Goal: Task Accomplishment & Management: Manage account settings

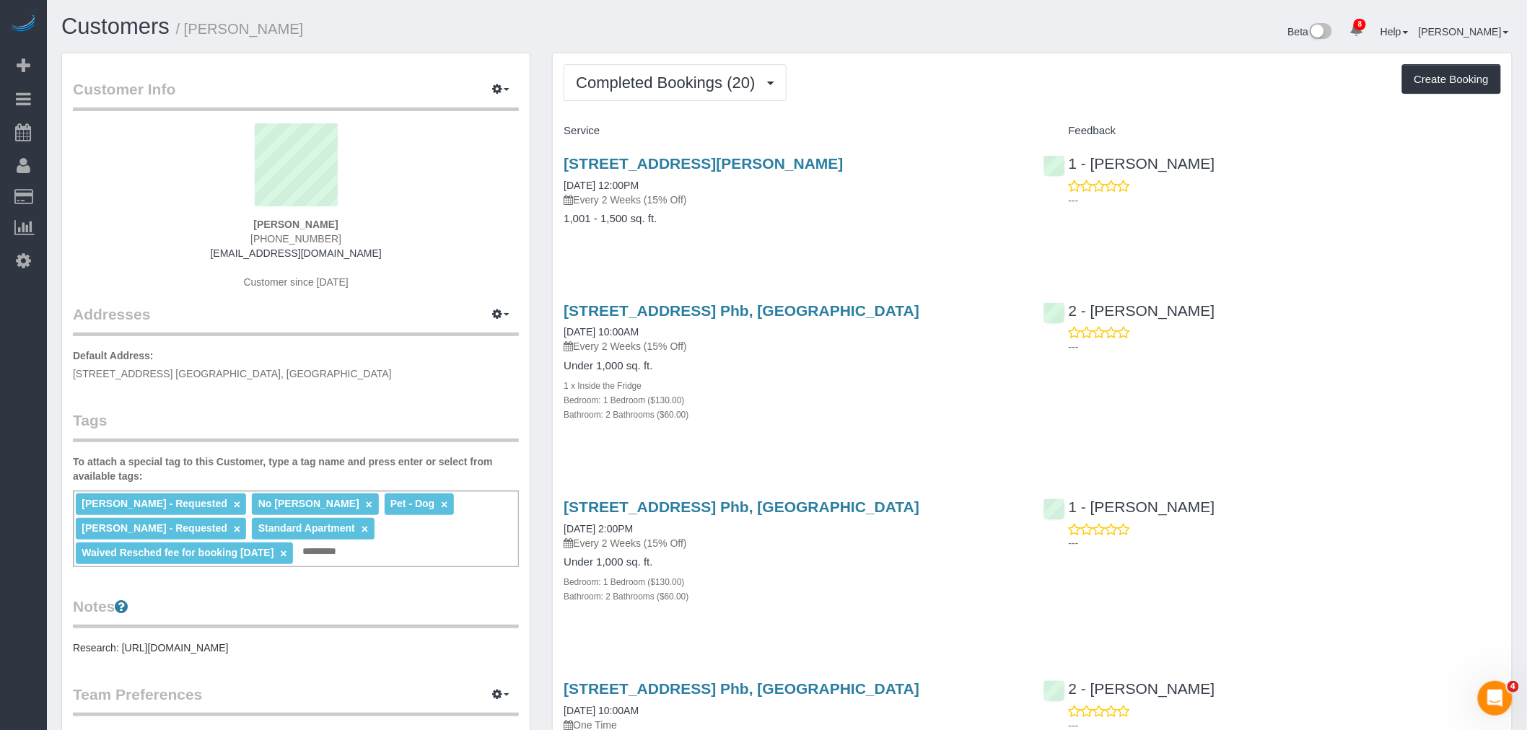
click at [926, 85] on div "Completed Bookings (20) Completed Bookings (20) Upcoming Bookings (6) Cancelled…" at bounding box center [1031, 82] width 937 height 37
click at [654, 78] on span "Completed Bookings (20)" at bounding box center [669, 83] width 186 height 18
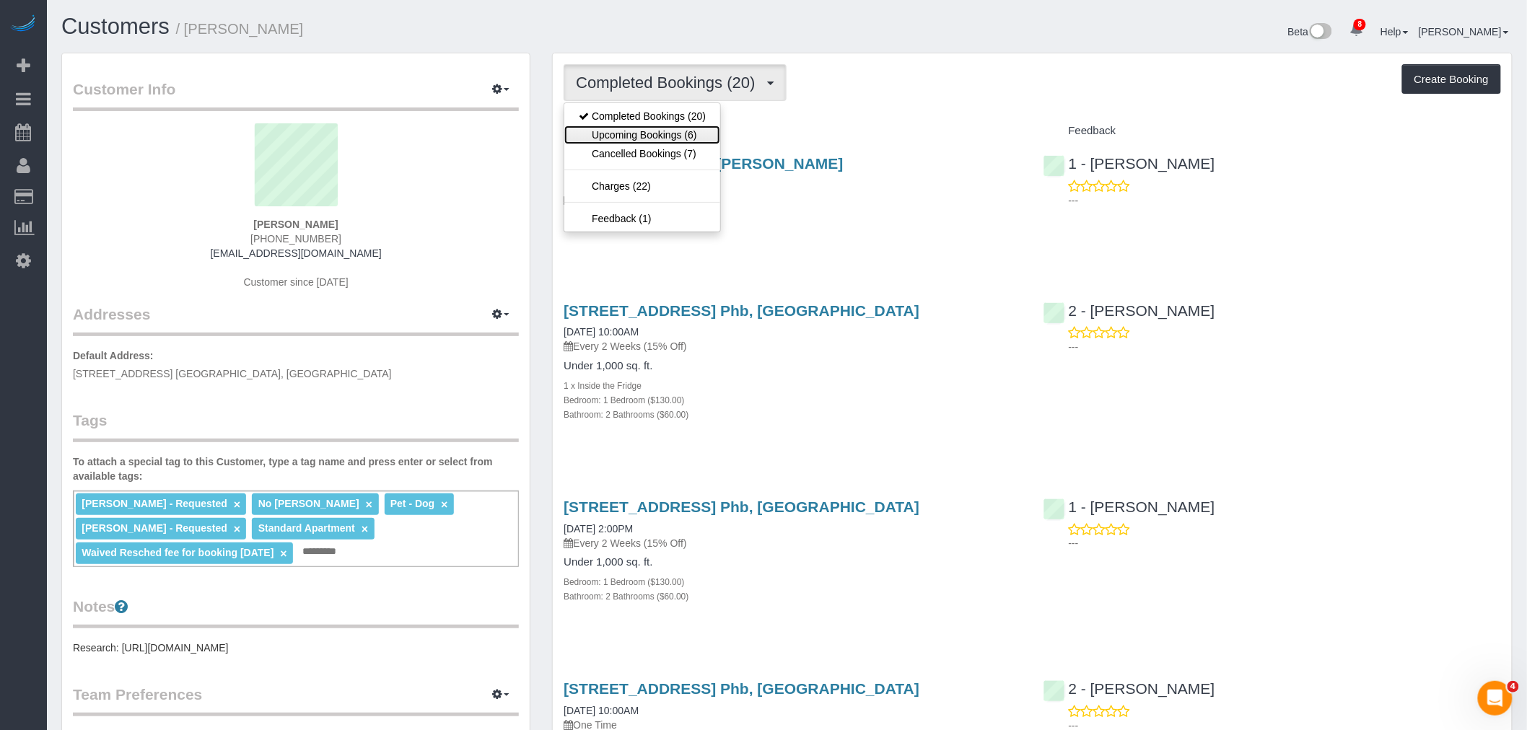
click at [654, 136] on link "Upcoming Bookings (6)" at bounding box center [642, 135] width 156 height 19
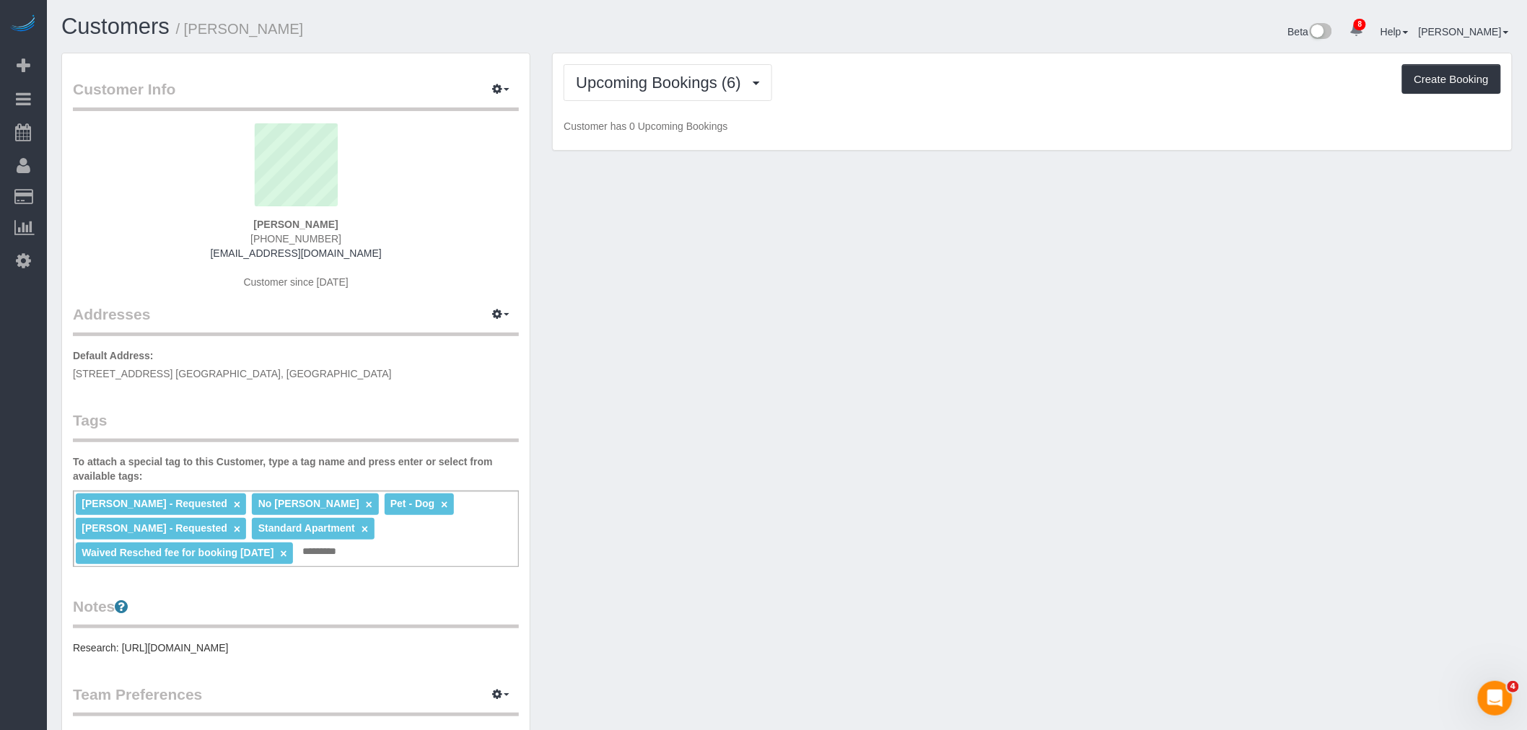
click at [968, 101] on div "Upcoming Bookings (6) Completed Bookings (20) Upcoming Bookings (6) Cancelled B…" at bounding box center [1031, 82] width 937 height 37
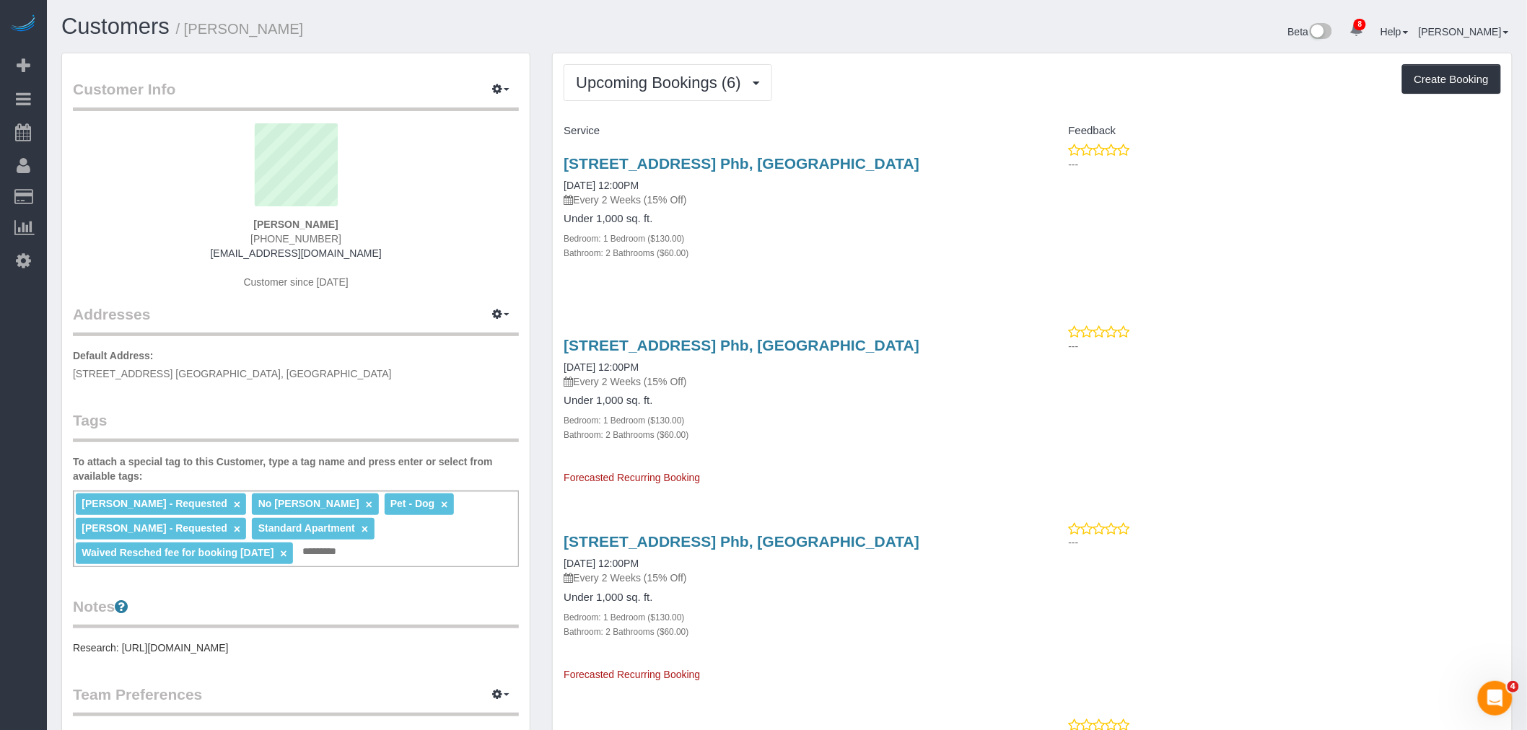
click at [985, 192] on div "80 Dekalb Ave, Apt. Phb, Brooklyn, NY 11201 09/14/2025 12:00PM Every 2 Weeks (1…" at bounding box center [791, 181] width 457 height 52
click at [964, 126] on h4 "Service" at bounding box center [791, 131] width 457 height 12
drag, startPoint x: 886, startPoint y: 280, endPoint x: 838, endPoint y: 183, distance: 108.7
click at [886, 280] on div "80 Dekalb Ave, Apt. Phb, Brooklyn, NY 11201 09/14/2025 12:00PM Every 2 Weeks (1…" at bounding box center [792, 216] width 479 height 146
click at [949, 59] on div "Upcoming Bookings (6) Completed Bookings (20) Upcoming Bookings (6) Cancelled B…" at bounding box center [1032, 685] width 959 height 1264
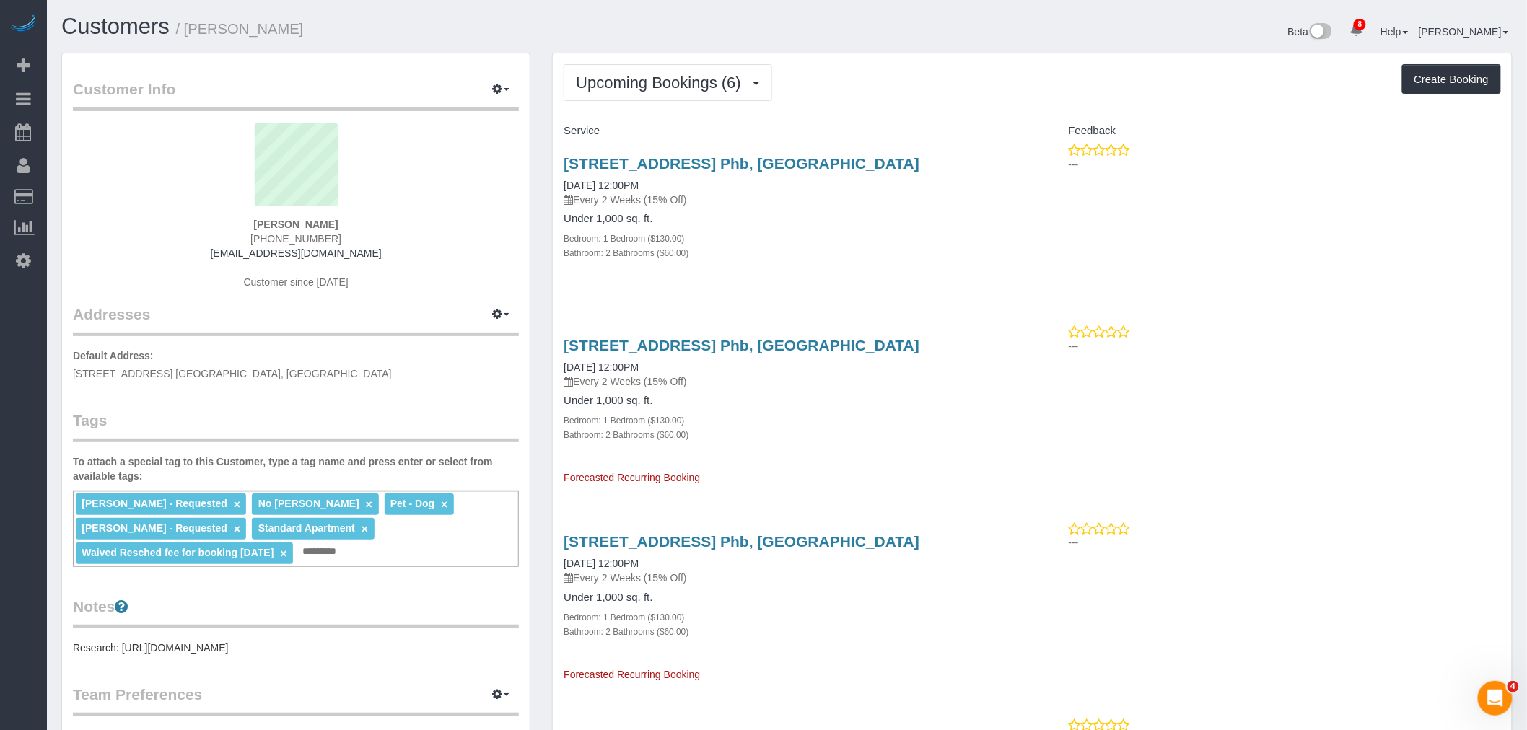
click at [942, 87] on div "Upcoming Bookings (6) Completed Bookings (20) Upcoming Bookings (6) Cancelled B…" at bounding box center [1031, 82] width 937 height 37
click at [664, 87] on span "Upcoming Bookings (6)" at bounding box center [662, 83] width 172 height 18
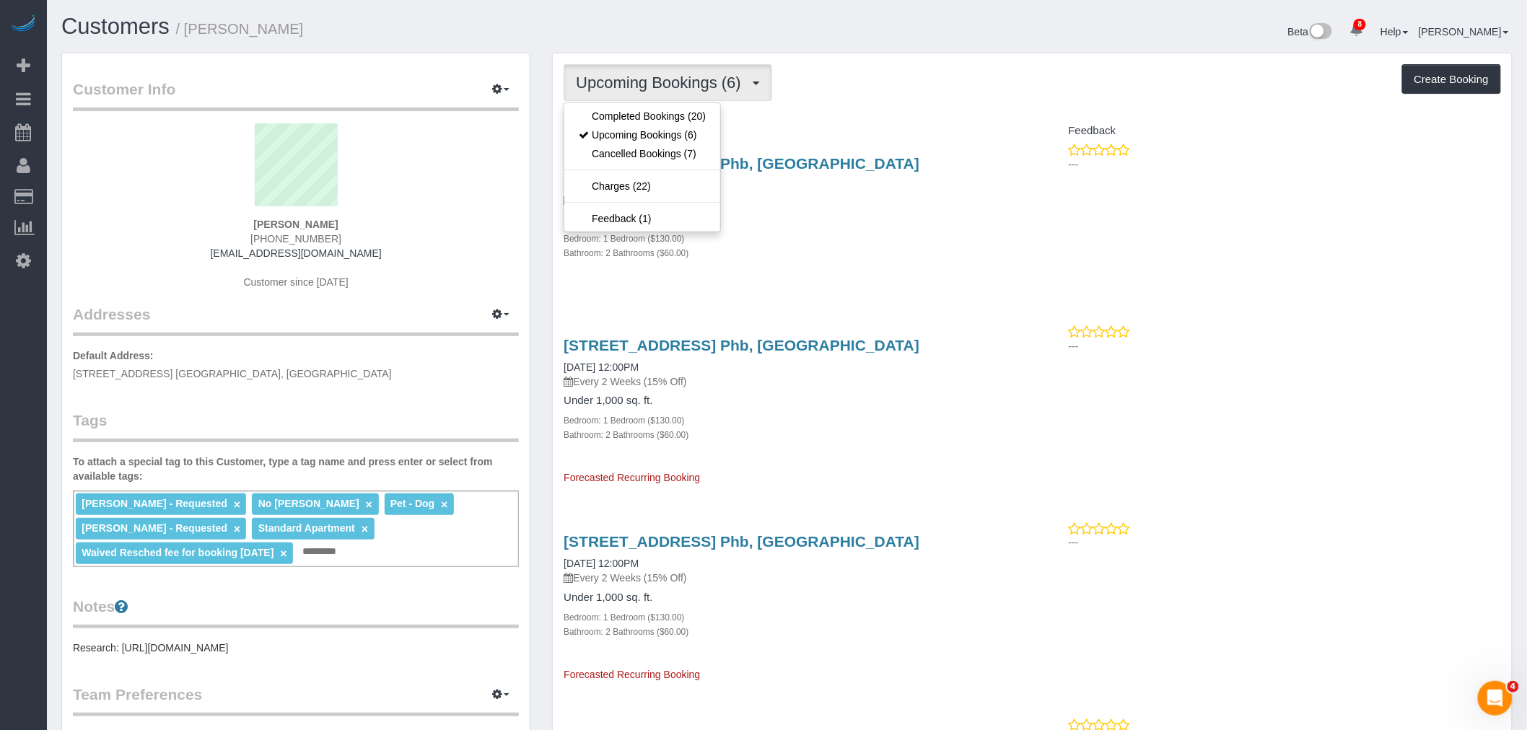
click at [902, 104] on div "Upcoming Bookings (6) Completed Bookings (20) Upcoming Bookings (6) Cancelled B…" at bounding box center [1032, 685] width 959 height 1264
click at [668, 84] on span "Upcoming Bookings (6)" at bounding box center [662, 83] width 172 height 18
click at [638, 154] on link "Cancelled Bookings (7)" at bounding box center [642, 153] width 156 height 19
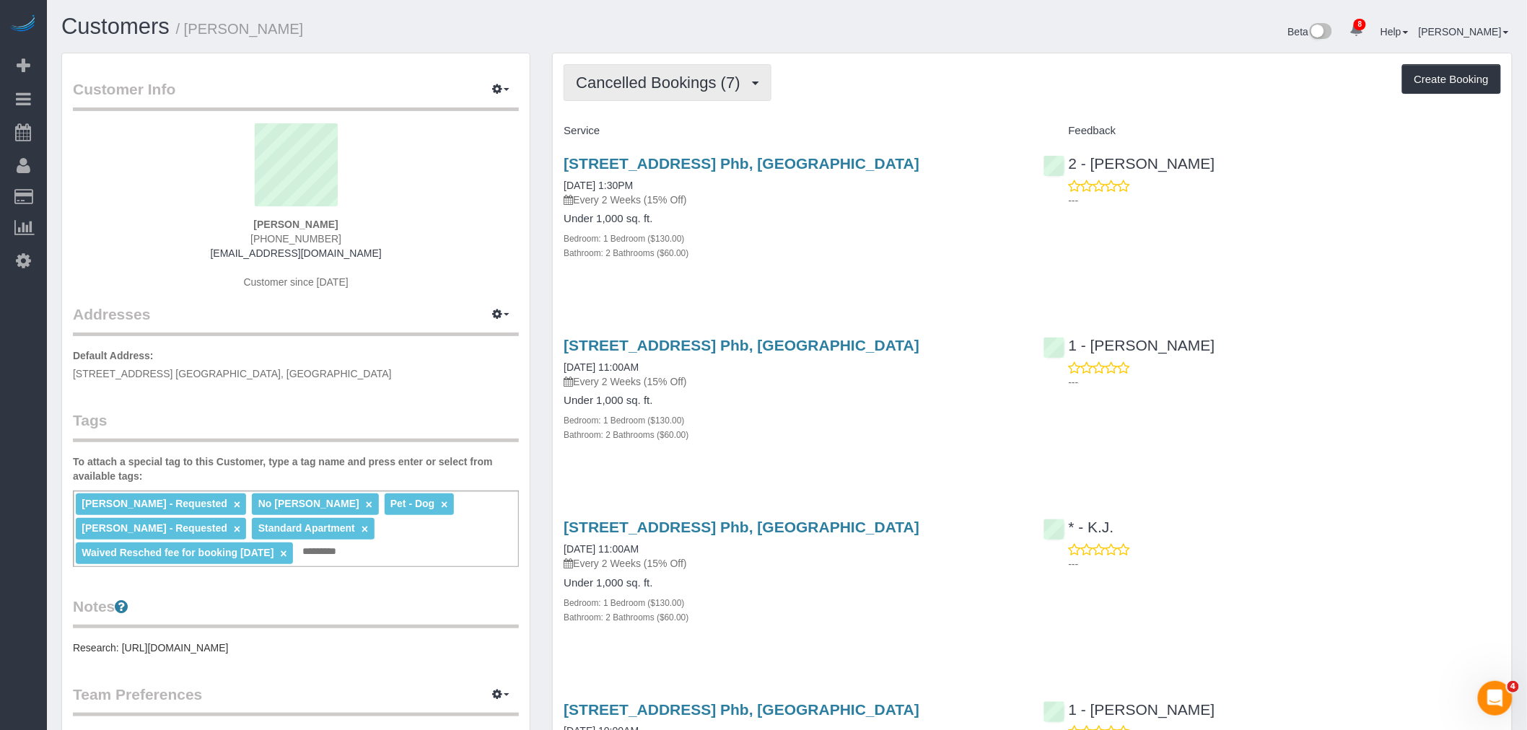
click at [655, 89] on span "Cancelled Bookings (7)" at bounding box center [661, 83] width 171 height 18
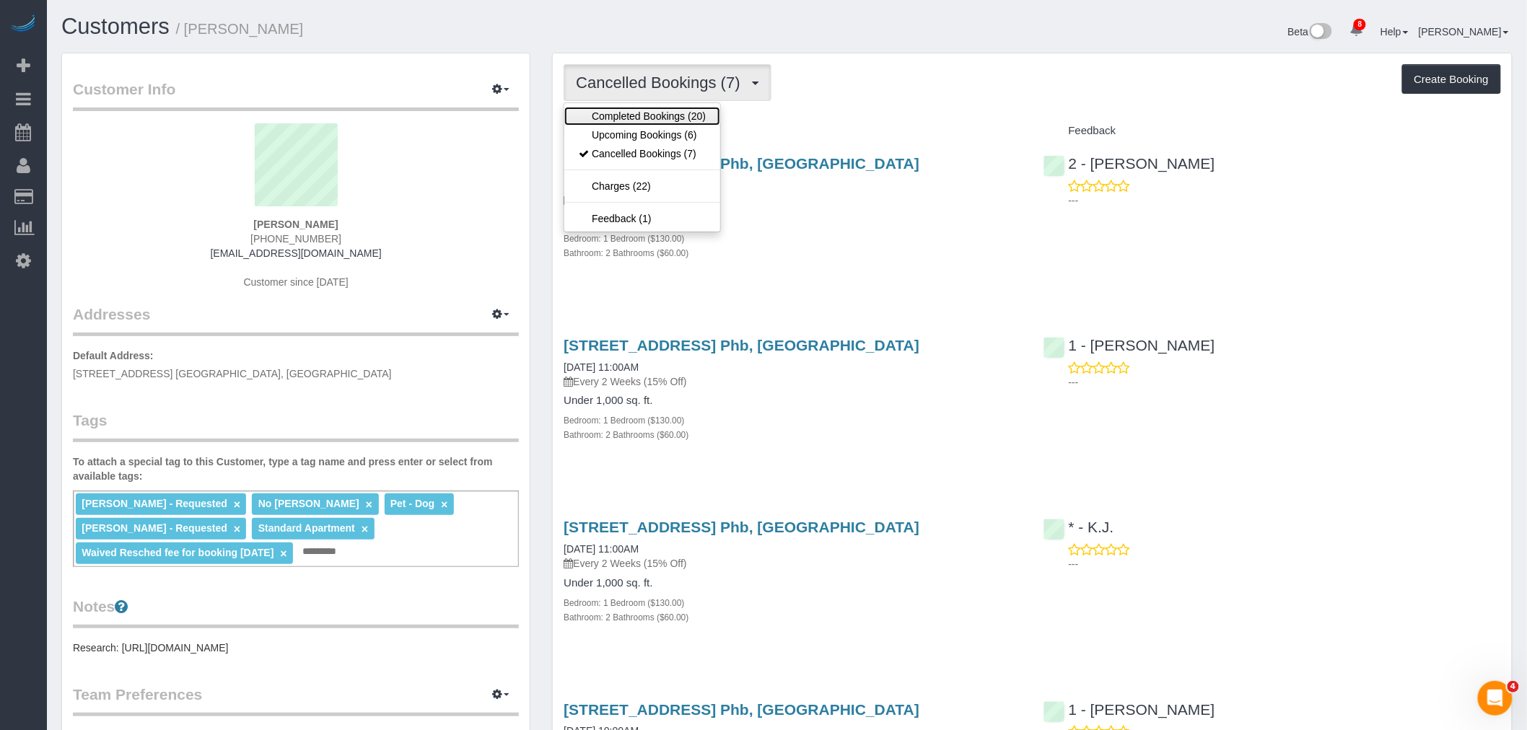
click at [654, 118] on link "Completed Bookings (20)" at bounding box center [642, 116] width 156 height 19
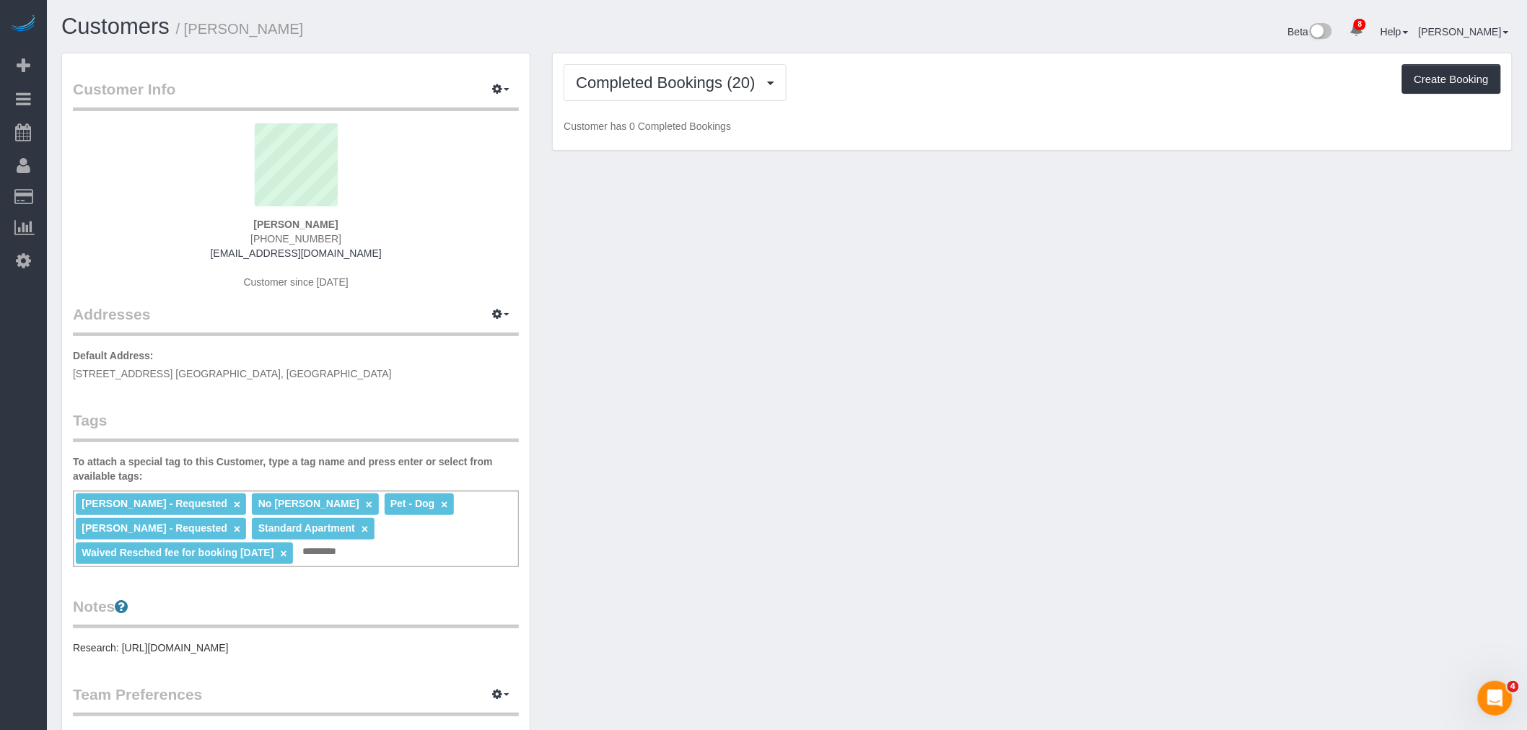
click at [882, 89] on div "Completed Bookings (20) Completed Bookings (20) Upcoming Bookings (6) Cancelled…" at bounding box center [1031, 82] width 937 height 37
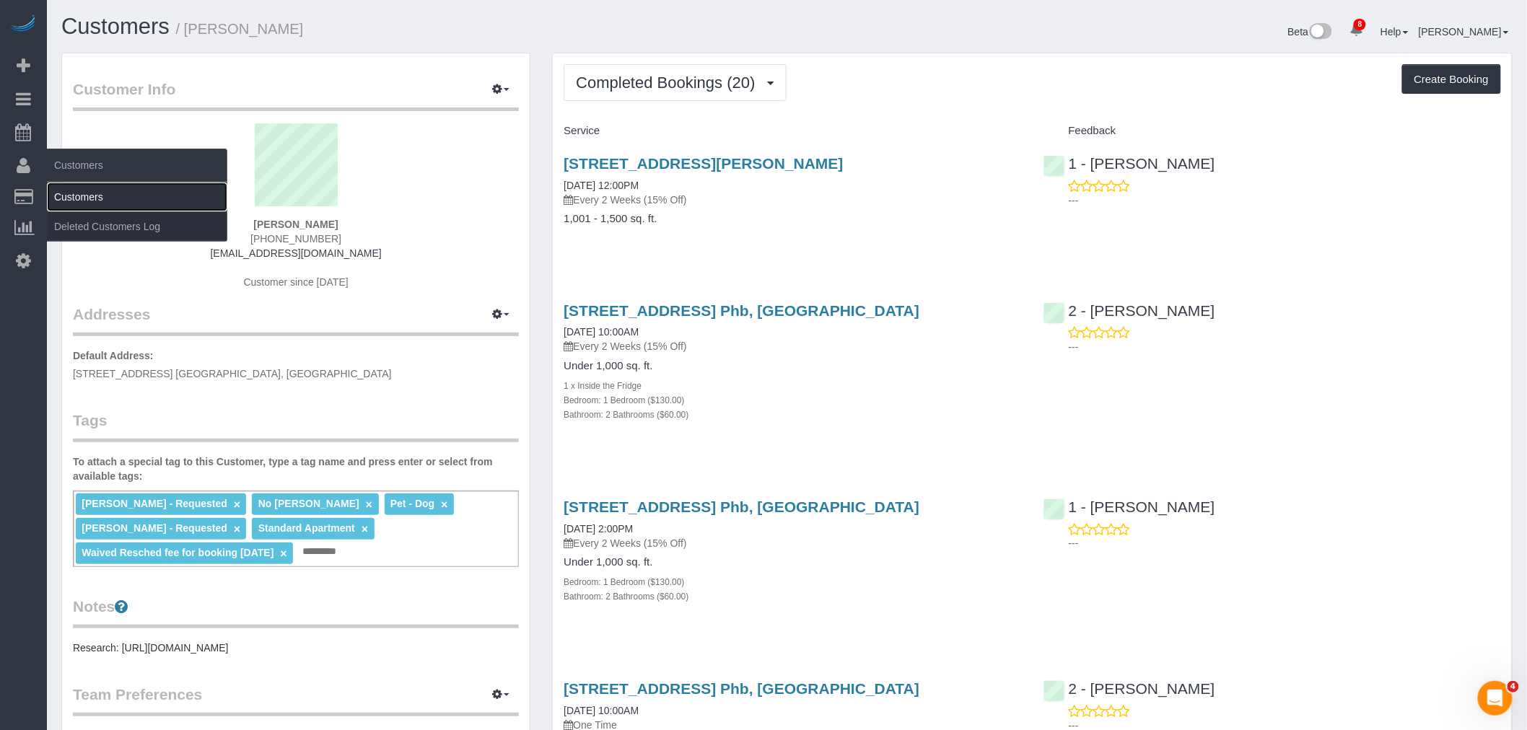
click at [89, 192] on link "Customers" at bounding box center [137, 197] width 180 height 29
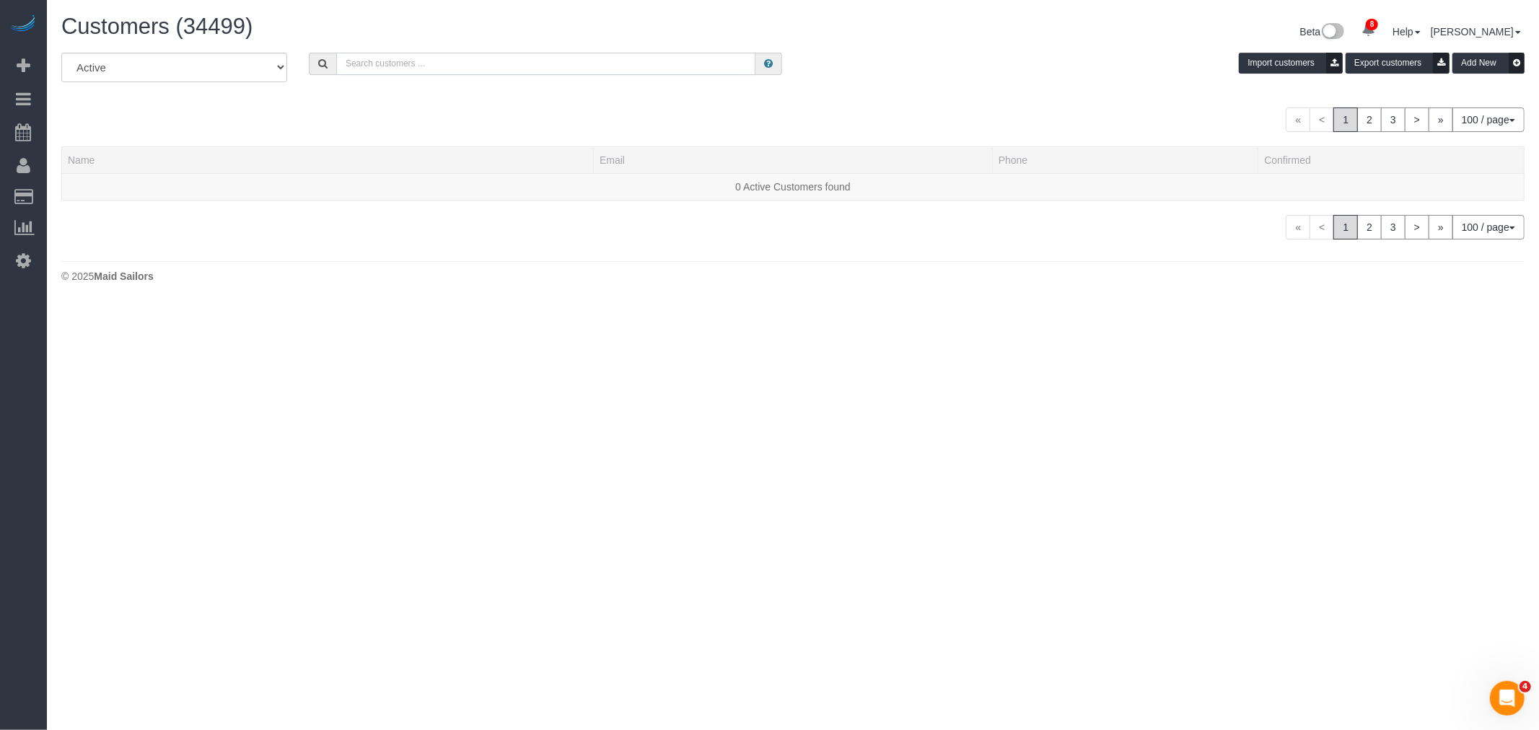
click at [427, 66] on input "text" at bounding box center [545, 64] width 419 height 22
paste input "Francesca Racanelli"
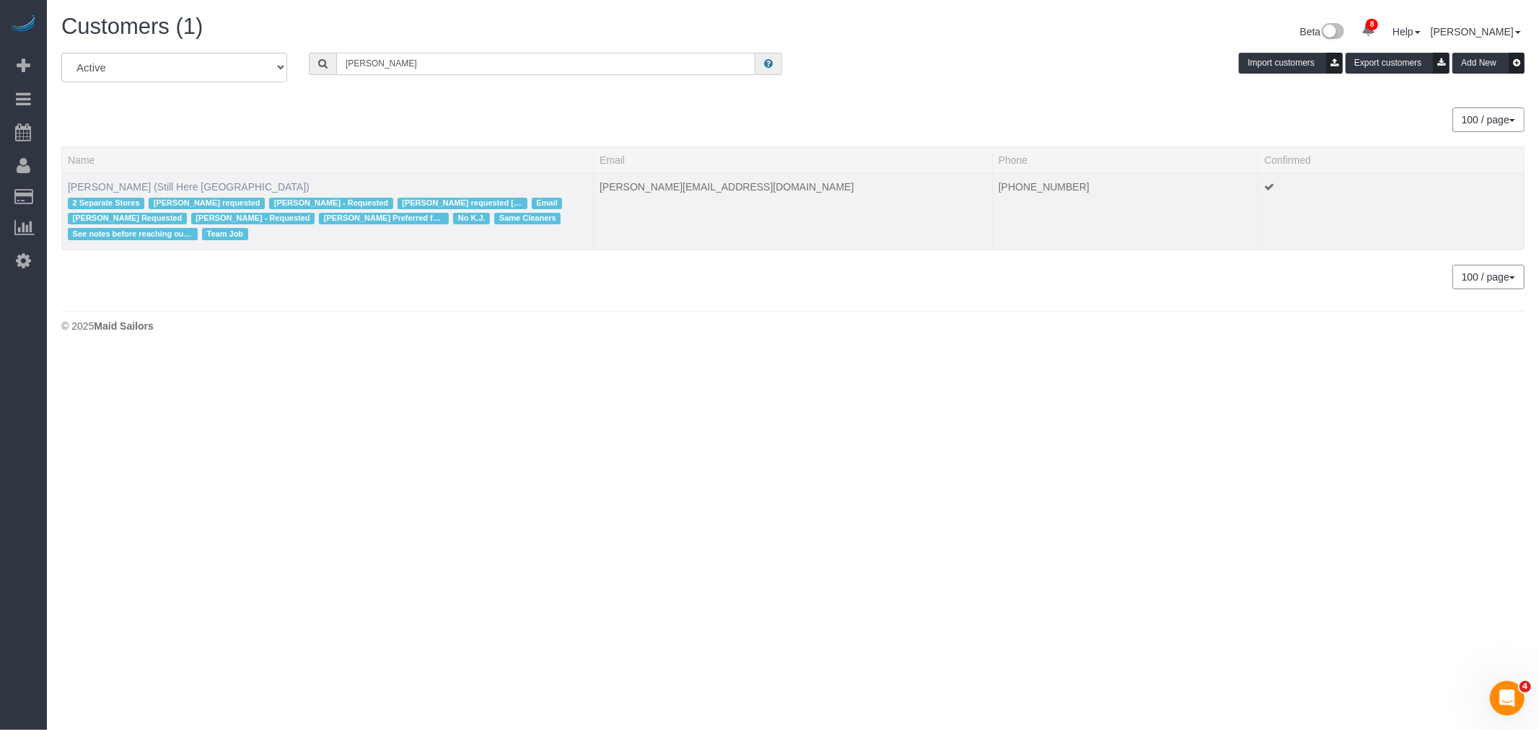
type input "Francesca Racanelli"
click at [152, 183] on link "Francesca Racanelli (Still Here NYC)" at bounding box center [189, 187] width 242 height 12
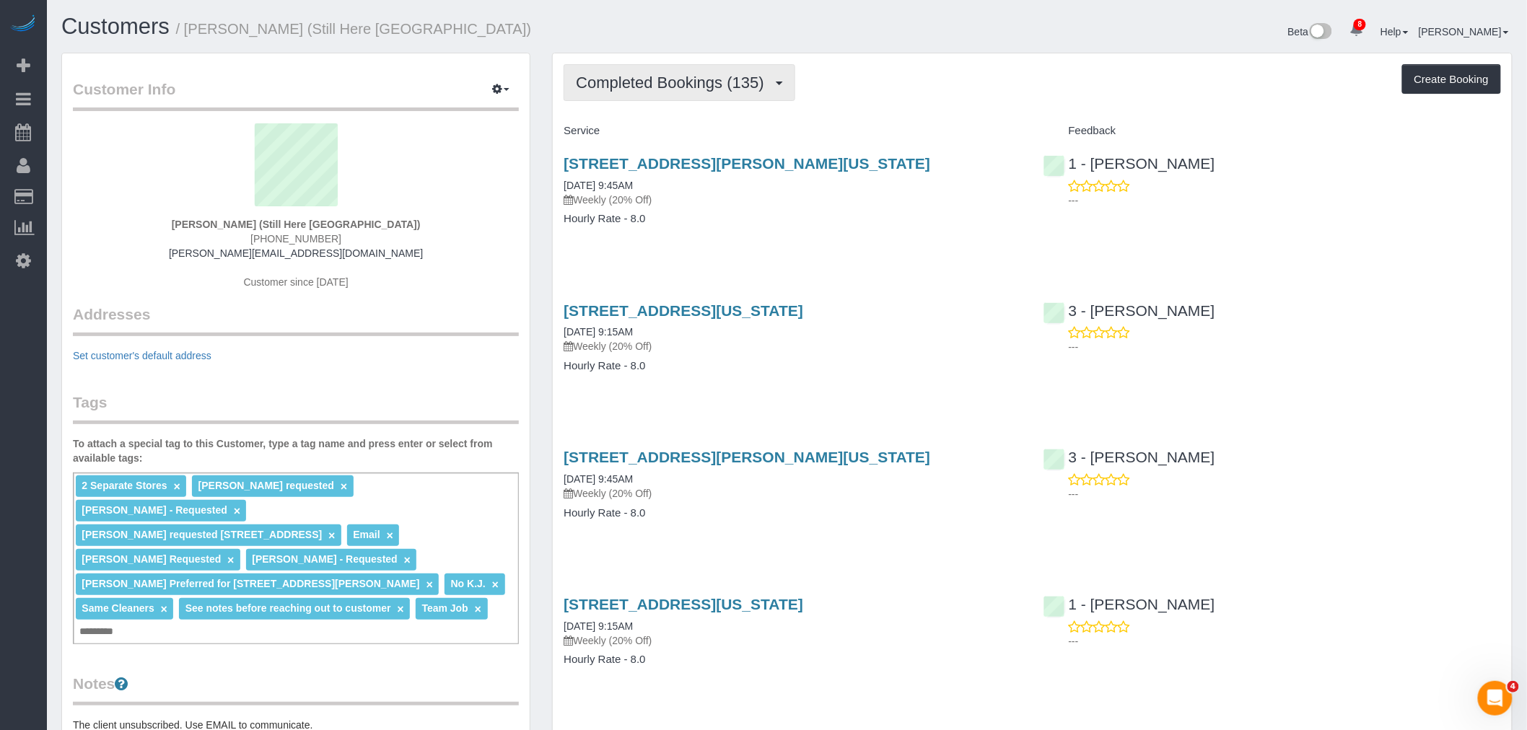
click at [666, 82] on span "Completed Bookings (135)" at bounding box center [673, 83] width 195 height 18
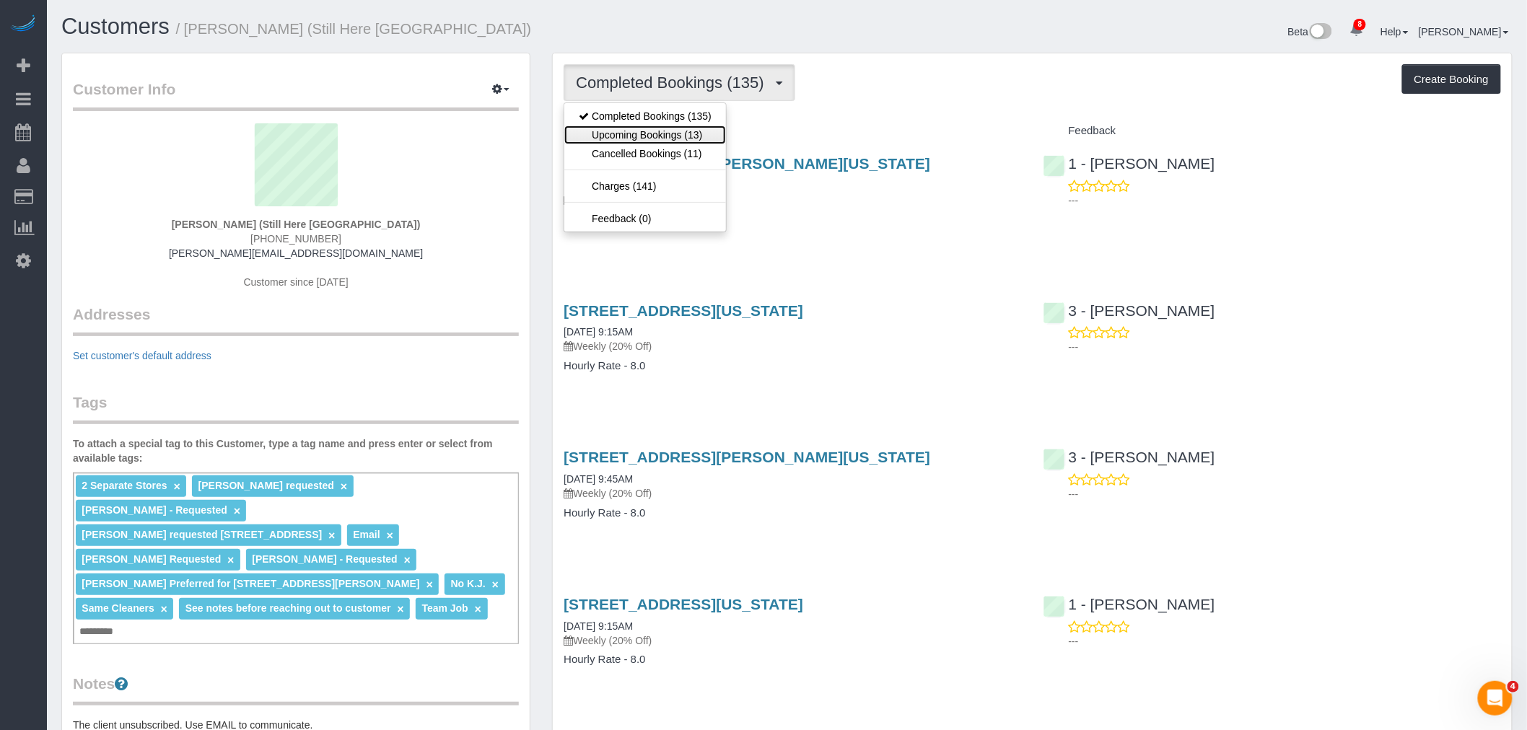
click at [654, 130] on link "Upcoming Bookings (13)" at bounding box center [645, 135] width 162 height 19
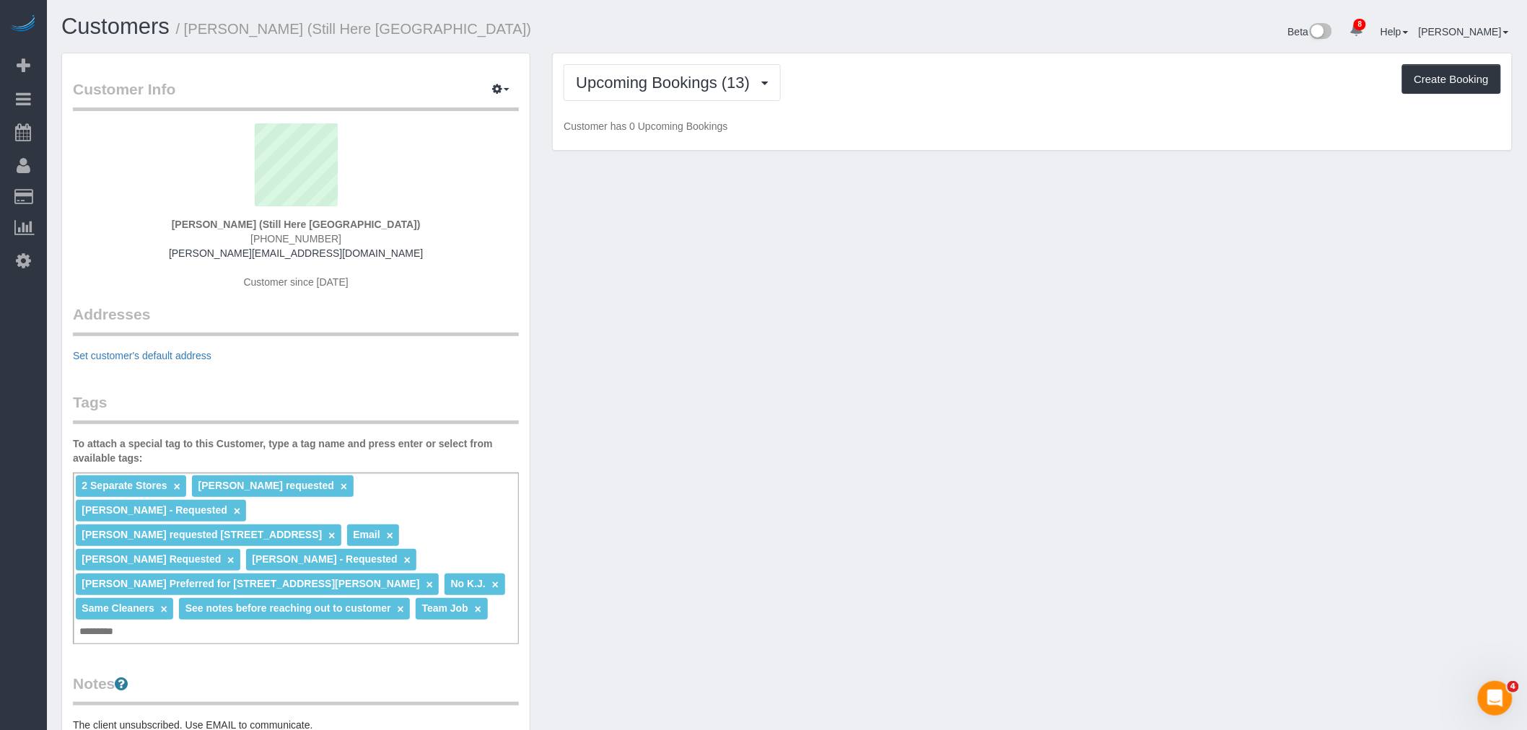
click at [897, 89] on div "Upcoming Bookings (13) Completed Bookings (135) Upcoming Bookings (13) Cancelle…" at bounding box center [1031, 82] width 937 height 37
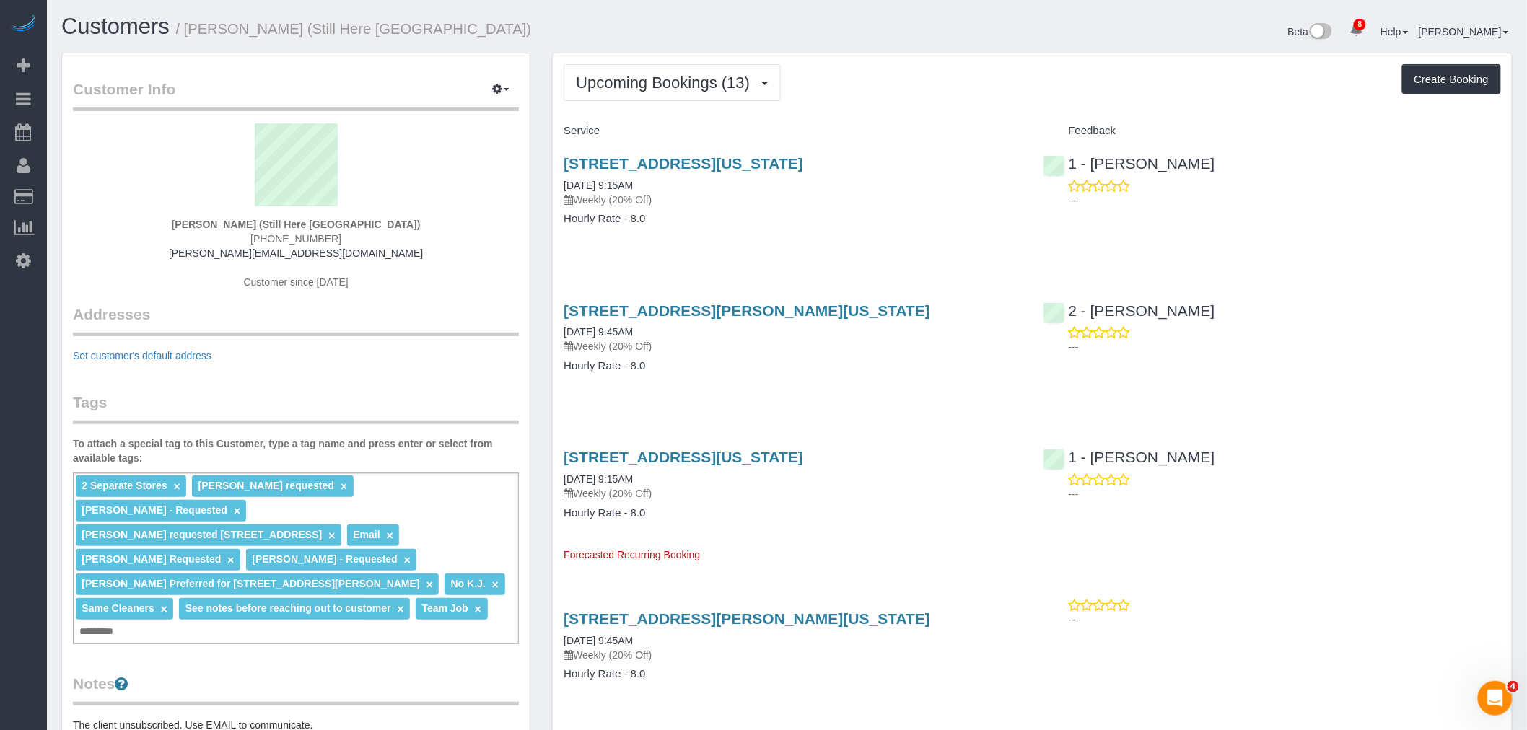
drag, startPoint x: 833, startPoint y: 327, endPoint x: 828, endPoint y: 251, distance: 76.0
click at [828, 251] on div "905 Madison Avenue, New York, NY 10021 09/01/2025 9:15AM Weekly (20% Off) Hourl…" at bounding box center [792, 198] width 479 height 111
click at [756, 310] on link "268 Elizabeth Street, New York, NY 10012" at bounding box center [746, 310] width 367 height 17
click at [932, 87] on div "Upcoming Bookings (13) Completed Bookings (135) Upcoming Bookings (13) Cancelle…" at bounding box center [1031, 82] width 937 height 37
drag, startPoint x: 176, startPoint y: 213, endPoint x: 307, endPoint y: 227, distance: 131.3
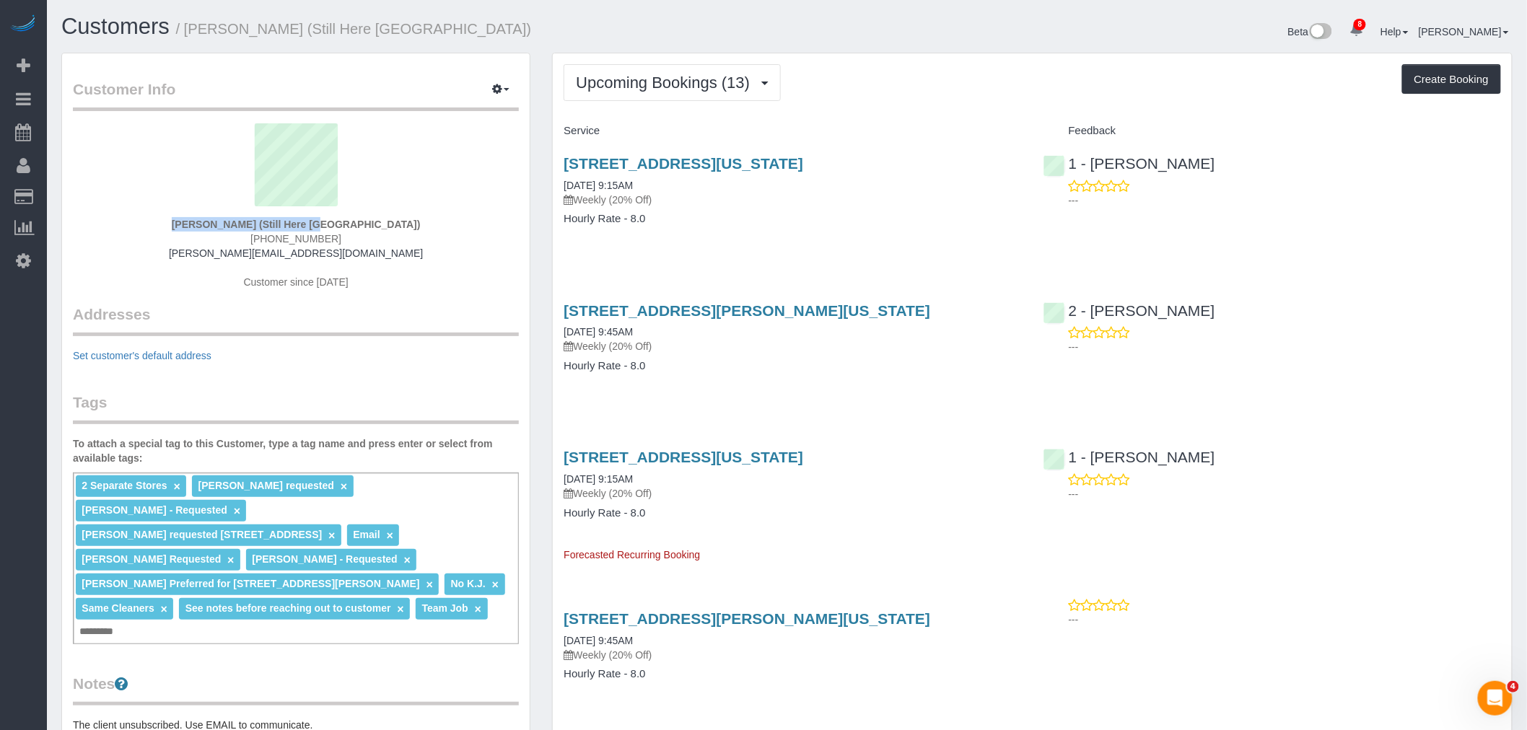
click at [307, 227] on div "Francesca Racanelli (Still Here NYC) (631) 745-2176 francesca@stillhere.nyc Cus…" at bounding box center [296, 213] width 446 height 180
copy div "Francesca Racanelli"
click at [680, 82] on span "Upcoming Bookings (13)" at bounding box center [666, 83] width 181 height 18
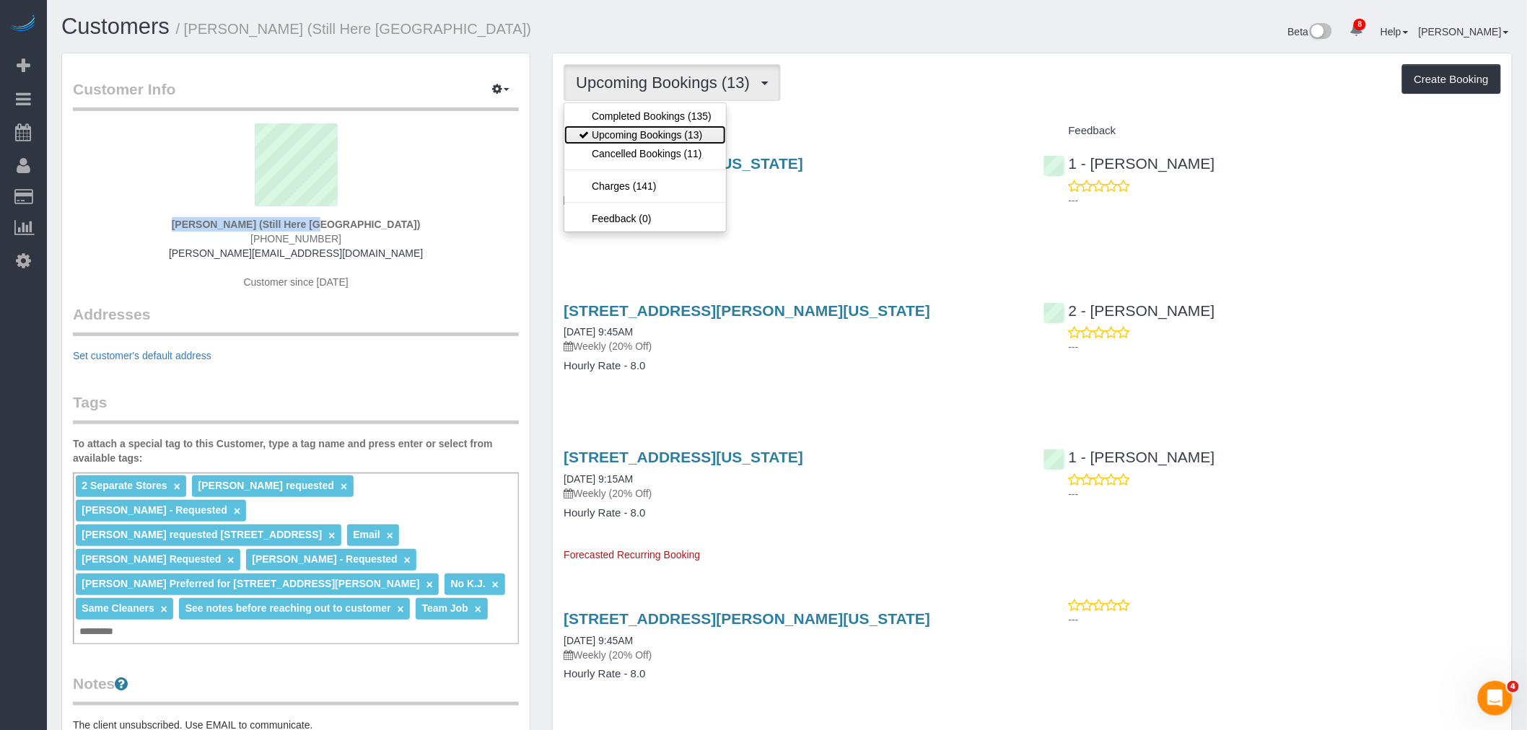
drag, startPoint x: 680, startPoint y: 136, endPoint x: 823, endPoint y: 111, distance: 144.9
click at [680, 136] on link "Upcoming Bookings (13)" at bounding box center [645, 135] width 162 height 19
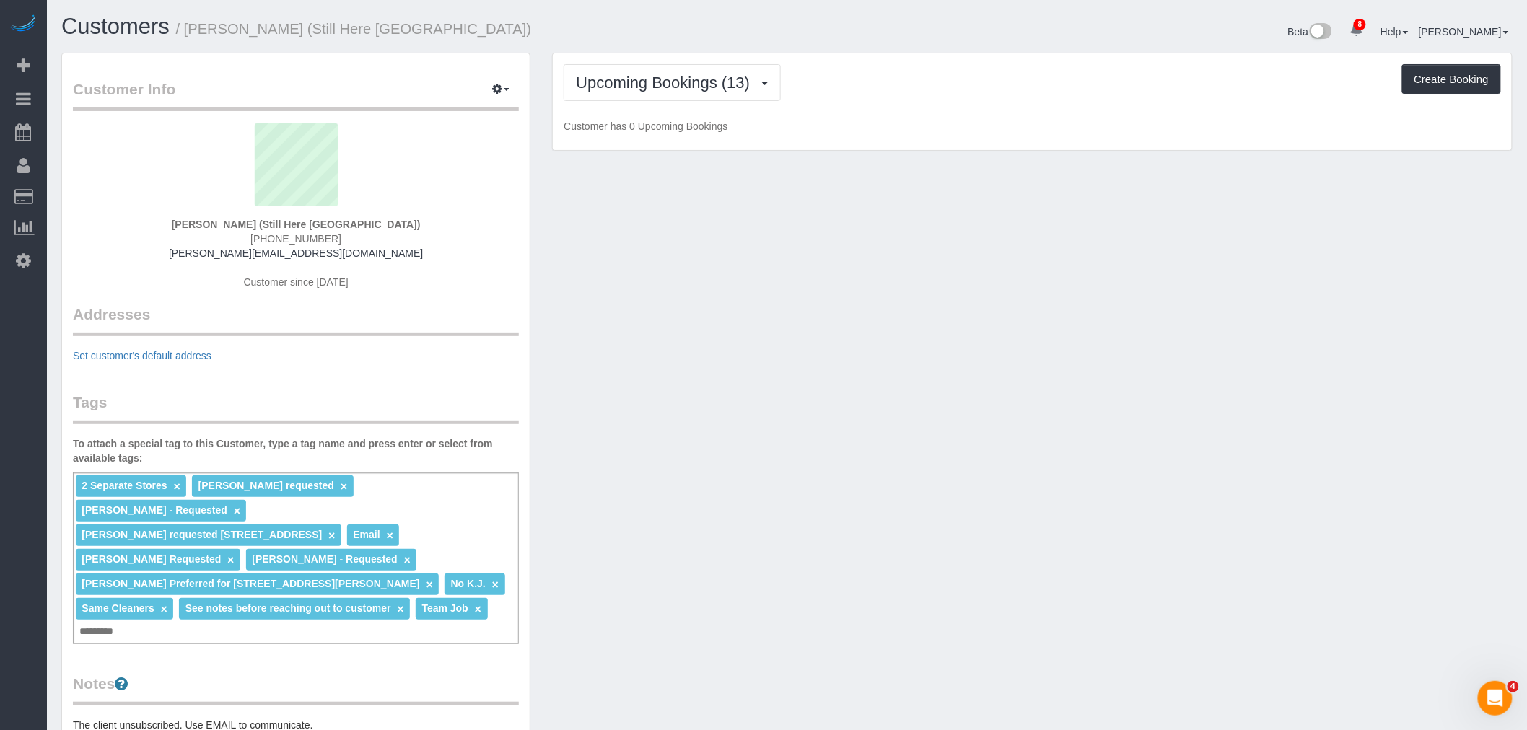
click at [904, 103] on div "Upcoming Bookings (13) Completed Bookings (135) Upcoming Bookings (13) Cancelle…" at bounding box center [1032, 101] width 959 height 97
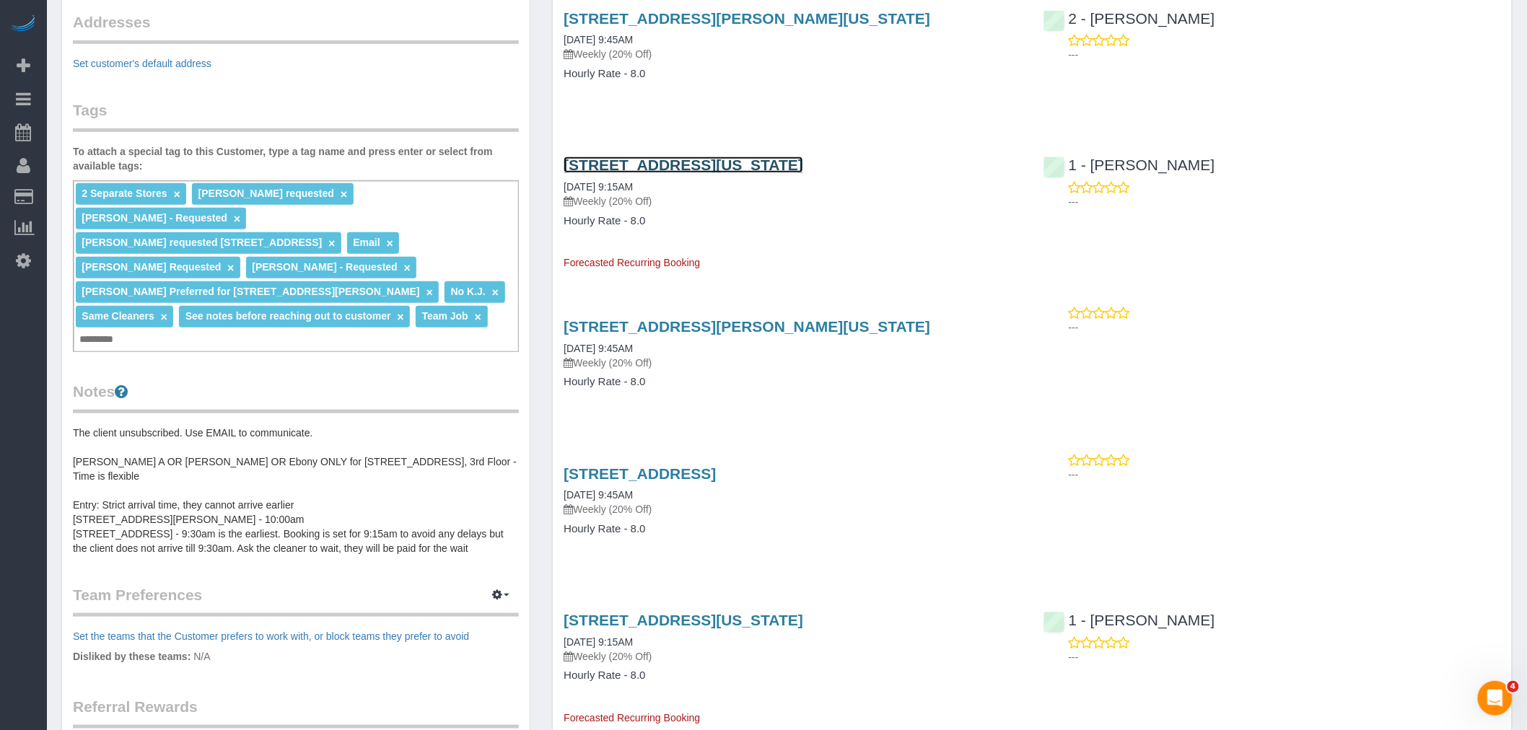
scroll to position [320, 0]
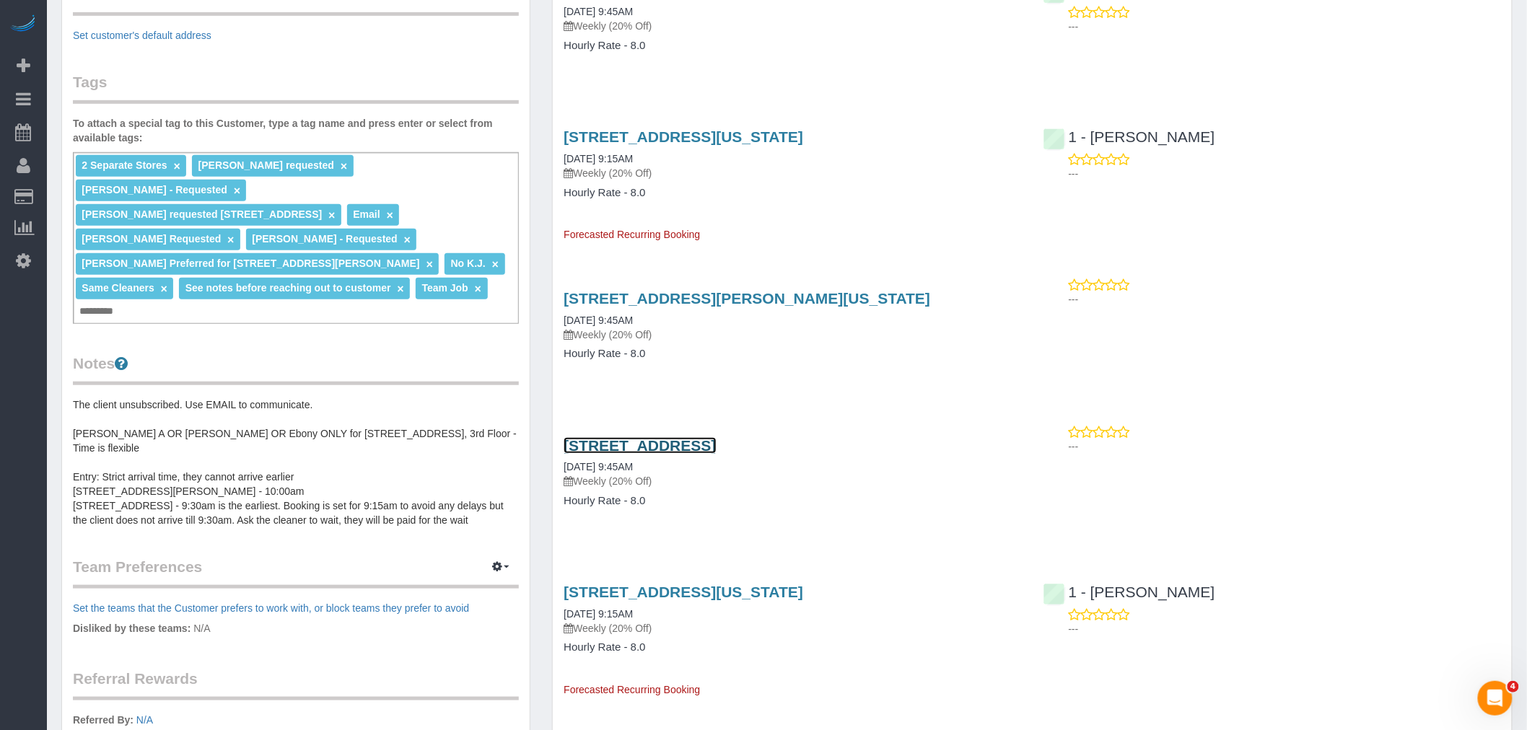
click at [716, 442] on link "170 Wythe Avenue, Brooklyn, NY 11249" at bounding box center [639, 445] width 152 height 17
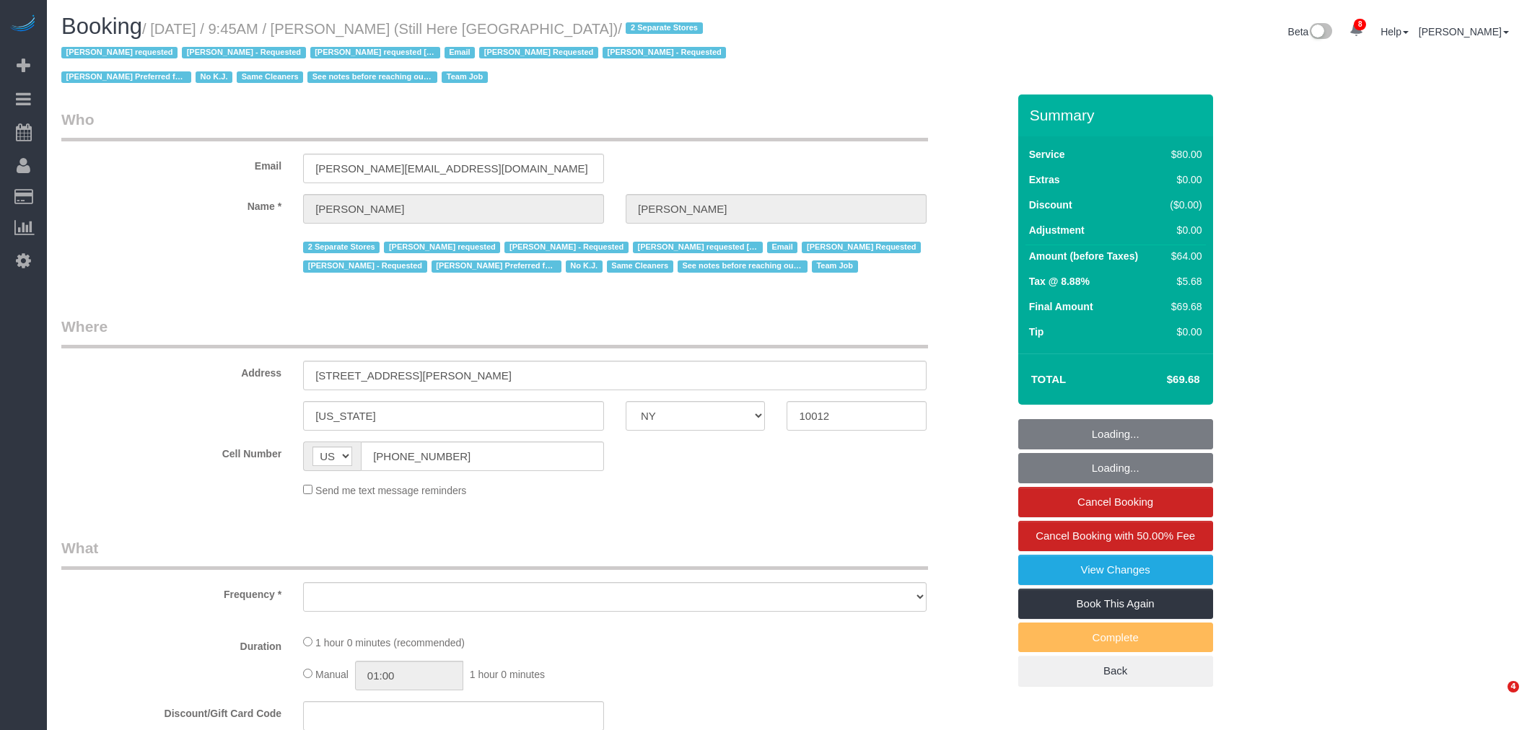
select select "NY"
select select "string:stripe-pm_1Oyz8t4VGloSiKo71skqOF54"
select select "number:89"
select select "number:90"
select select "number:15"
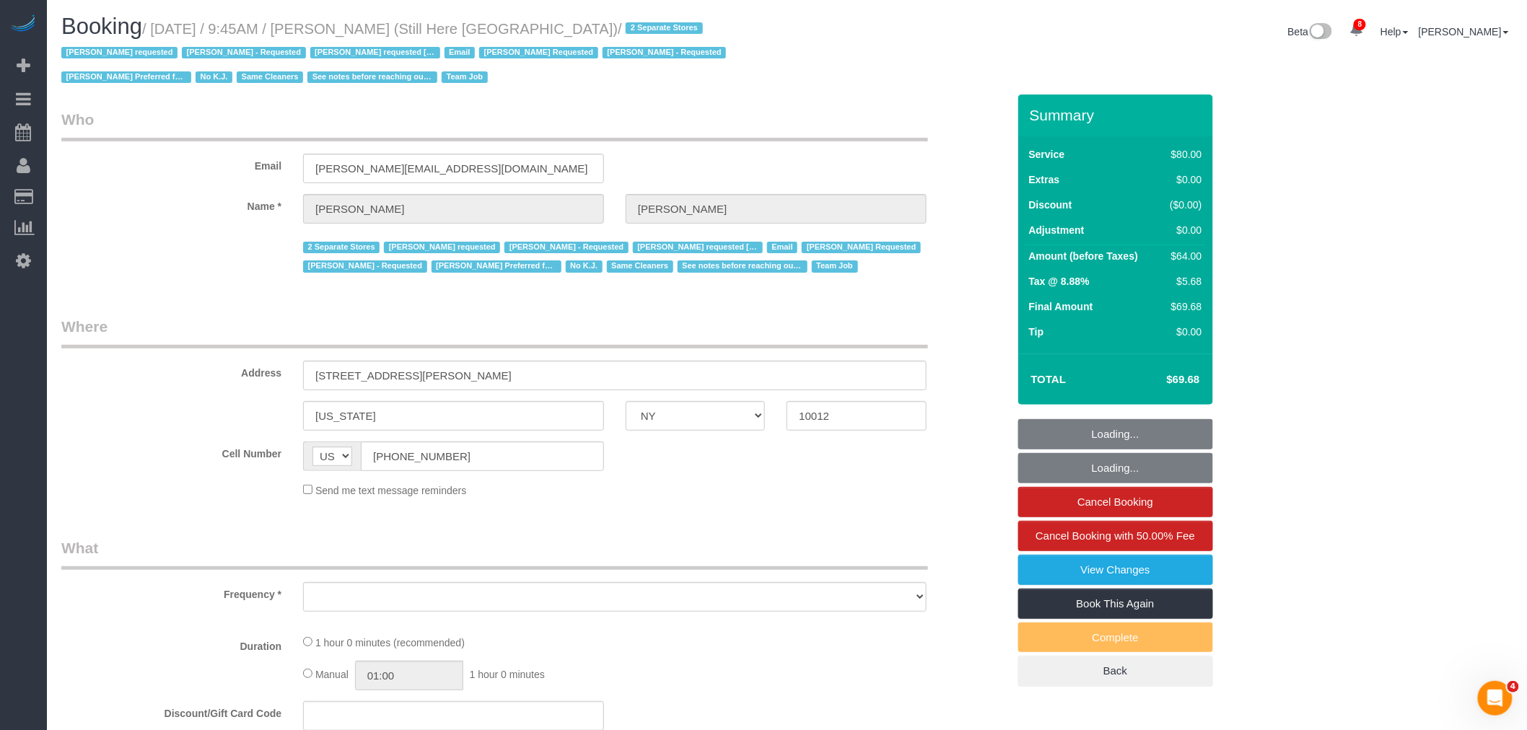
select select "number:5"
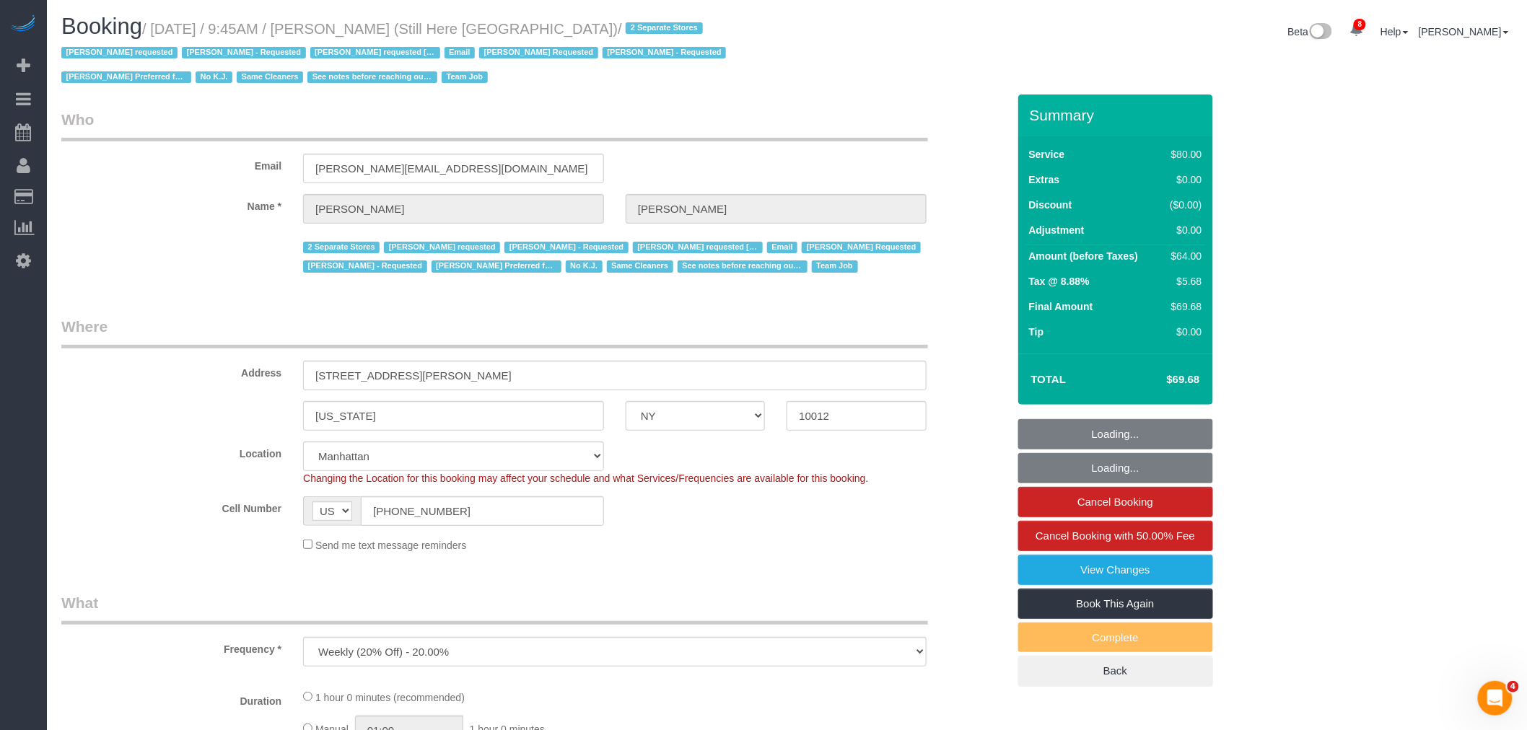
select select "object:908"
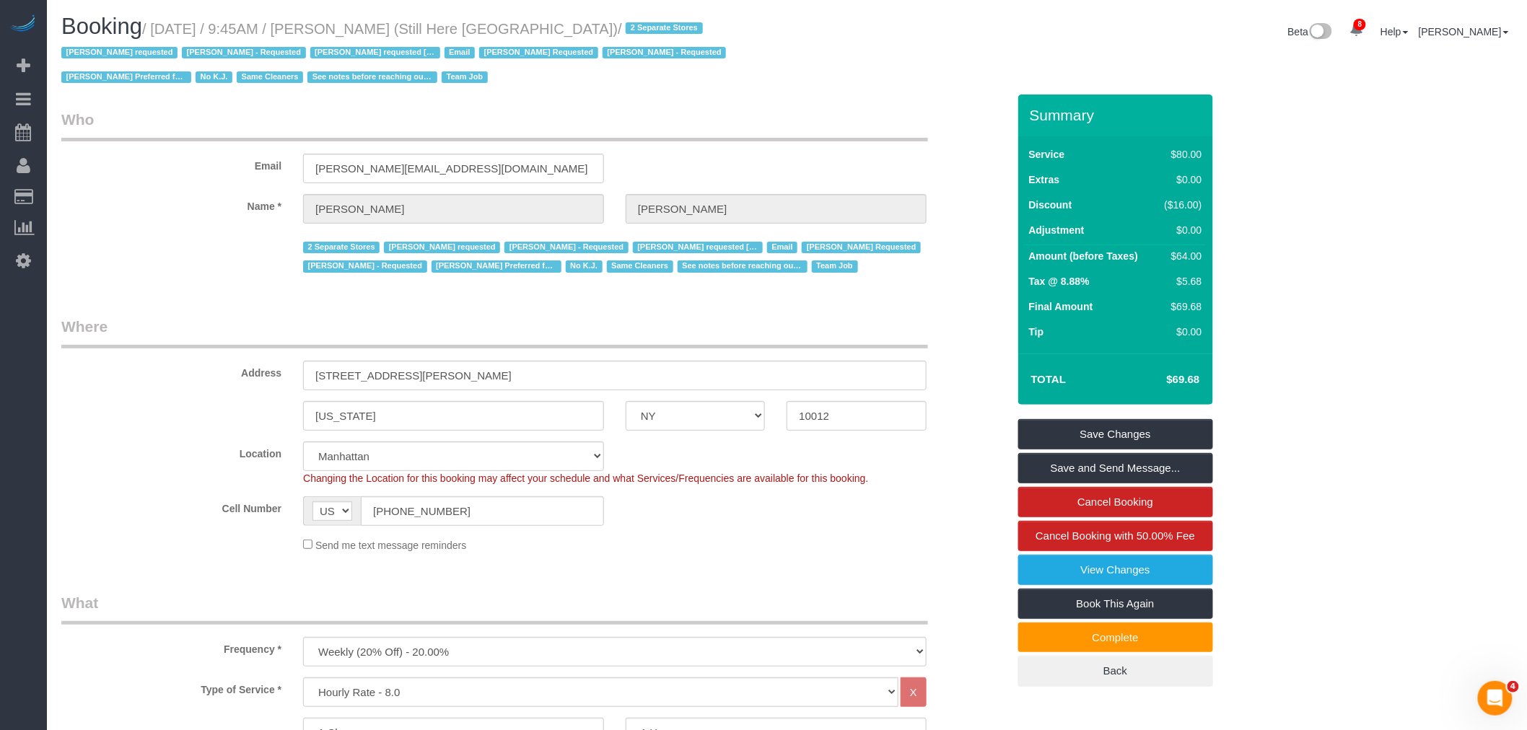
click at [383, 31] on small "/ September 01, 2025 / 9:45AM / Francesca Racanelli (Still Here NYC) / 2 Separa…" at bounding box center [395, 53] width 669 height 65
click at [465, 26] on small "/ September 01, 2025 / 9:45AM / Francesca Racanelli (Still Here NYC) / 2 Separa…" at bounding box center [395, 53] width 669 height 65
copy small "Francesca Racanelli"
click at [1136, 604] on link "Book This Again" at bounding box center [1115, 604] width 195 height 30
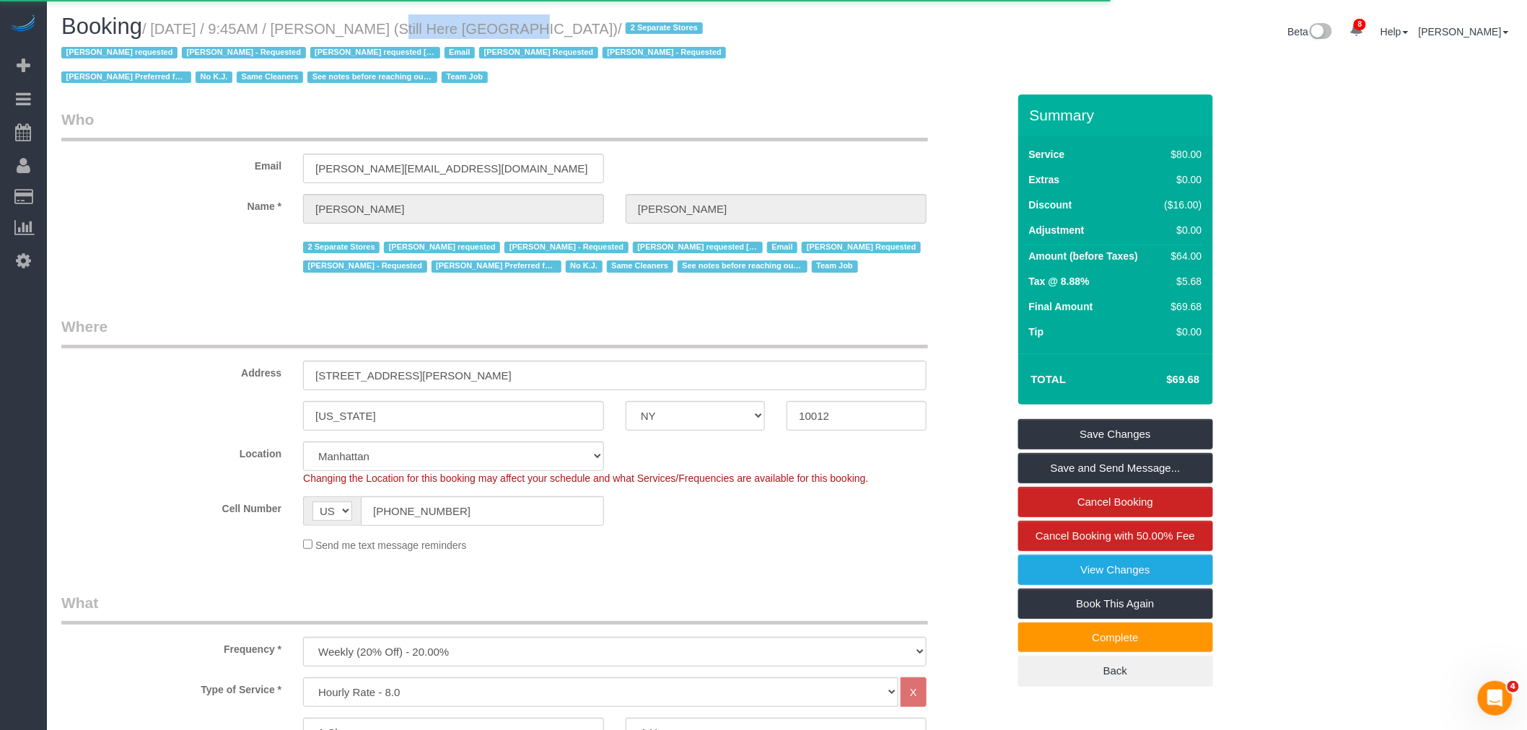
select select "NY"
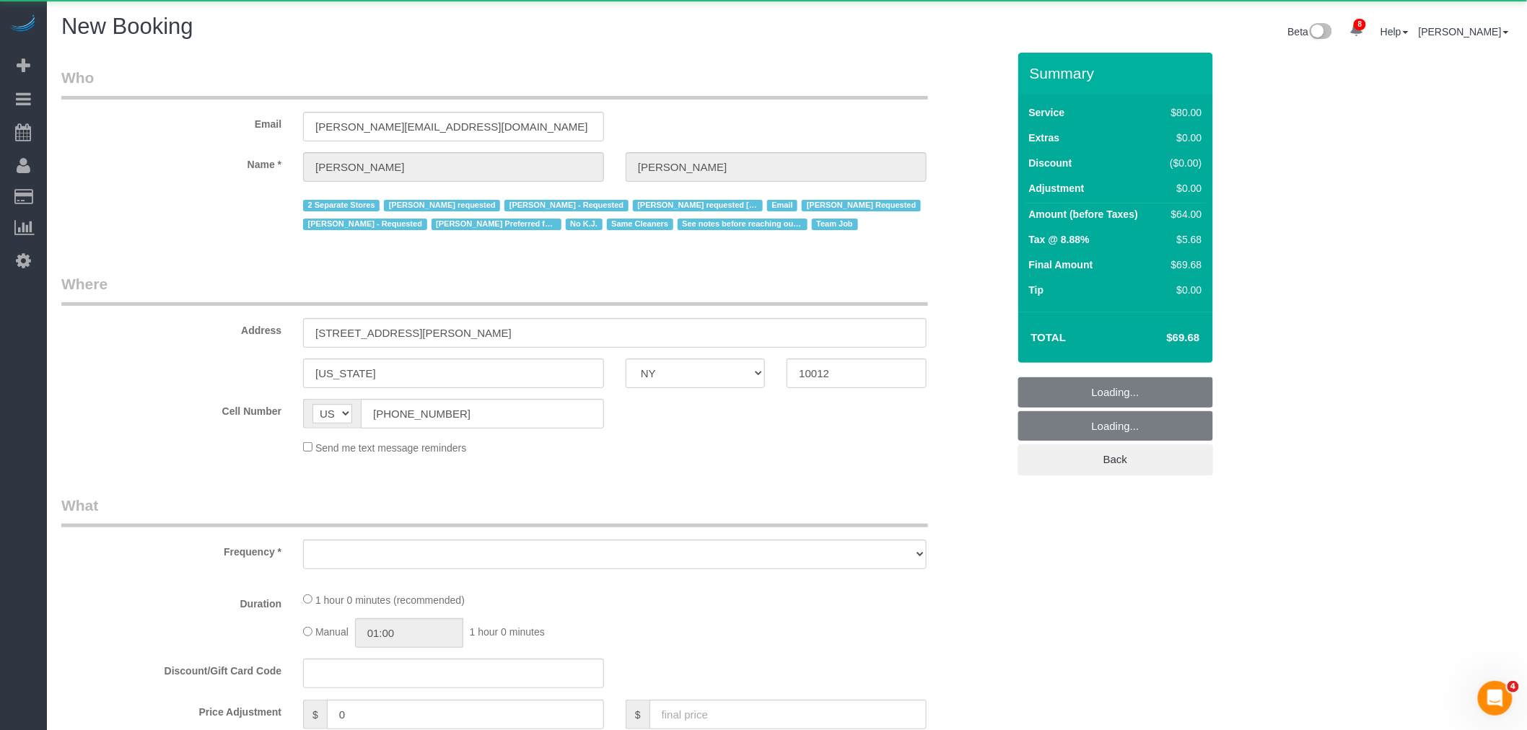
select select "number:89"
select select "number:90"
select select "number:15"
select select "number:5"
select select "object:1900"
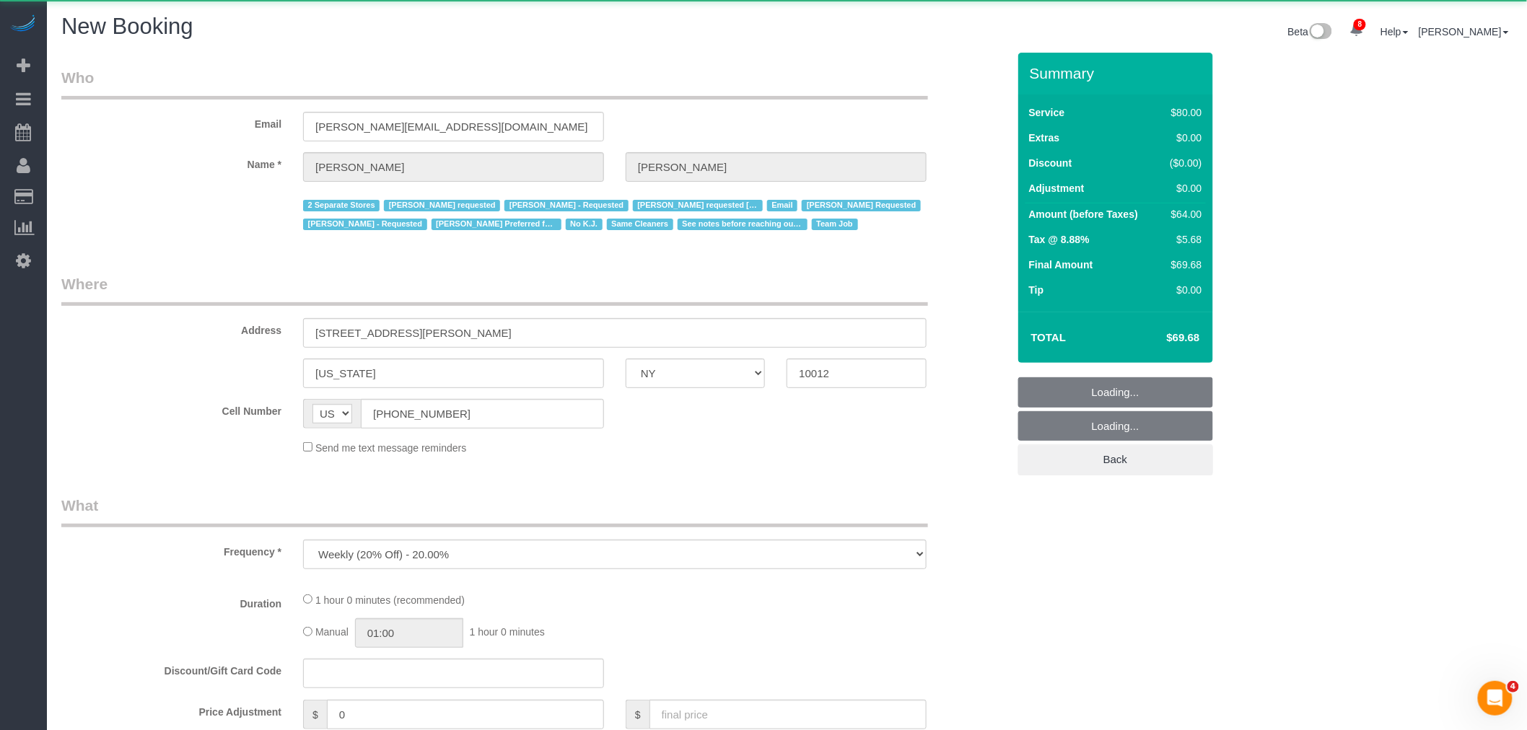
select select "string:stripe-pm_1Oyz8t4VGloSiKo71skqOF54"
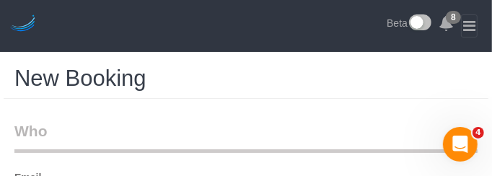
select select "object:2453"
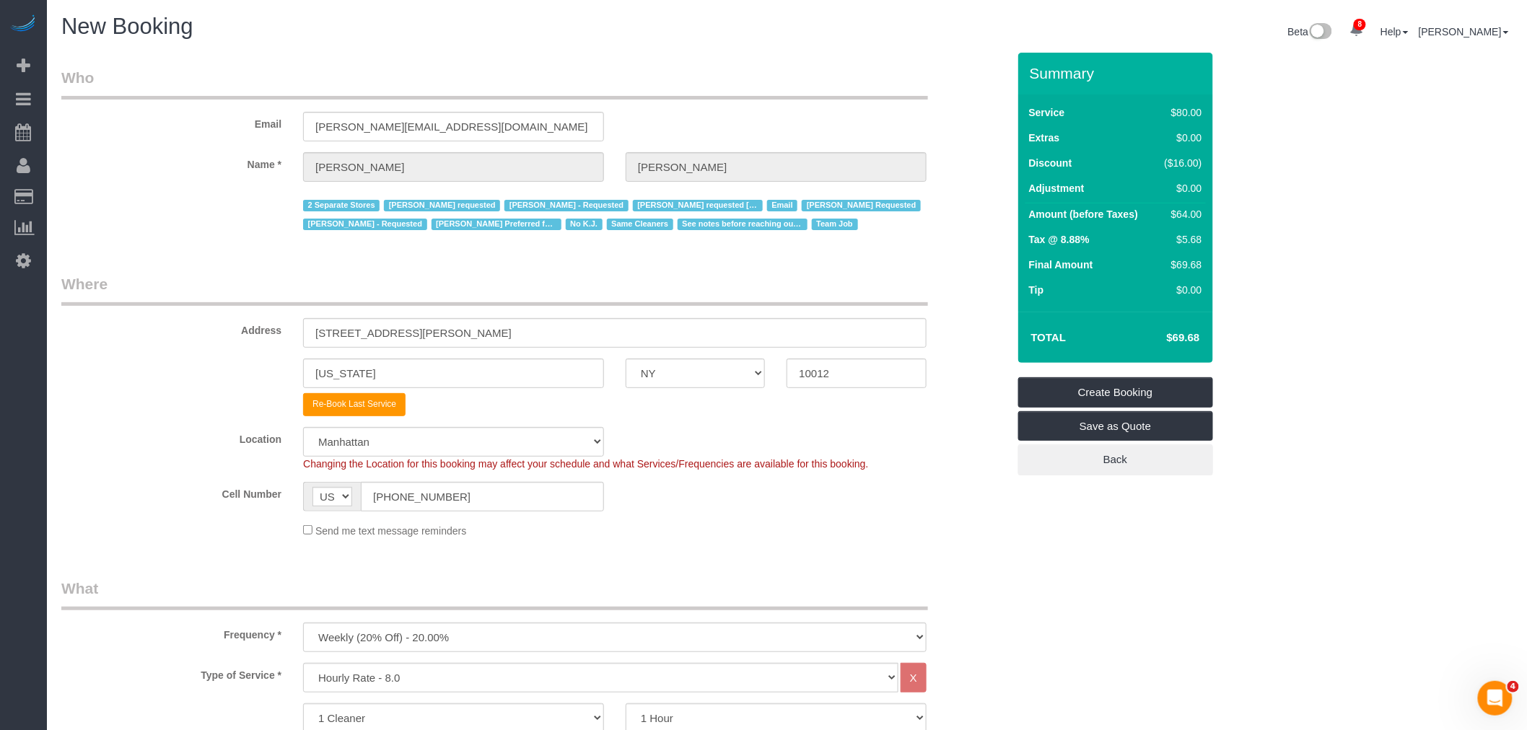
click at [701, 97] on legend "Who" at bounding box center [494, 83] width 867 height 32
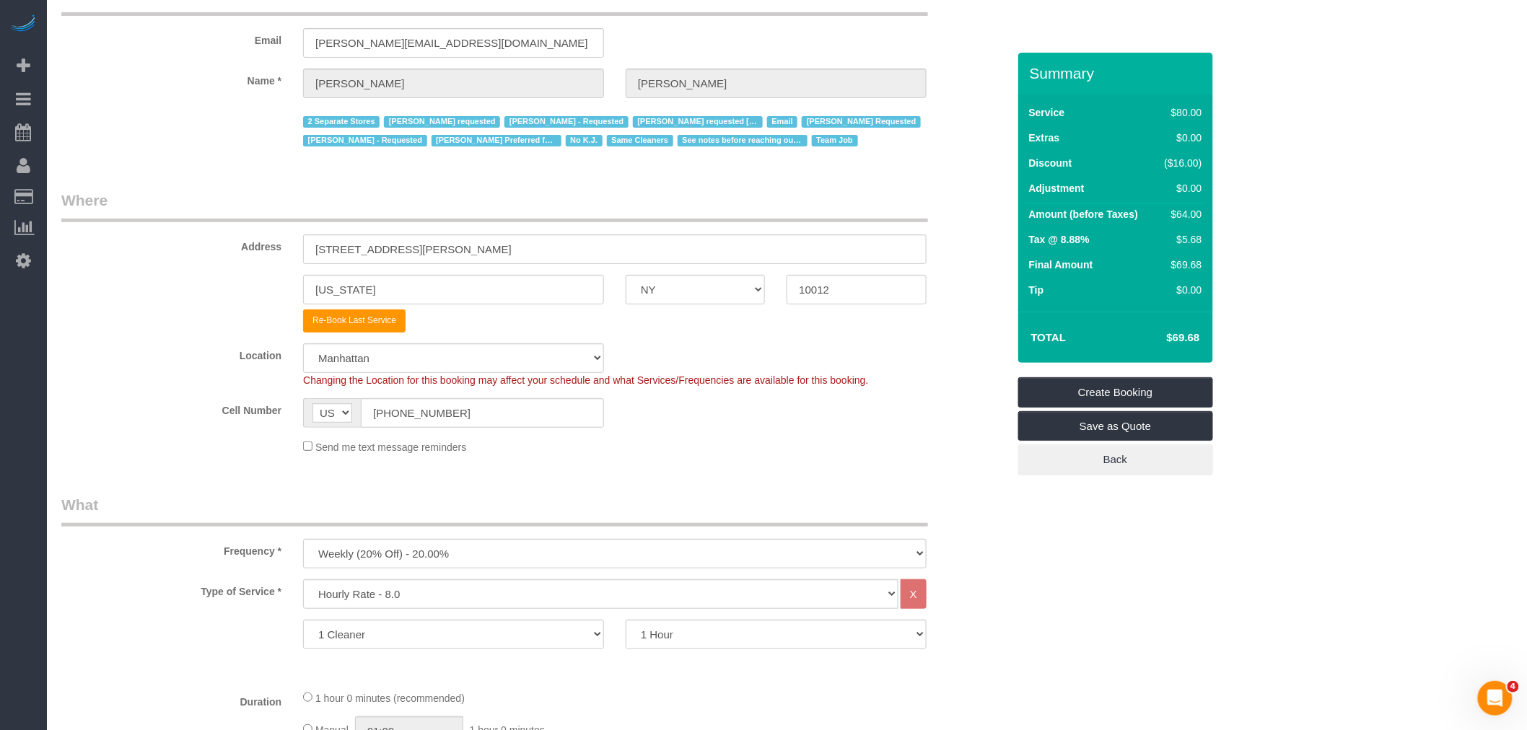
scroll to position [240, 0]
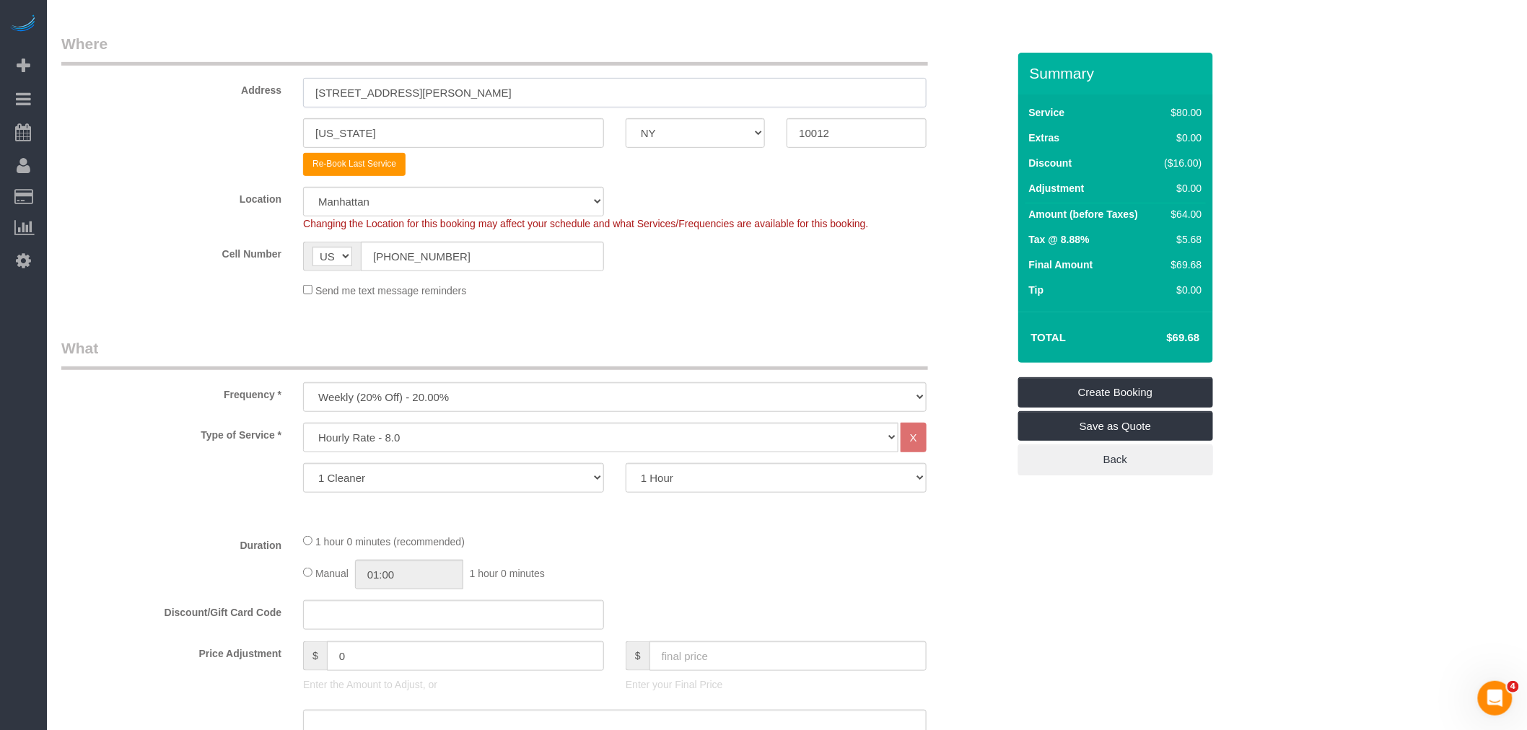
drag, startPoint x: 435, startPoint y: 87, endPoint x: 300, endPoint y: 94, distance: 135.1
click at [256, 96] on div "Address 268 Elizabeth Street" at bounding box center [535, 70] width 968 height 74
paste input "170 Wythe Avenue"
type input "170 Wythe Avenue"
drag, startPoint x: 436, startPoint y: 136, endPoint x: 240, endPoint y: 166, distance: 198.6
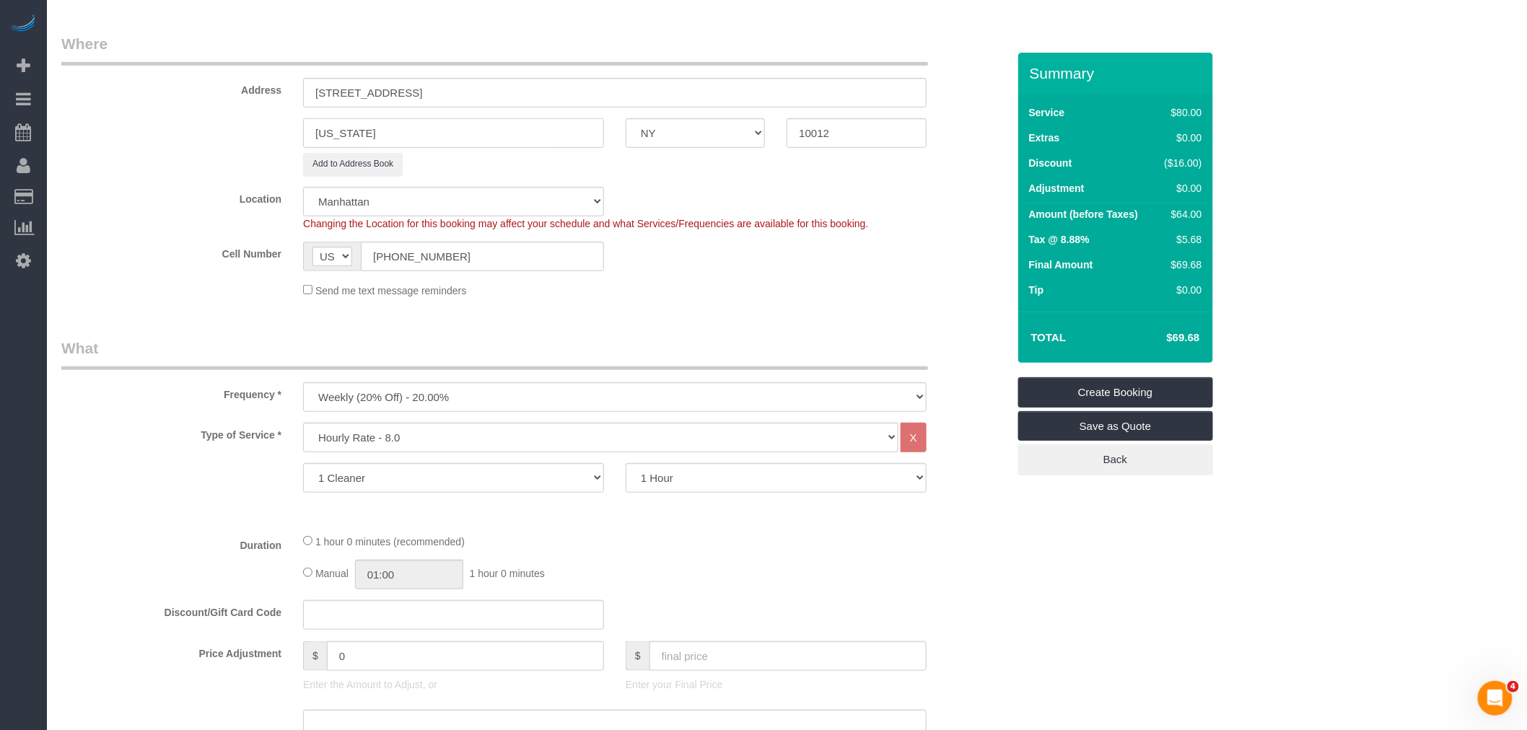
click at [162, 152] on sui-booking-address "Address 170 Wythe Avenue New York AK AL AR AZ CA CO CT DC DE FL GA HI IA ID IL …" at bounding box center [534, 104] width 946 height 142
type input "[GEOGRAPHIC_DATA]"
drag, startPoint x: 791, startPoint y: 139, endPoint x: 763, endPoint y: 154, distance: 31.3
click at [701, 150] on sui-booking-address "Address 170 Wythe Avenue Brooklyn AK AL AR AZ CA CO CT DC DE FL GA HI IA ID IL …" at bounding box center [534, 104] width 946 height 142
paste input "1249"
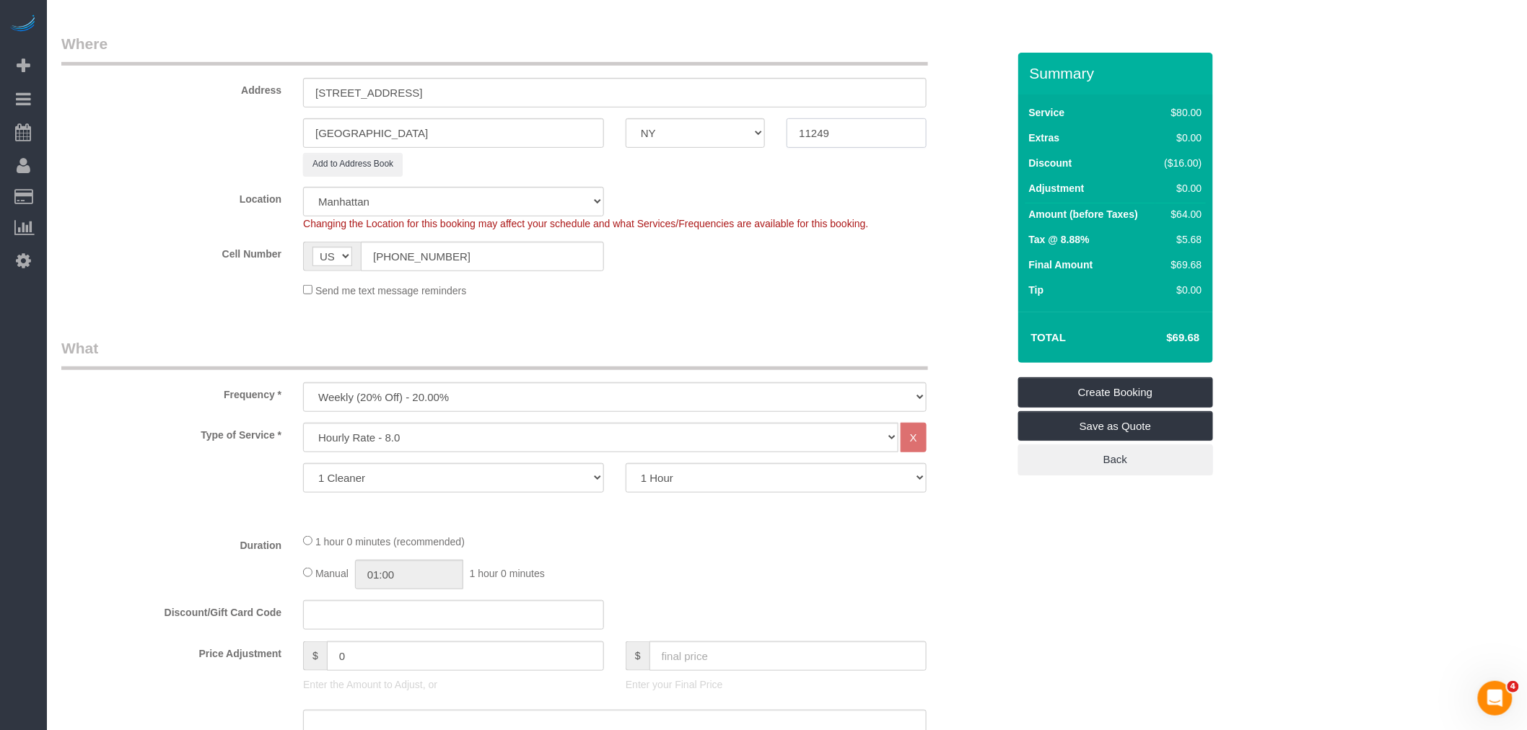
type input "11249"
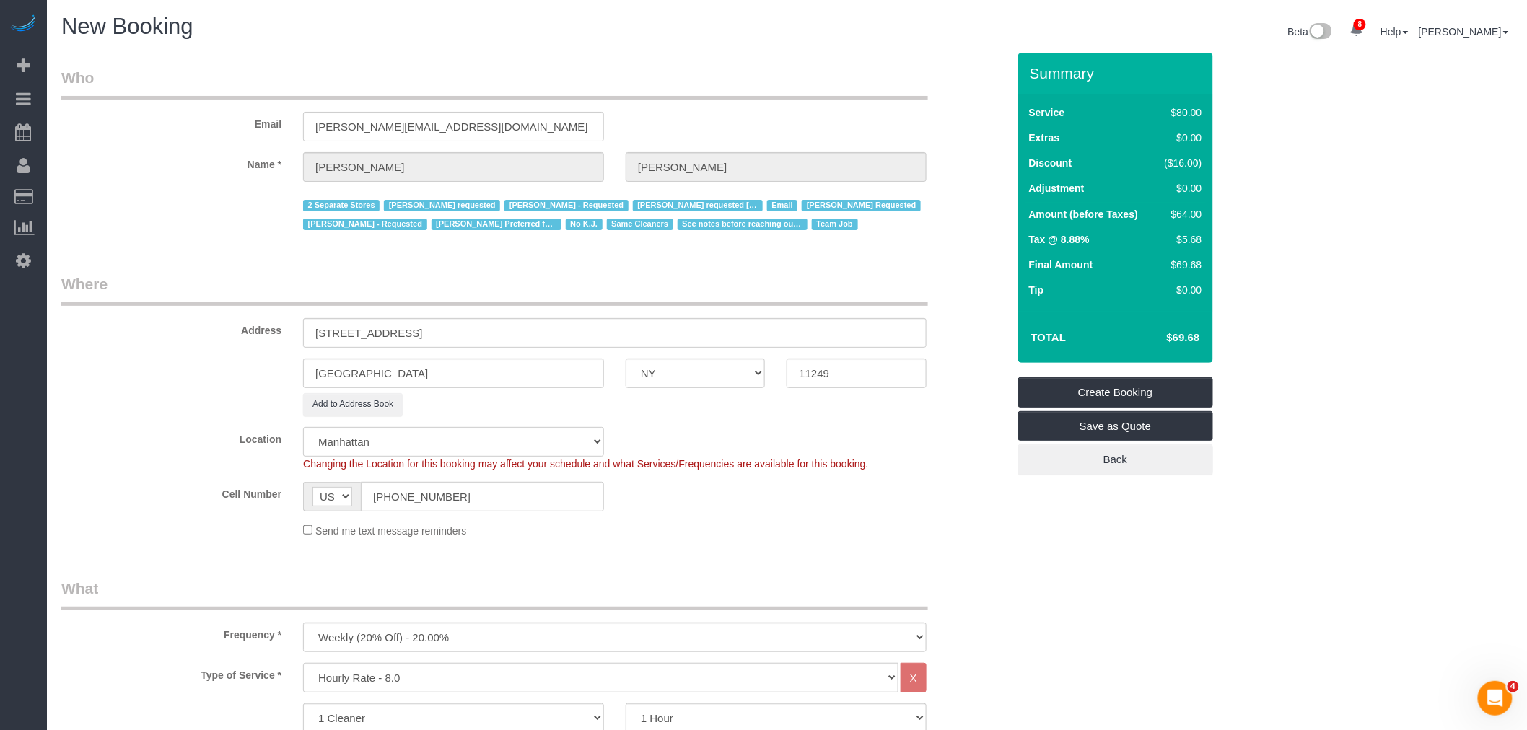
select select "6"
select select "object:2461"
click at [763, 306] on legend "Where" at bounding box center [494, 289] width 867 height 32
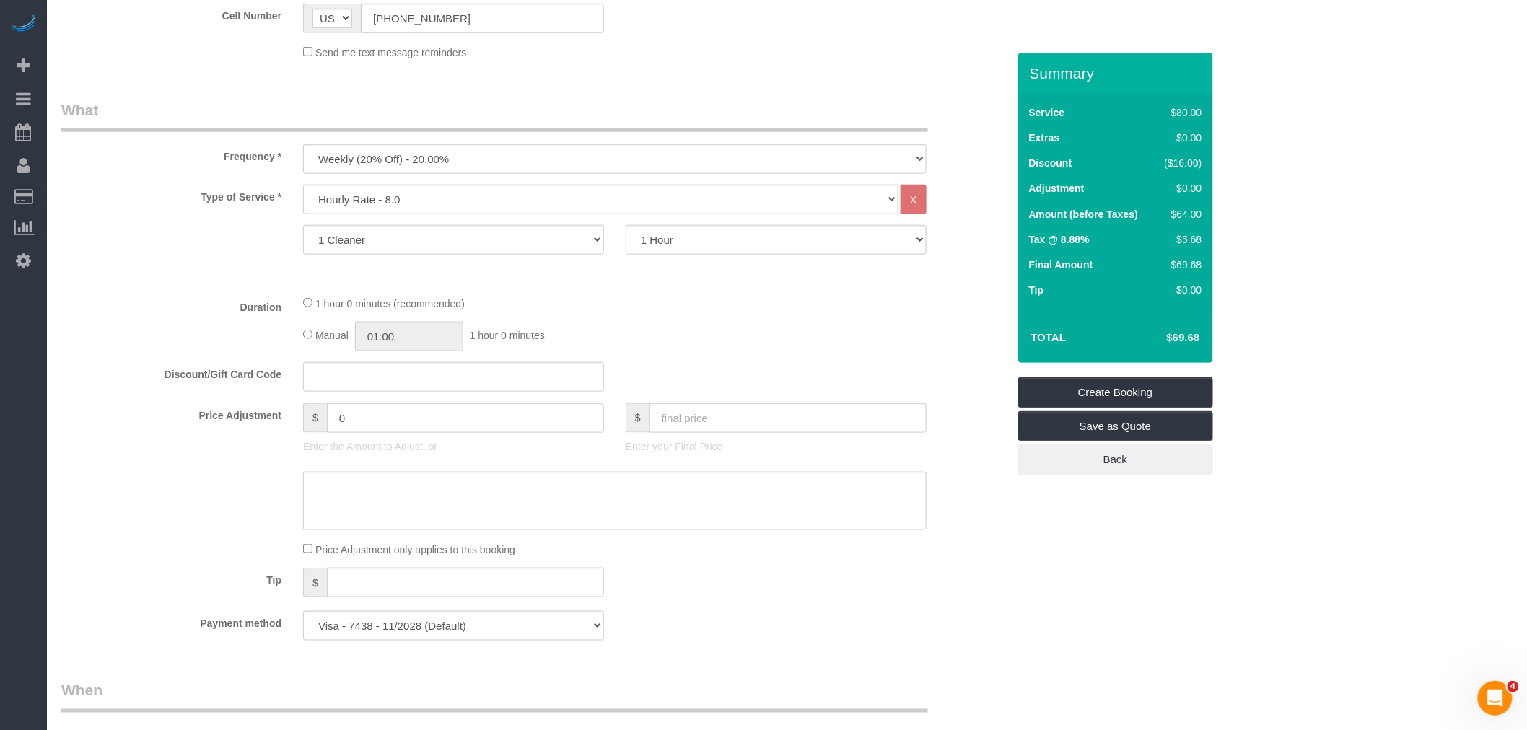
scroll to position [641, 0]
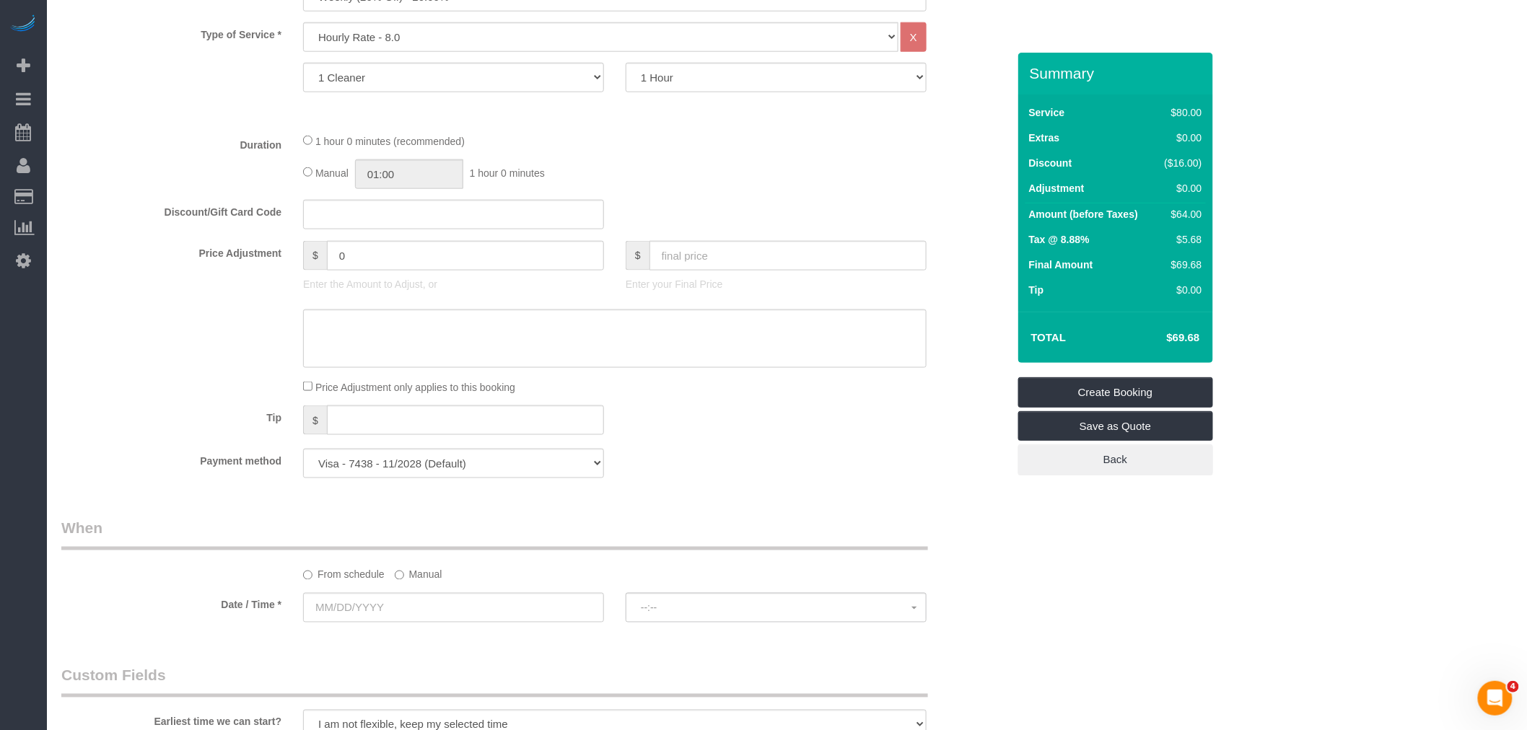
click at [788, 196] on fieldset "What Frequency * One Time Weekly (20% Off) - 20.00% Every 2 Weeks (15% Off) - 1…" at bounding box center [534, 213] width 946 height 553
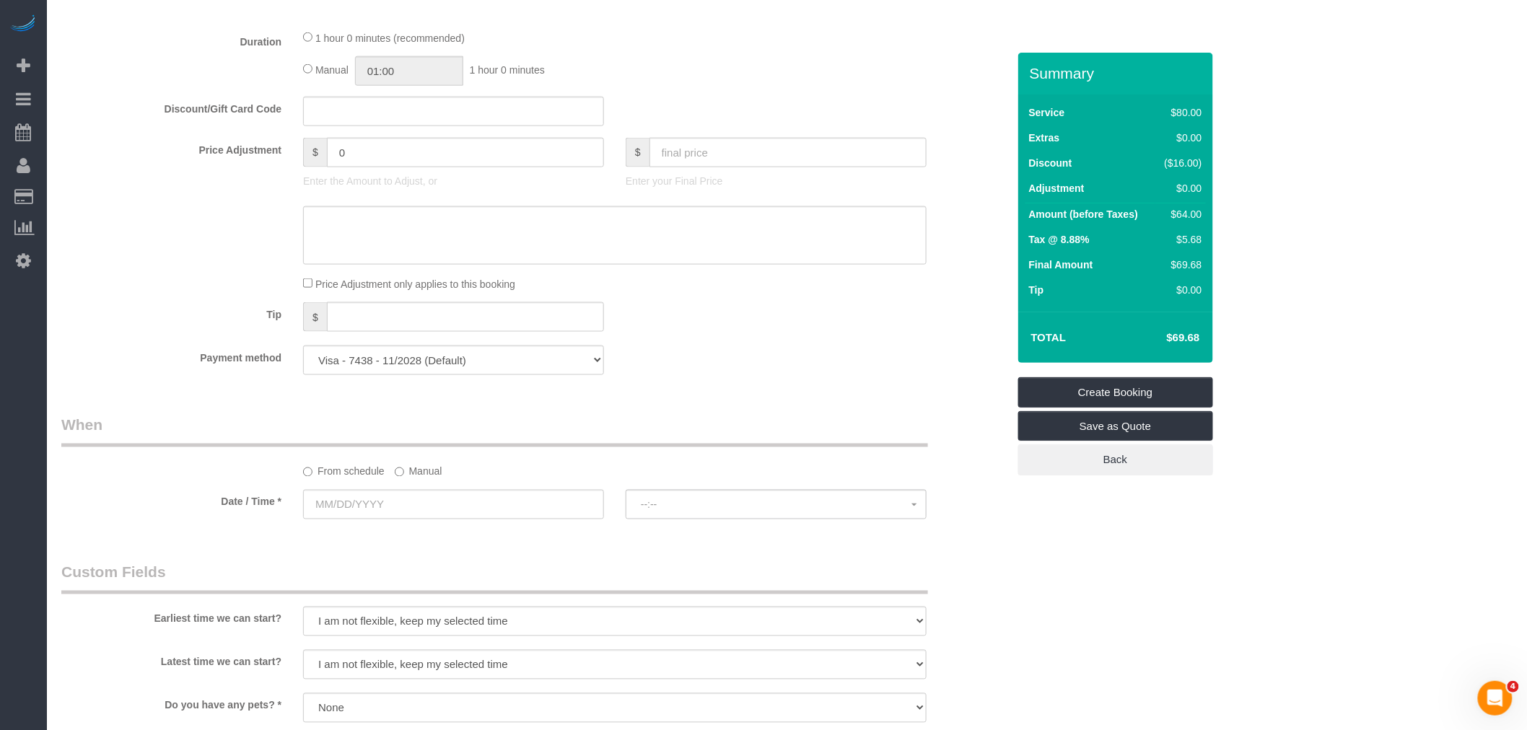
scroll to position [962, 0]
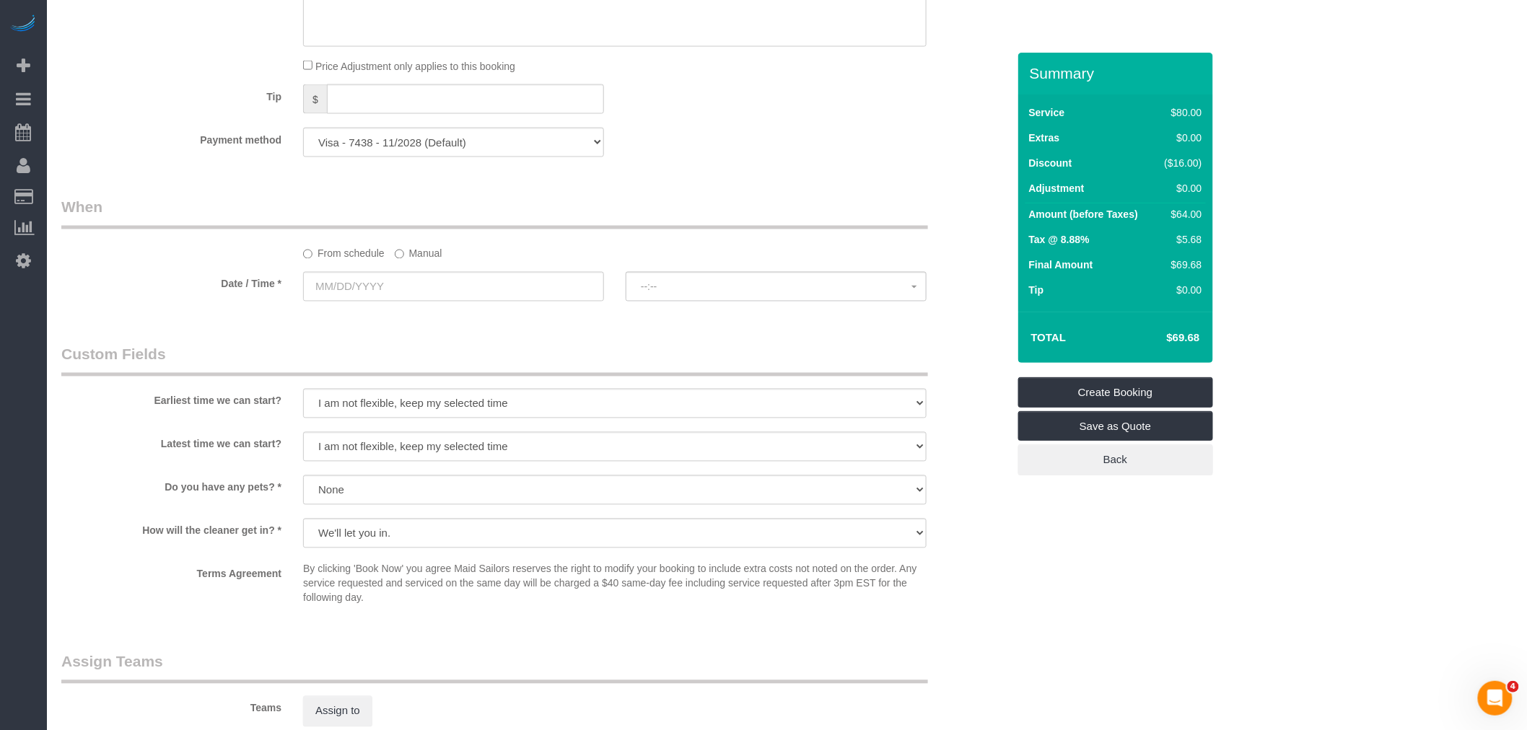
click at [409, 261] on label "Manual" at bounding box center [419, 251] width 48 height 19
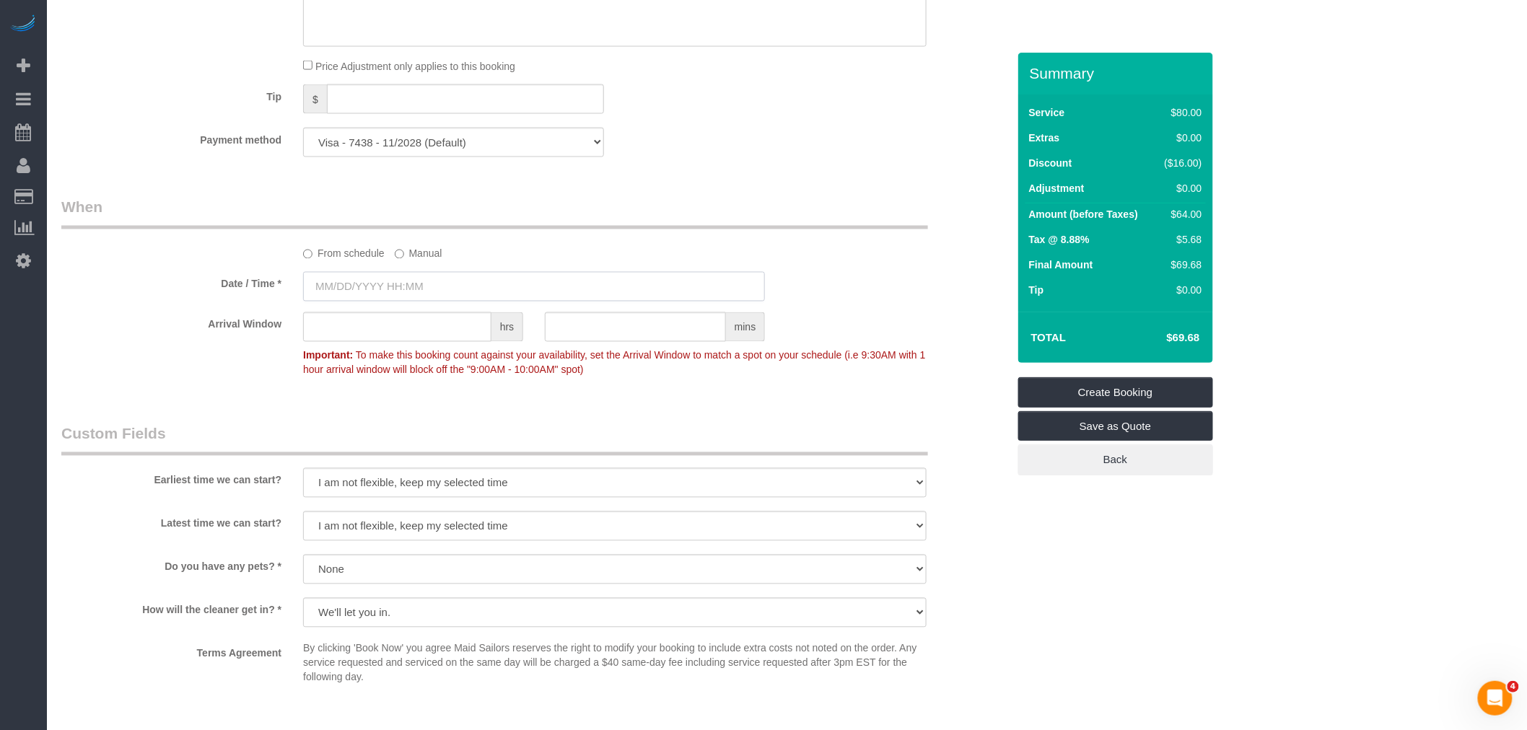
click at [412, 289] on input "text" at bounding box center [534, 287] width 462 height 30
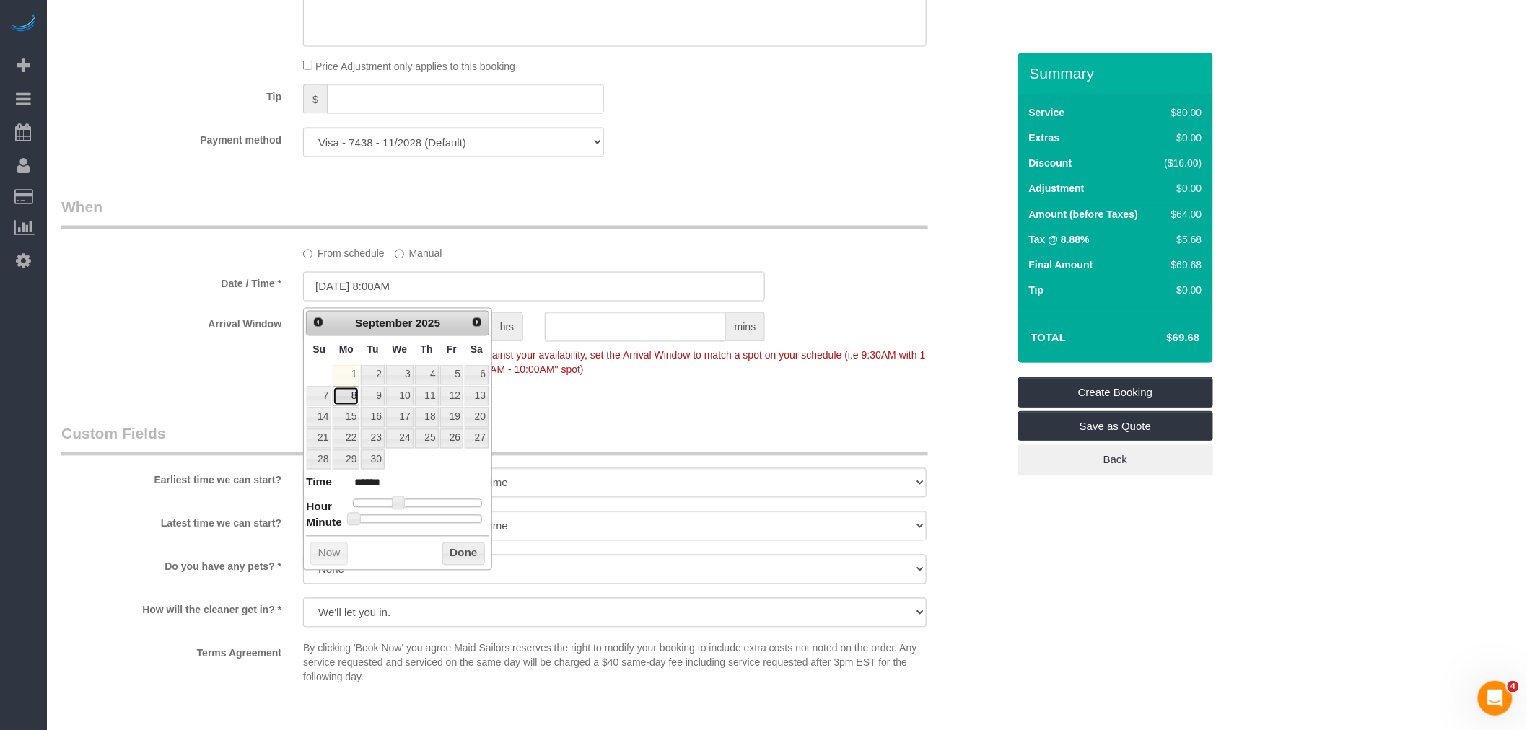
click at [348, 400] on link "8" at bounding box center [346, 396] width 27 height 19
click at [395, 505] on span at bounding box center [398, 502] width 13 height 13
type input "09/08/2025 9:00AM"
type input "******"
type input "09/08/2025 9:45AM"
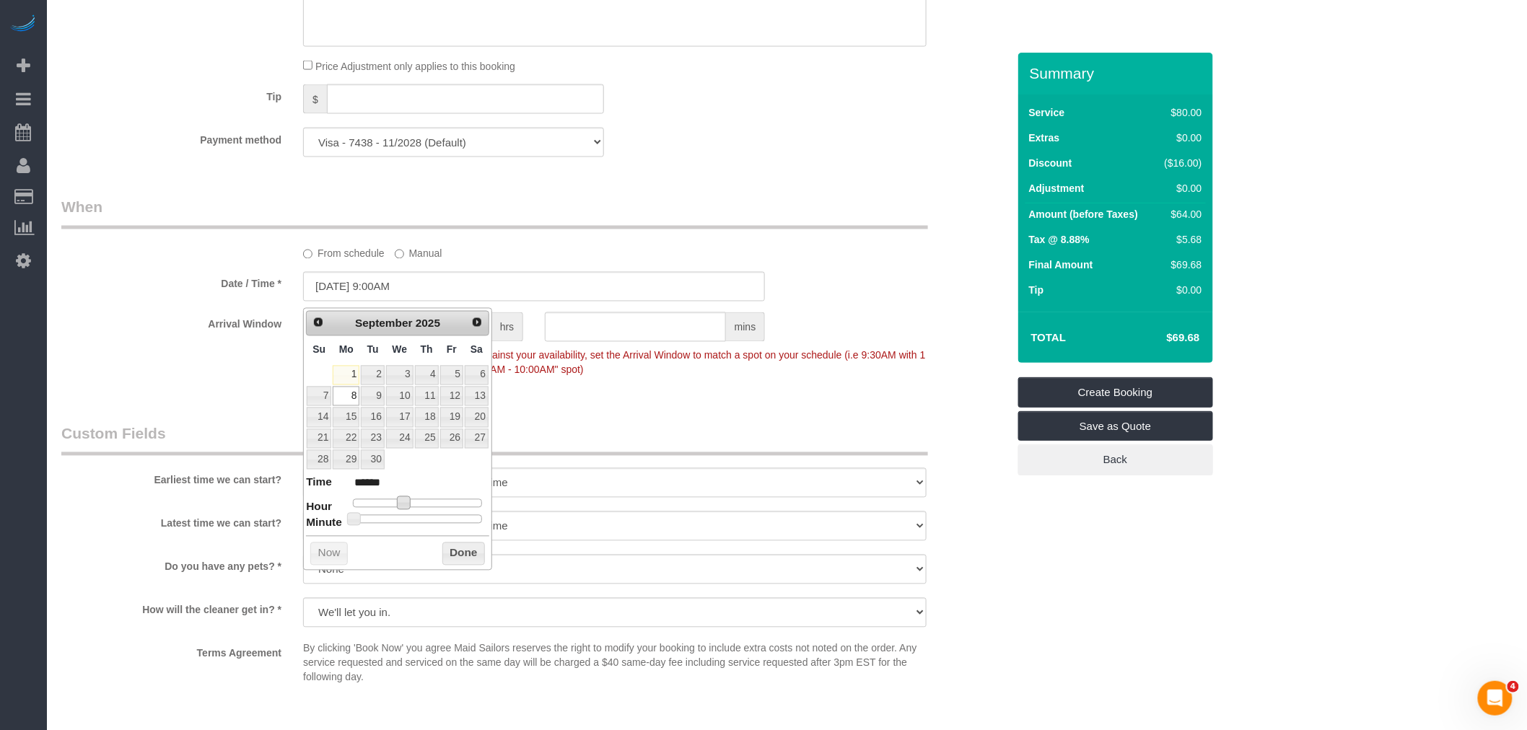
type input "******"
click at [452, 519] on div at bounding box center [417, 519] width 129 height 9
click at [452, 547] on button "Done" at bounding box center [463, 554] width 43 height 23
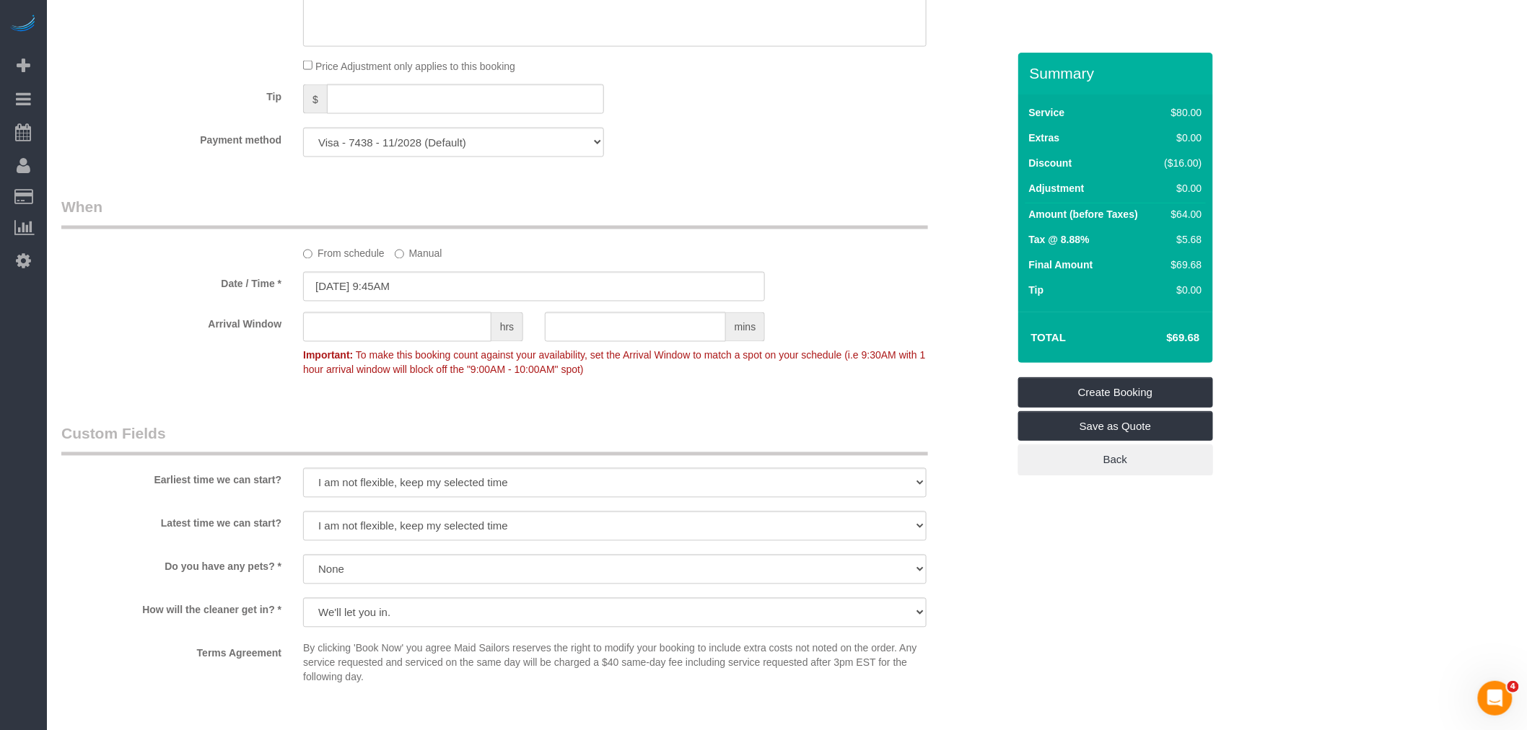
click at [658, 248] on div "From schedule Manual" at bounding box center [614, 251] width 645 height 19
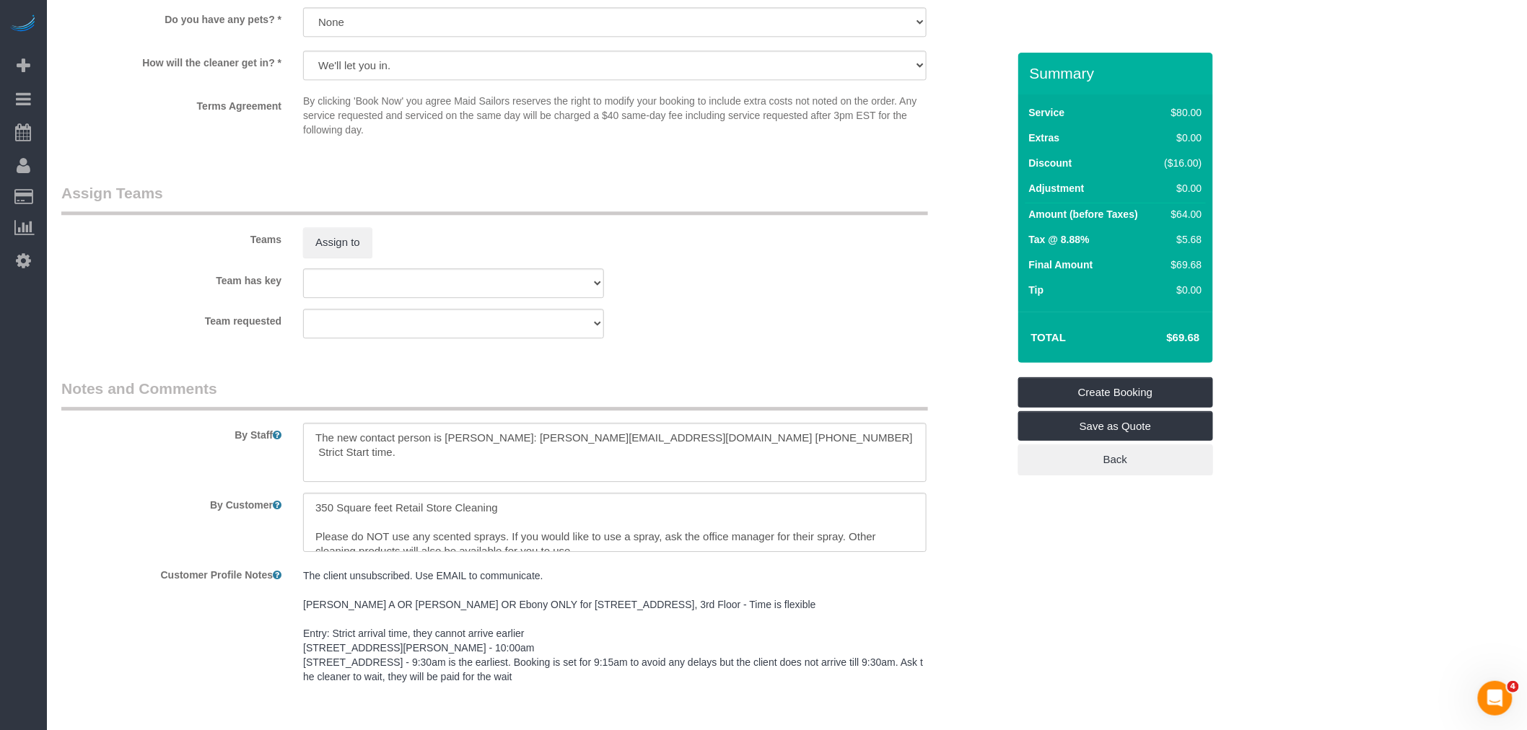
scroll to position [1523, 0]
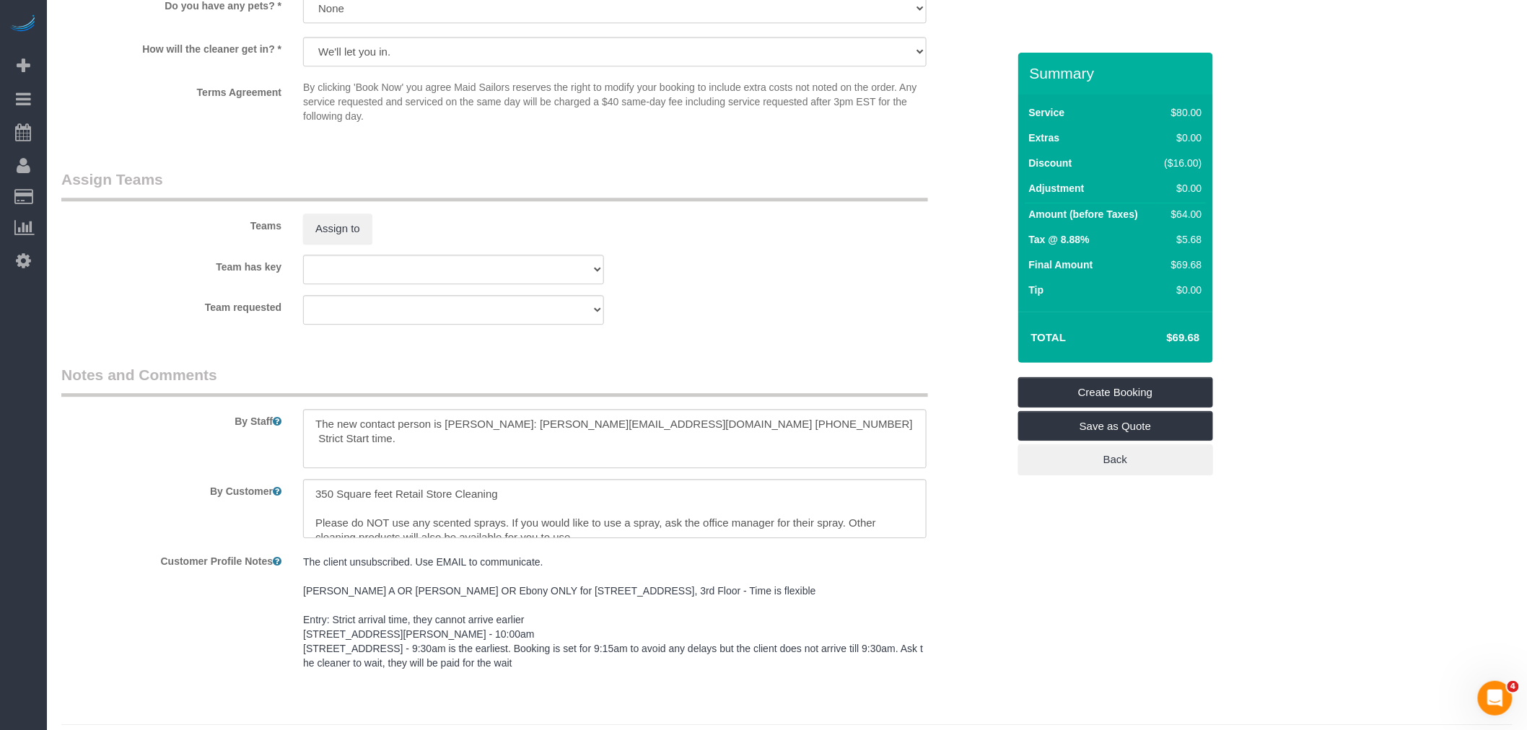
click at [777, 325] on div "Team requested 000- Donna Mercado 000 - Partnerships 000 - TEAM JOB 1 - Abdoula…" at bounding box center [535, 310] width 968 height 30
drag, startPoint x: 715, startPoint y: 287, endPoint x: 698, endPoint y: 357, distance: 71.9
click at [716, 284] on div "Team has key 000- Donna Mercado 000 - Partnerships 000 - TEAM JOB 1 - Abdoulaye…" at bounding box center [535, 270] width 968 height 30
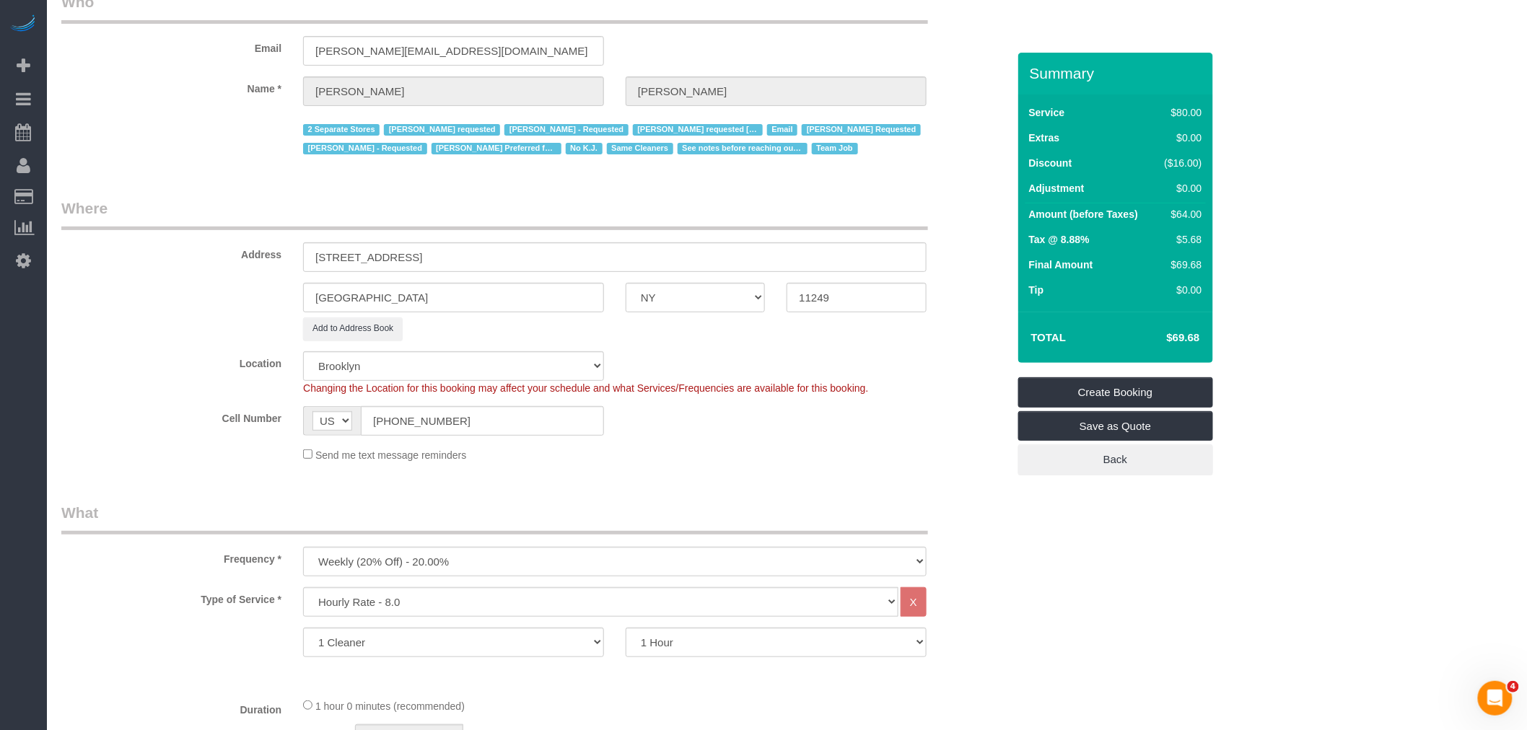
scroll to position [0, 0]
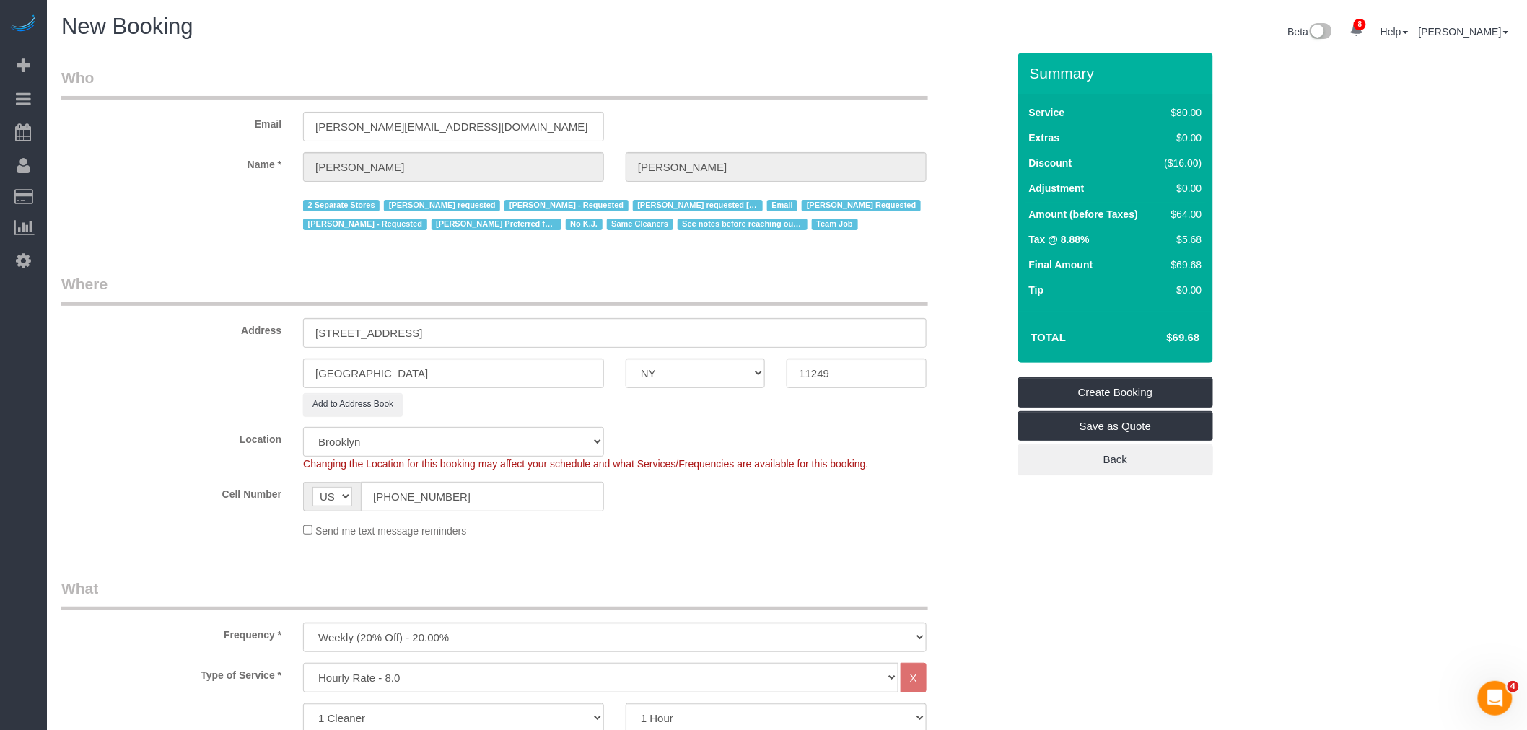
click at [661, 97] on legend "Who" at bounding box center [494, 83] width 867 height 32
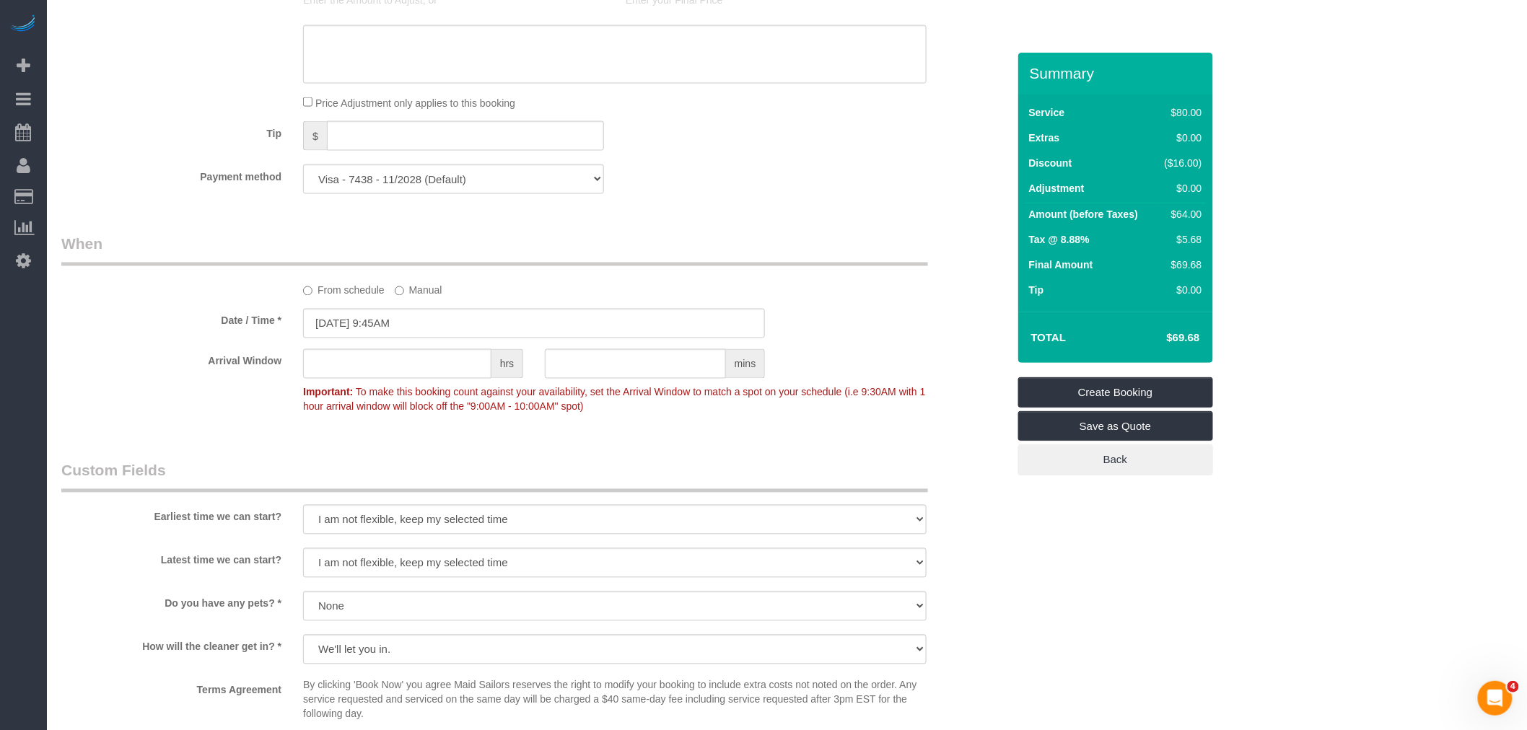
scroll to position [962, 0]
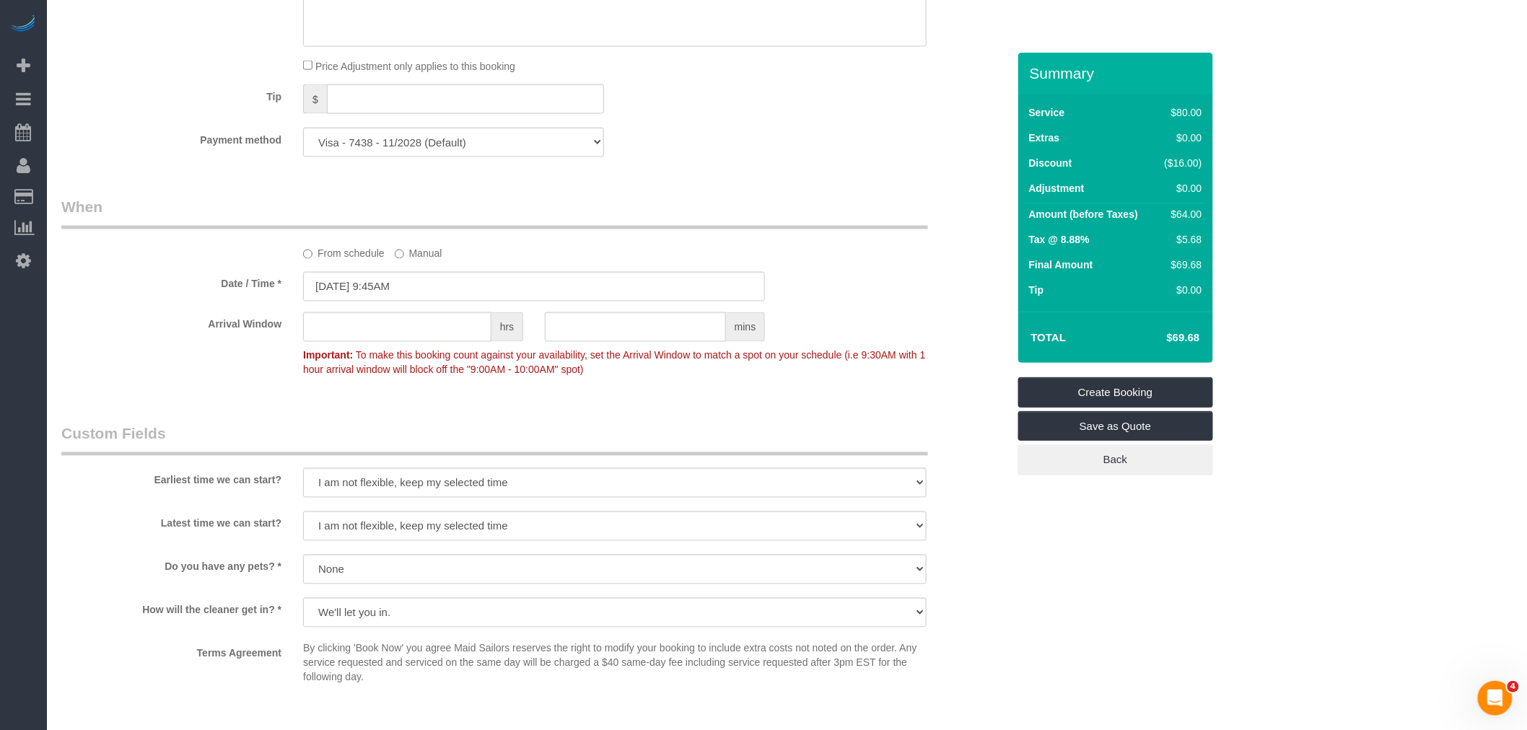
click at [714, 109] on div "Tip $" at bounding box center [535, 100] width 968 height 32
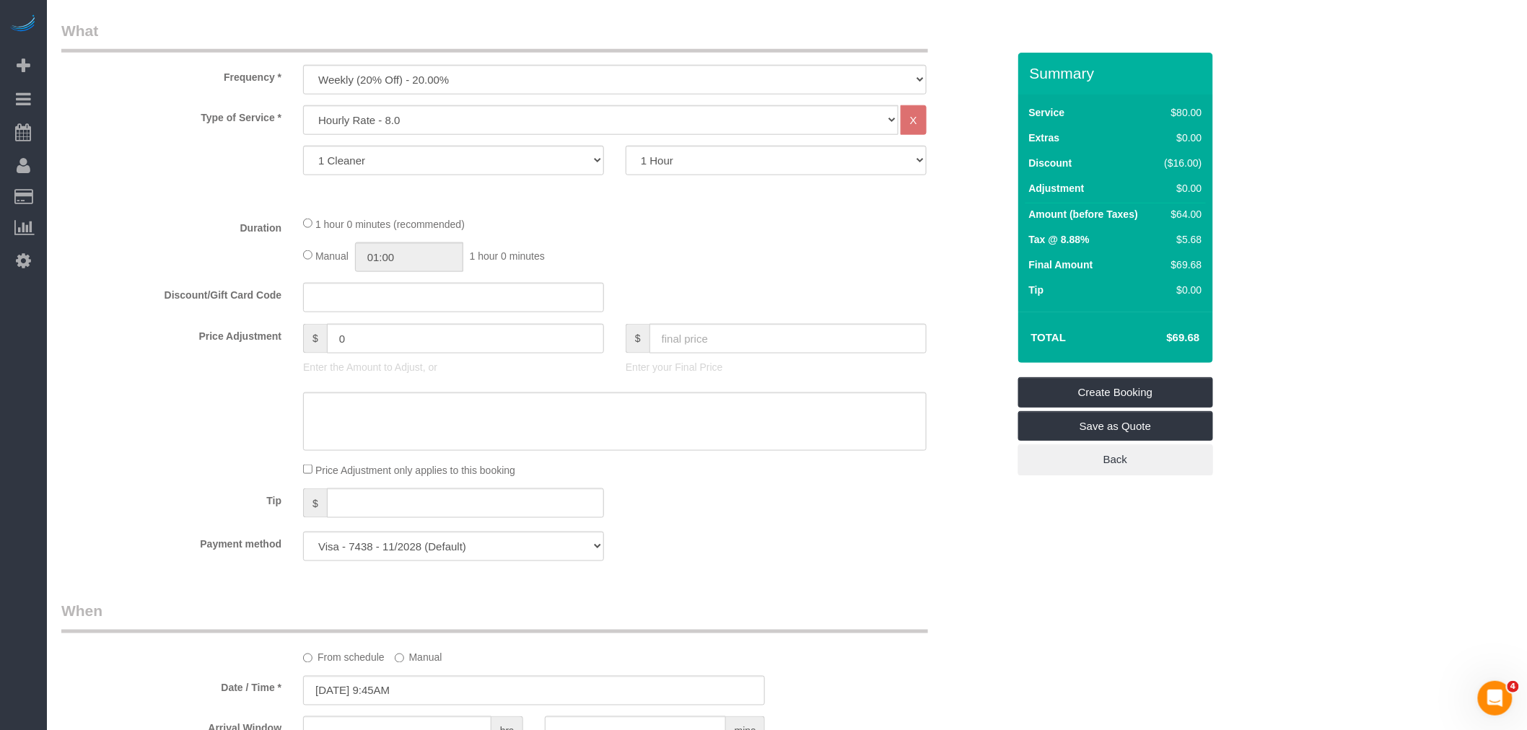
scroll to position [80, 0]
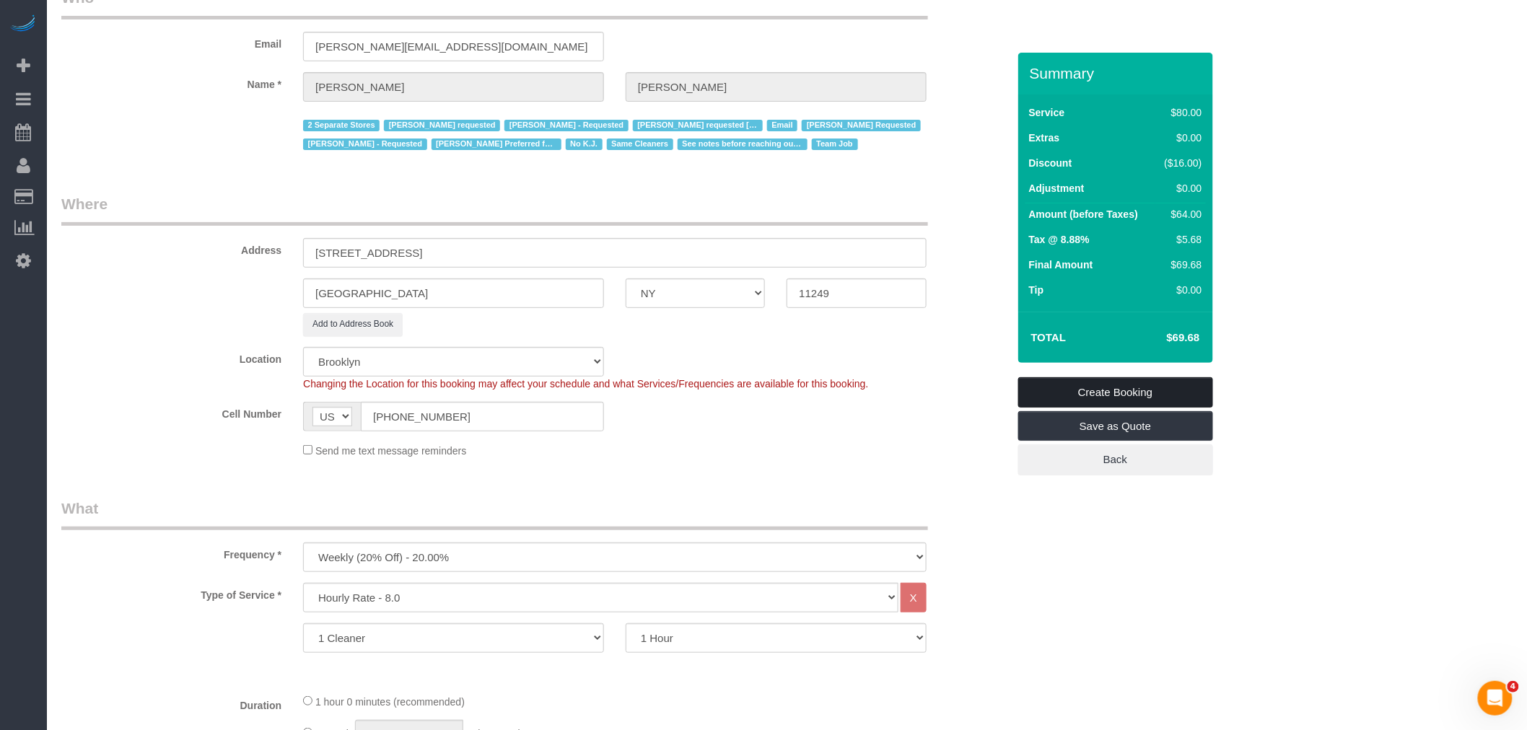
click at [1124, 392] on link "Create Booking" at bounding box center [1115, 392] width 195 height 30
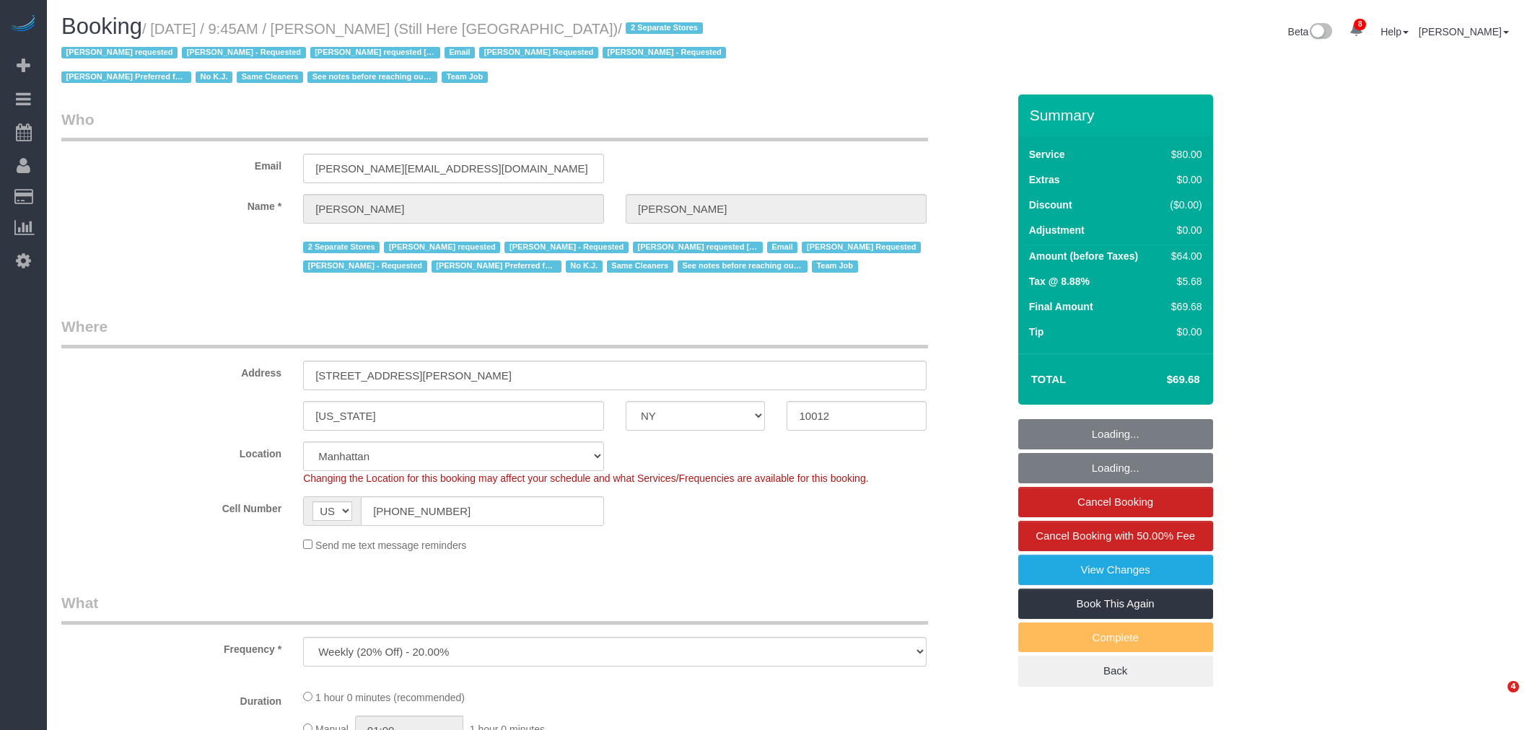
select select "NY"
select select "number:89"
select select "number:90"
select select "number:15"
select select "number:5"
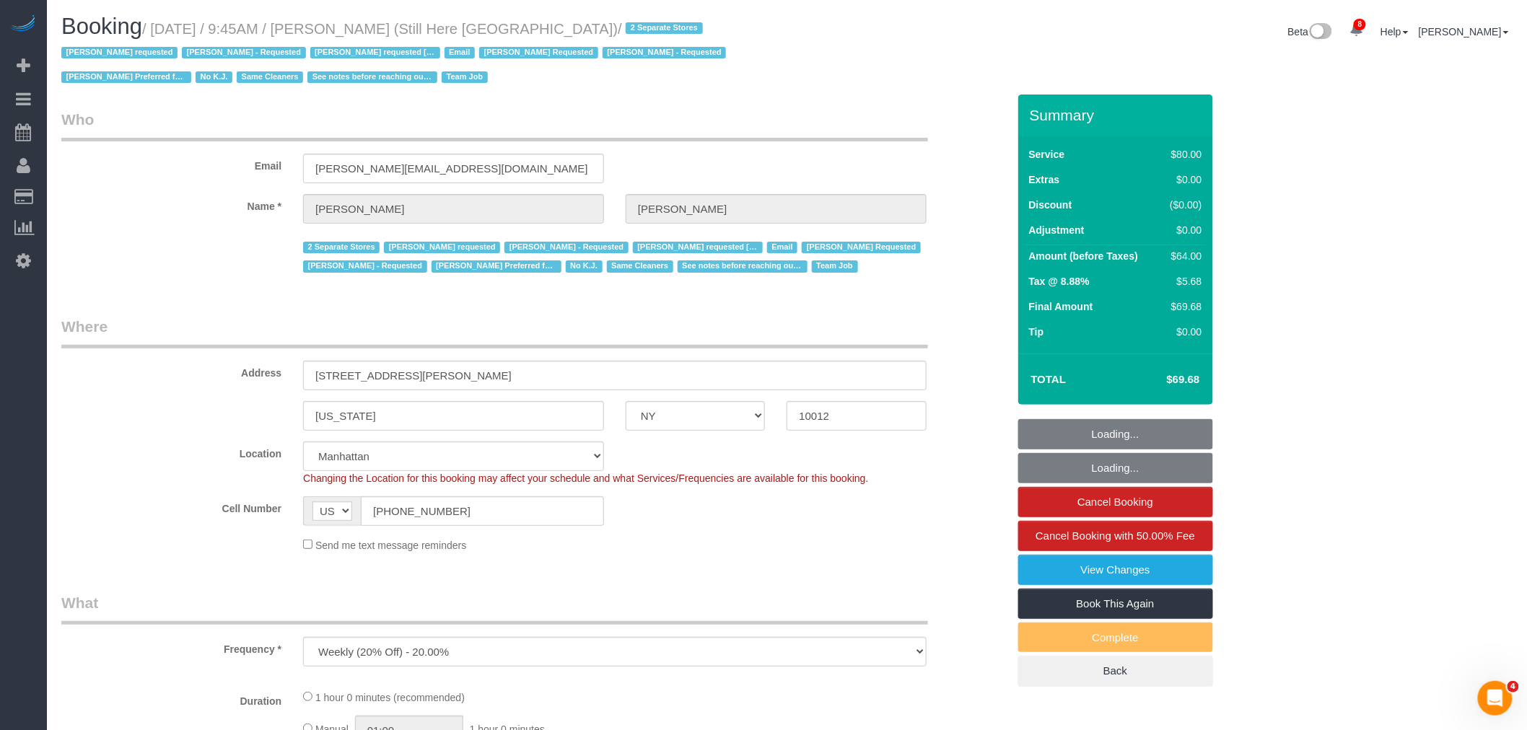
select select "object:895"
select select "string:stripe-pm_1Oyz8t4VGloSiKo71skqOF54"
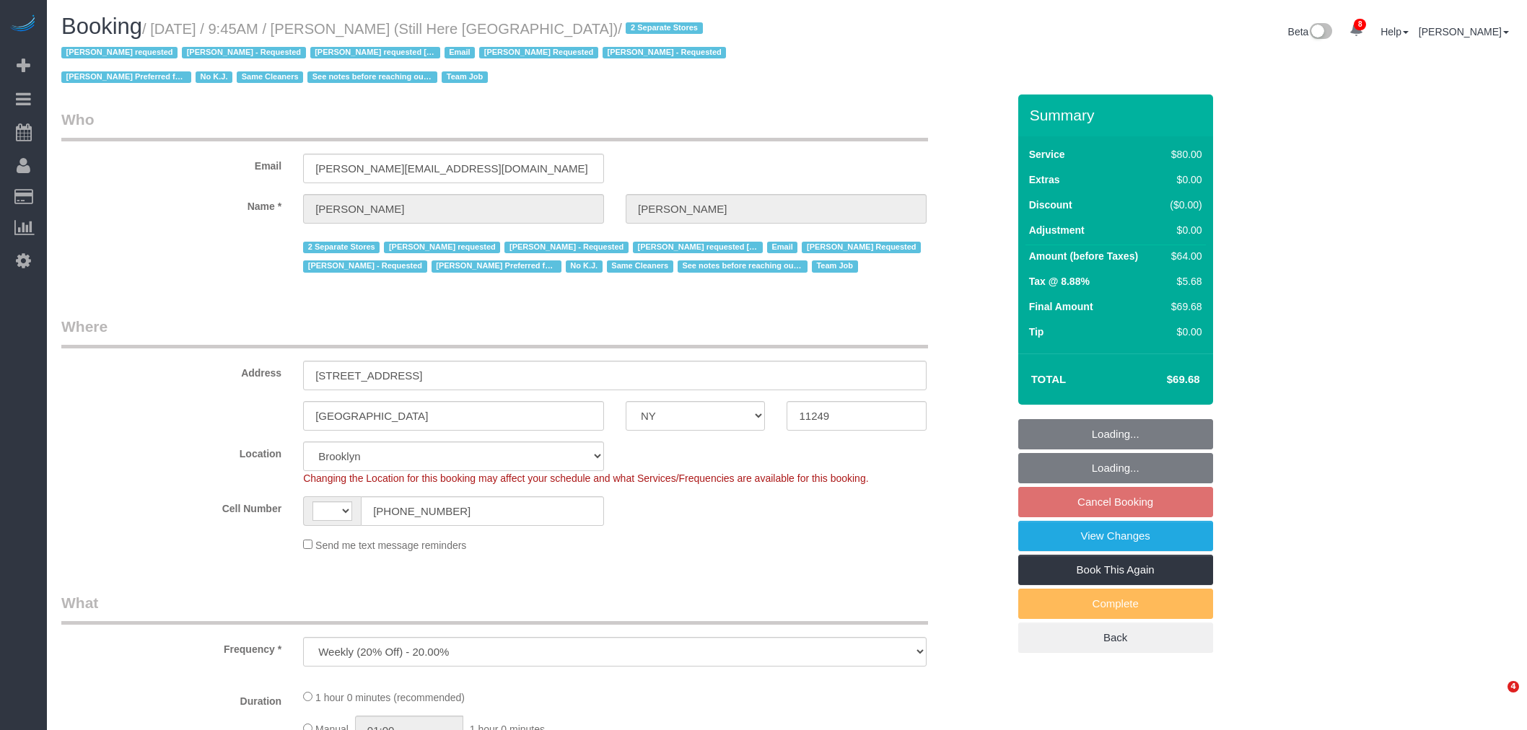
select select "NY"
select select "number:89"
select select "number:90"
select select "number:15"
select select "number:5"
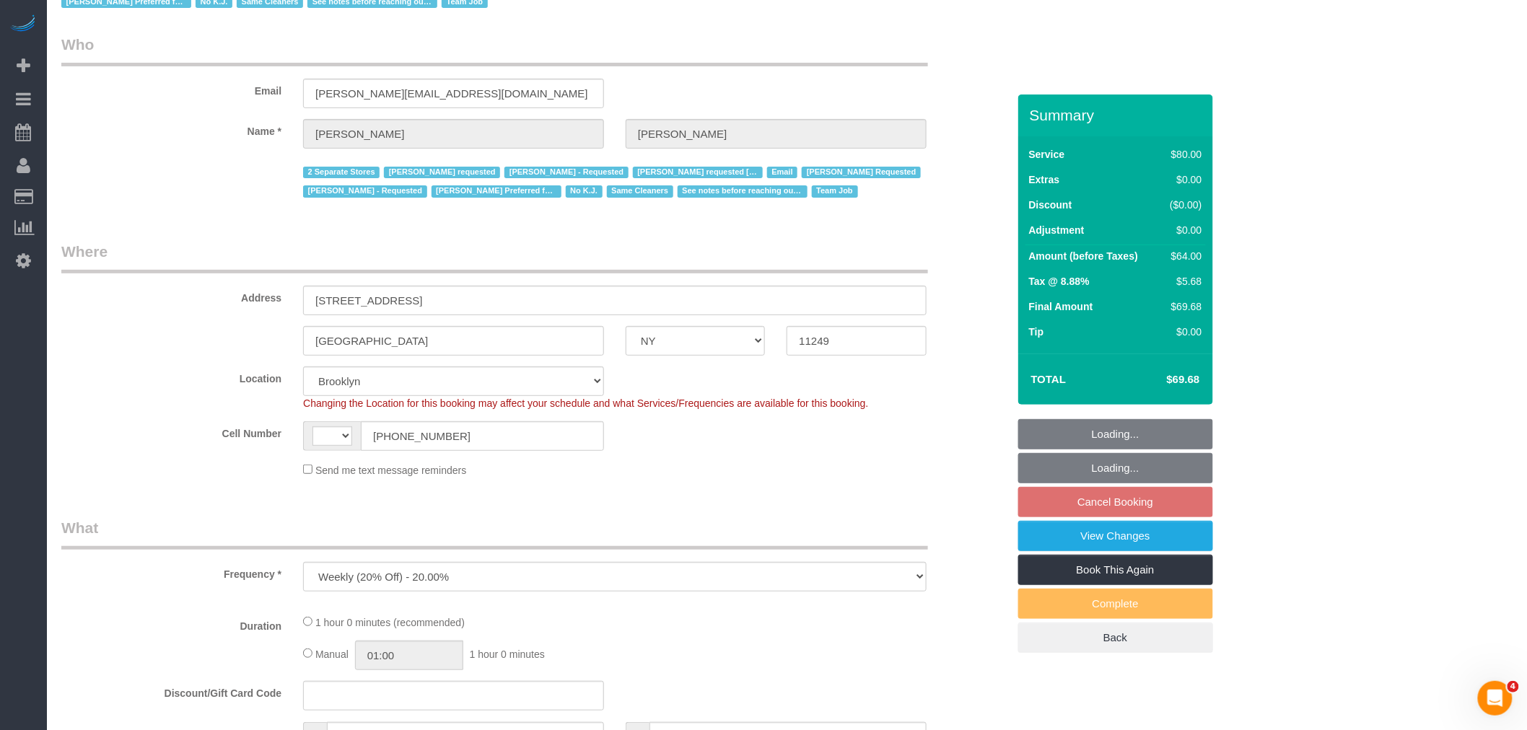
select select "object:1042"
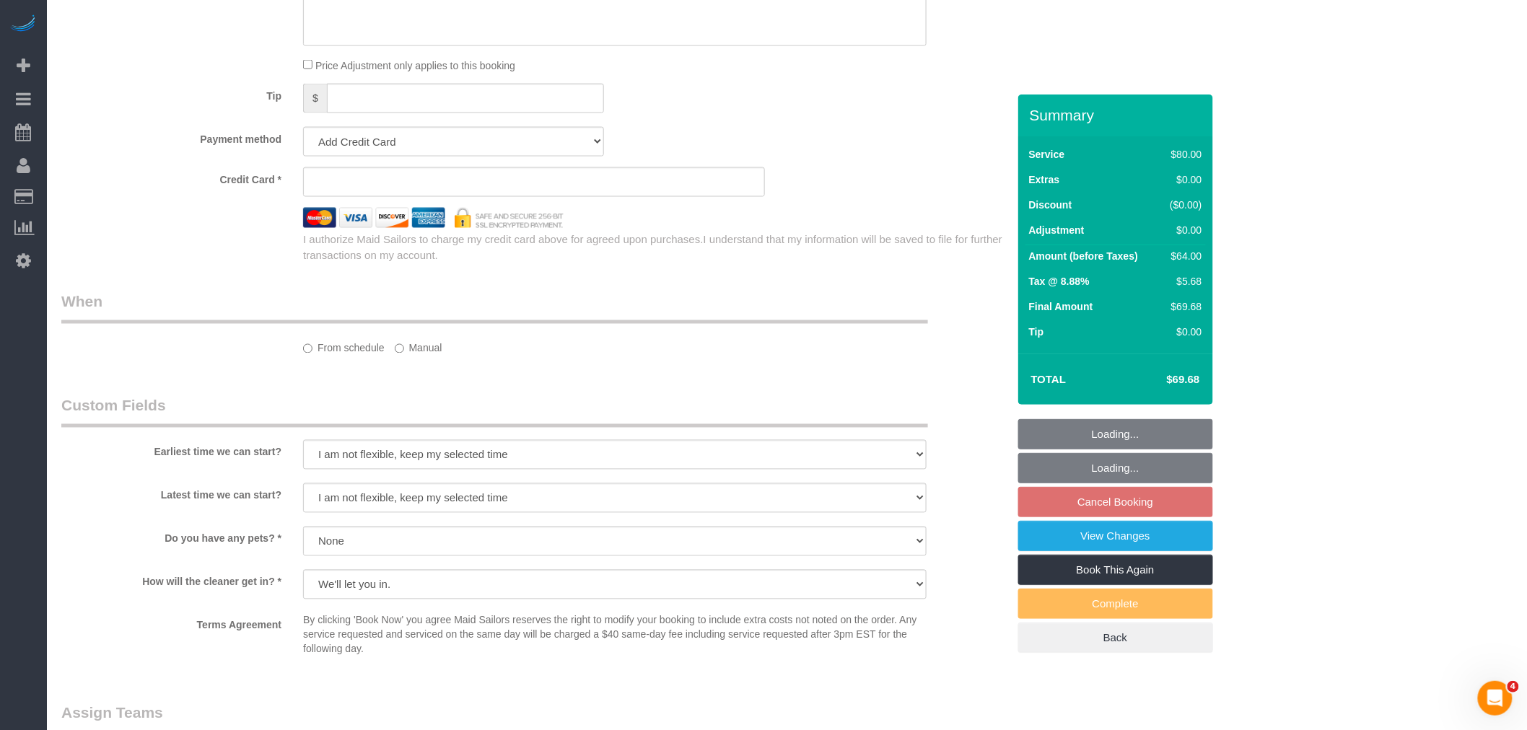
select select "string:US"
select select "string:stripe-pm_1Oyz8t4VGloSiKo71skqOF54"
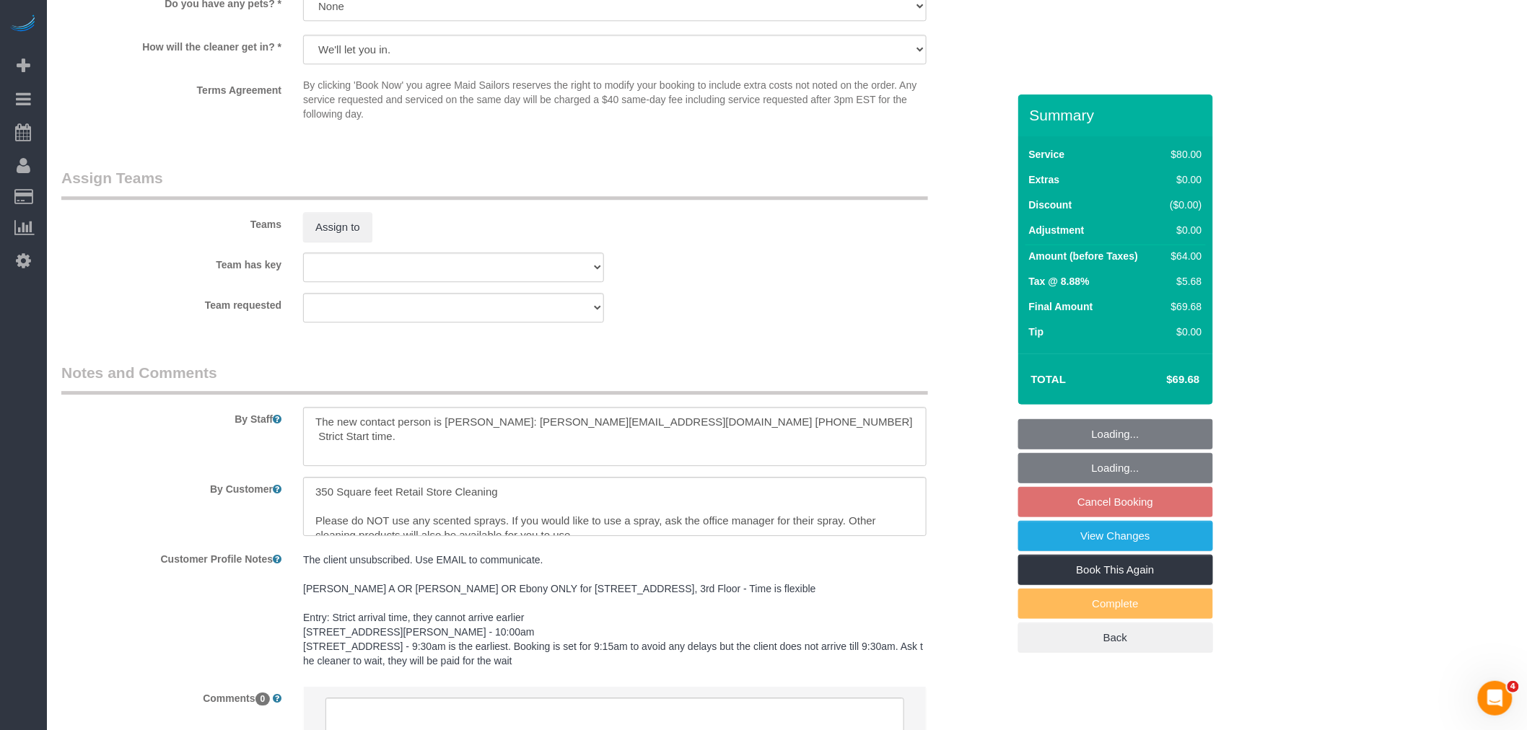
scroll to position [1683, 0]
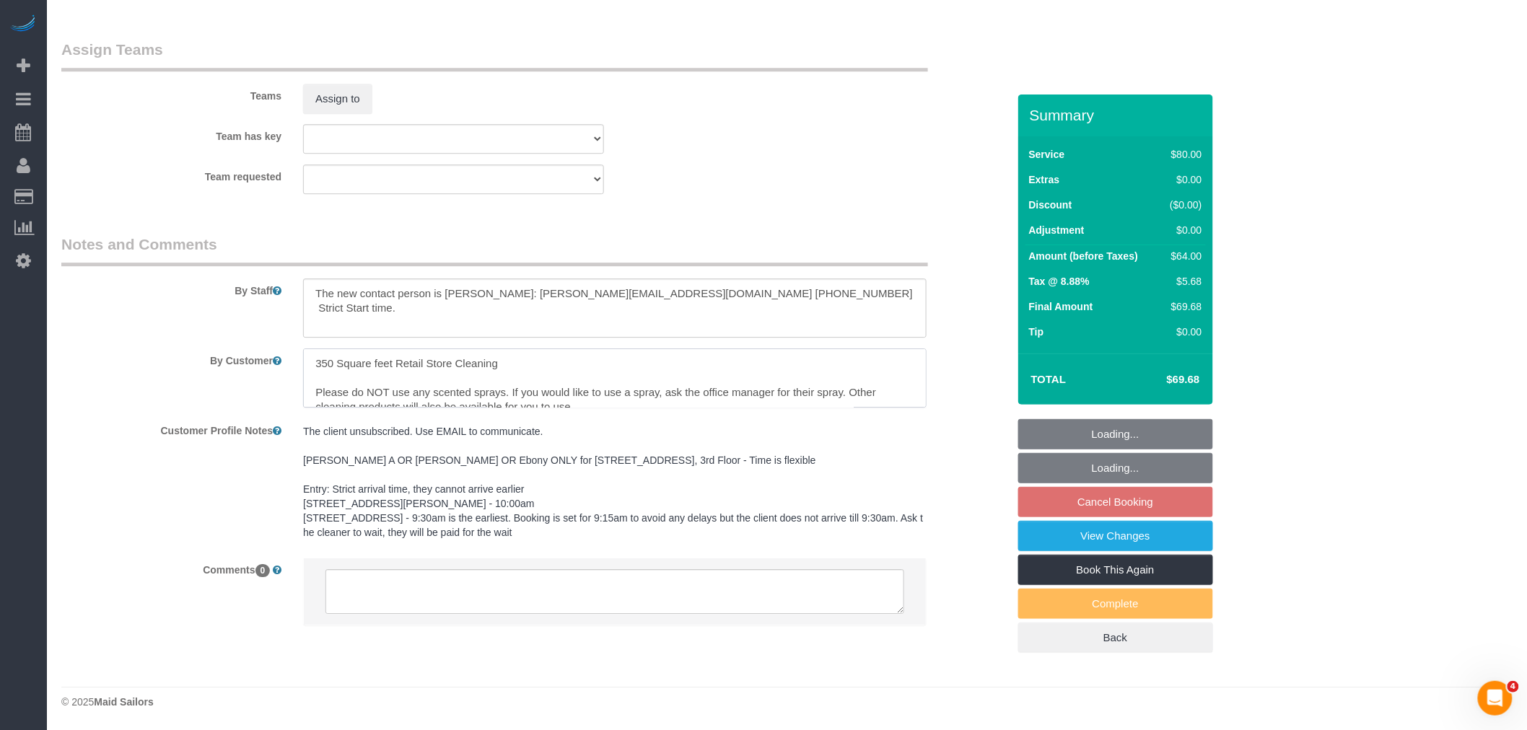
click at [498, 382] on textarea at bounding box center [614, 377] width 623 height 59
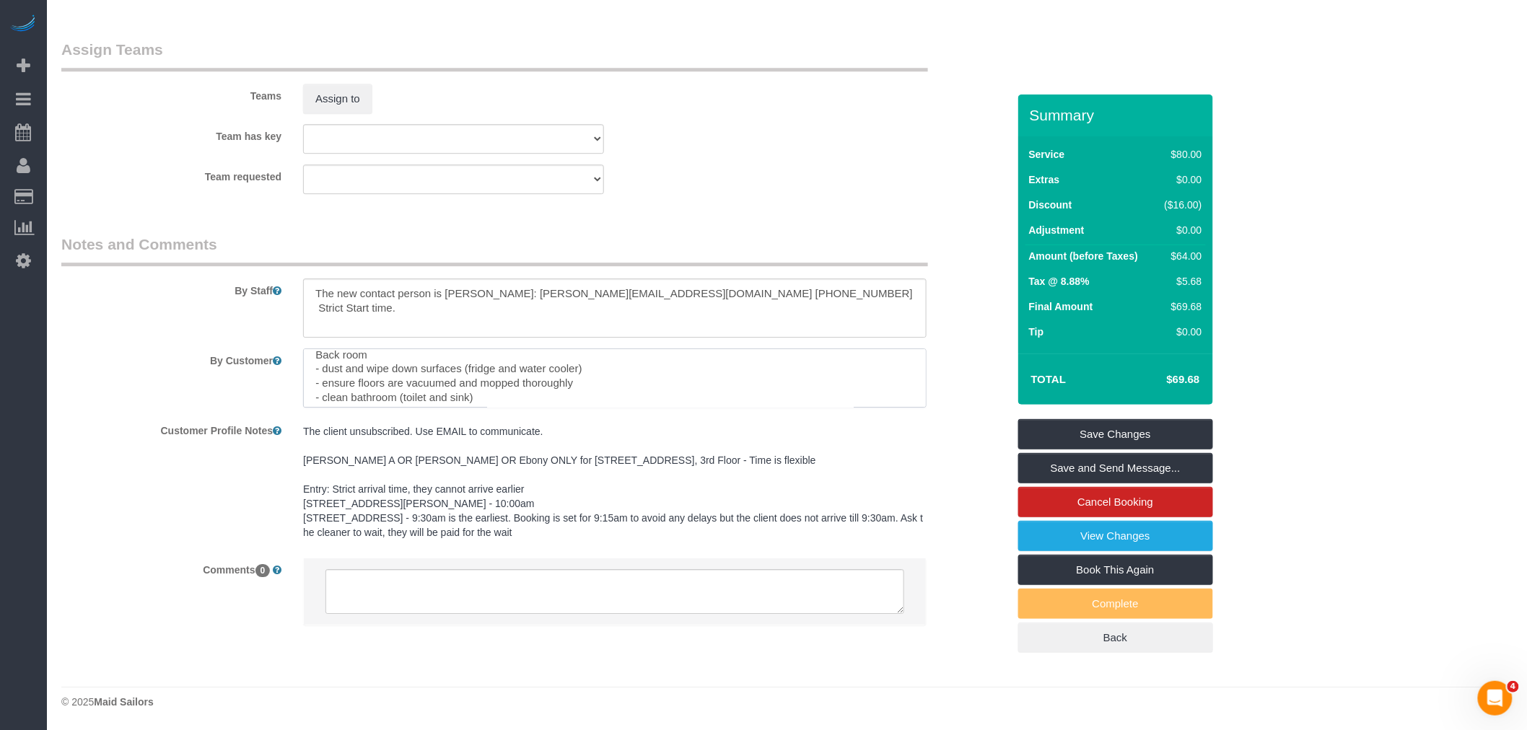
scroll to position [186, 0]
click at [473, 370] on textarea at bounding box center [614, 377] width 623 height 59
click at [561, 378] on textarea at bounding box center [614, 377] width 623 height 59
click at [694, 378] on textarea at bounding box center [614, 377] width 623 height 59
click at [763, 184] on div "Team requested 000- Donna Mercado 000 - Partnerships 000 - TEAM JOB 1 - Abdoula…" at bounding box center [535, 180] width 968 height 30
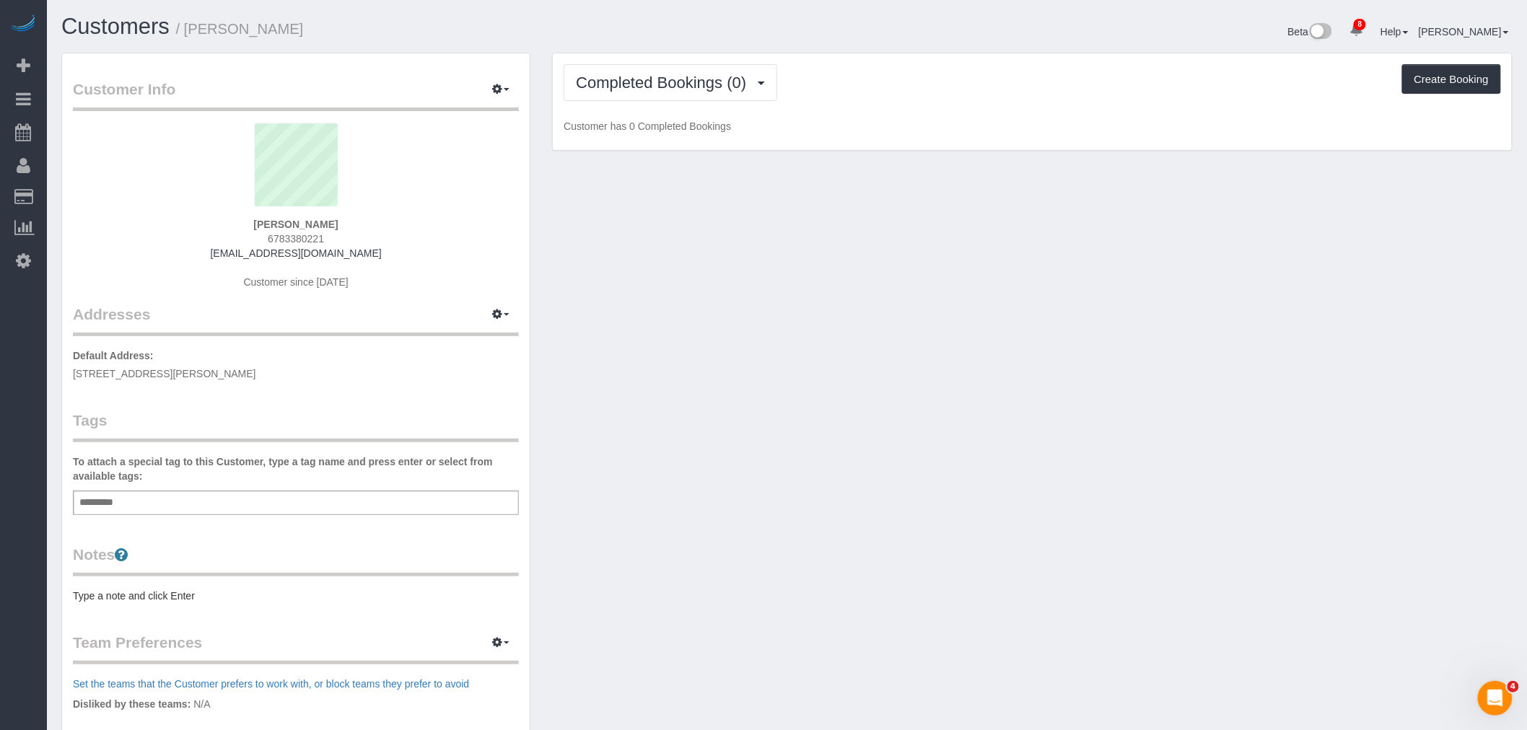
click at [152, 374] on span "[STREET_ADDRESS][PERSON_NAME]" at bounding box center [164, 374] width 183 height 12
copy div "[STREET_ADDRESS][PERSON_NAME]"
click at [492, 318] on button "button" at bounding box center [501, 315] width 36 height 22
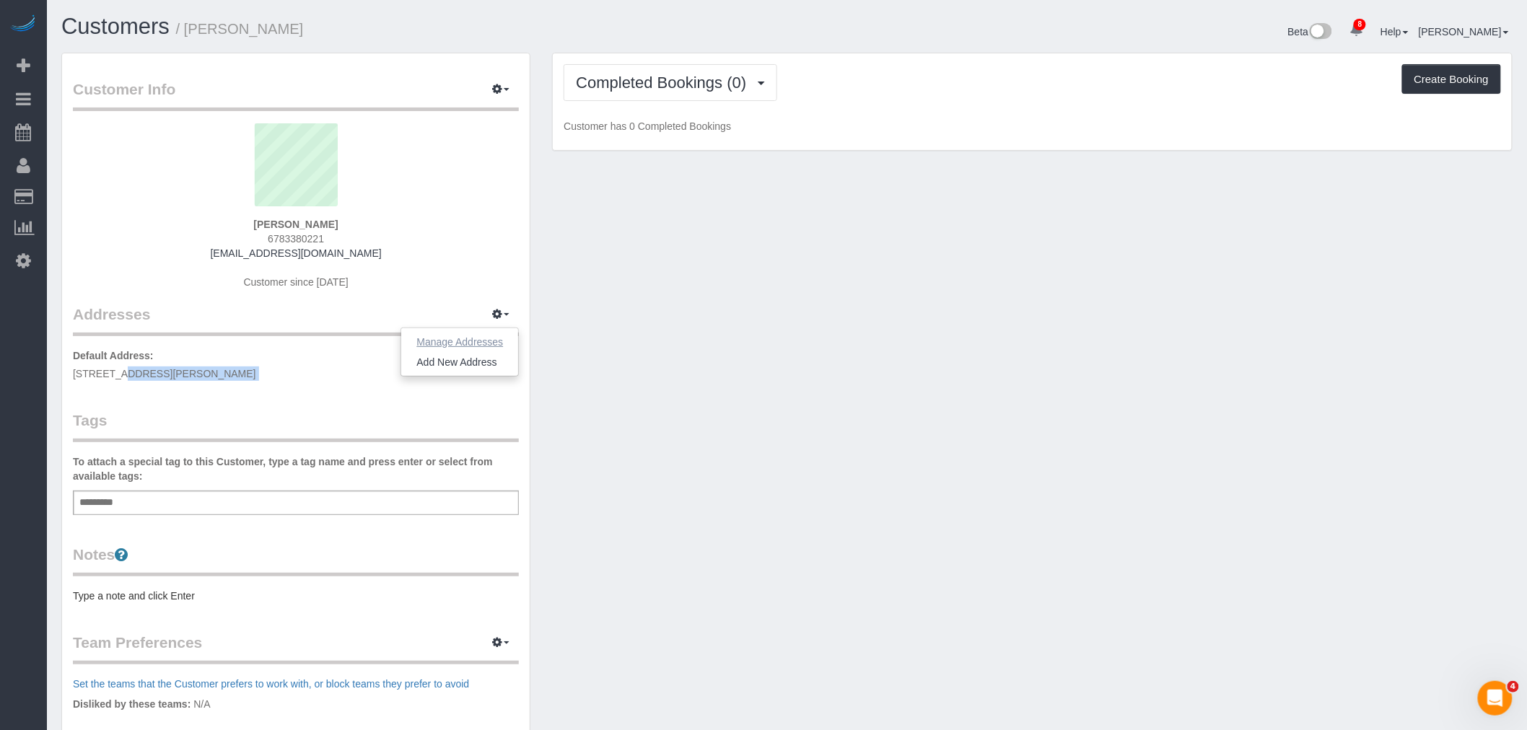
click at [463, 339] on button "Manage Addresses" at bounding box center [459, 342] width 117 height 20
select select "NY"
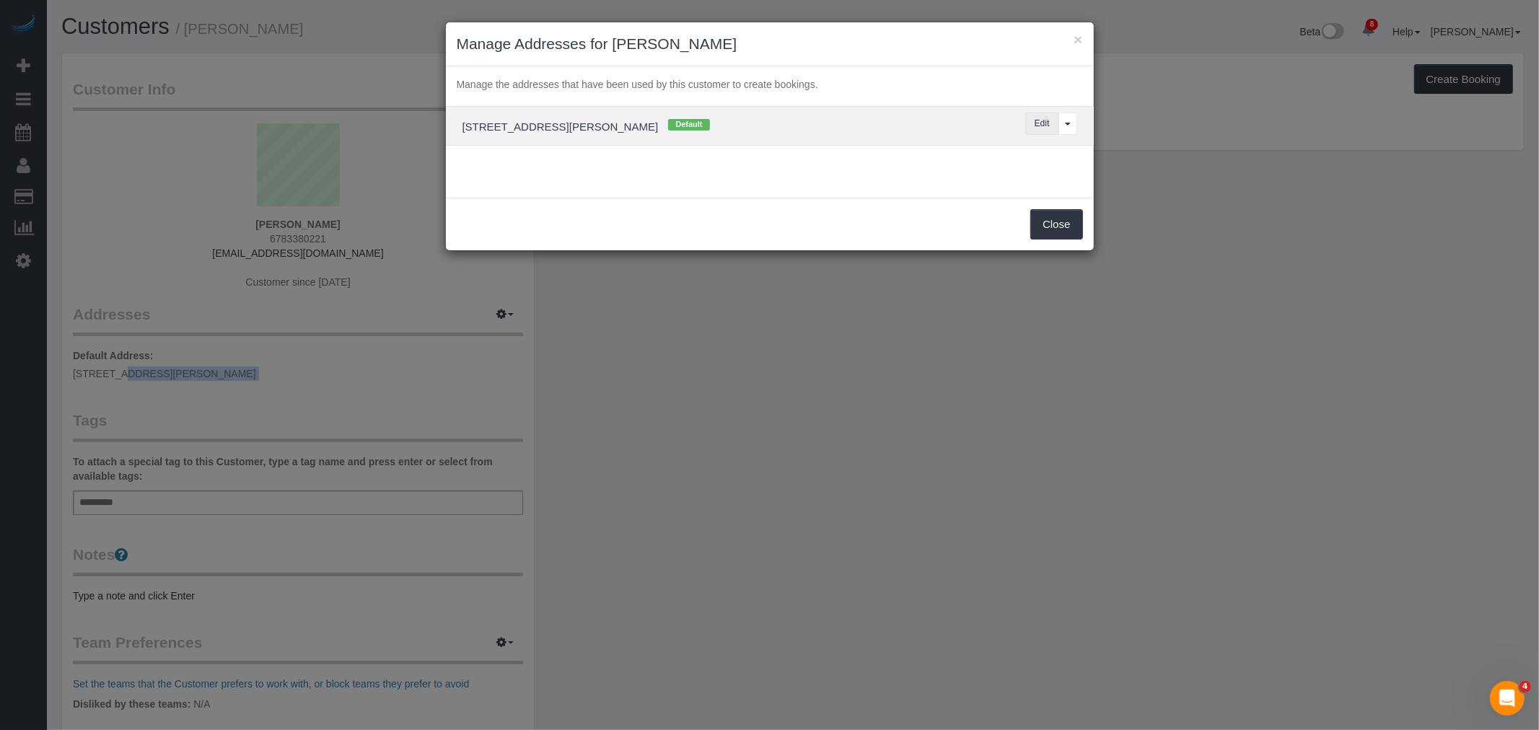
click at [1043, 121] on button "Edit" at bounding box center [1042, 124] width 34 height 22
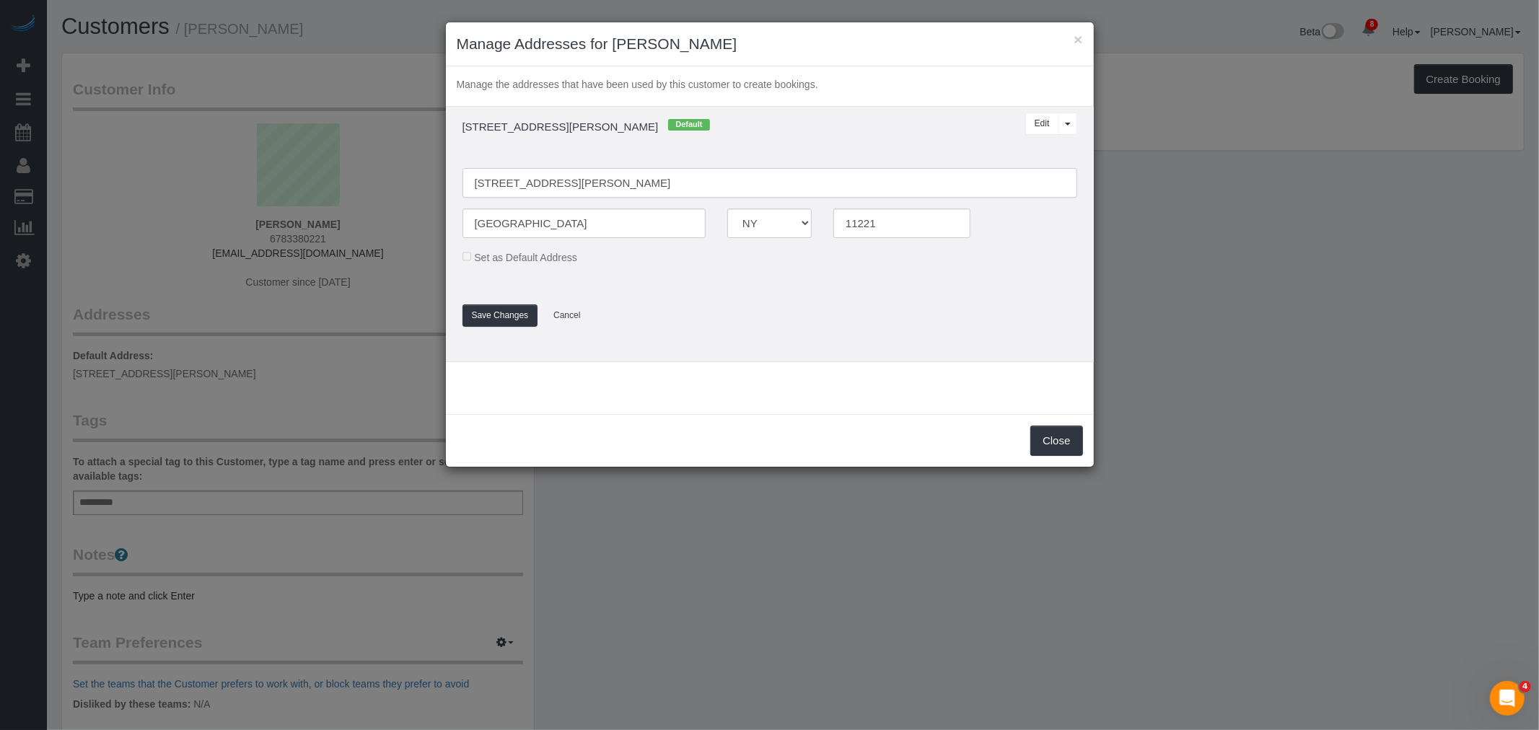
click at [494, 185] on input "[STREET_ADDRESS][PERSON_NAME]" at bounding box center [769, 183] width 615 height 30
type input "505 Throop Avenuie, Apt. 3"
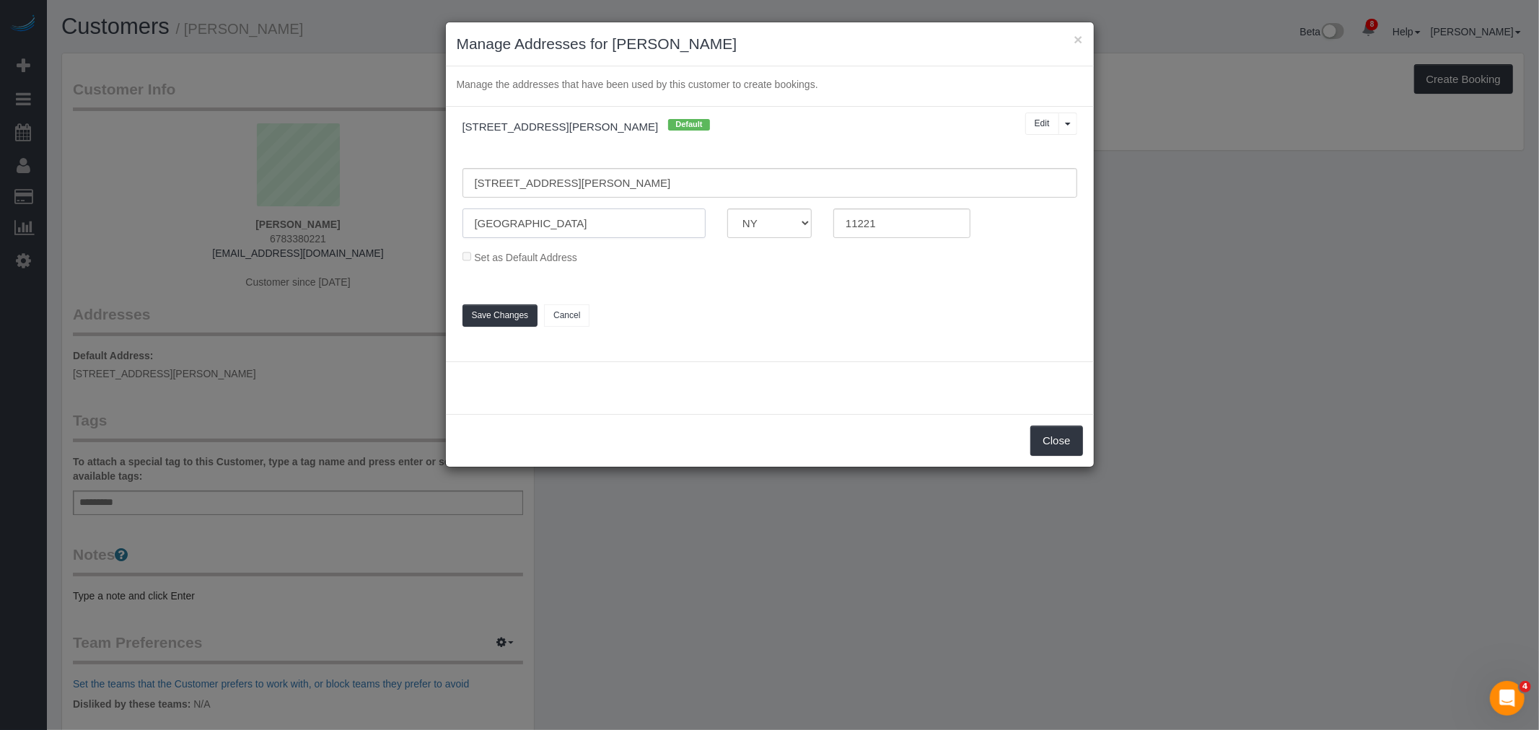
drag, startPoint x: 539, startPoint y: 227, endPoint x: 424, endPoint y: 234, distance: 115.0
click at [426, 234] on div "× Manage Addresses for Nnenna Uduh Manage the addresses that have been used by …" at bounding box center [769, 365] width 1539 height 730
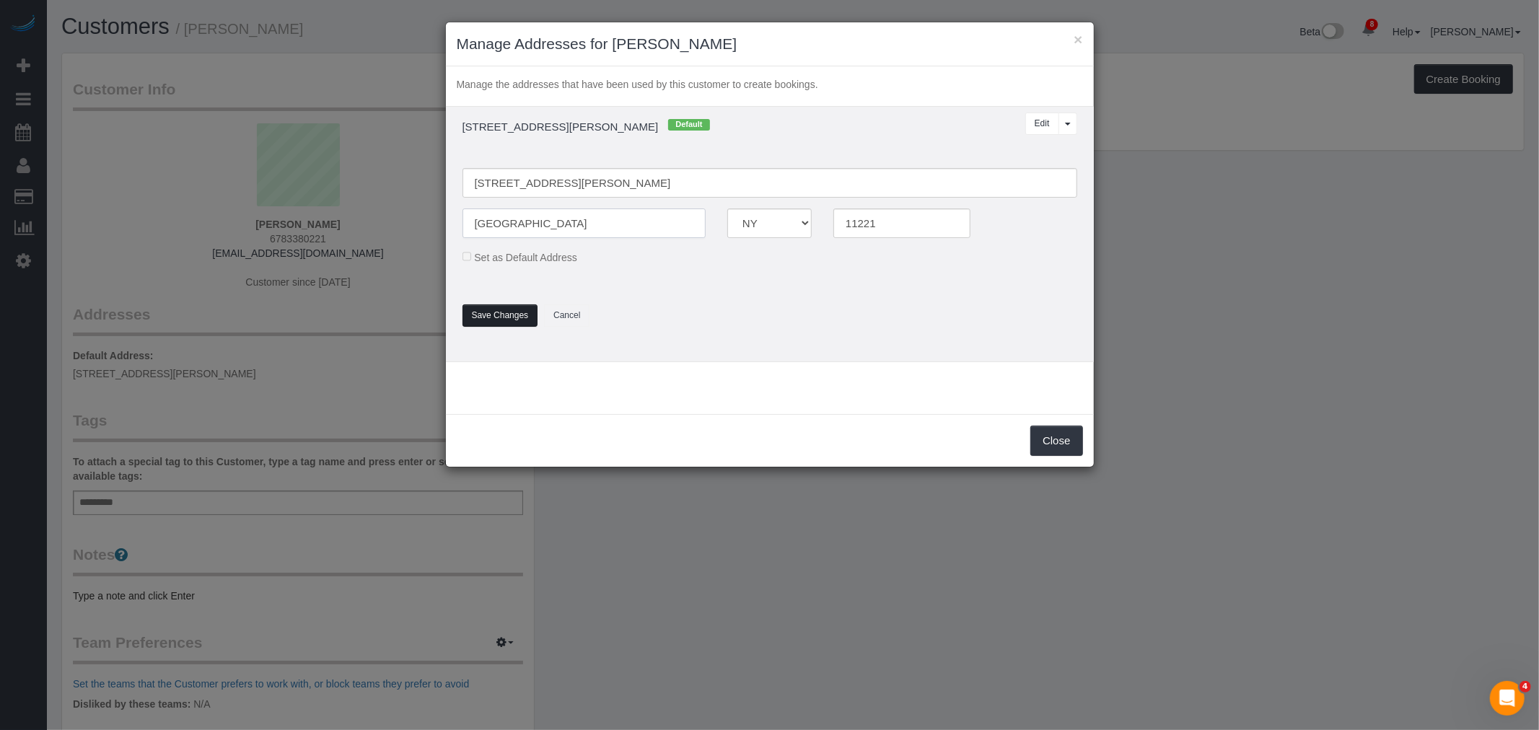
type input "[GEOGRAPHIC_DATA]"
click at [486, 317] on button "Save Changes" at bounding box center [500, 315] width 76 height 22
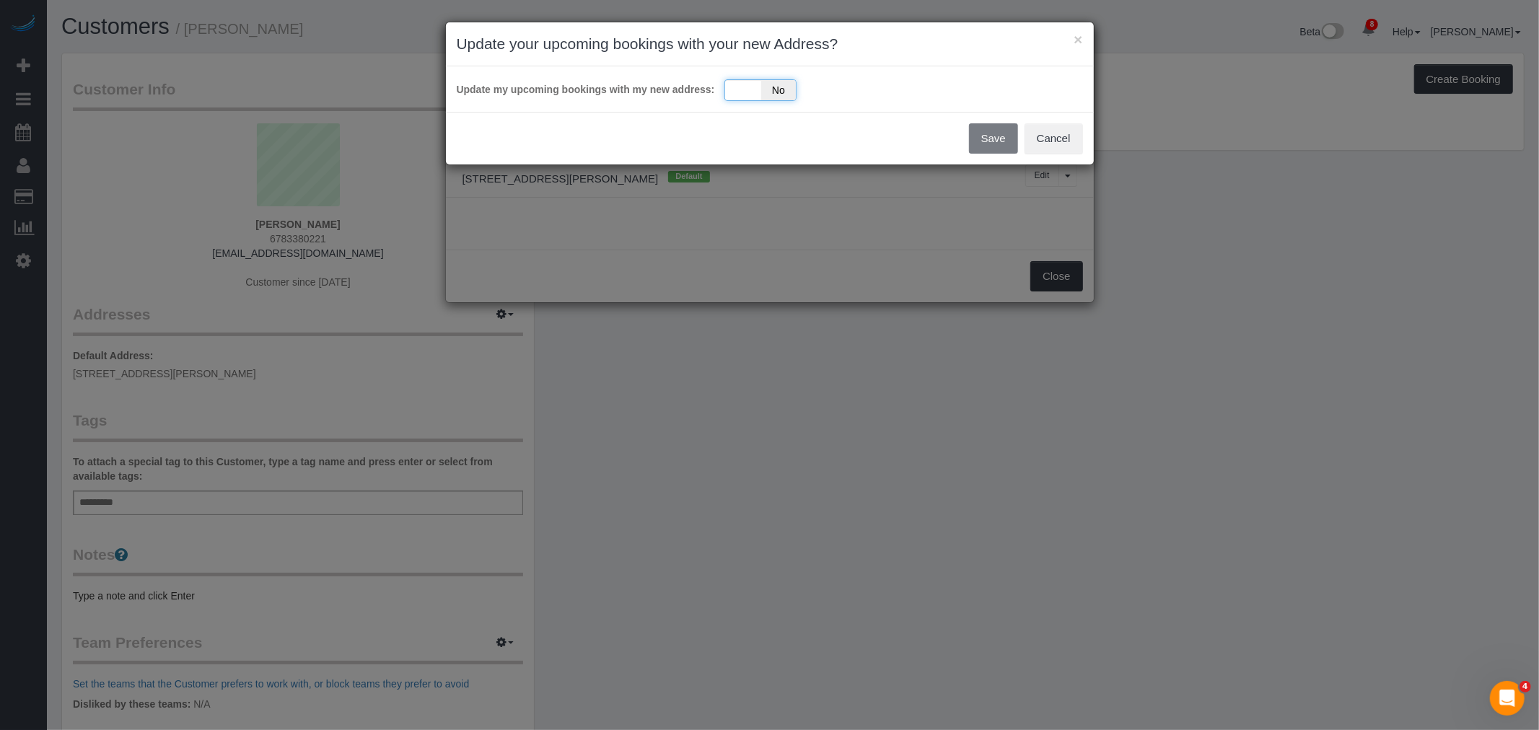
click at [744, 90] on div "Yes No" at bounding box center [760, 90] width 72 height 22
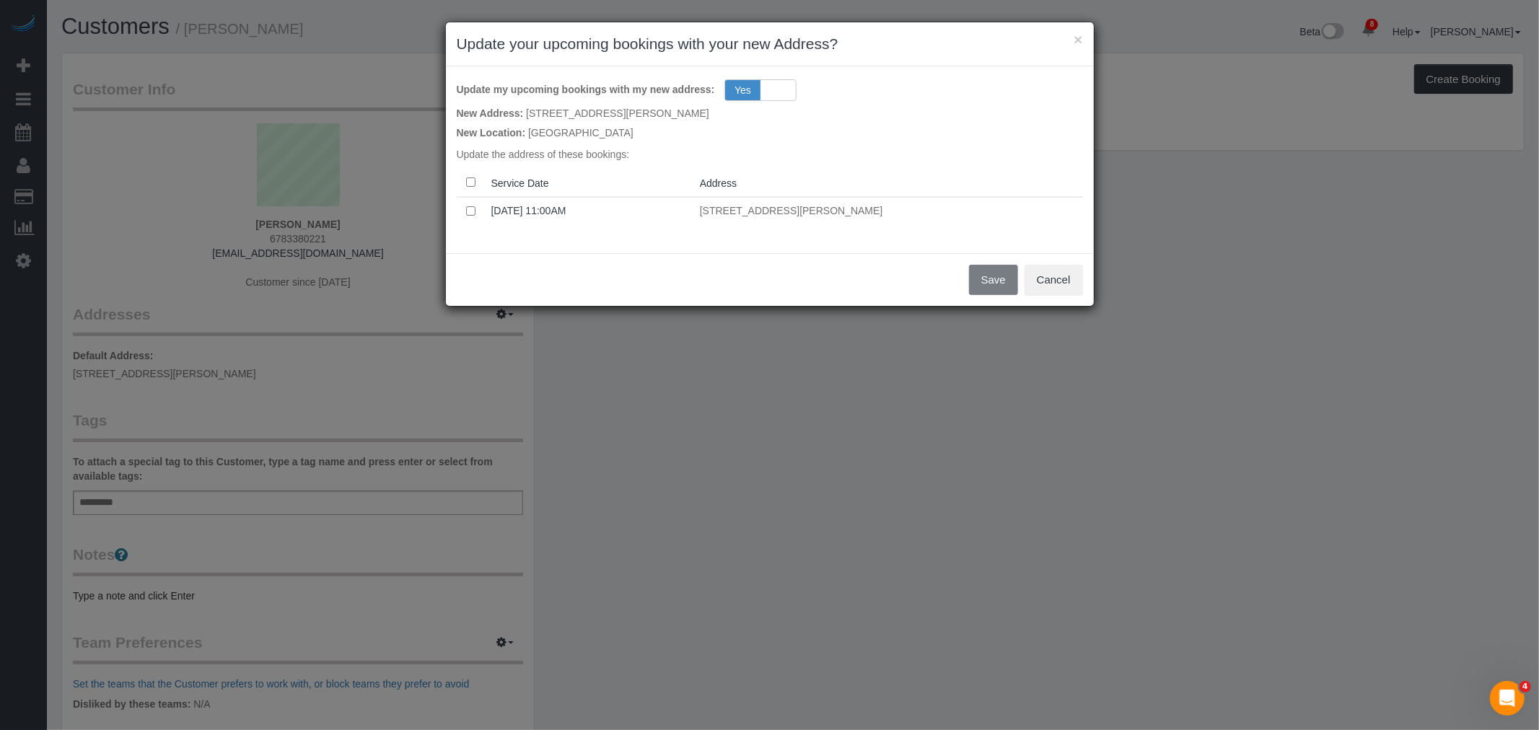
click at [473, 175] on th at bounding box center [471, 183] width 29 height 28
click at [988, 275] on button "Save" at bounding box center [993, 280] width 49 height 30
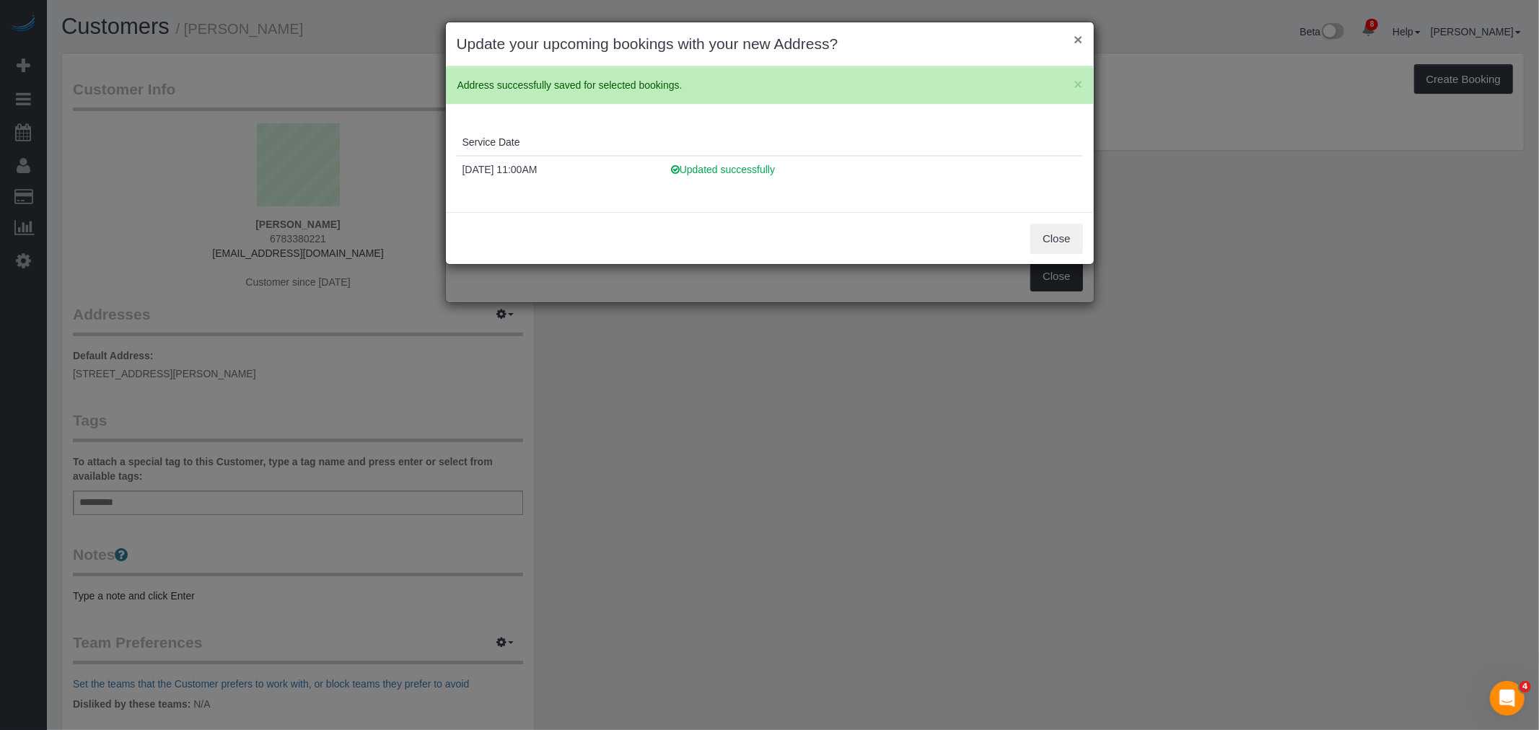
click at [1075, 36] on button "×" at bounding box center [1078, 39] width 9 height 15
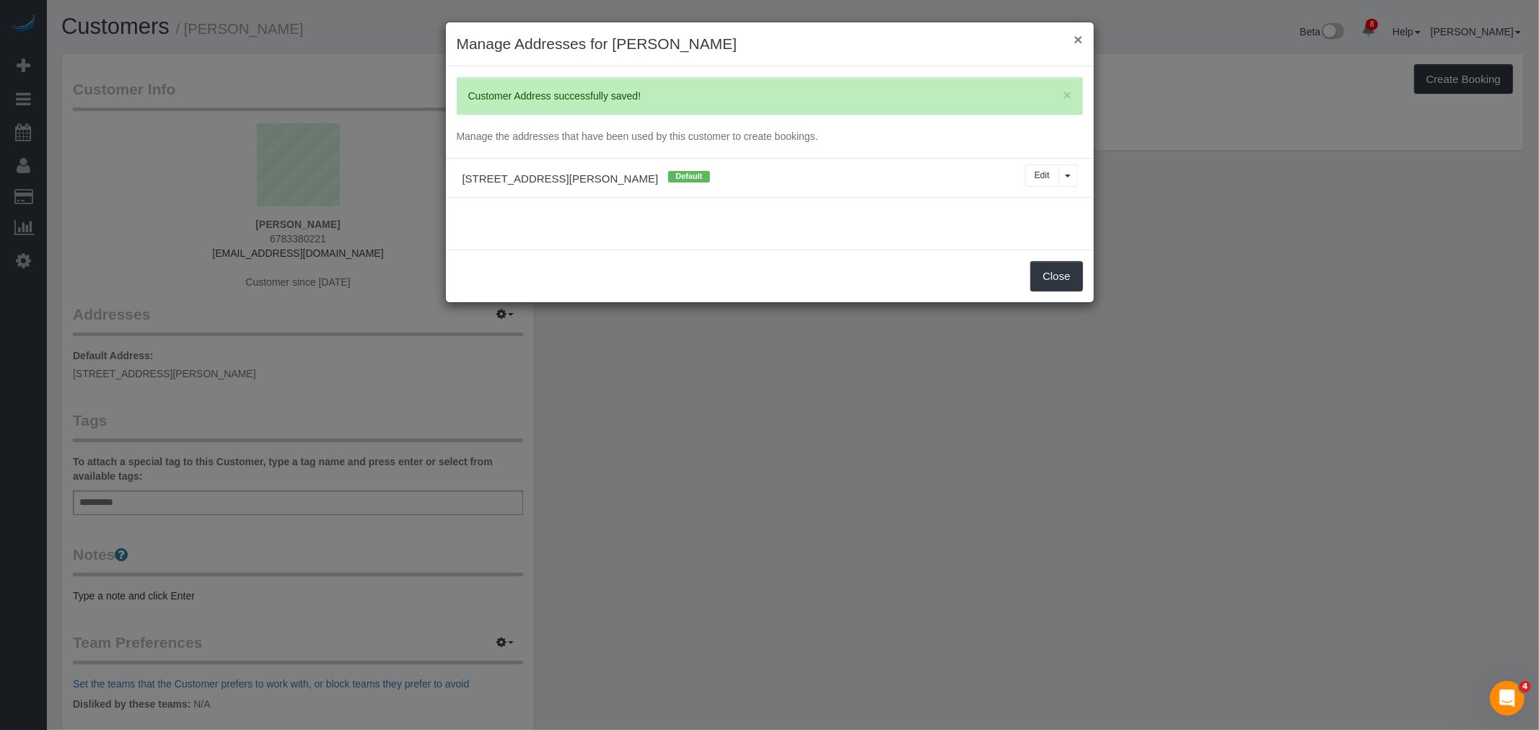
click at [1077, 38] on button "×" at bounding box center [1078, 39] width 9 height 15
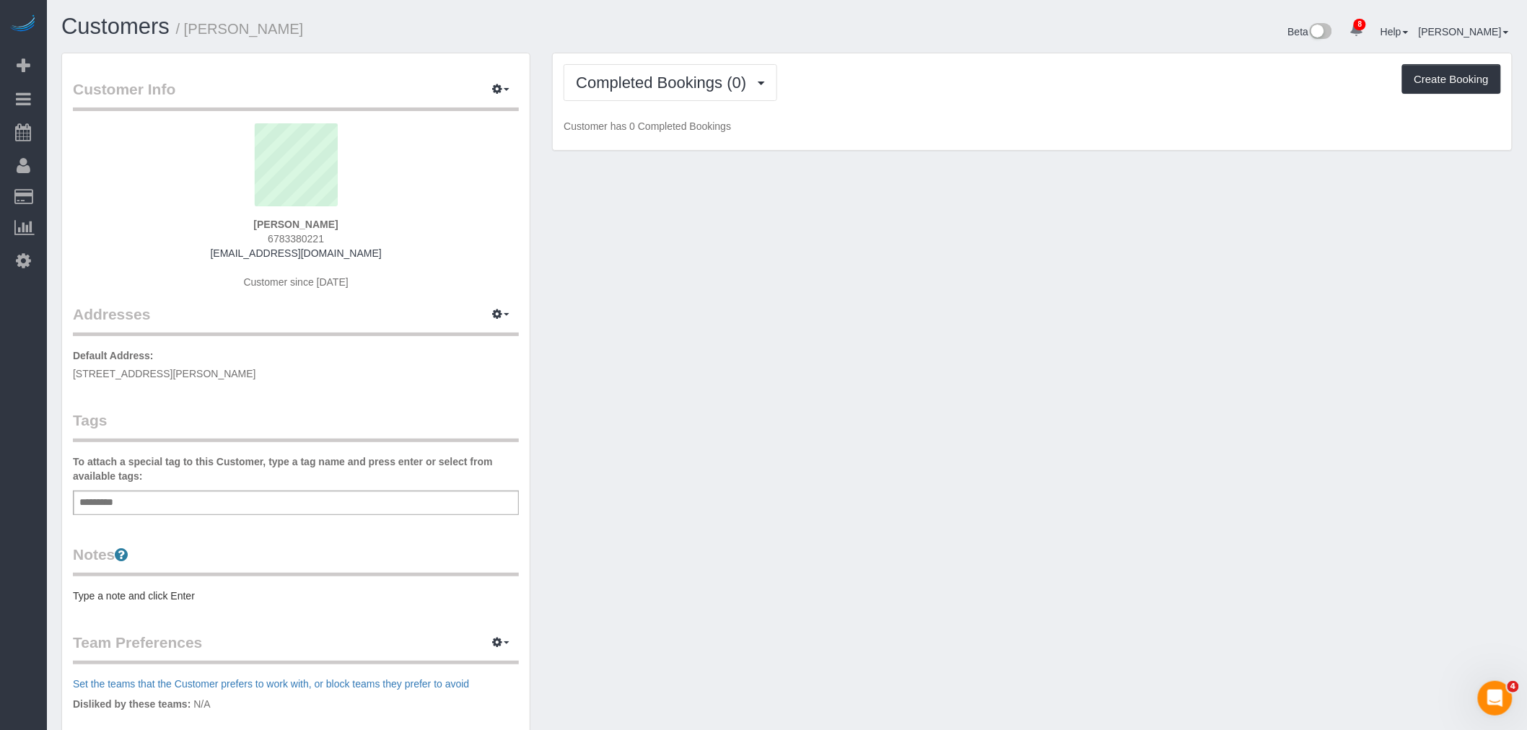
click at [1022, 312] on div "Customer Info Edit Contact Info Send Message Email Preferences Special Sales Ta…" at bounding box center [787, 522] width 1473 height 938
click at [183, 495] on div "Add a tag" at bounding box center [296, 503] width 446 height 25
type input "*"
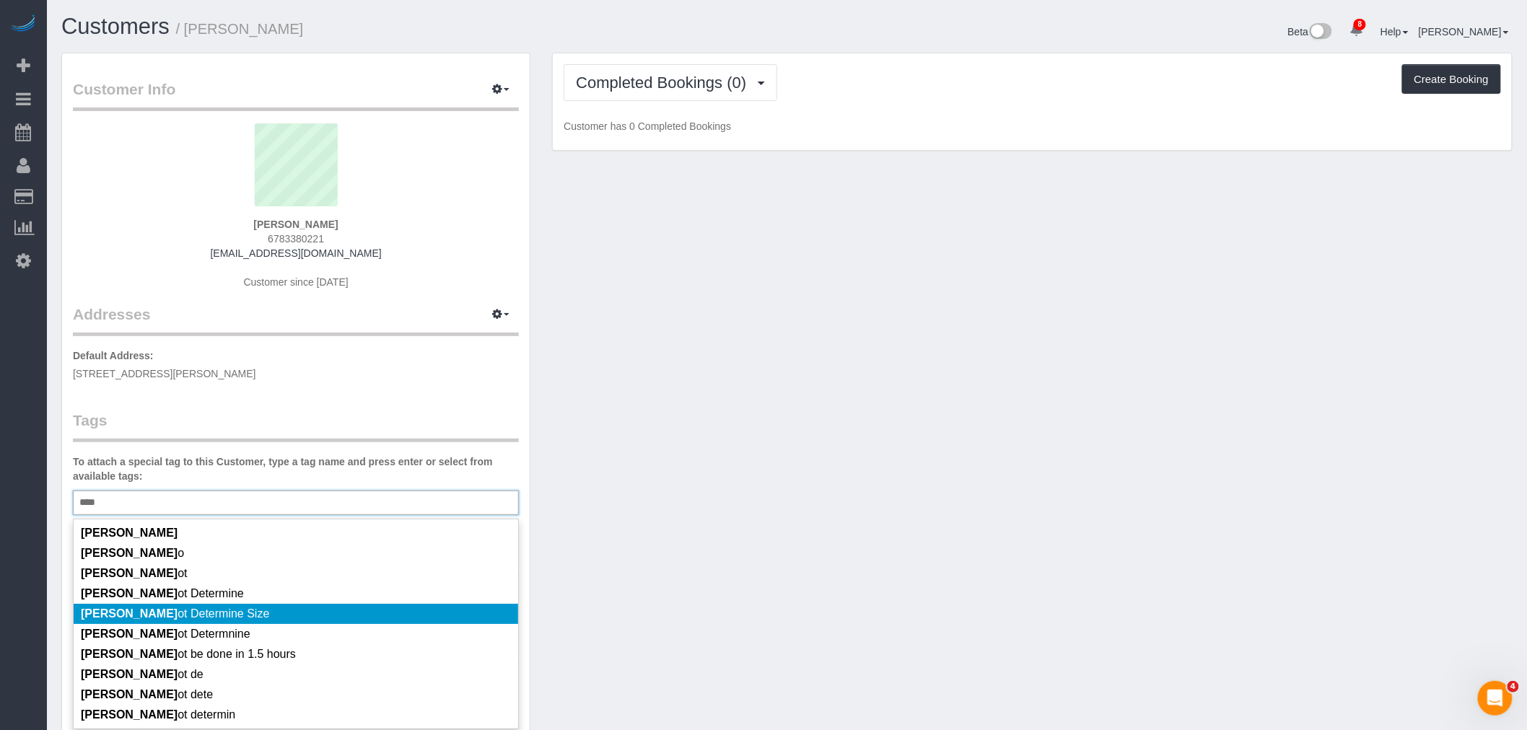
type input "****"
click at [231, 610] on li "Cann ot Determine Size" at bounding box center [296, 614] width 444 height 20
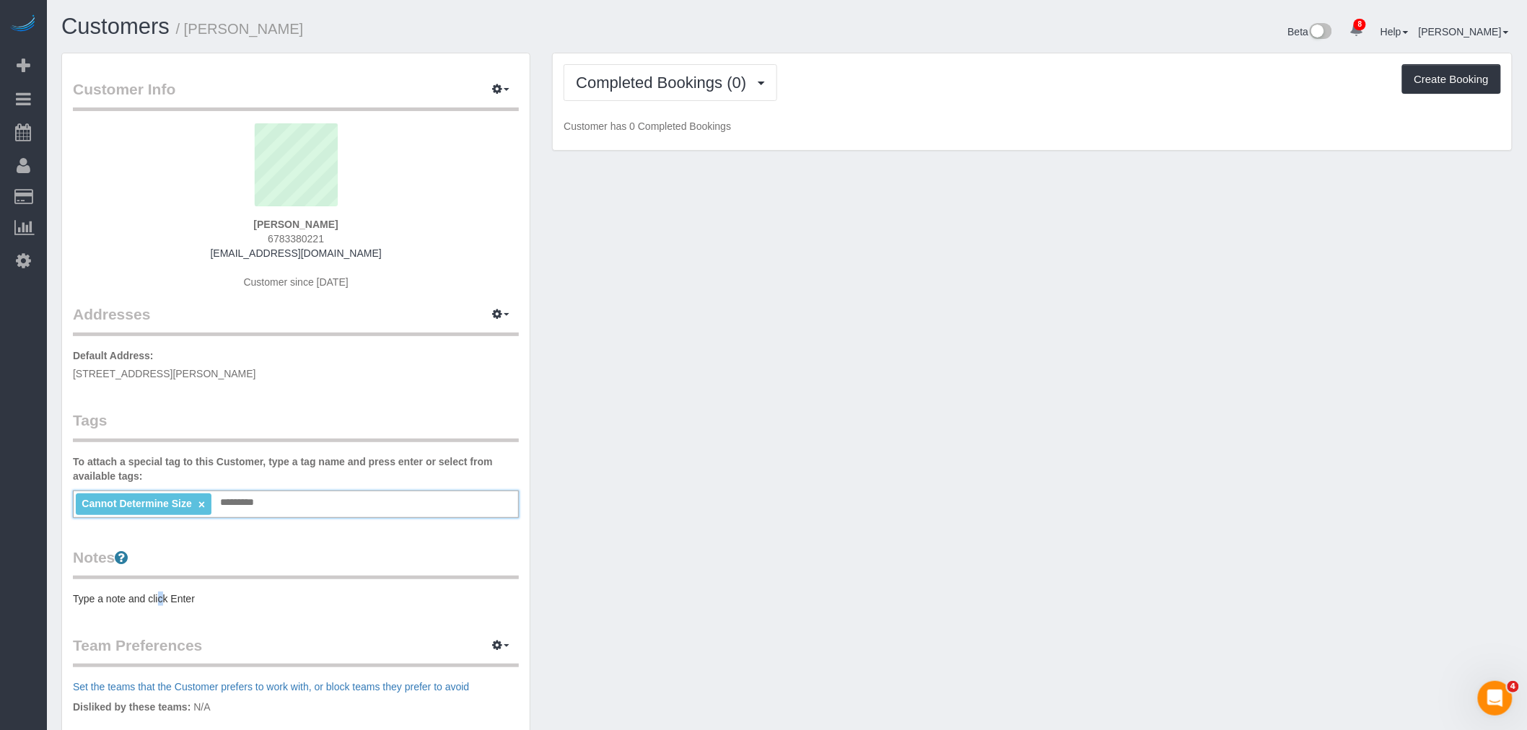
click at [160, 599] on pre "Type a note and click Enter" at bounding box center [296, 599] width 446 height 14
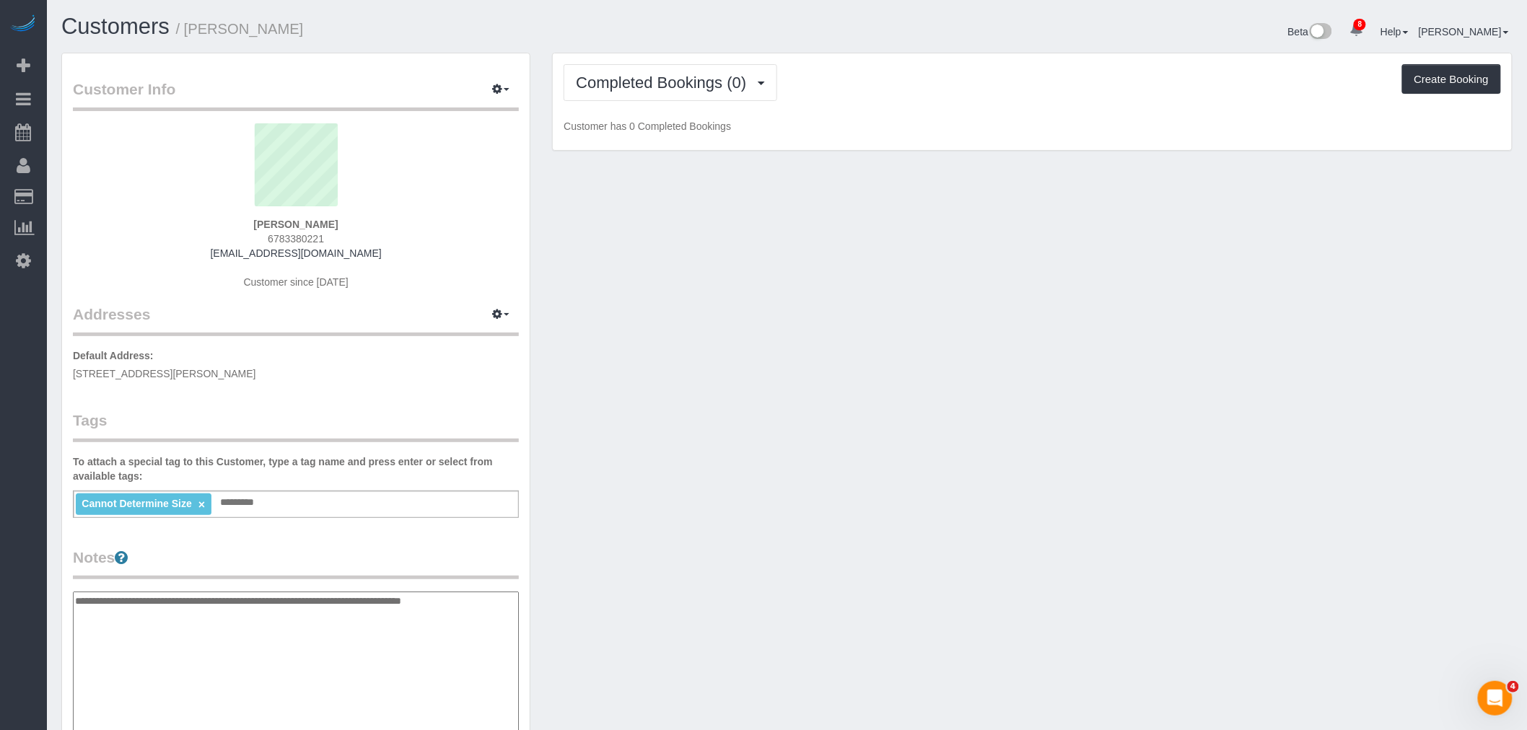
type textarea "**********"
click at [623, 571] on div "Customer Info Edit Contact Info Send Message Email Preferences Special Sales Ta…" at bounding box center [787, 592] width 1473 height 1079
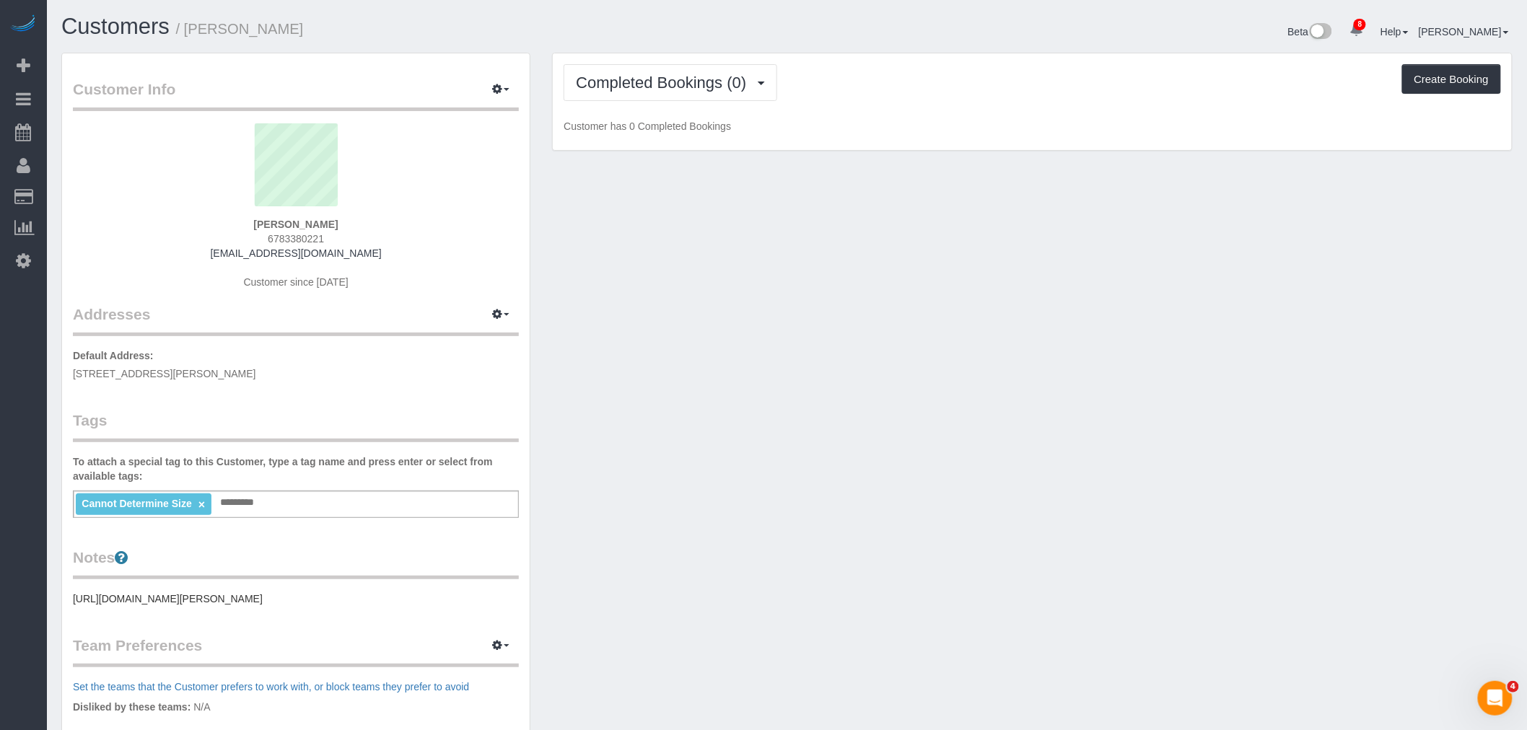
click at [747, 499] on div "Customer Info Edit Contact Info Send Message Email Preferences Special Sales Ta…" at bounding box center [787, 523] width 1473 height 941
click at [734, 344] on div "Customer Info Edit Contact Info Send Message Email Preferences Special Sales Ta…" at bounding box center [787, 523] width 1473 height 941
click at [723, 66] on button "Completed Bookings (0)" at bounding box center [670, 82] width 214 height 37
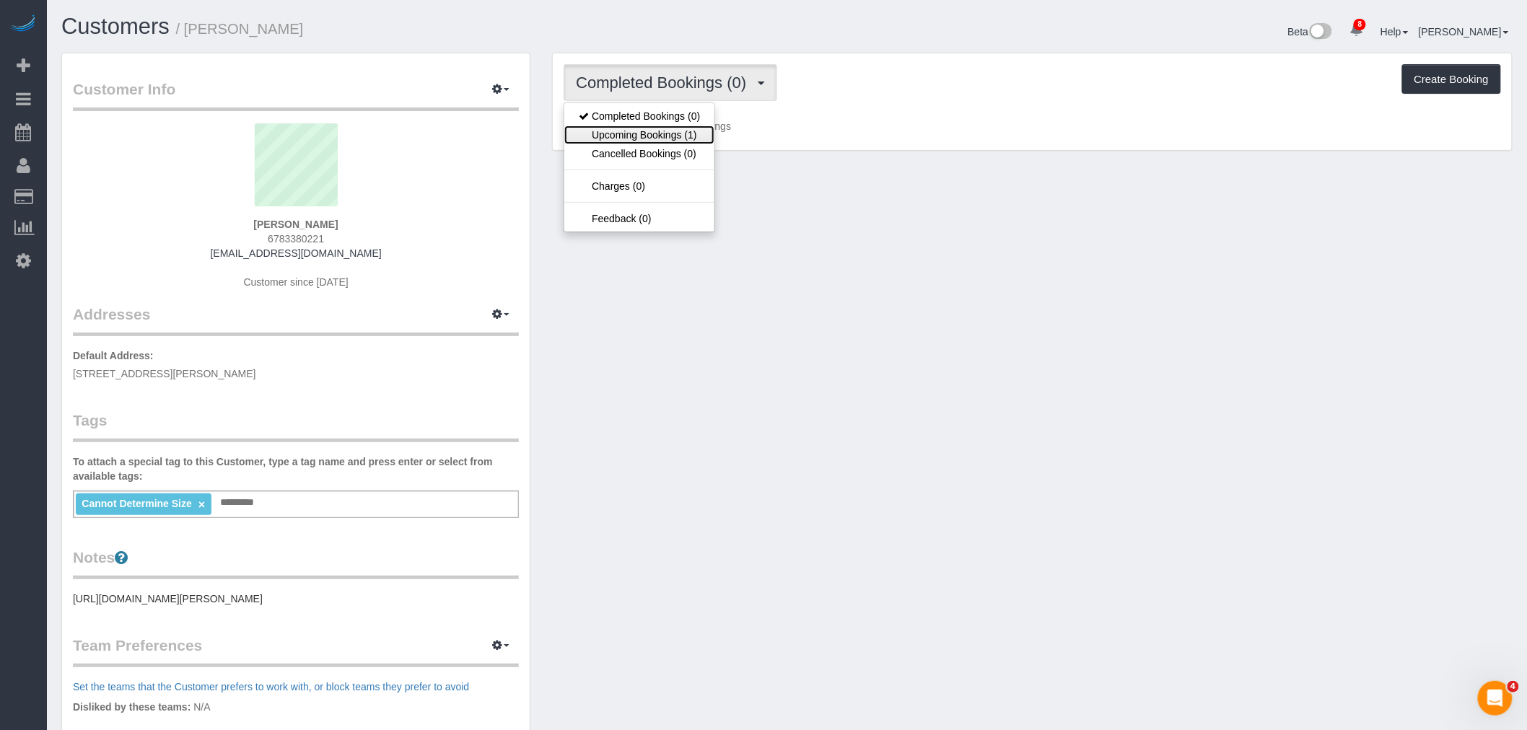
click at [685, 141] on link "Upcoming Bookings (1)" at bounding box center [639, 135] width 150 height 19
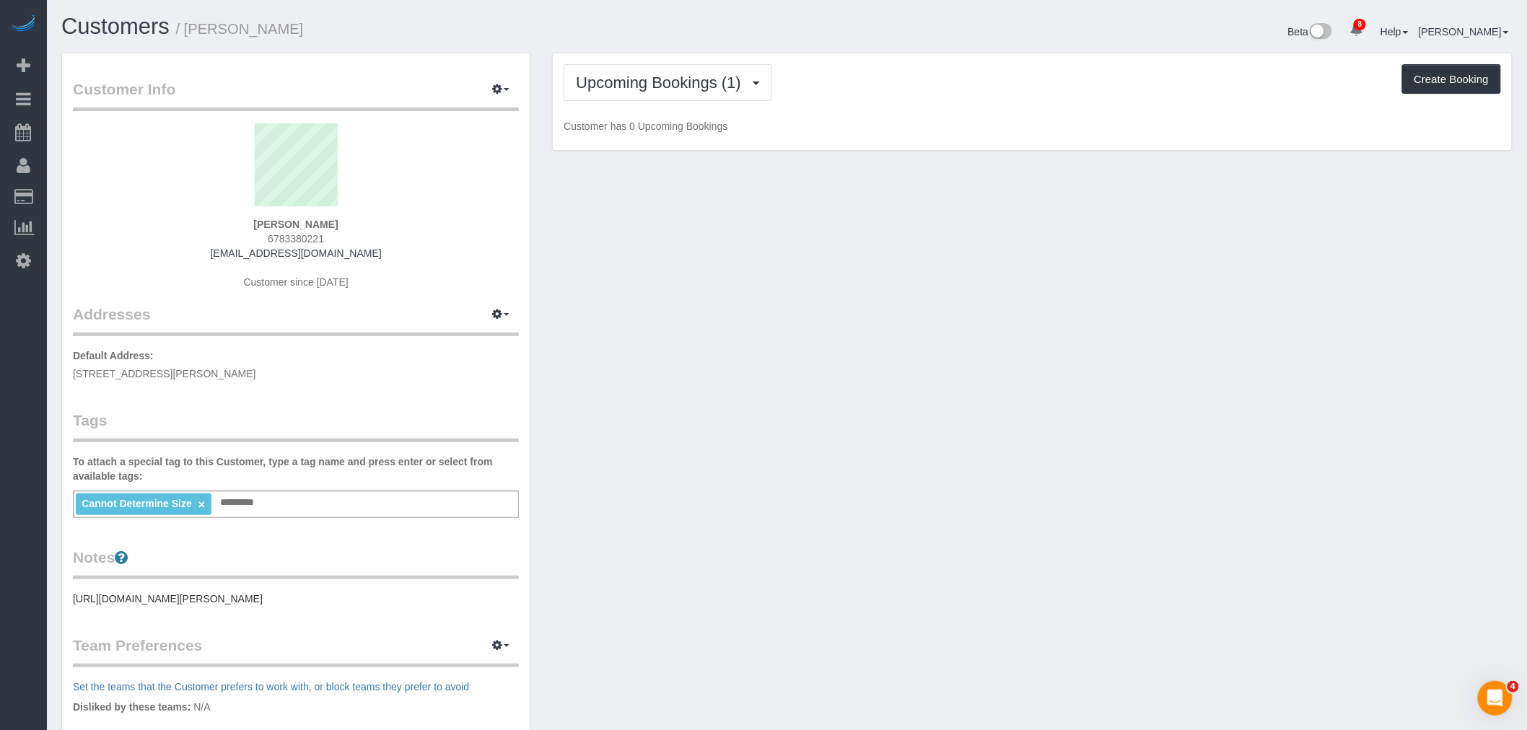
click at [960, 139] on div "Upcoming Bookings (1) Completed Bookings (0) Upcoming Bookings (1) Cancelled Bo…" at bounding box center [1032, 101] width 959 height 97
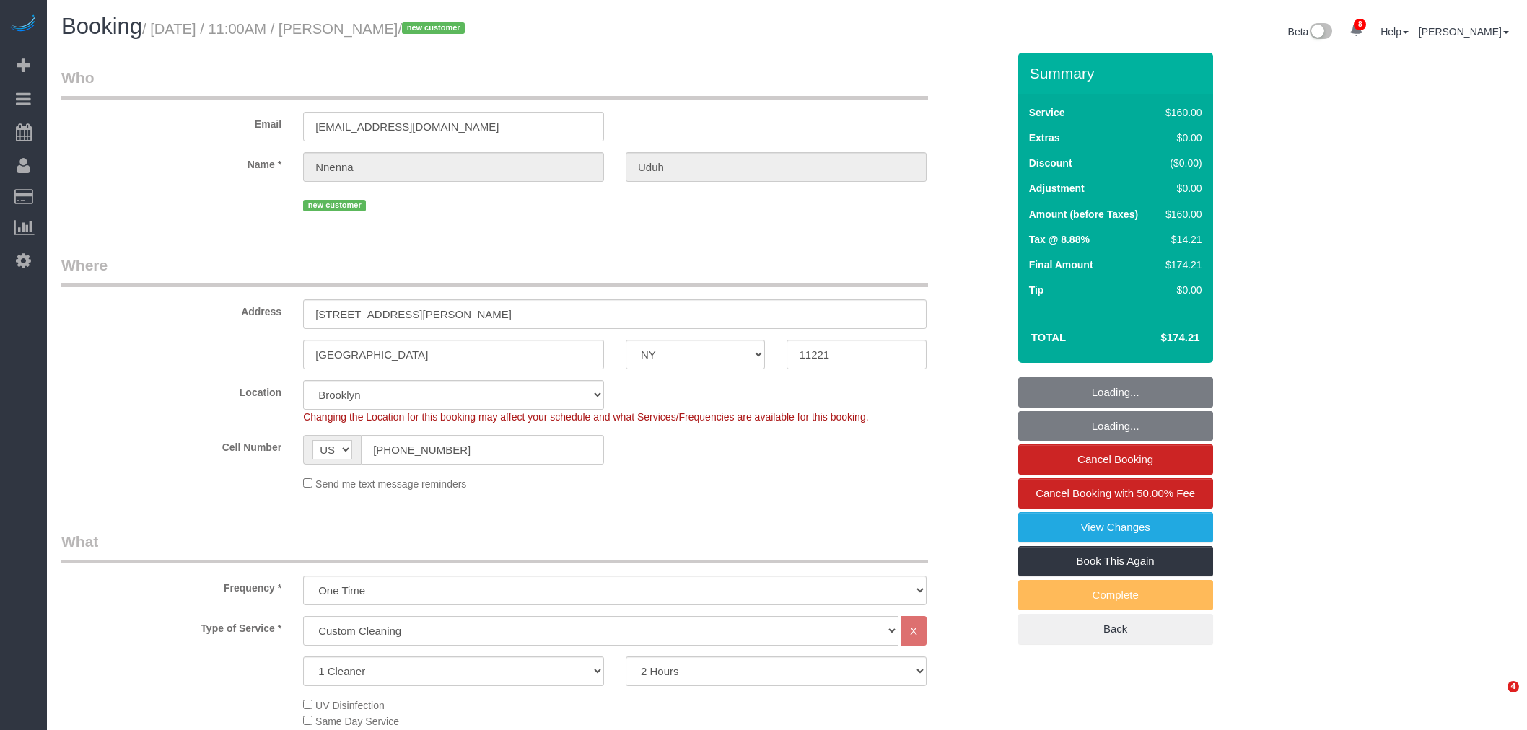
select select "NY"
select select "spot1"
select select "number:58"
select select "number:72"
select select "number:15"
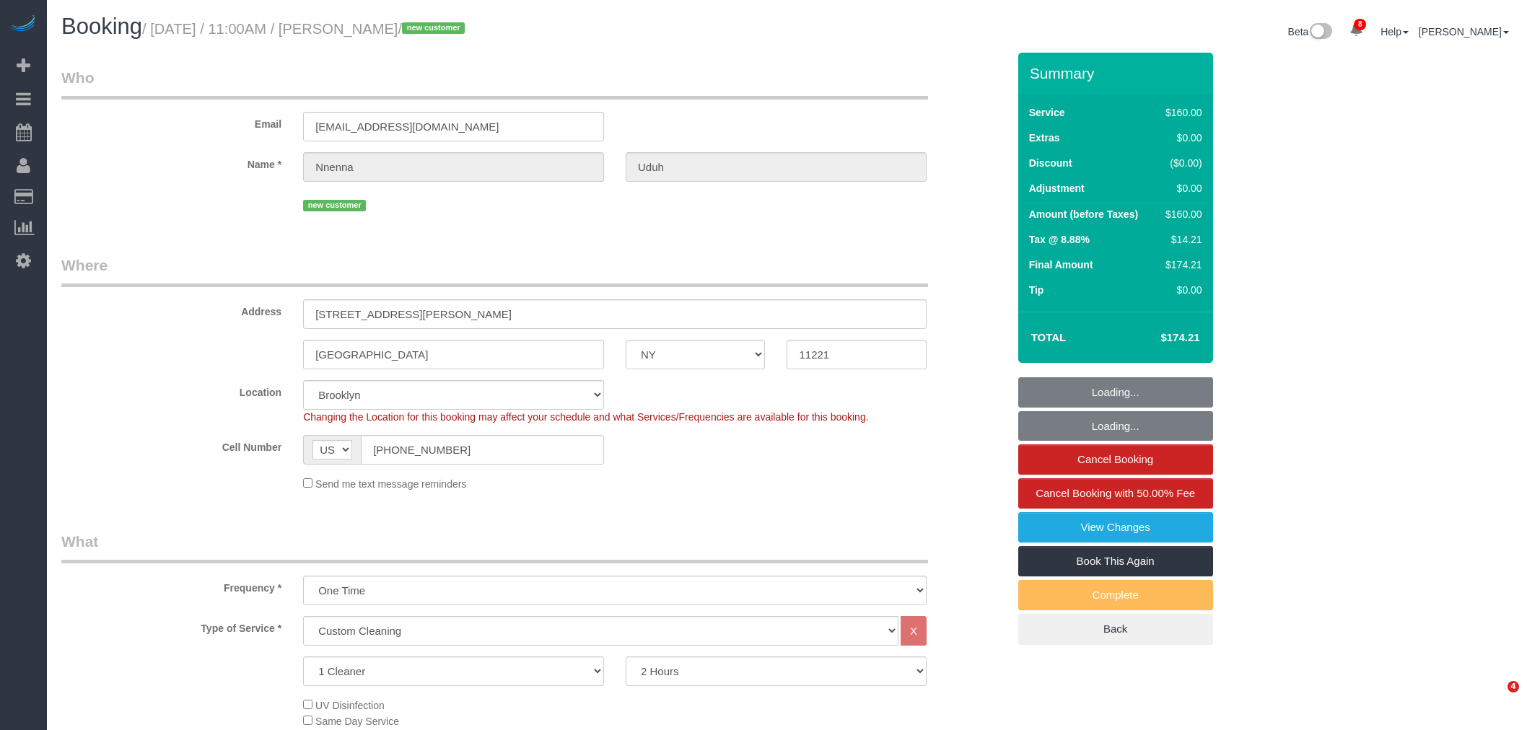
select select "number:5"
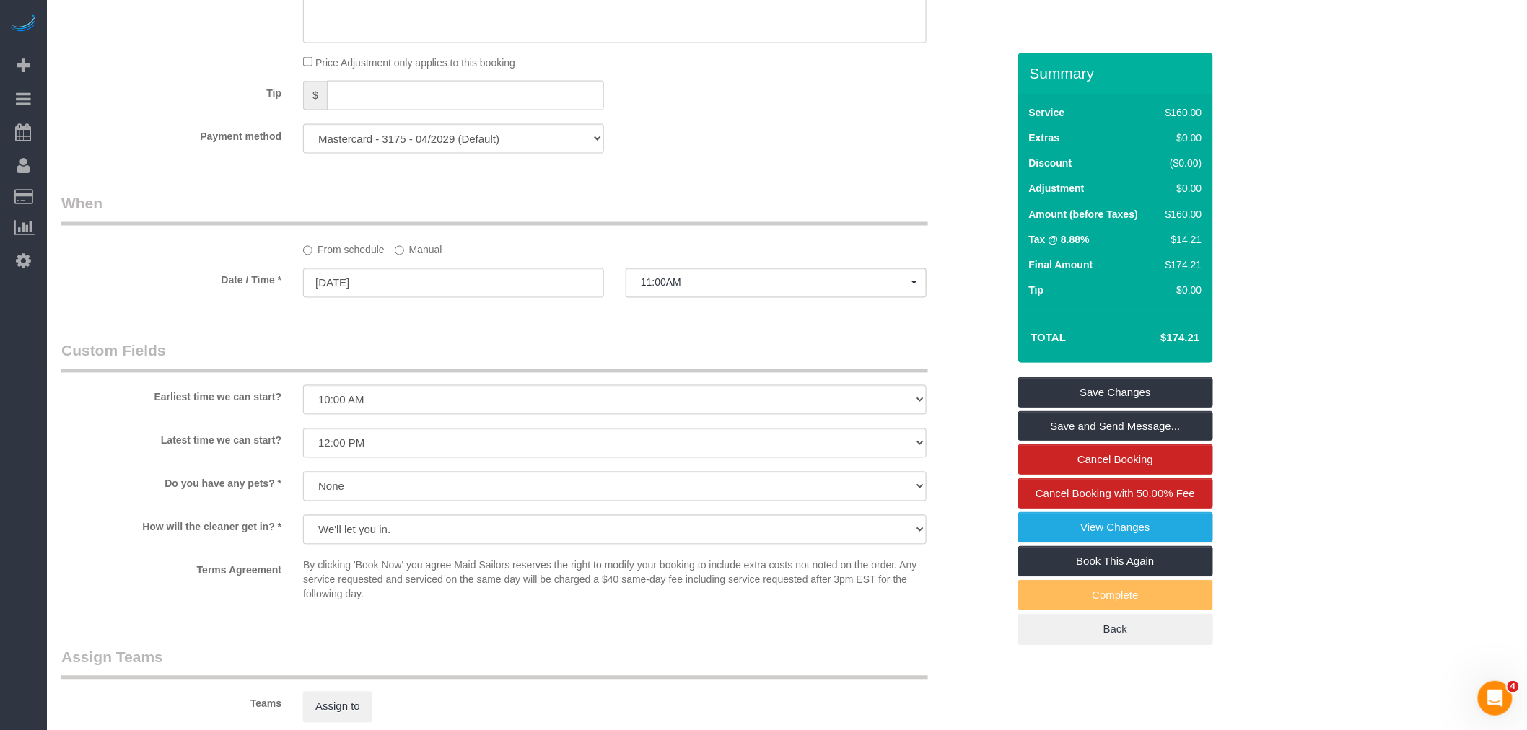
scroll to position [1362, 0]
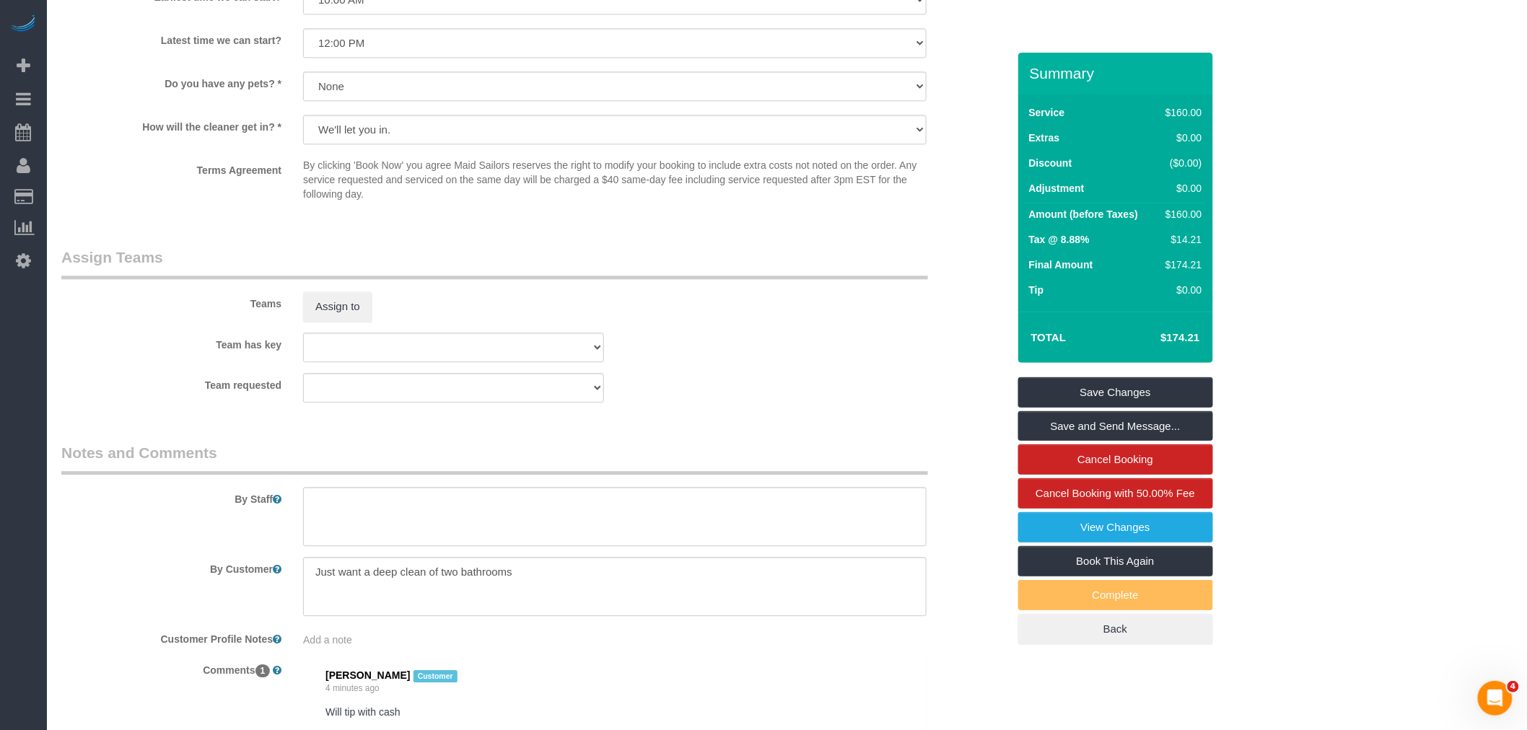
click at [745, 464] on legend "Notes and Comments" at bounding box center [494, 458] width 867 height 32
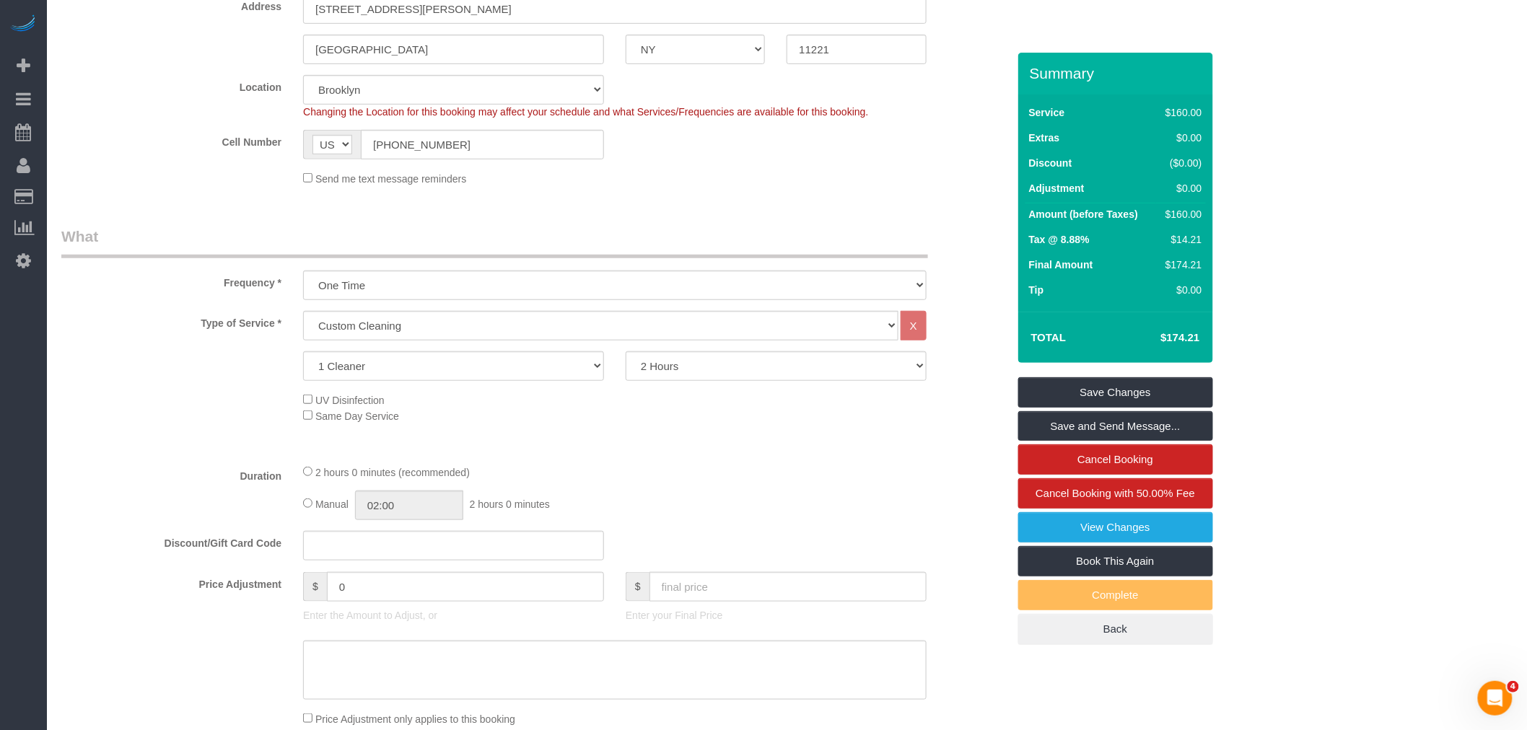
scroll to position [160, 0]
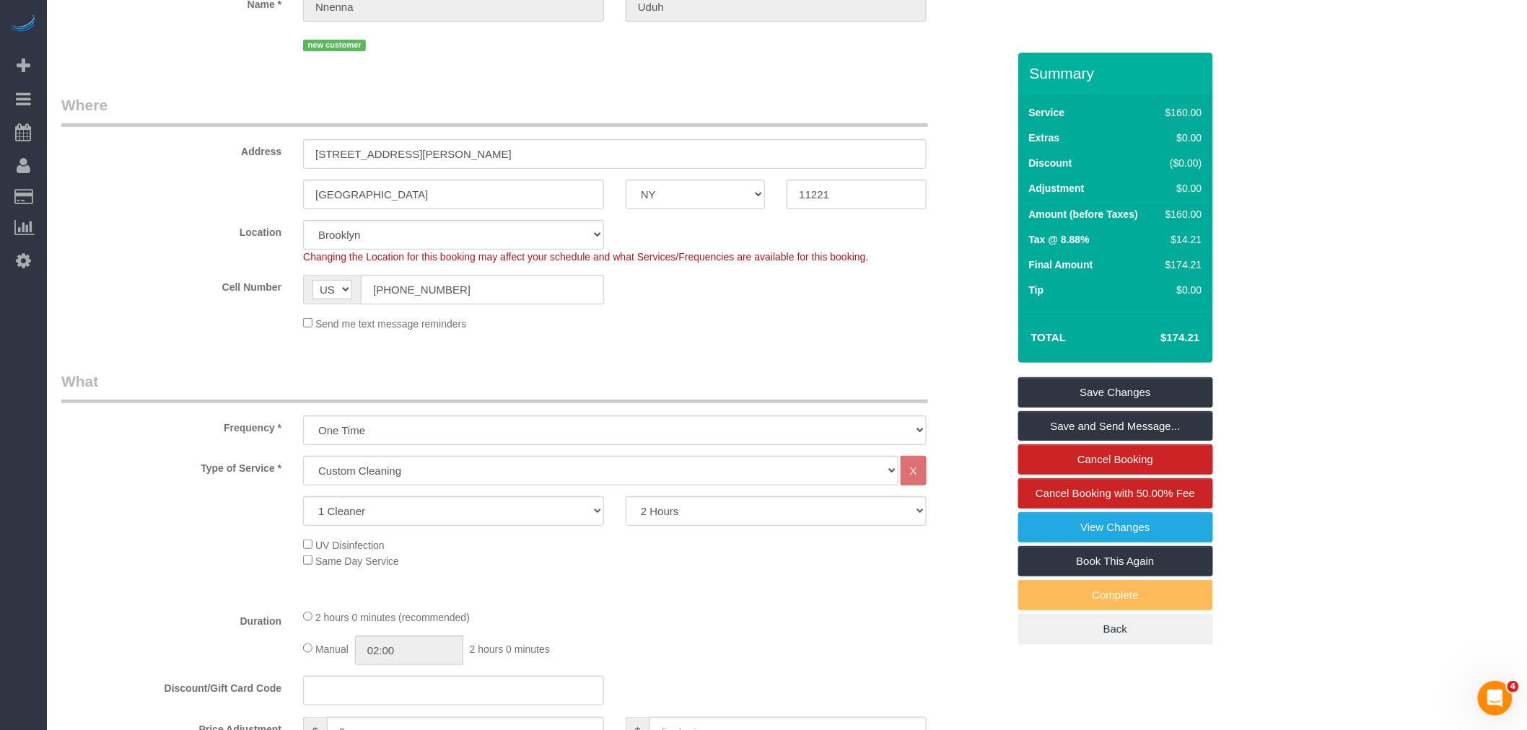
drag, startPoint x: 721, startPoint y: 124, endPoint x: 718, endPoint y: 69, distance: 55.7
click at [724, 121] on legend "Where" at bounding box center [494, 111] width 867 height 32
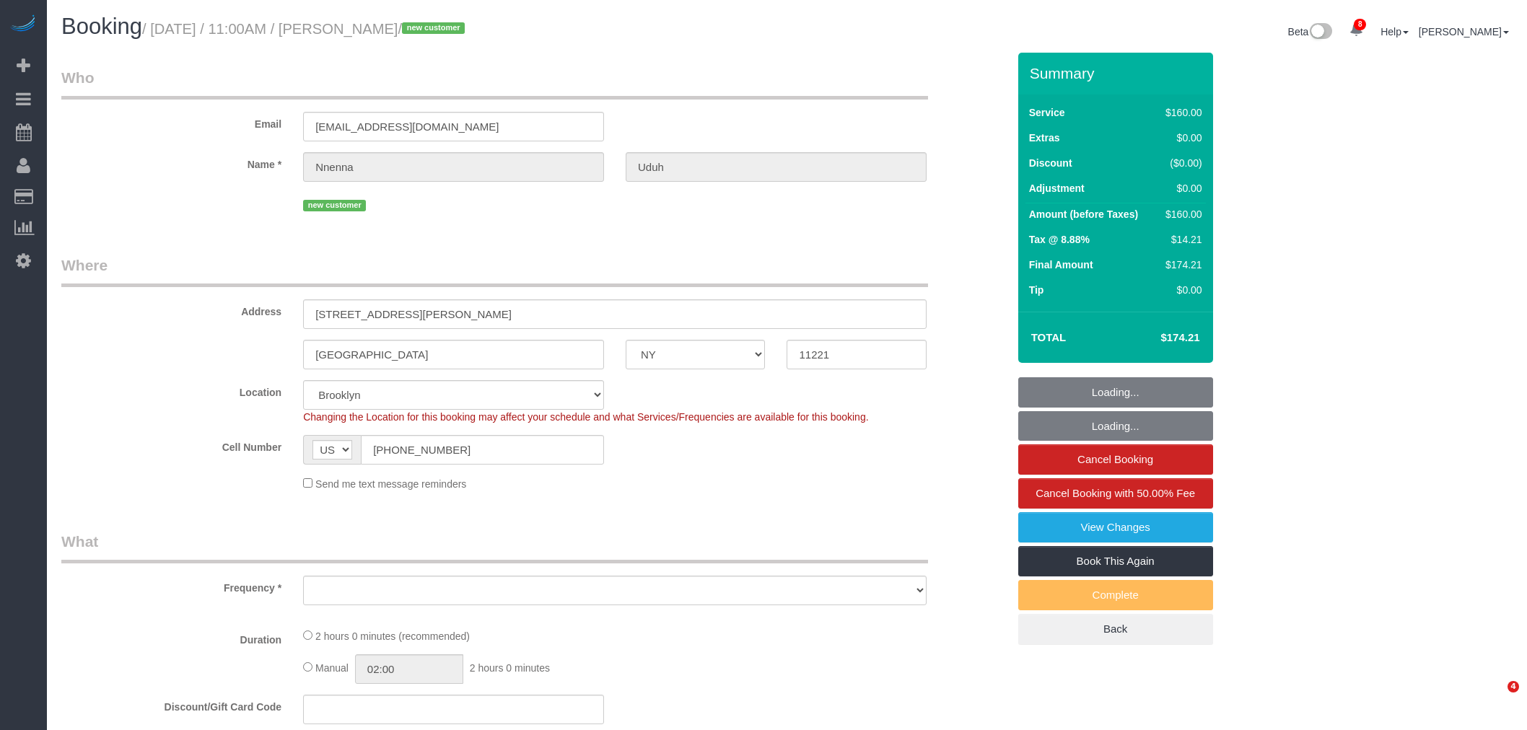
select select "NY"
select select "number:58"
select select "number:72"
select select "number:15"
select select "number:5"
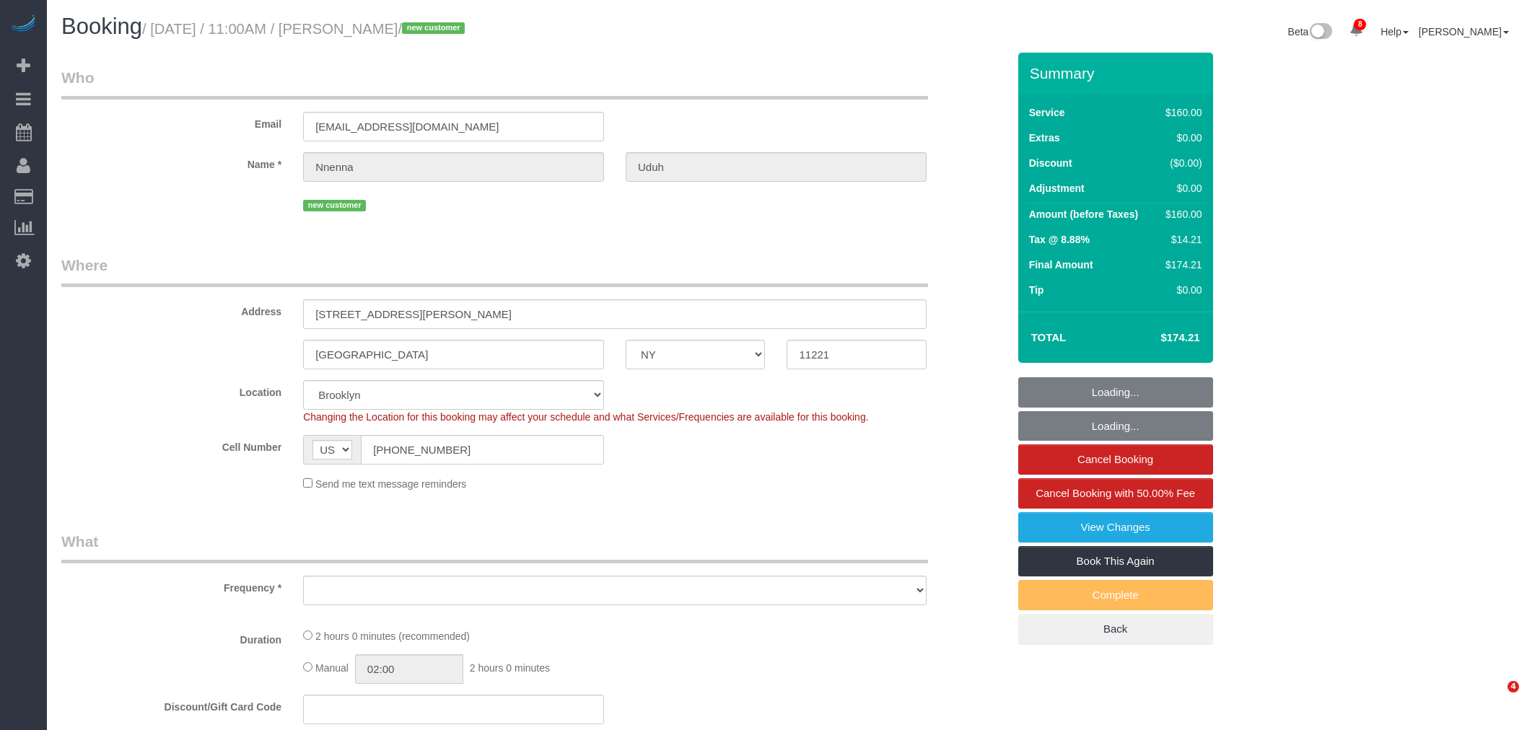
select select "object:1369"
select select "spot1"
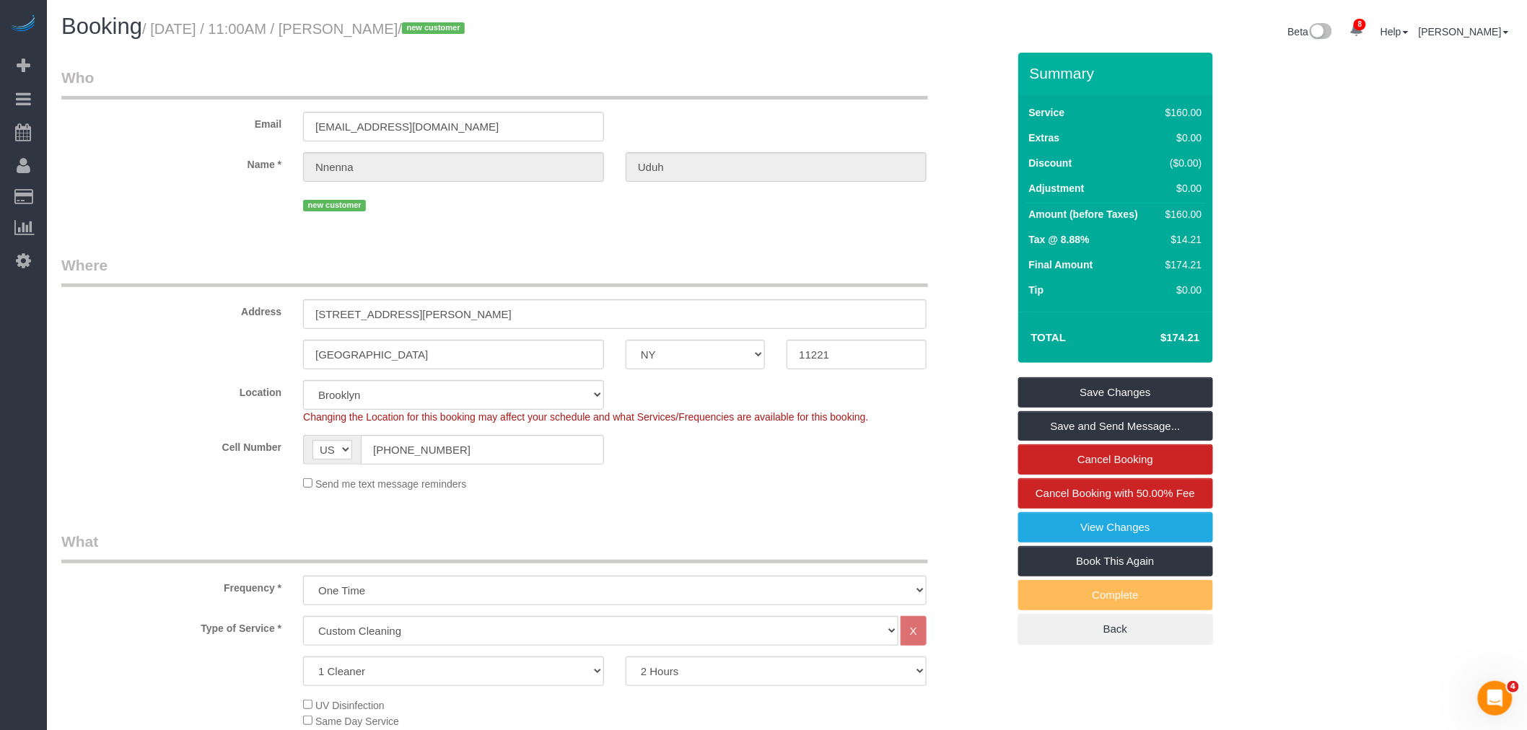
click at [830, 256] on legend "Where" at bounding box center [494, 271] width 867 height 32
drag, startPoint x: 885, startPoint y: 51, endPoint x: 907, endPoint y: 2, distance: 53.6
click at [887, 51] on div "Beta 8 Your Notifications You have 0 alerts × You have 1 to charge for [DATE] ×…" at bounding box center [1155, 33] width 737 height 38
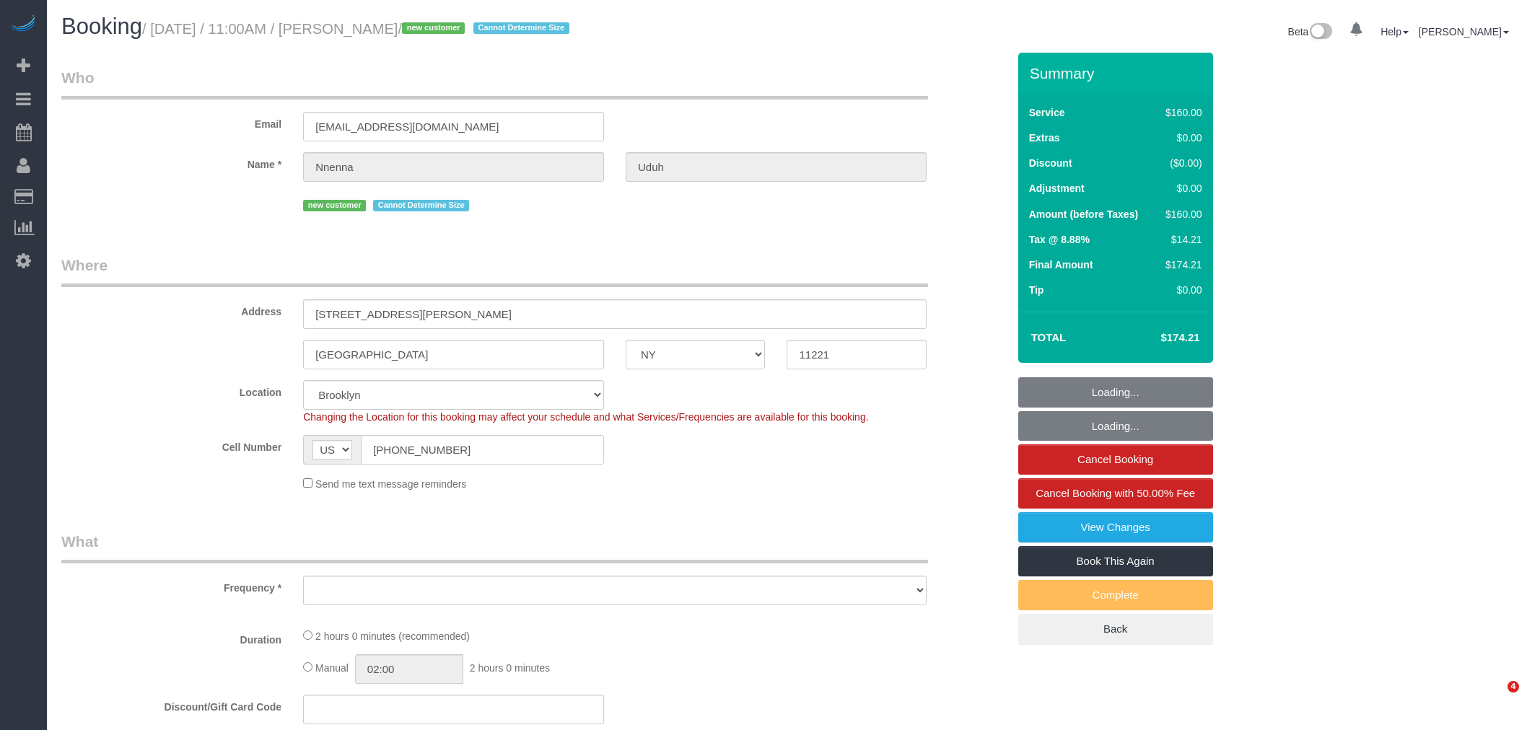
select select "NY"
select select "string:stripe-pm_1S2jdK4VGloSiKo7cVBAs5ni"
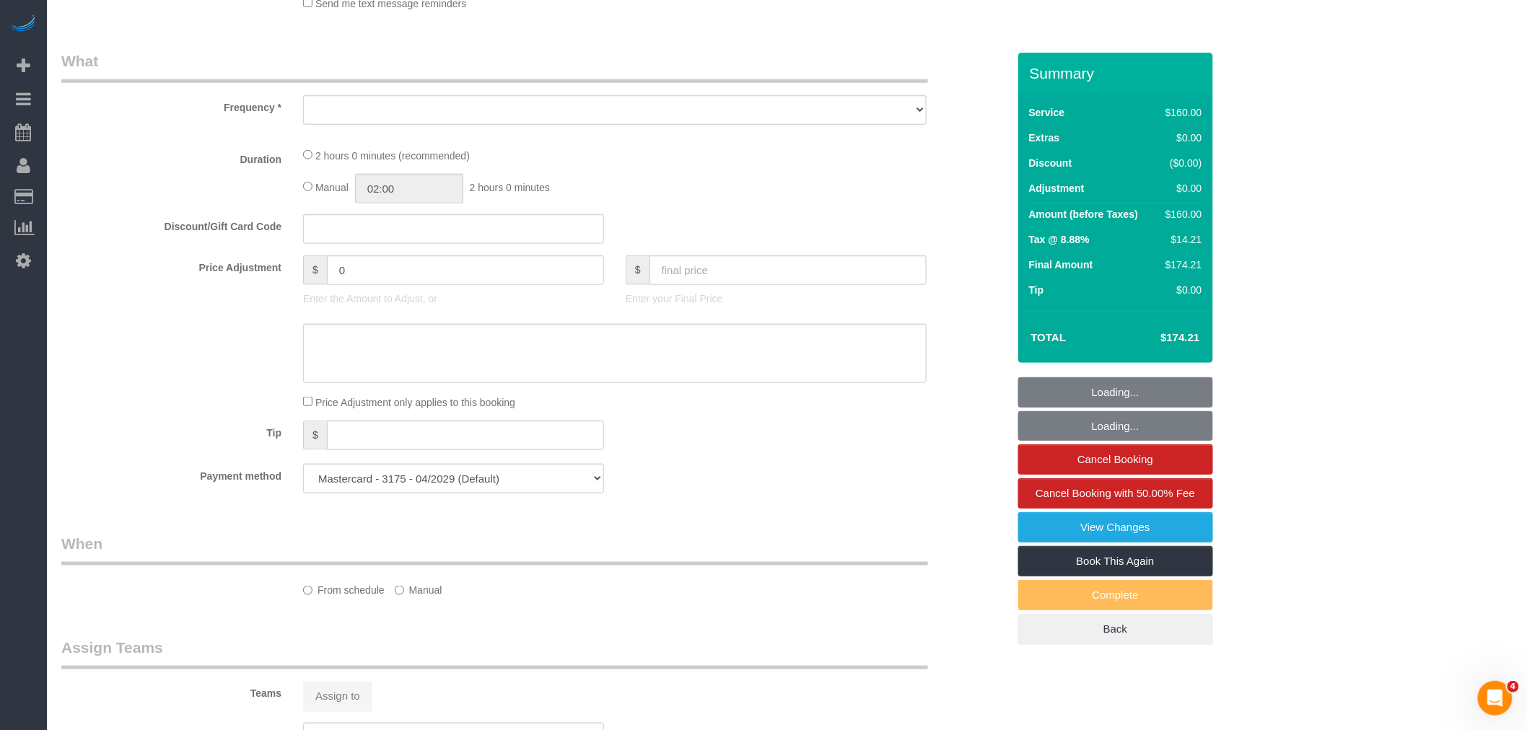
select select "object:724"
select select "spot1"
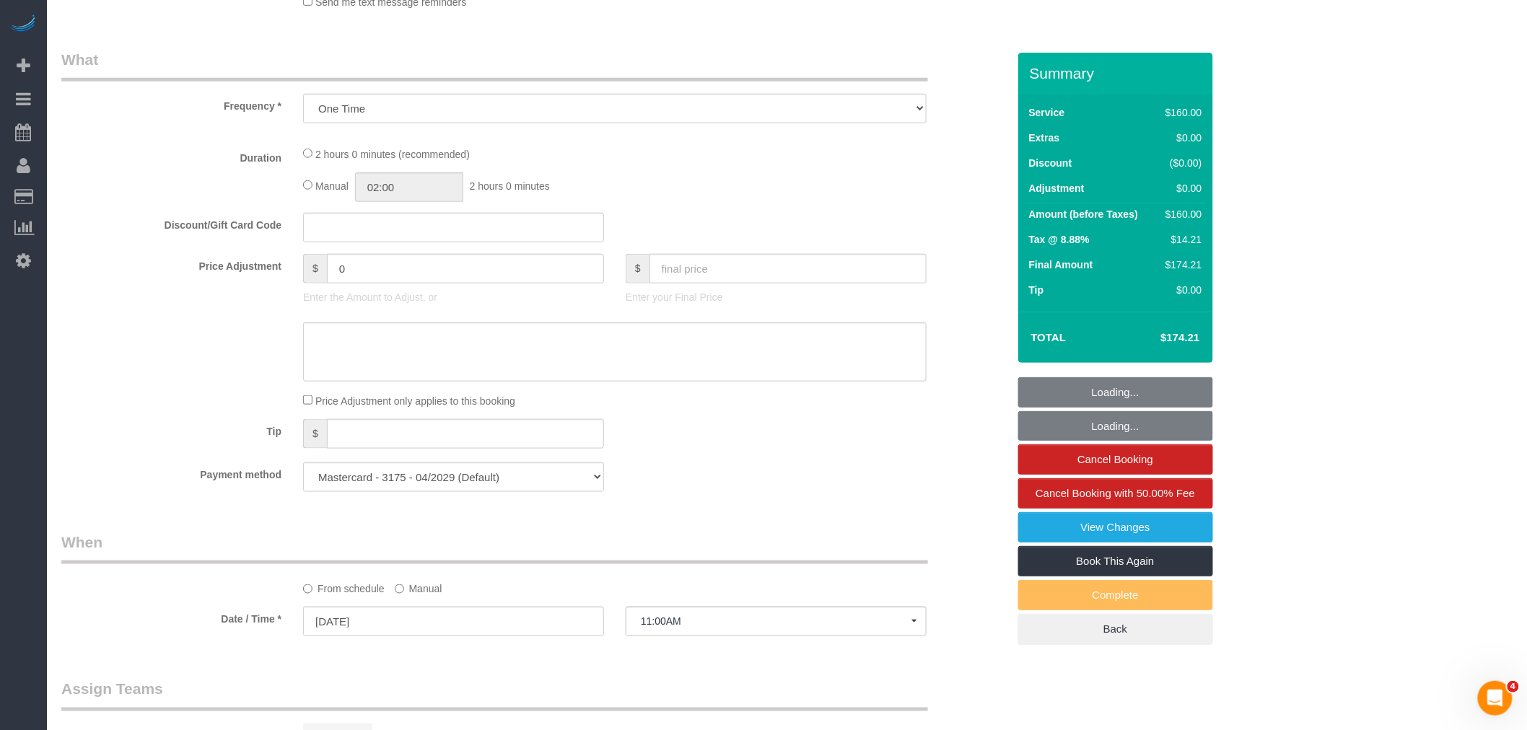
select select "number:58"
select select "number:72"
select select "number:15"
select select "number:5"
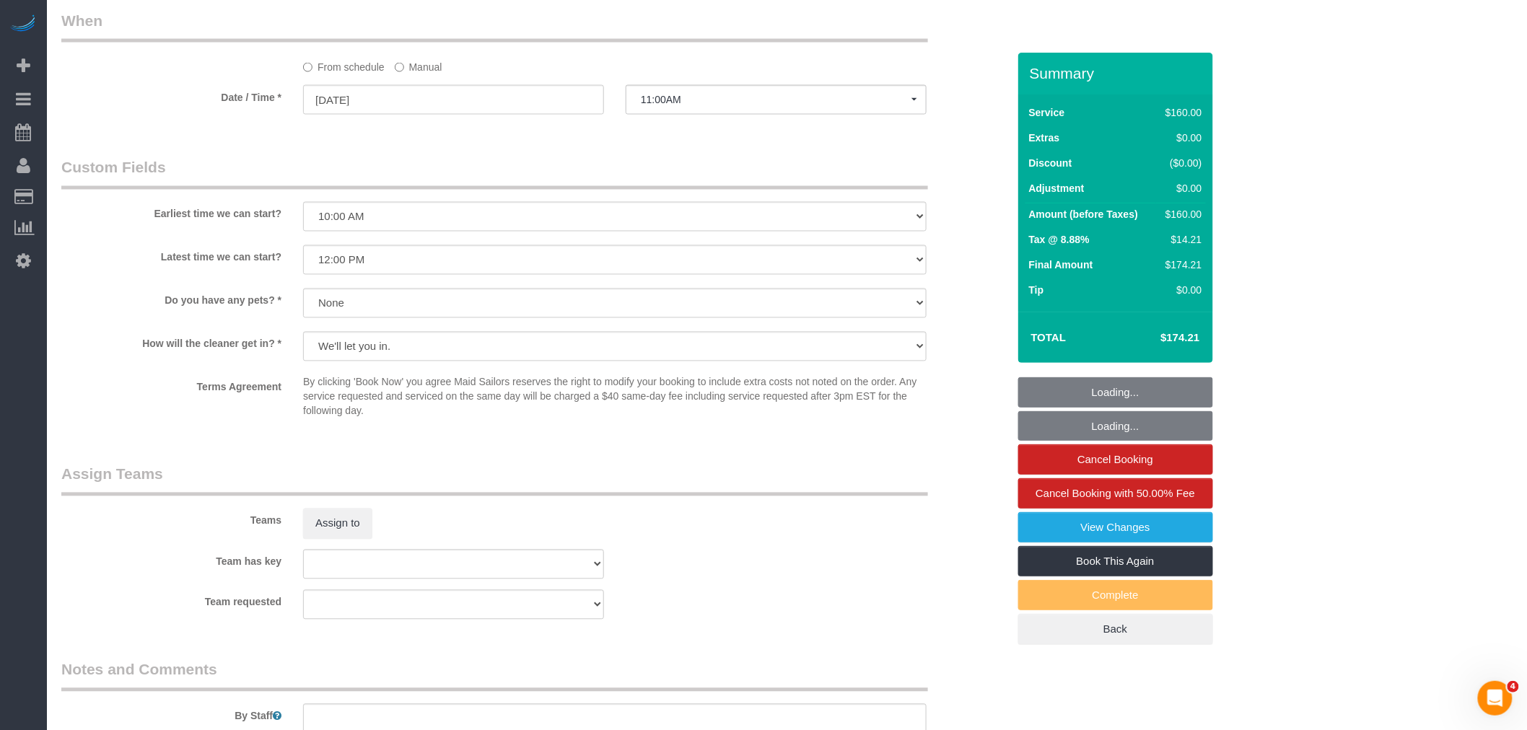
select select "object:1373"
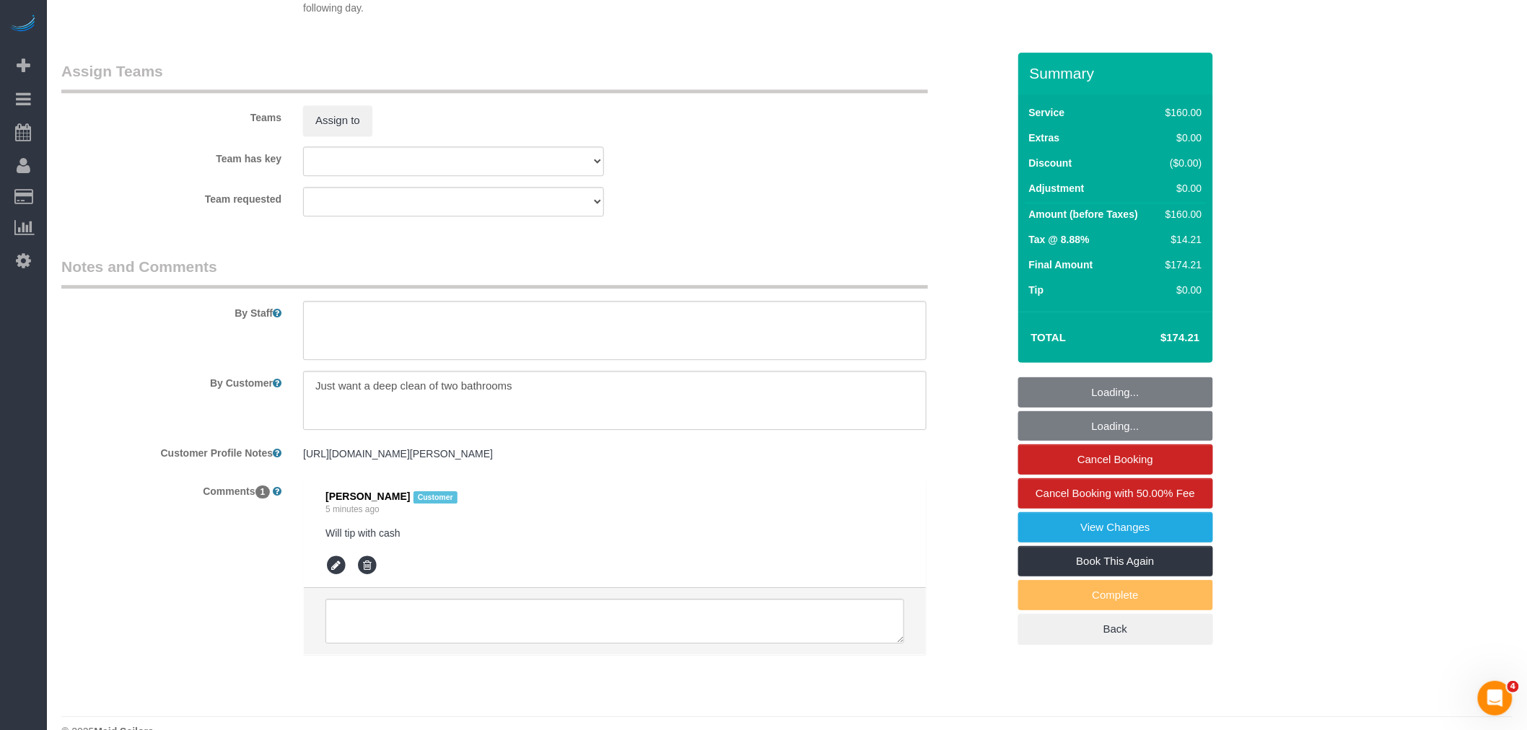
scroll to position [1584, 0]
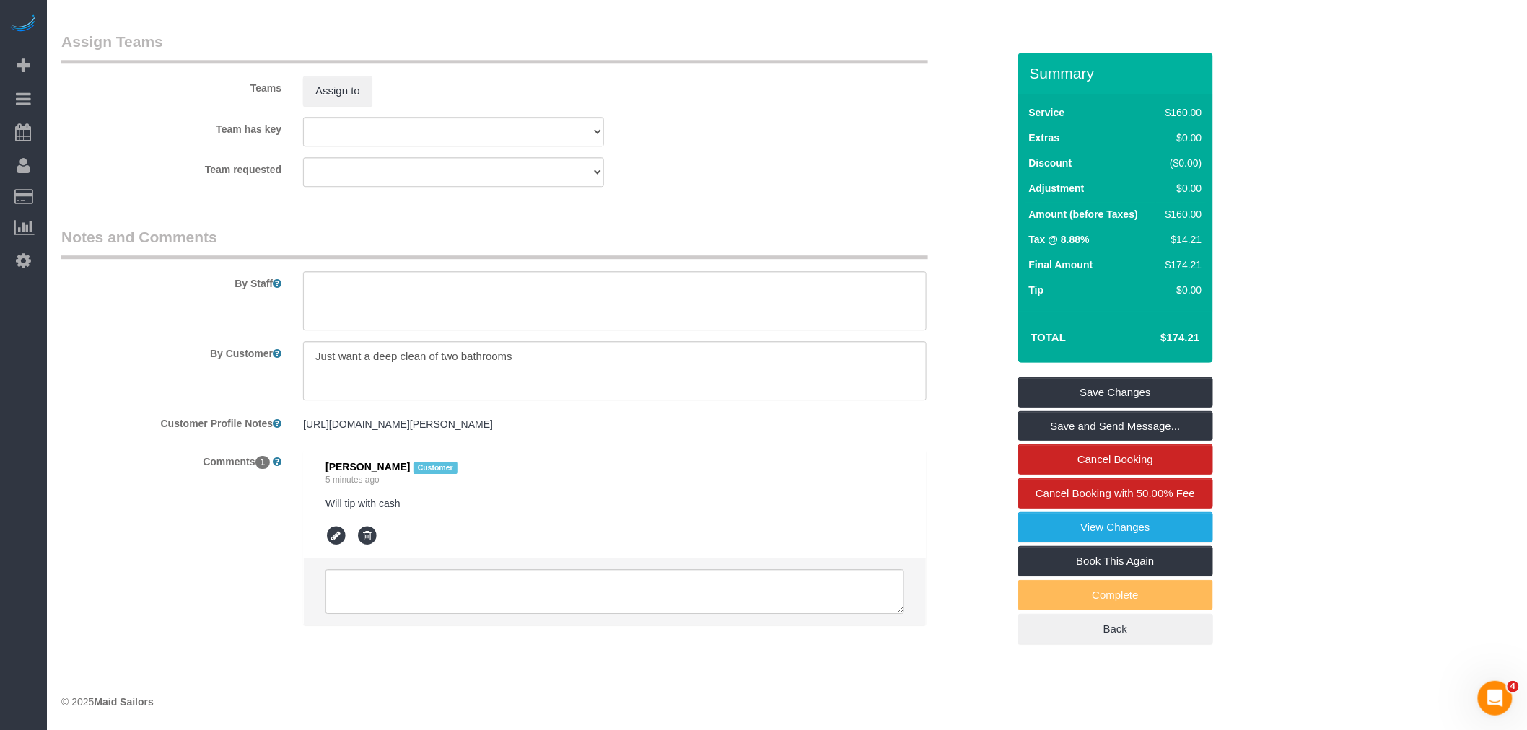
click at [819, 193] on fieldset "Assign Teams Teams Assign to Team has key 000- Donna Mercado 000 - Partnerships…" at bounding box center [534, 114] width 946 height 167
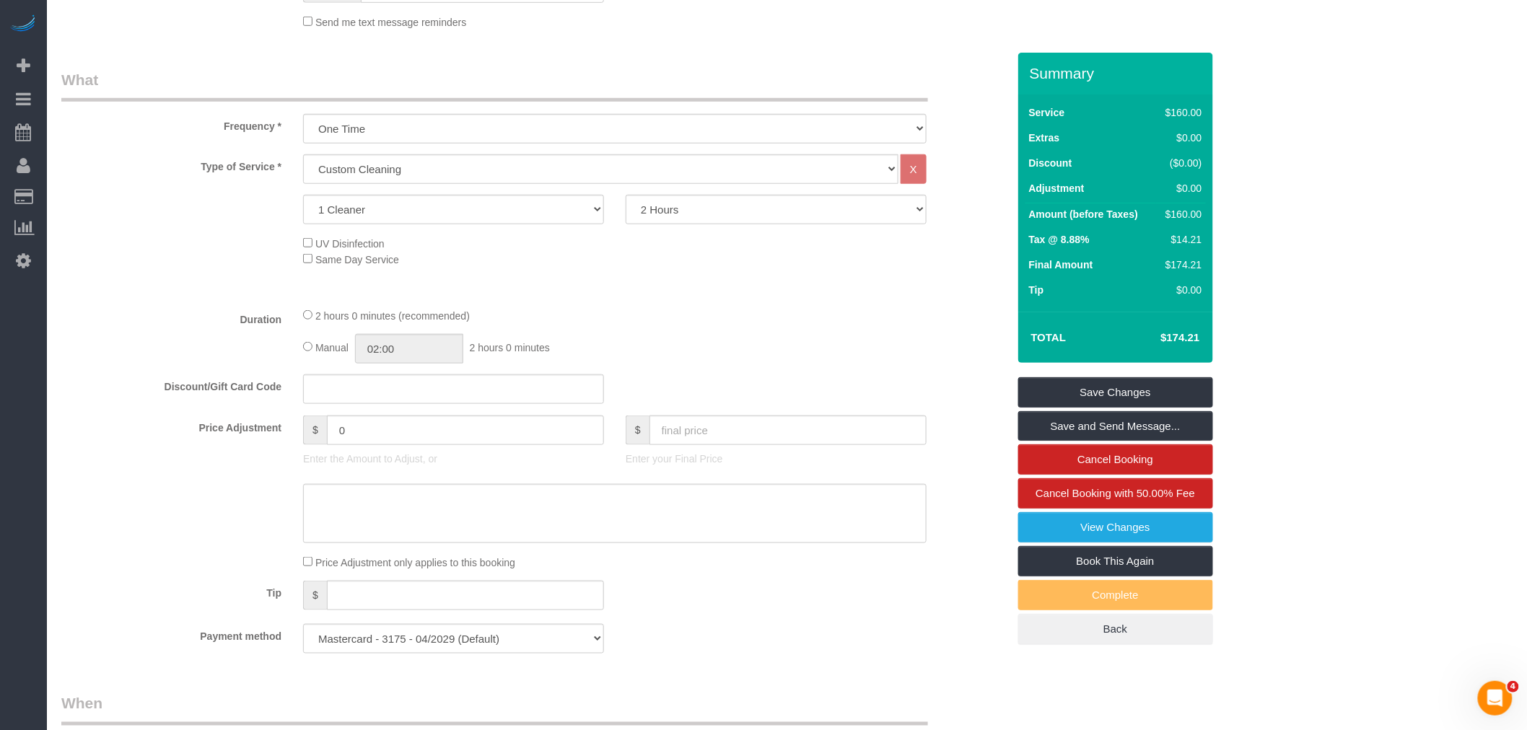
scroll to position [702, 0]
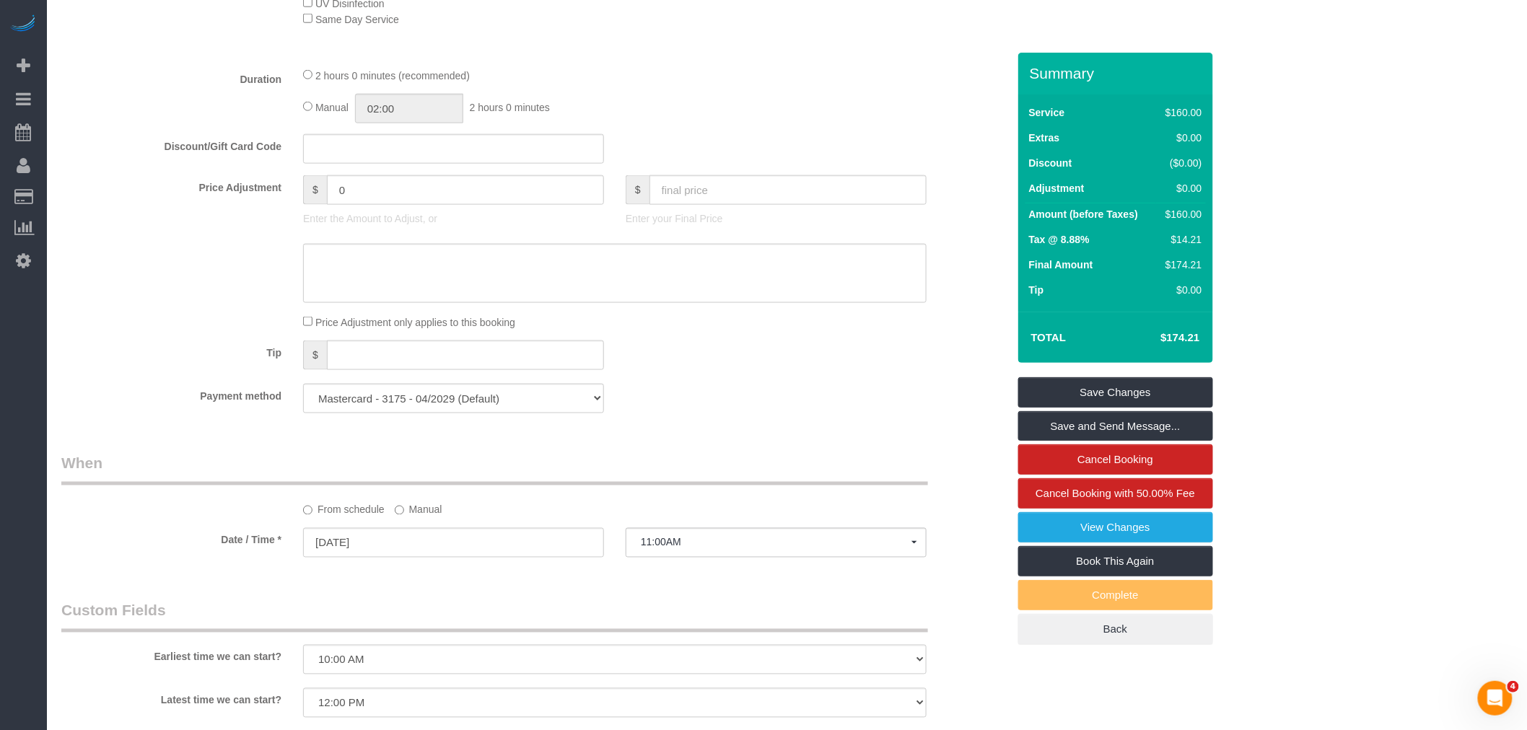
click at [778, 133] on fieldset "What Frequency * One Time Weekly (20% Off) - 20.00% Every 2 Weeks (15% Off) - 1…" at bounding box center [534, 126] width 946 height 595
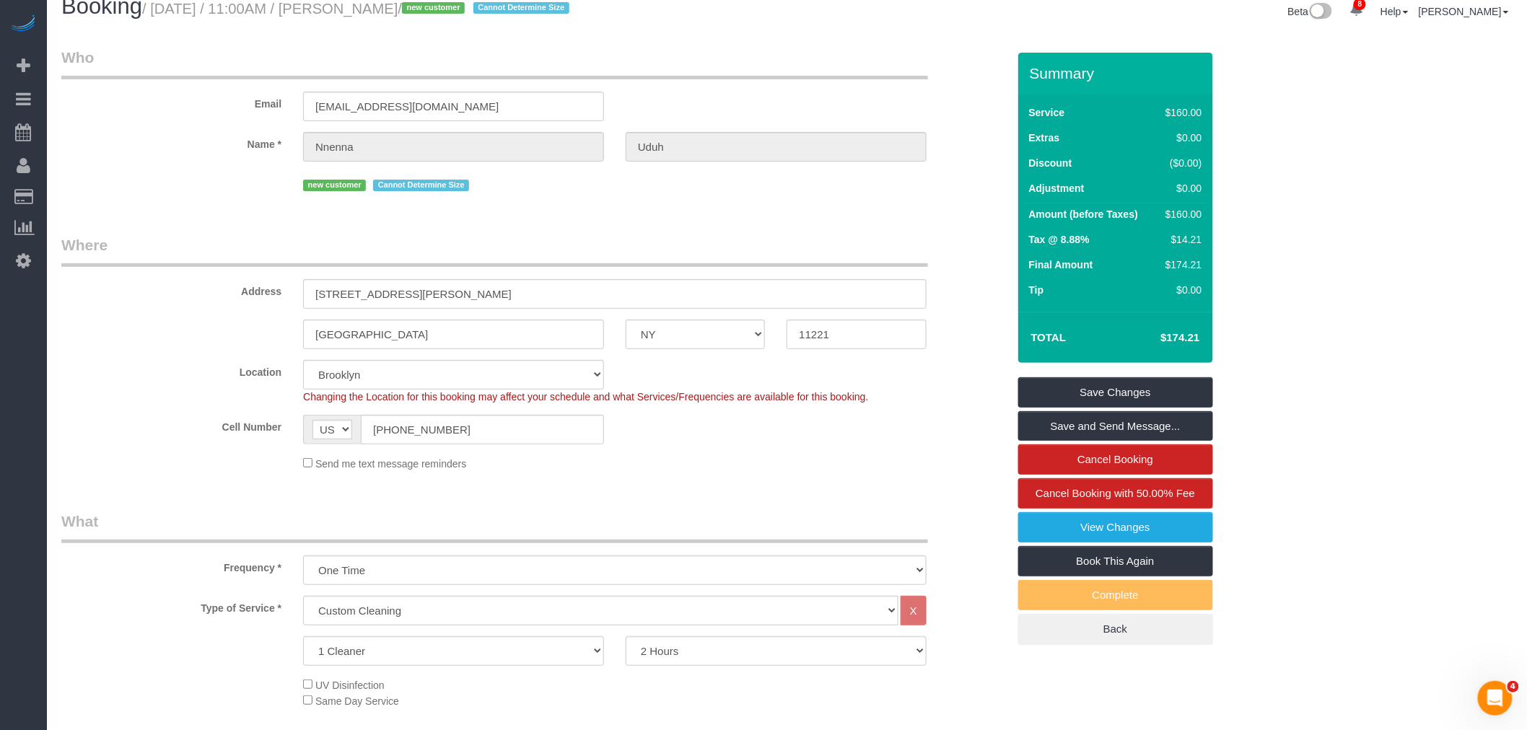
scroll to position [0, 0]
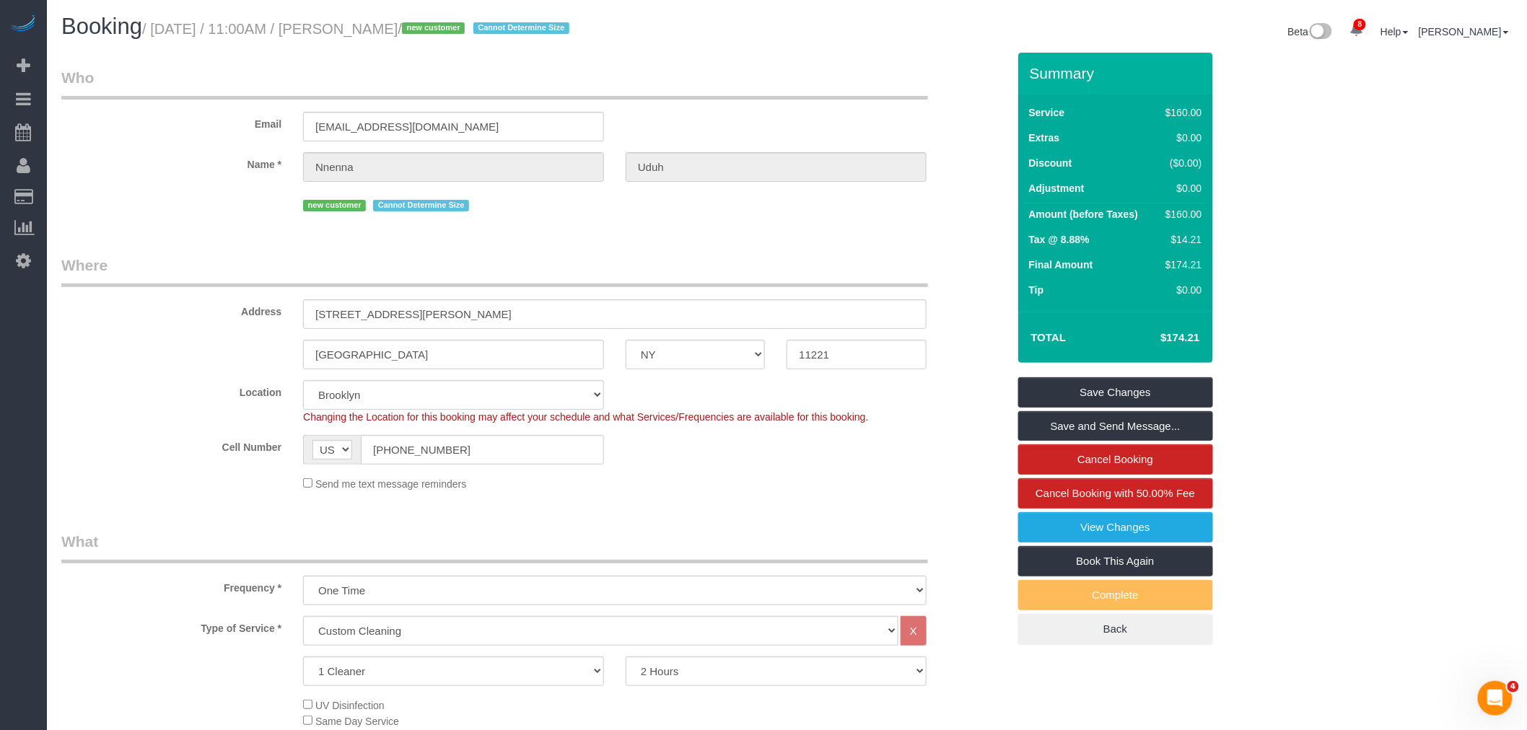
click at [400, 27] on small "/ September 02, 2025 / 11:00AM / Nnenna Uduh / new customer Cannot Determine Si…" at bounding box center [357, 29] width 431 height 16
click at [436, 31] on small "/ September 02, 2025 / 11:00AM / Nnenna Uduh / new customer Cannot Determine Si…" at bounding box center [357, 29] width 431 height 16
copy small "[PERSON_NAME]"
click at [588, 90] on legend "Who" at bounding box center [494, 83] width 867 height 32
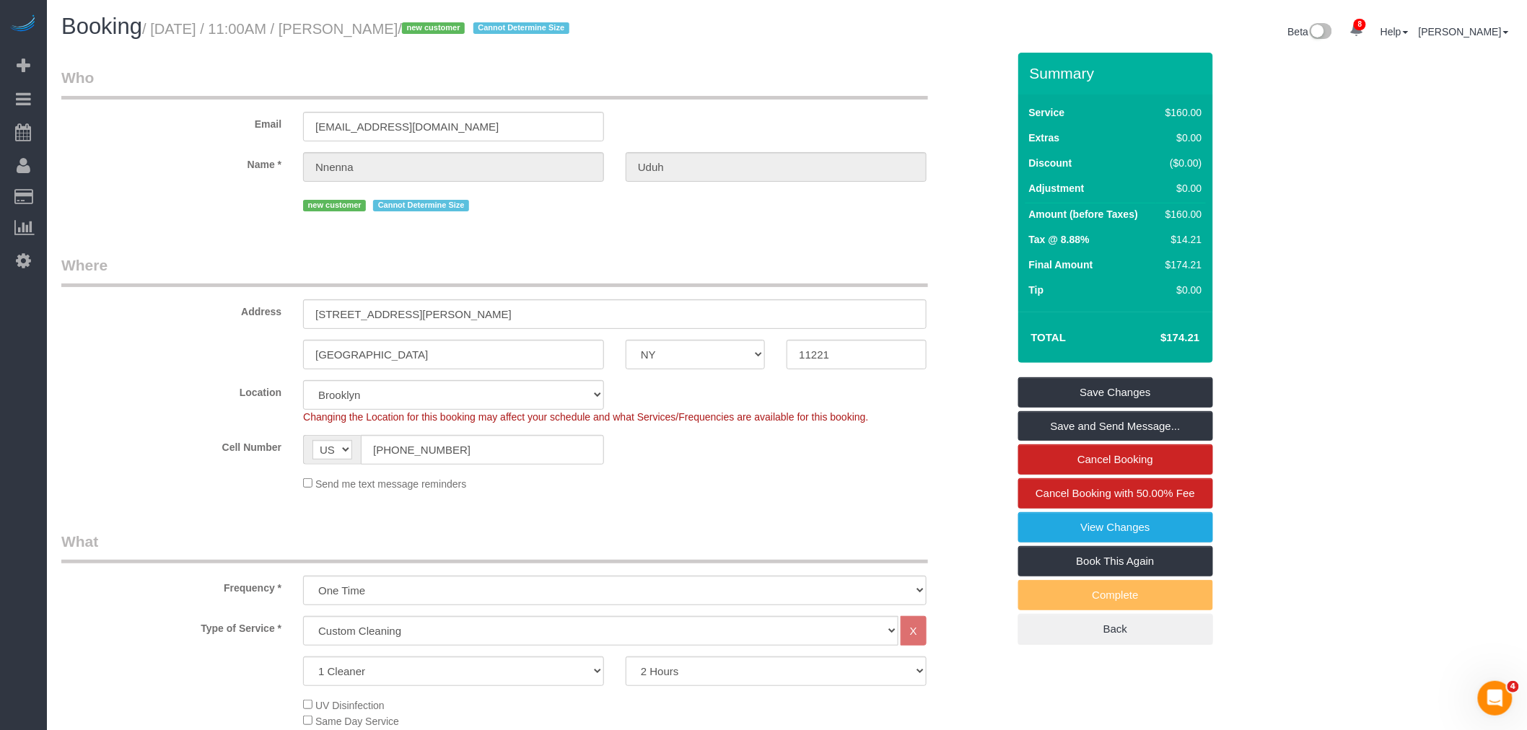
click at [740, 89] on legend "Who" at bounding box center [494, 83] width 867 height 32
drag, startPoint x: 286, startPoint y: 314, endPoint x: 51, endPoint y: 323, distance: 236.1
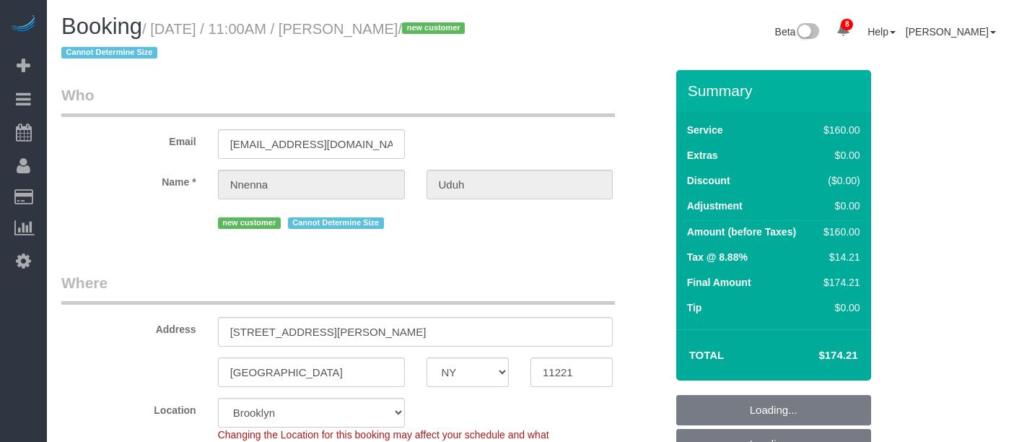
select select "NY"
select select "string:stripe-pm_1S2jdK4VGloSiKo7cVBAs5ni"
select select "object:853"
select select "spot1"
select select "number:58"
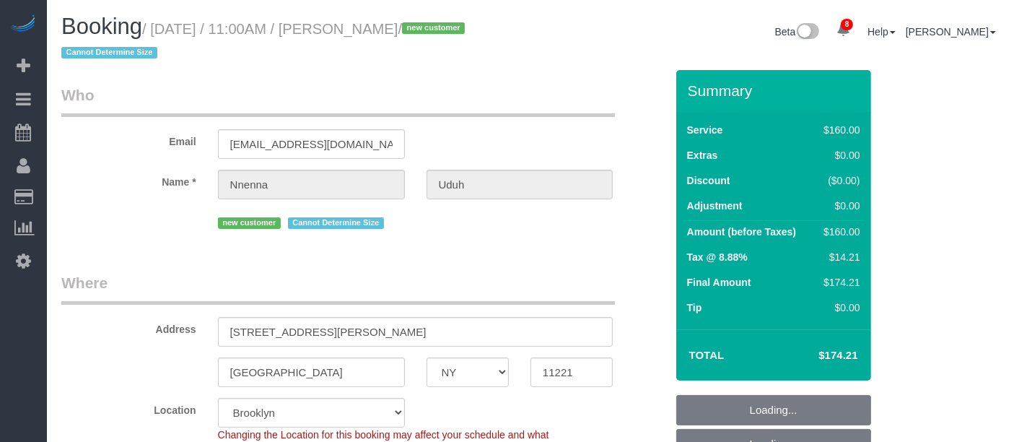
select select "number:72"
select select "number:15"
select select "number:5"
select select "object:1373"
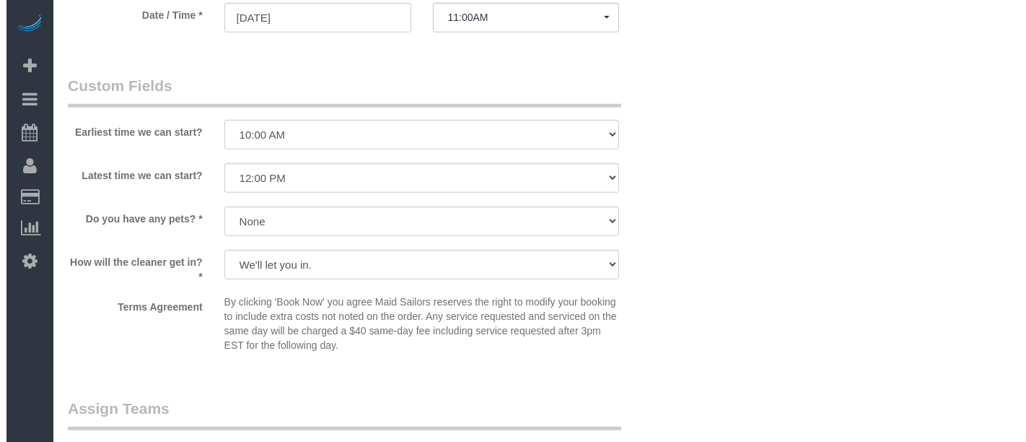
scroll to position [1362, 0]
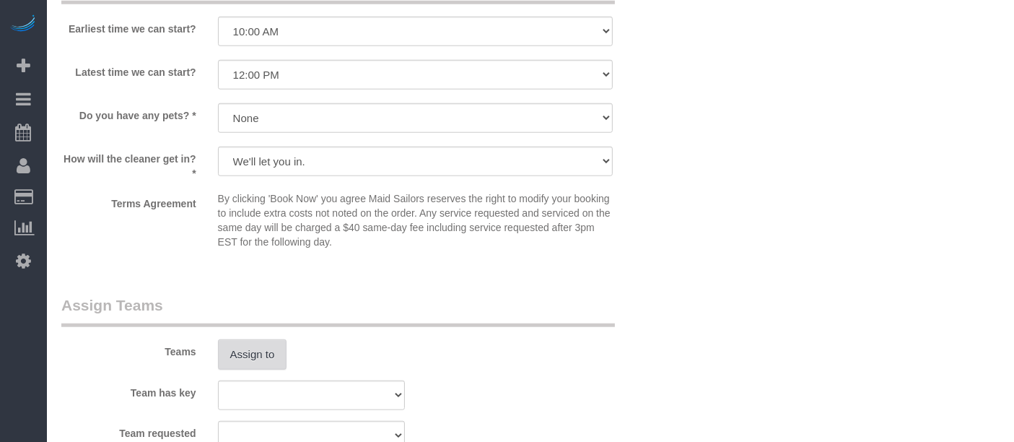
click at [249, 349] on button "Assign to" at bounding box center [252, 354] width 69 height 30
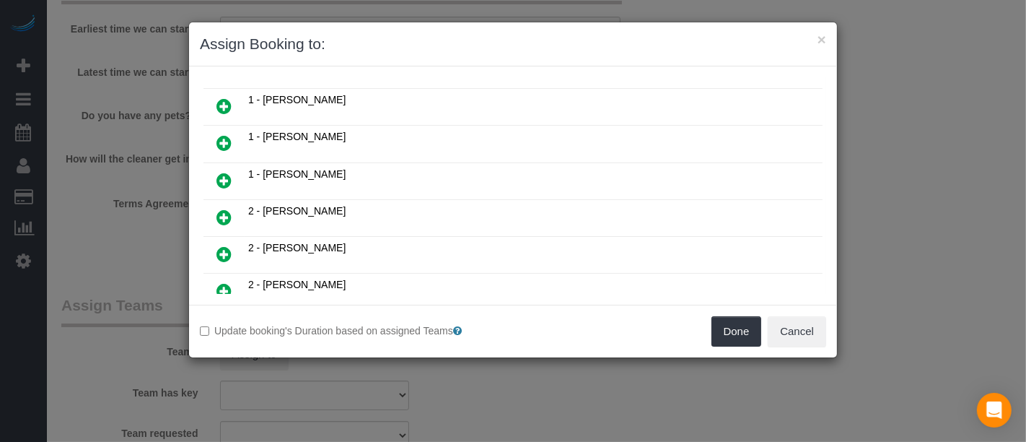
click at [215, 92] on link at bounding box center [224, 106] width 34 height 29
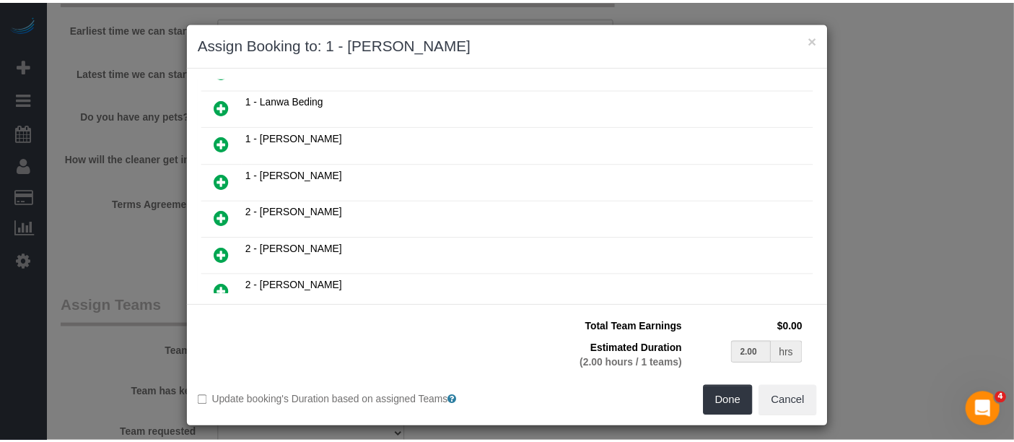
scroll to position [0, 0]
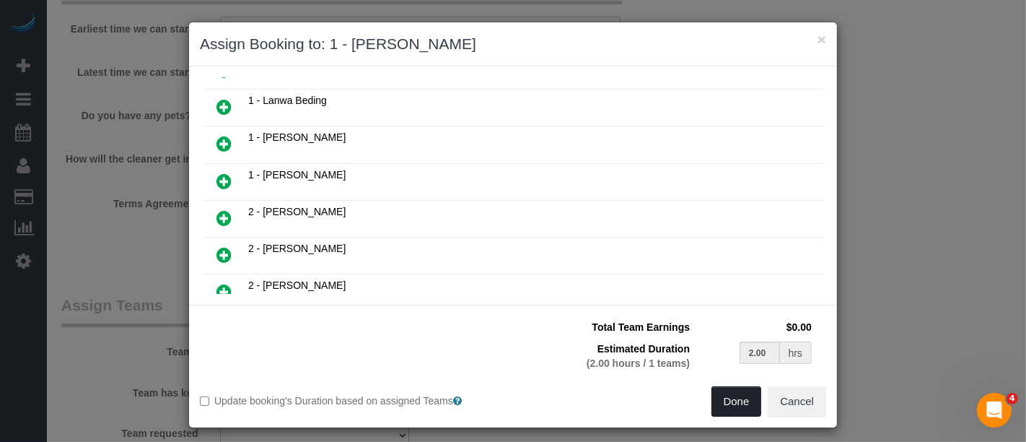
drag, startPoint x: 741, startPoint y: 408, endPoint x: 692, endPoint y: 374, distance: 59.6
click at [742, 408] on button "Done" at bounding box center [736, 401] width 51 height 30
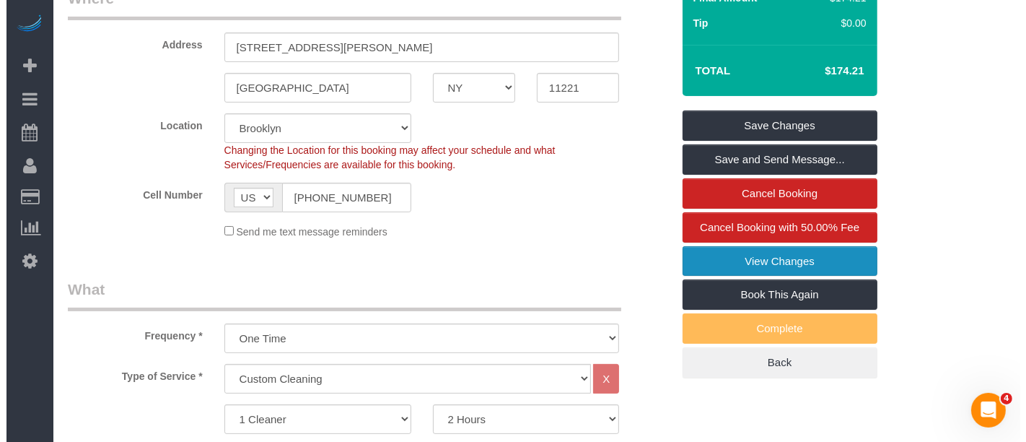
scroll to position [320, 0]
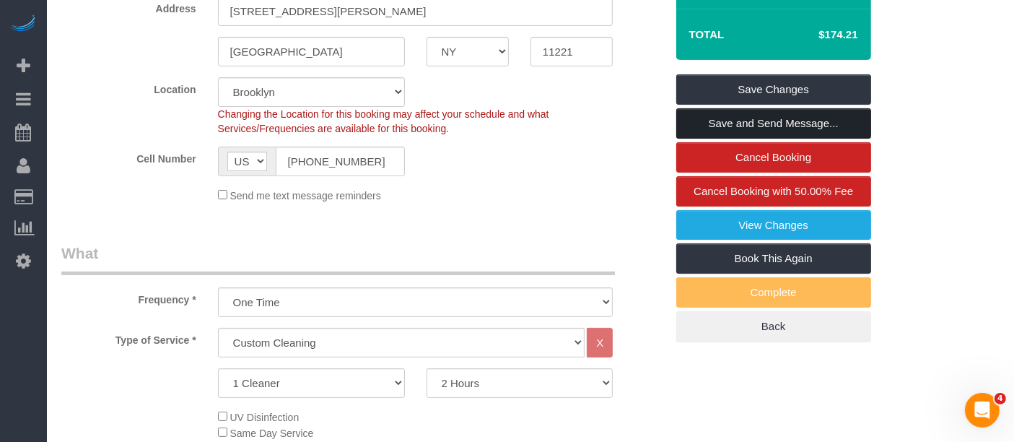
click at [752, 126] on link "Save and Send Message..." at bounding box center [773, 123] width 195 height 30
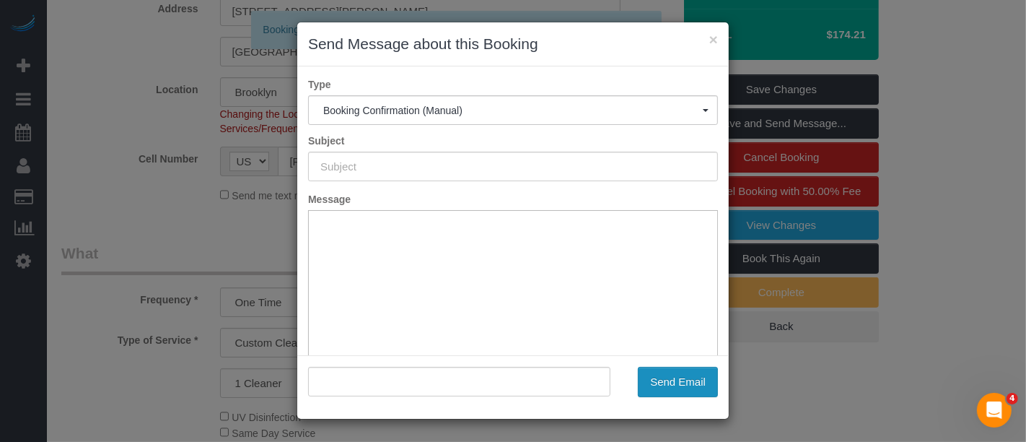
type input "Cleaning Confirmed for [DATE] 11:00am"
type input ""Nnenna Uduh" <ashleyray323@gmail.com>"
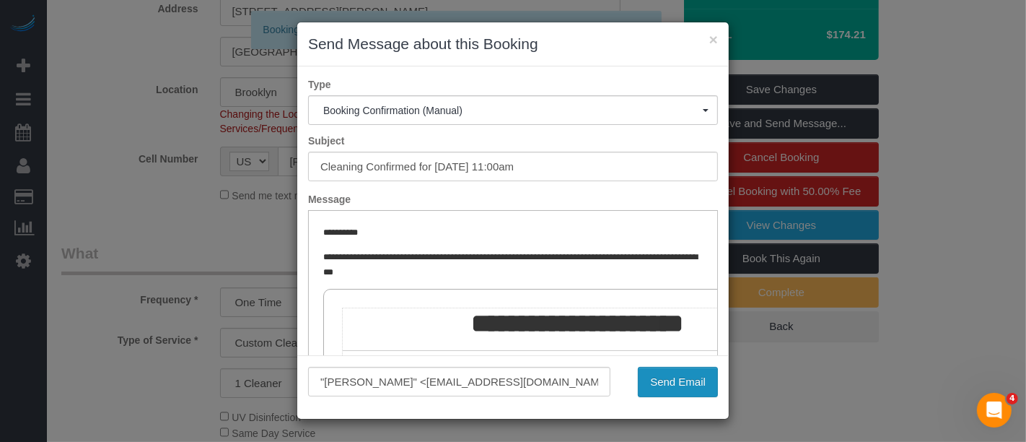
scroll to position [0, 0]
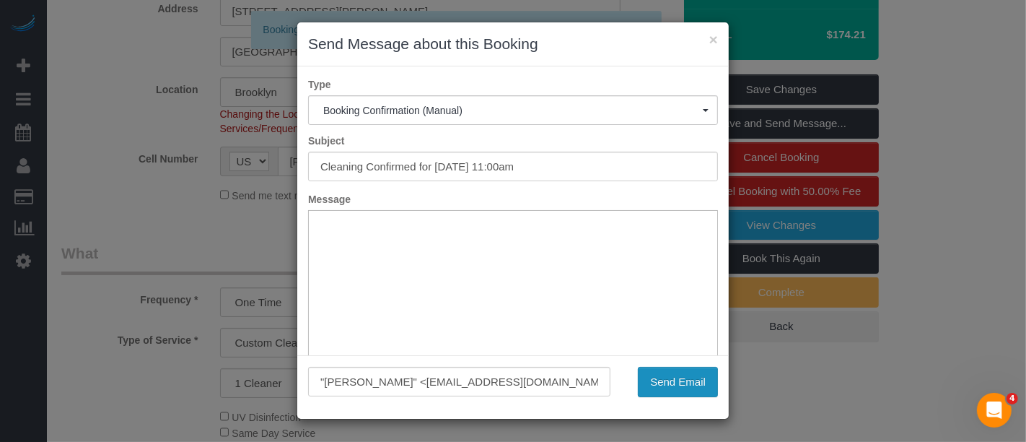
click at [682, 380] on button "Send Email" at bounding box center [678, 382] width 80 height 30
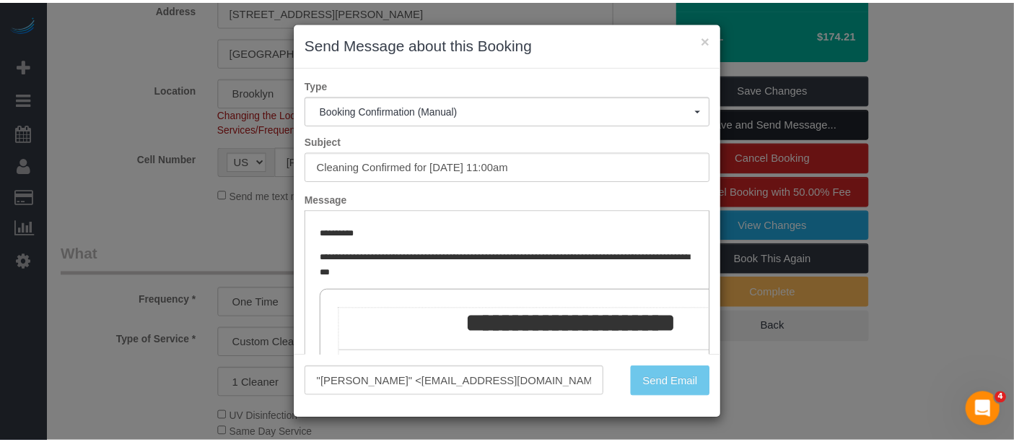
scroll to position [372, 0]
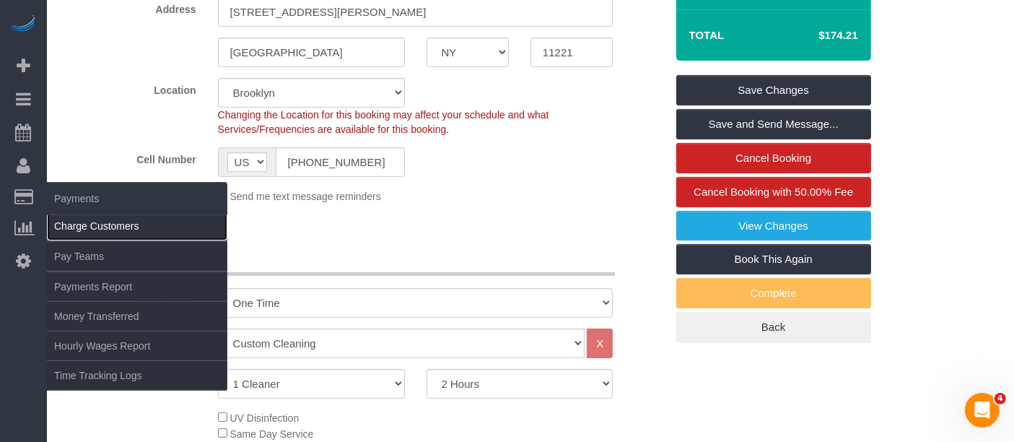
drag, startPoint x: 77, startPoint y: 225, endPoint x: 202, endPoint y: 221, distance: 124.9
click at [78, 225] on link "Charge Customers" at bounding box center [137, 225] width 180 height 29
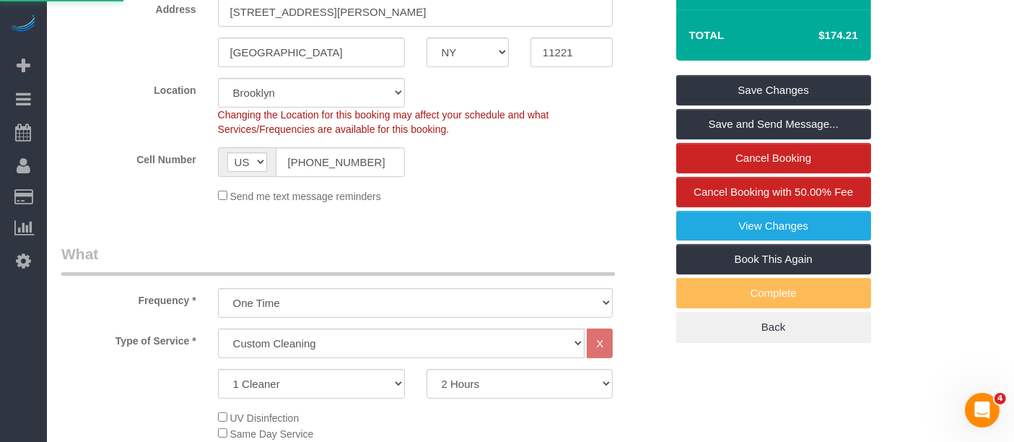
select select
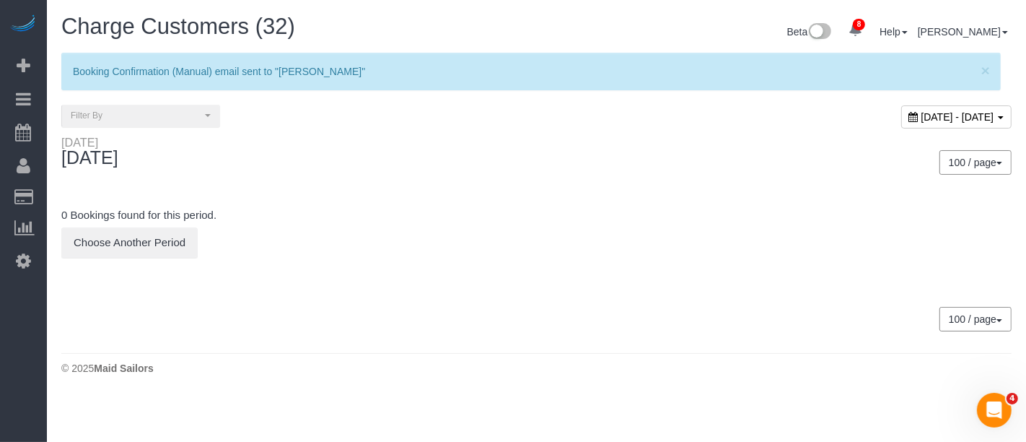
click at [921, 113] on span "September 01, 2025 - September 01, 2025" at bounding box center [957, 117] width 73 height 12
click at [921, 114] on span "September 01, 2025 - September 01, 2025" at bounding box center [957, 117] width 73 height 12
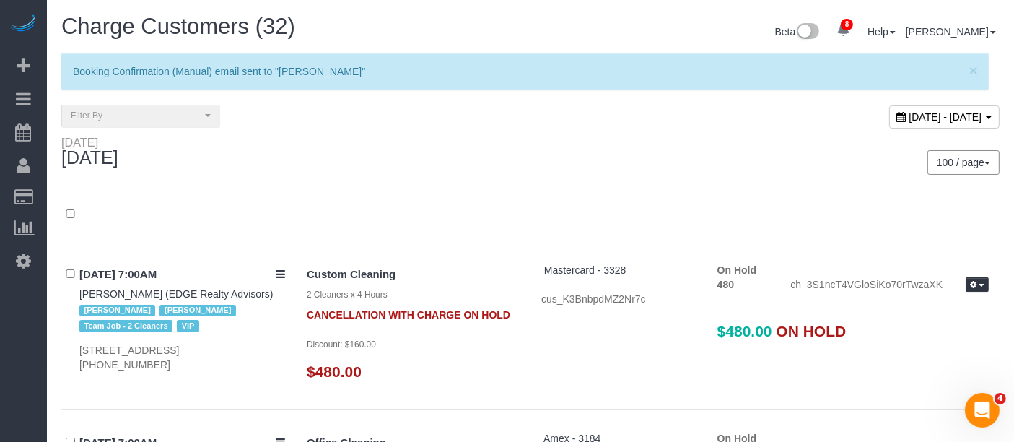
click at [909, 111] on span "September 01, 2025 - September 01, 2025" at bounding box center [945, 117] width 73 height 12
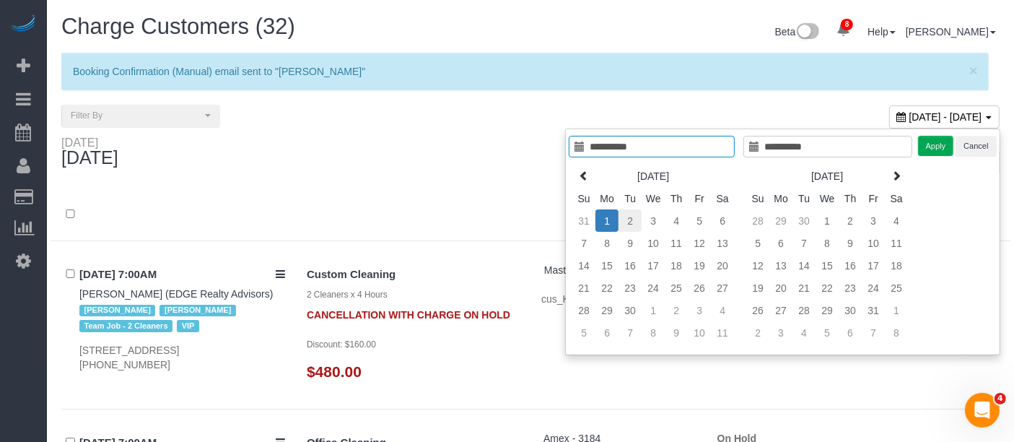
type input "**********"
click at [623, 220] on td "2" at bounding box center [629, 220] width 23 height 22
type input "**********"
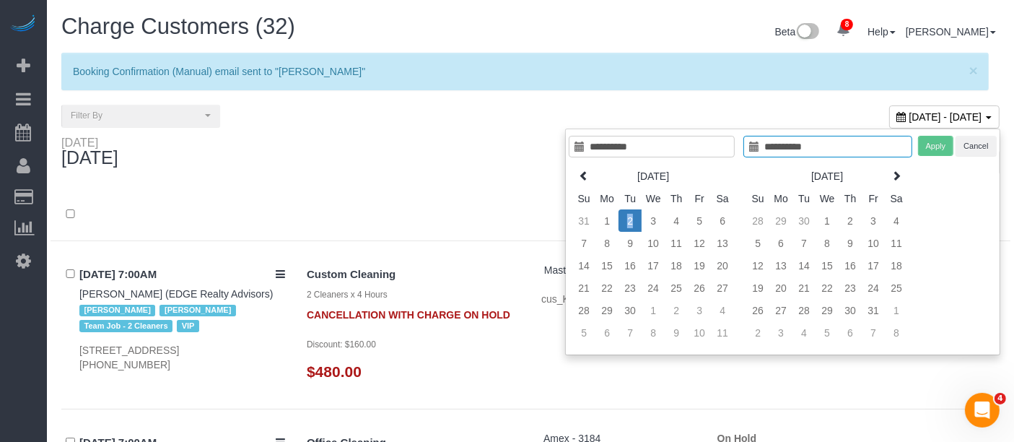
click at [624, 219] on td "2" at bounding box center [629, 220] width 23 height 22
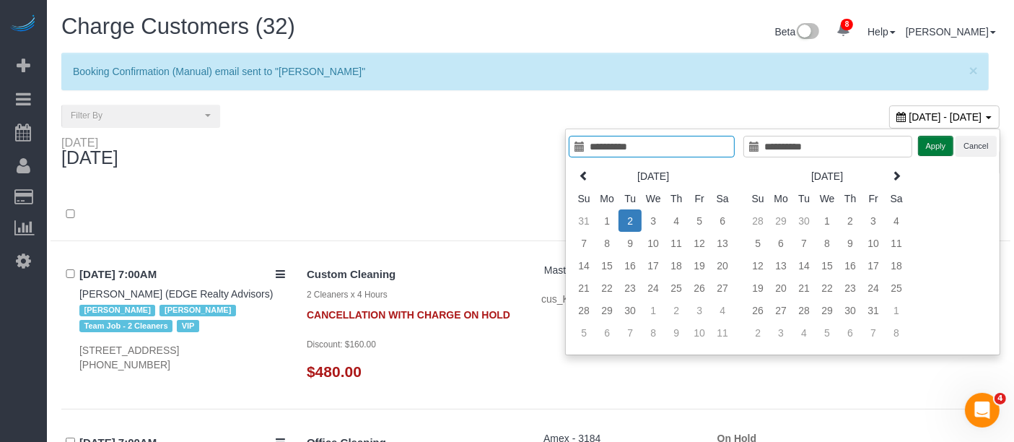
click at [947, 153] on button "Apply" at bounding box center [936, 146] width 36 height 21
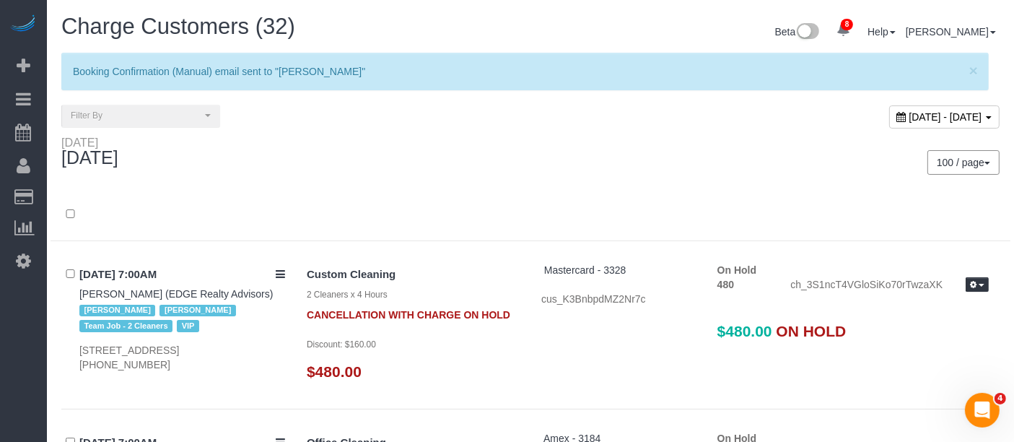
click at [572, 165] on div "100 / page 10 / page 20 / page 30 / page 40 / page 50 / page 100 / page" at bounding box center [770, 162] width 458 height 25
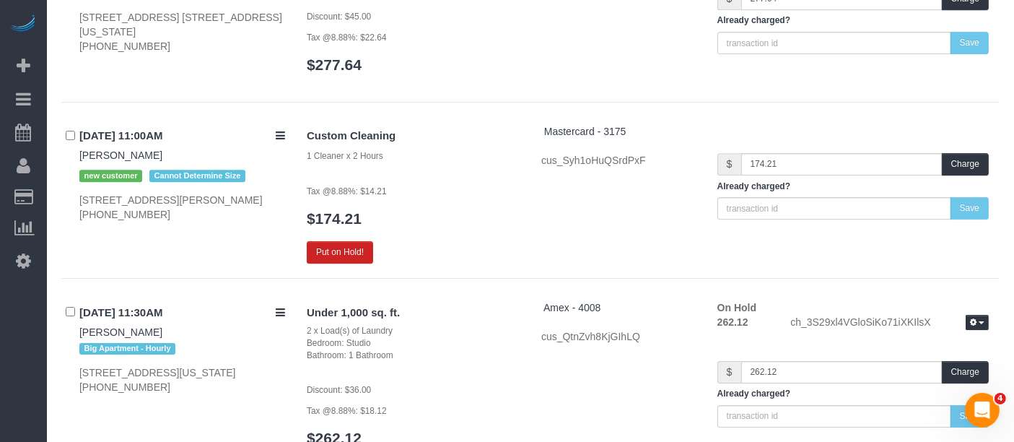
scroll to position [4489, 0]
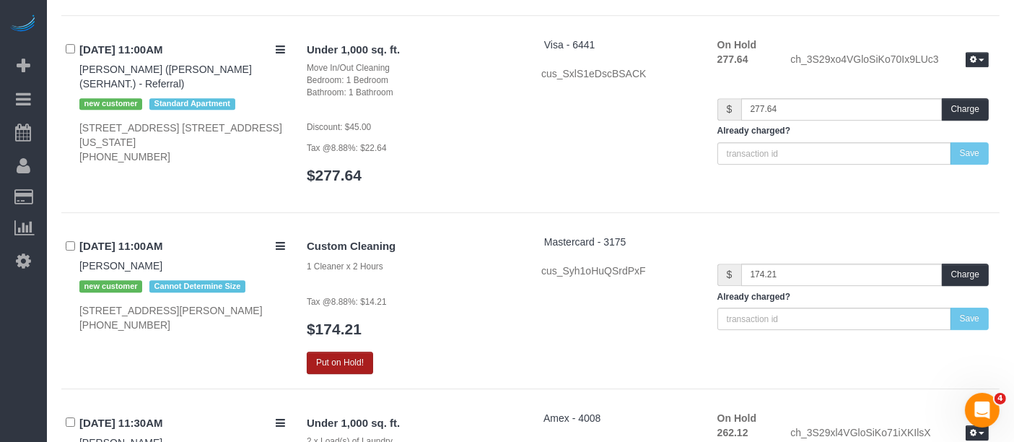
click at [343, 351] on button "Put on Hold!" at bounding box center [340, 362] width 66 height 22
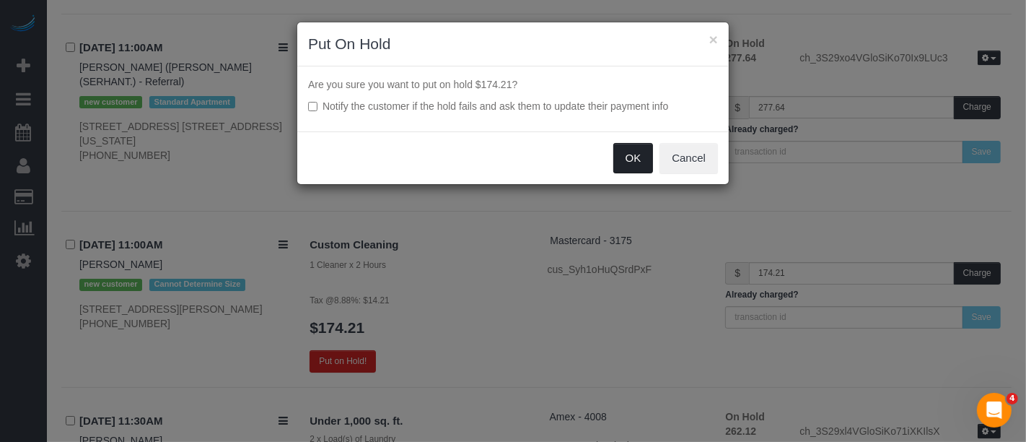
click at [624, 159] on button "OK" at bounding box center [633, 158] width 40 height 30
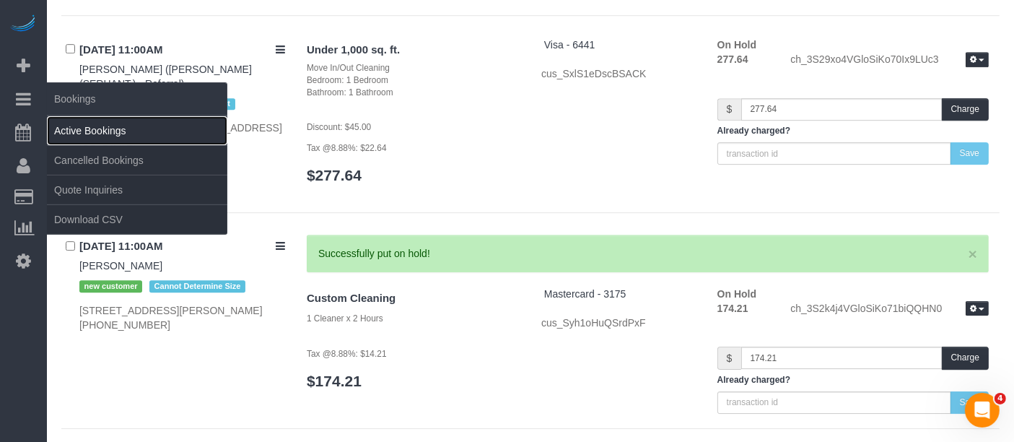
drag, startPoint x: 99, startPoint y: 129, endPoint x: 96, endPoint y: 87, distance: 41.9
click at [99, 128] on link "Active Bookings" at bounding box center [137, 130] width 180 height 29
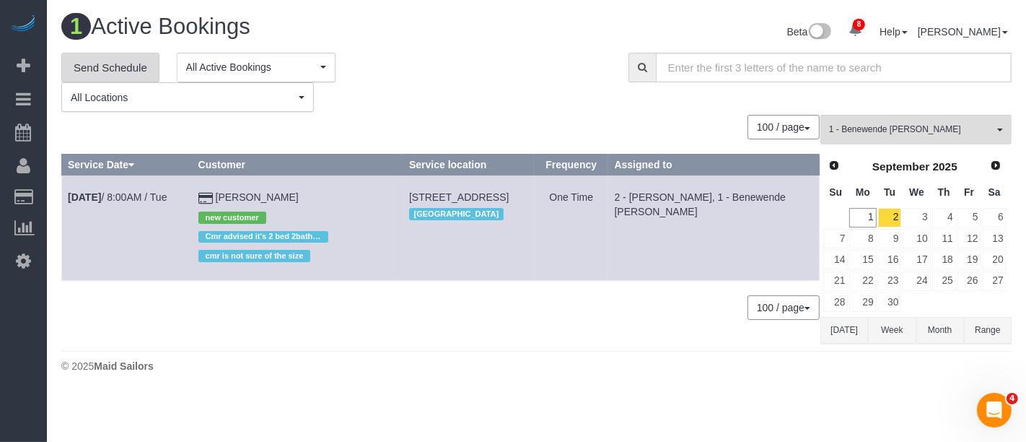
click at [101, 64] on link "Send Schedule" at bounding box center [110, 68] width 98 height 30
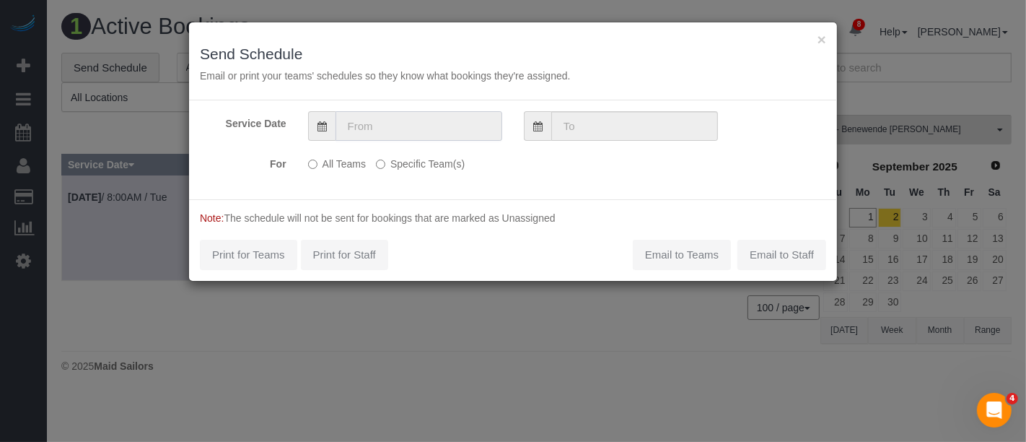
click at [440, 125] on input "text" at bounding box center [418, 126] width 167 height 30
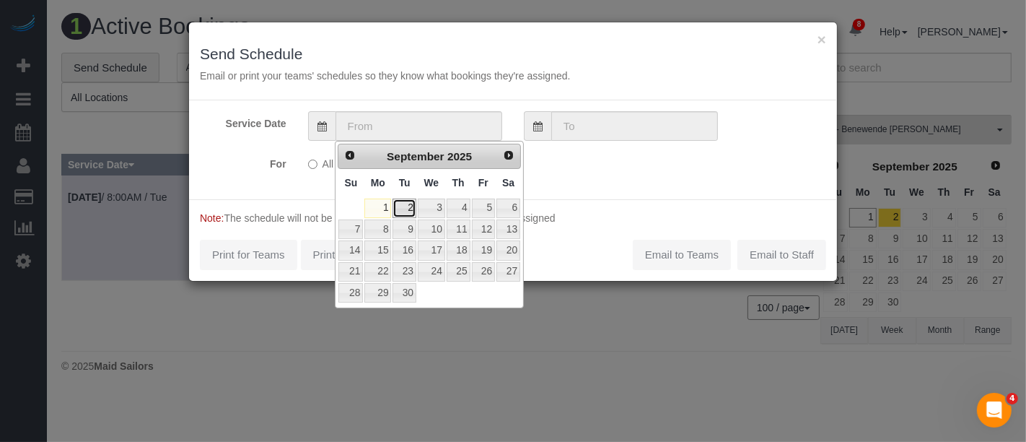
click at [408, 206] on link "2" at bounding box center [403, 207] width 23 height 19
type input "09/02/2025"
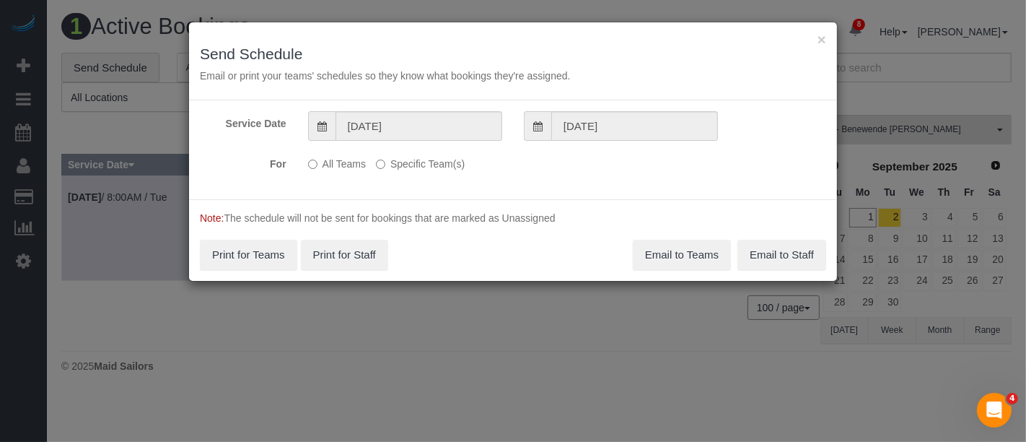
click at [400, 157] on label "Specific Team(s)" at bounding box center [420, 161] width 89 height 19
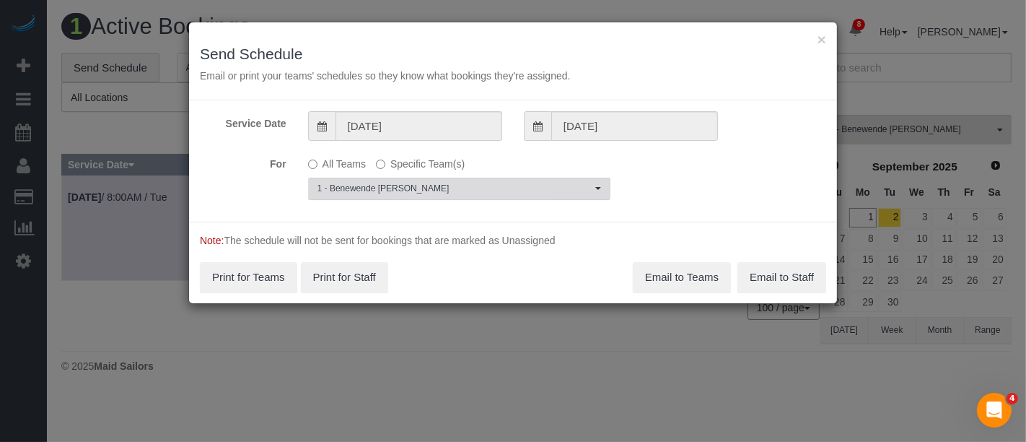
click at [421, 195] on button "1 - Benewende Marie Therese Kiema Choose Team(s)" at bounding box center [459, 188] width 302 height 22
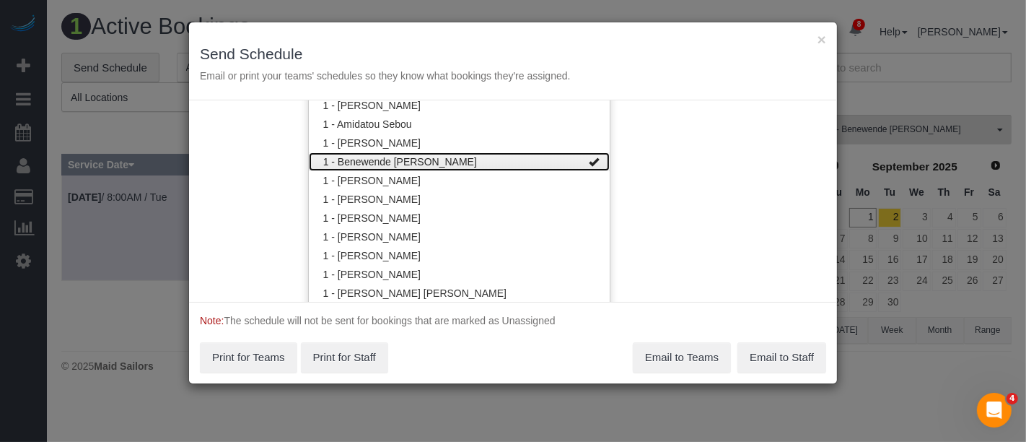
click at [494, 164] on link "1 - Benewende Marie Therese Kiema" at bounding box center [459, 161] width 301 height 19
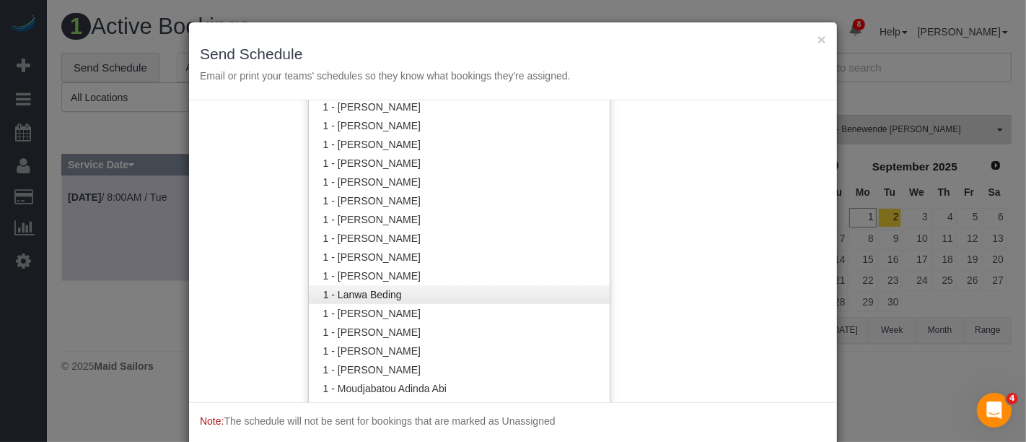
scroll to position [462, 0]
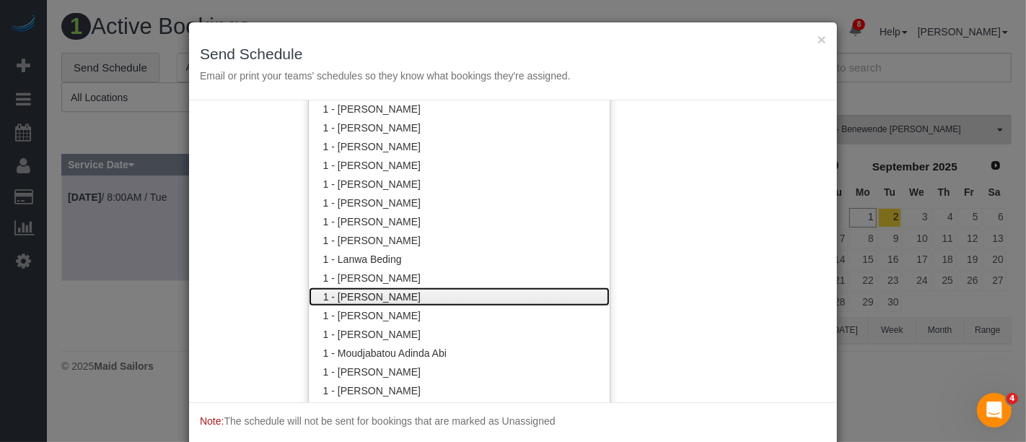
click at [454, 296] on link "1 - Mandy Williams" at bounding box center [459, 296] width 301 height 19
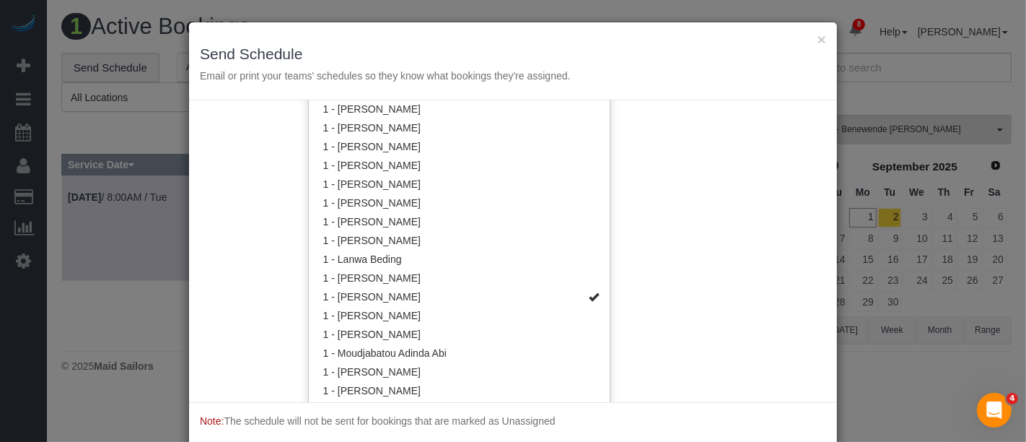
click at [651, 249] on div "Service Date 09/02/2025 09/02/2025 For All Teams Specific Team(s) 1 - Mandy Wil…" at bounding box center [513, 251] width 648 height 302
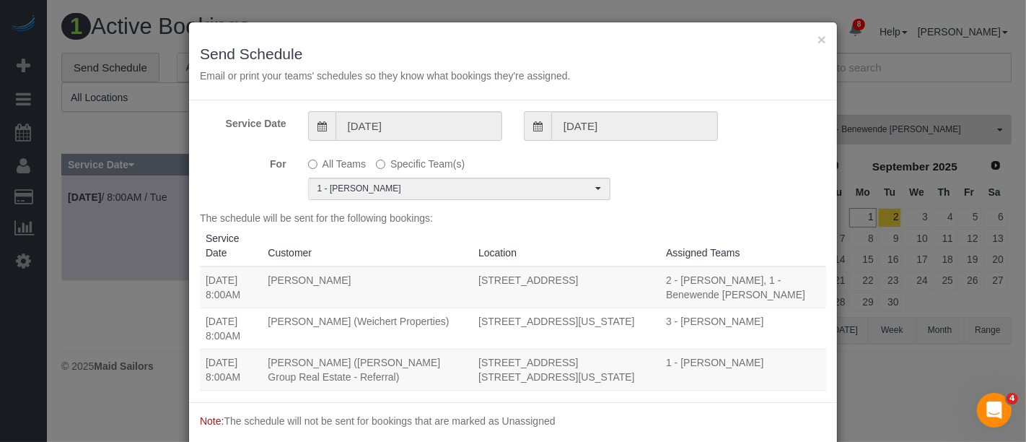
scroll to position [0, 0]
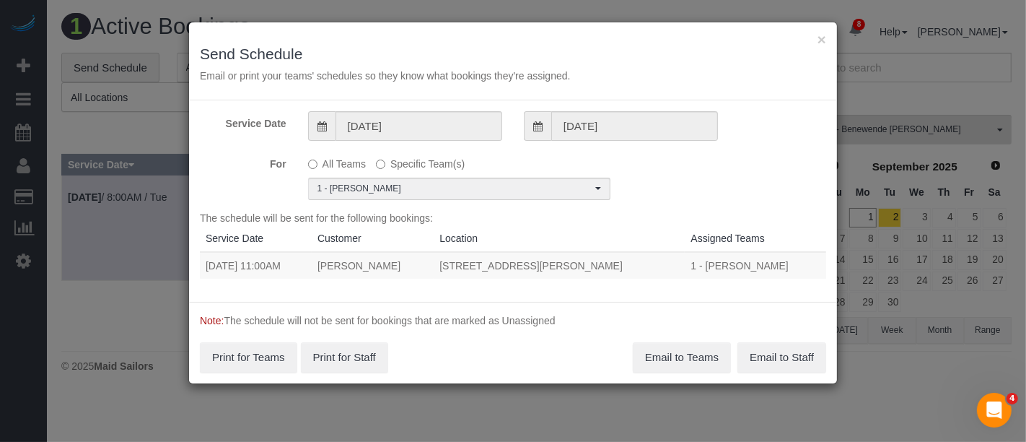
drag, startPoint x: 204, startPoint y: 266, endPoint x: 676, endPoint y: 269, distance: 471.9
click at [676, 269] on tr "09/02/2025 11:00AM Nnenna Uduh 505 Throop Avenuie, Apt. 3, Brooklyn, NY 11221 1…" at bounding box center [513, 265] width 626 height 27
copy tr "09/02/2025 11:00AM Nnenna Uduh 505 Throop Avenuie, Apt. 3, Brooklyn, NY 11221"
click at [679, 351] on button "Email to Teams" at bounding box center [682, 357] width 98 height 30
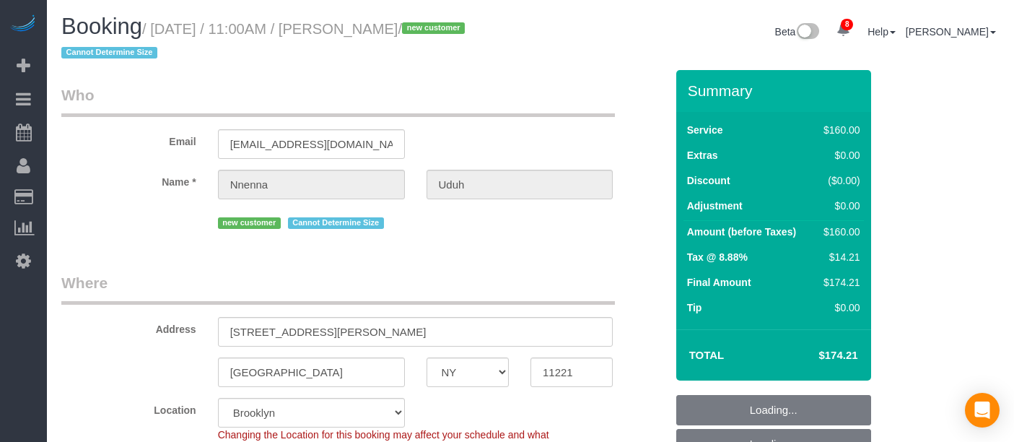
select select "NY"
select select "spot1"
select select "number:58"
select select "number:72"
select select "number:15"
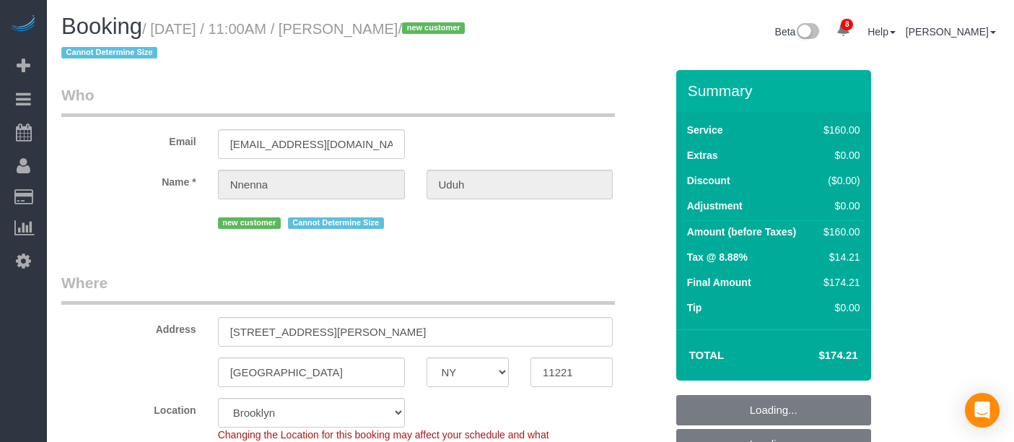
select select "number:5"
select select "NY"
select select "number:58"
select select "number:72"
select select "number:15"
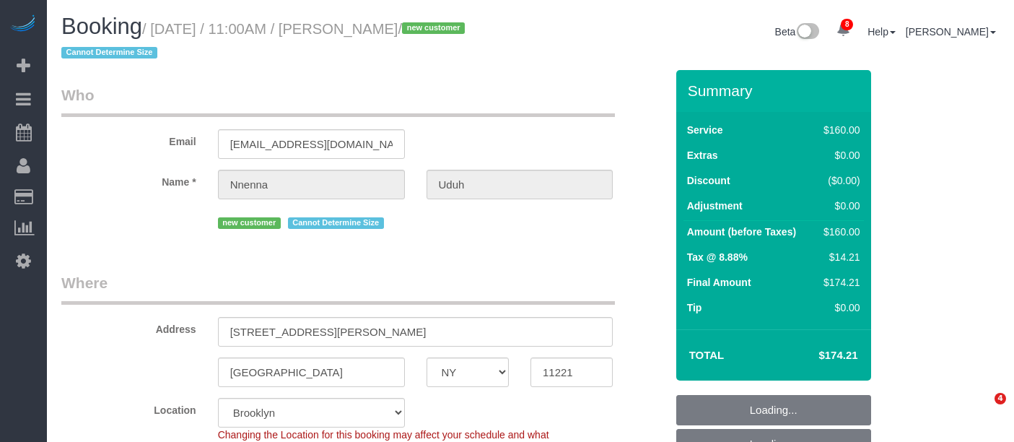
select select "number:5"
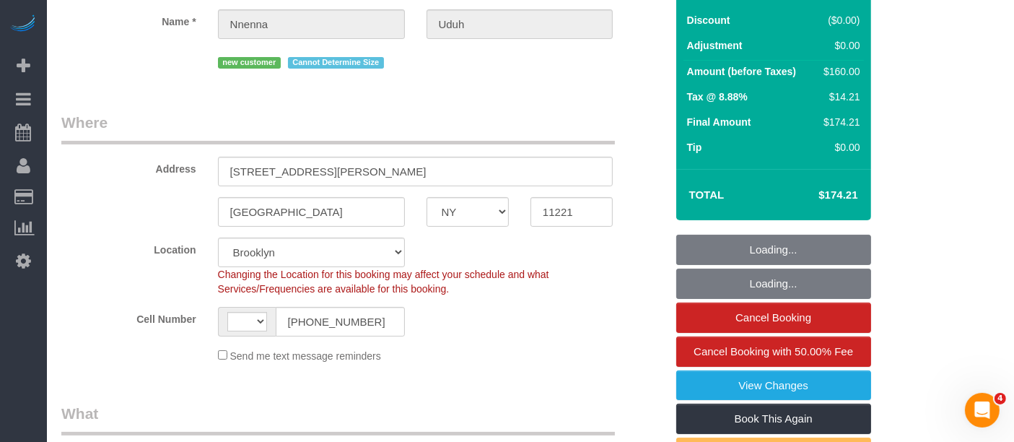
select select "spot1"
select select "string:US"
select select "object:1008"
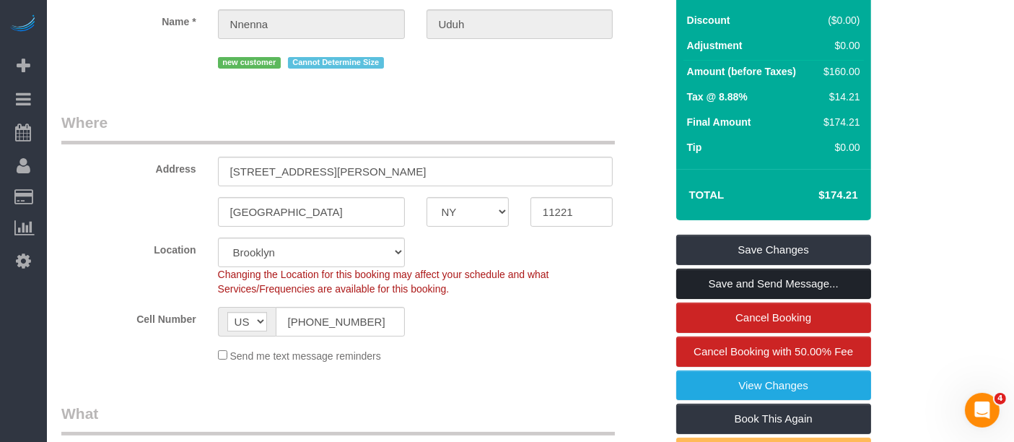
drag, startPoint x: 763, startPoint y: 280, endPoint x: 706, endPoint y: 279, distance: 57.0
click at [763, 280] on link "Save and Send Message..." at bounding box center [773, 283] width 195 height 30
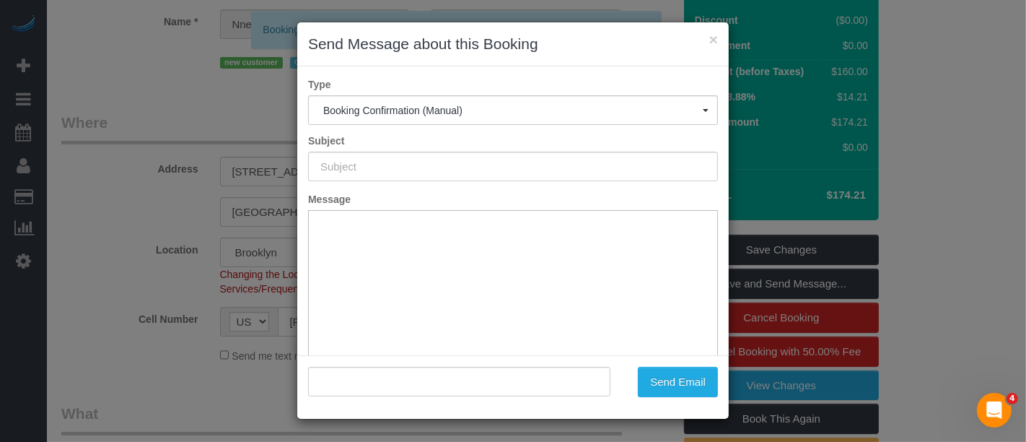
type input "Cleaning Confirmed for 09/02/2025 at 11:00am"
type input ""Nnenna Uduh" <ashleyray323@gmail.com>"
drag, startPoint x: 597, startPoint y: 155, endPoint x: 398, endPoint y: 136, distance: 200.8
click at [78, 139] on div "× Send Message about this Booking Type Booking Confirmation (Manual) Booking Co…" at bounding box center [513, 221] width 1026 height 442
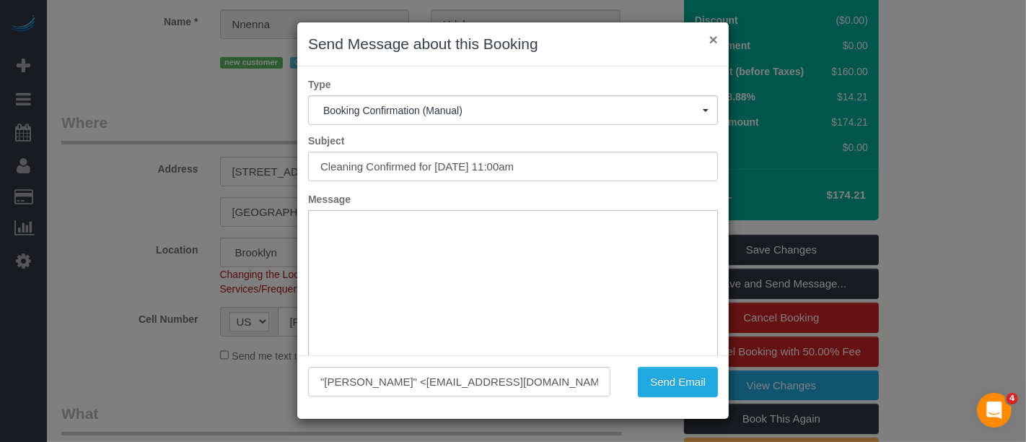
click at [717, 36] on button "×" at bounding box center [713, 39] width 9 height 15
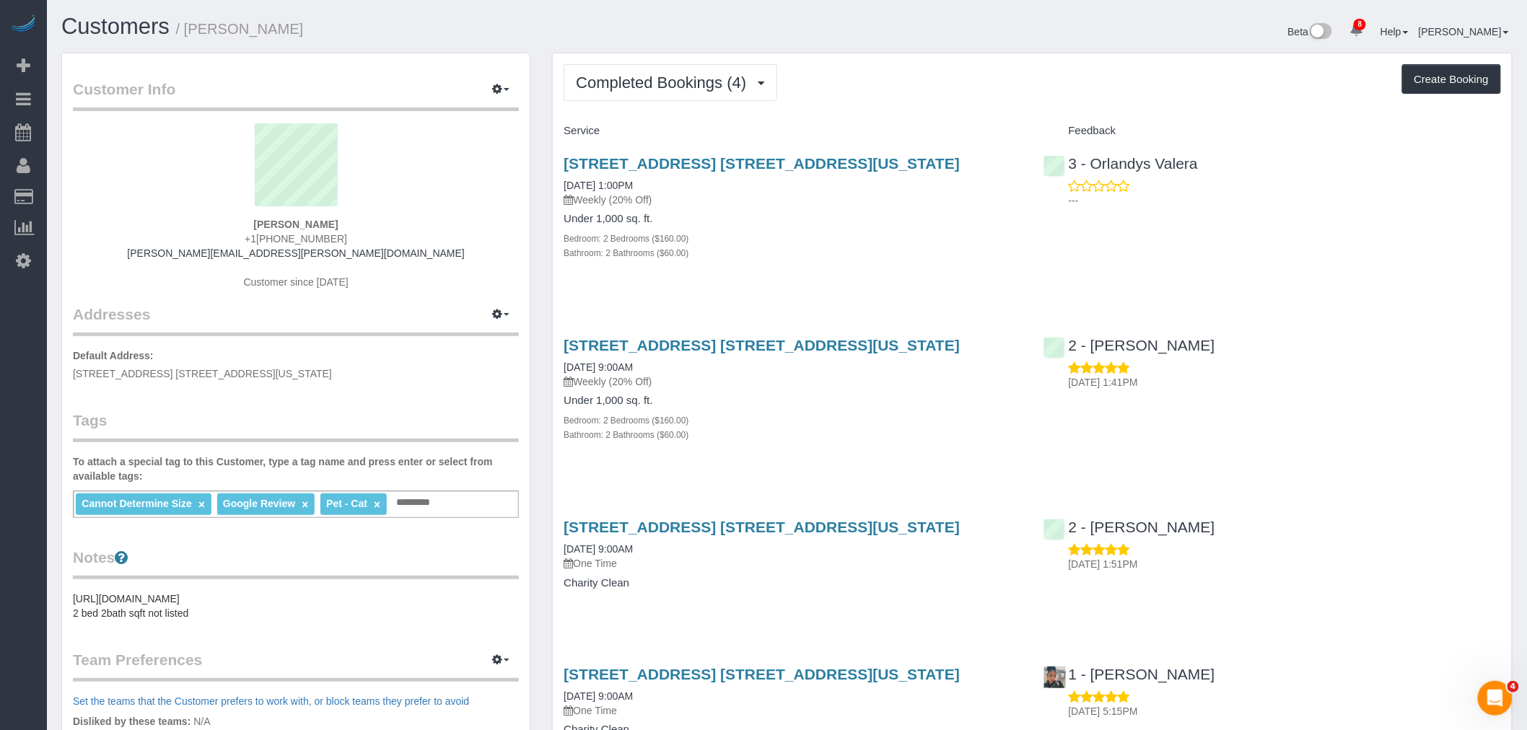
click at [921, 256] on div "Bathroom: 2 Bathrooms ($60.00)" at bounding box center [791, 252] width 457 height 14
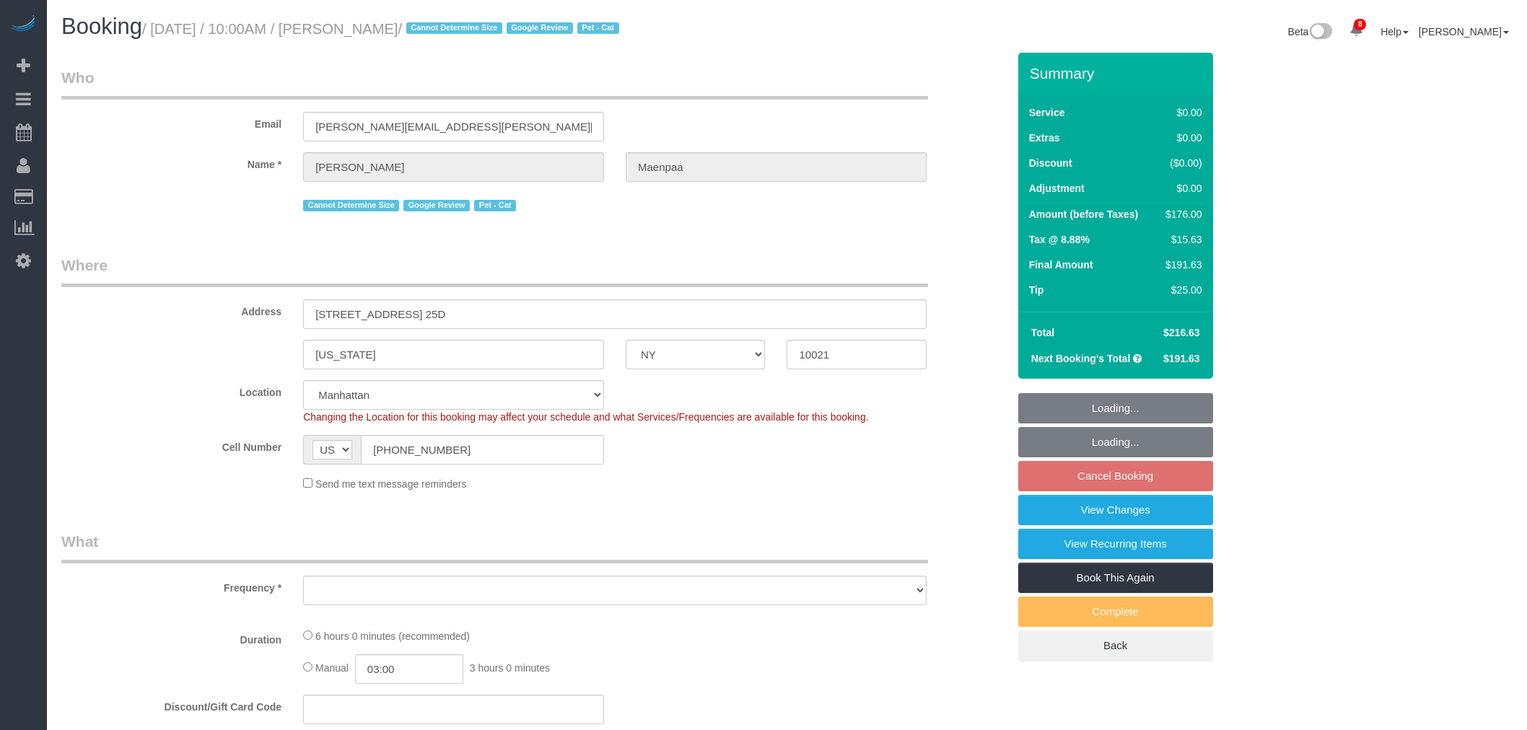
select select "NY"
select select "object:677"
select select "string:stripe-pm_1RVbb44VGloSiKo788Rlk0ul"
select select "number:58"
select select "number:71"
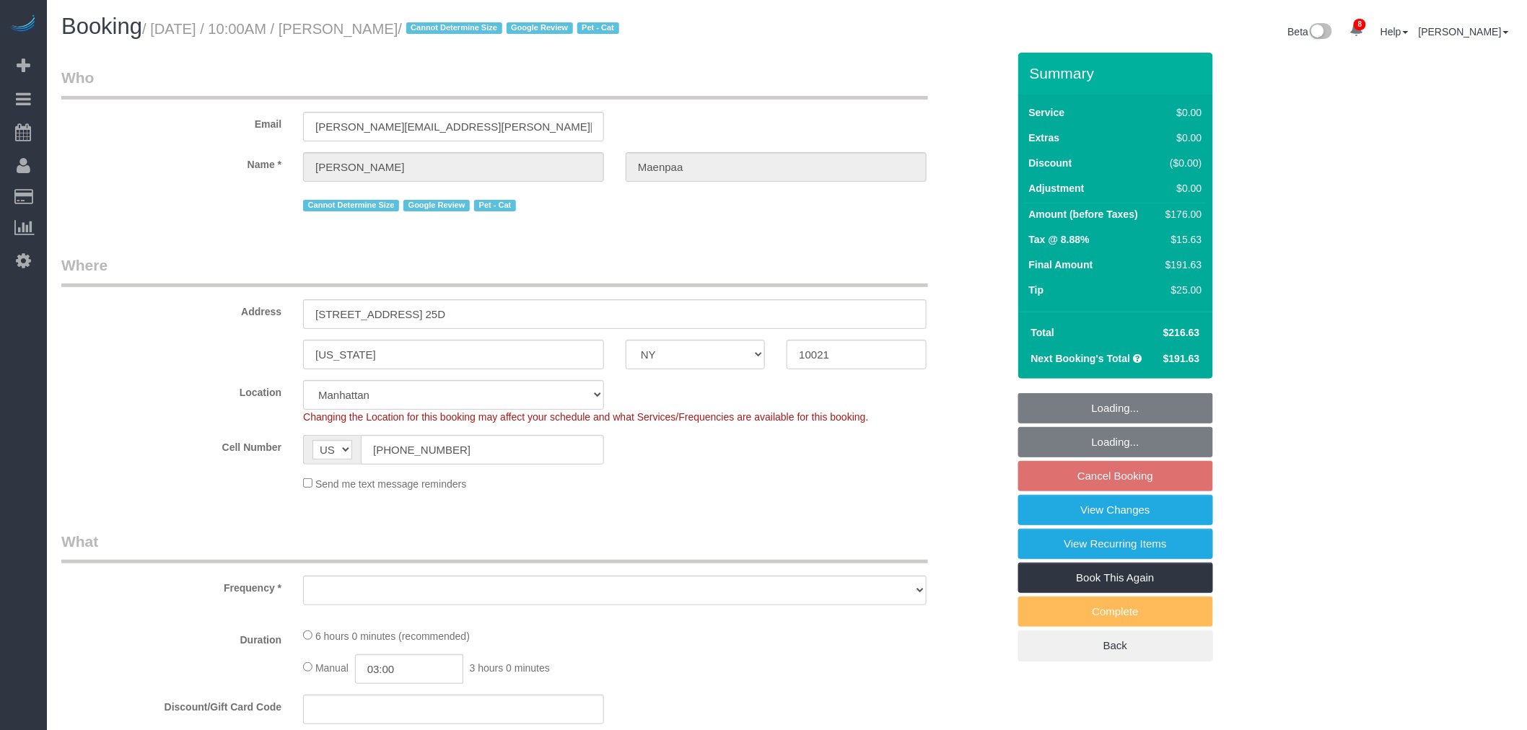
select select "number:14"
select select "number:5"
select select "2"
select select "object:958"
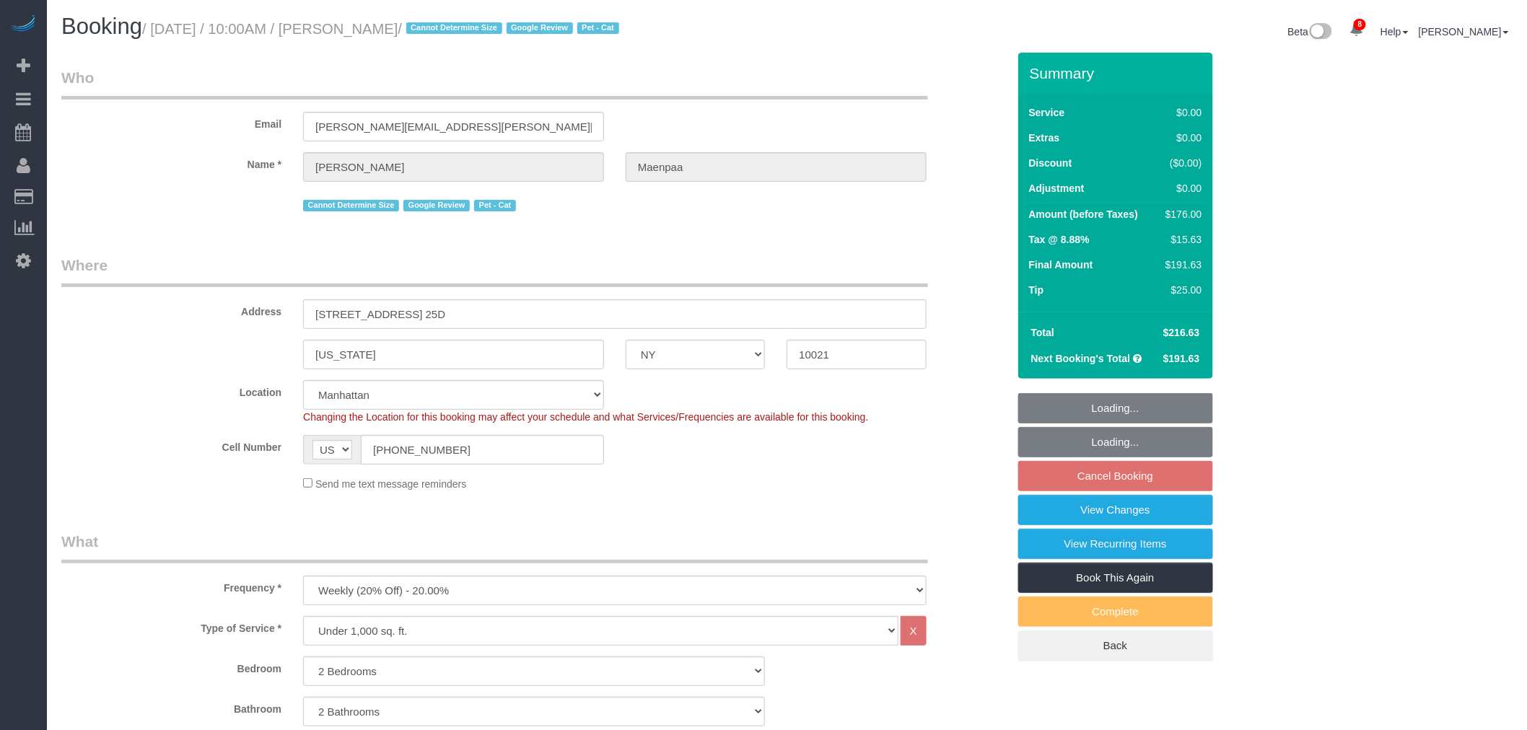
select select "spot3"
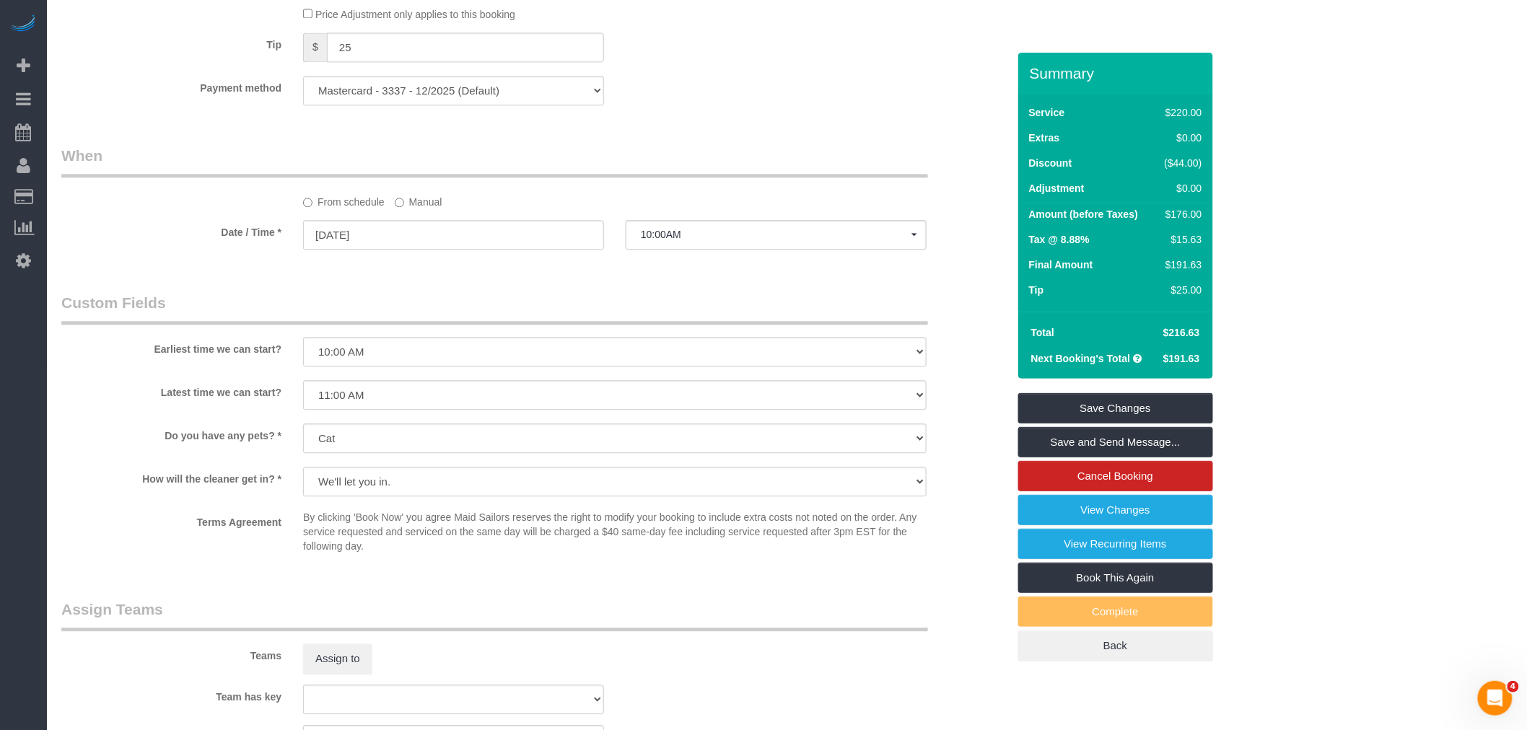
scroll to position [1070, 0]
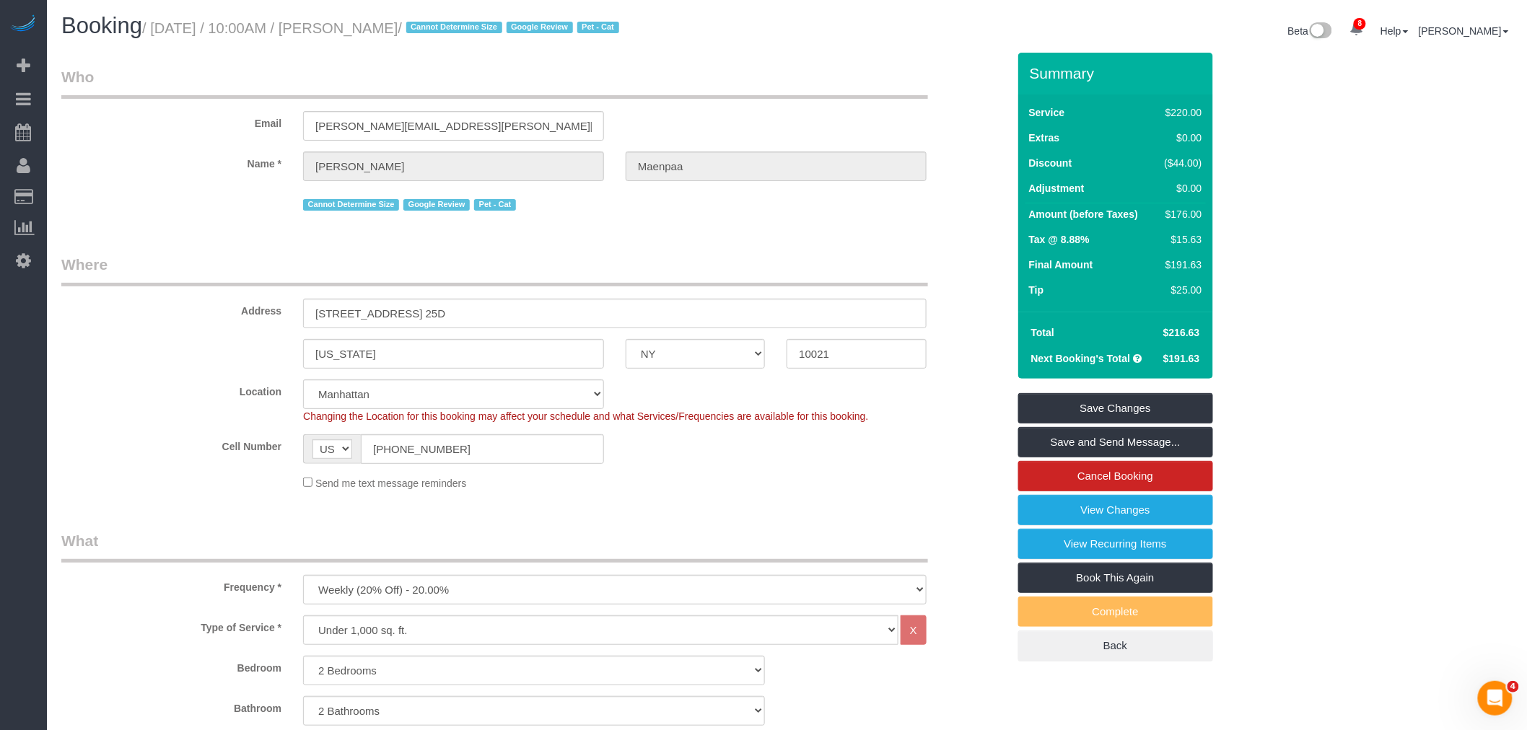
scroll to position [0, 0]
click at [825, 88] on legend "Who" at bounding box center [494, 83] width 867 height 32
drag, startPoint x: 1105, startPoint y: 444, endPoint x: 1087, endPoint y: 419, distance: 30.0
click at [1105, 444] on link "Save and Send Message..." at bounding box center [1115, 442] width 195 height 30
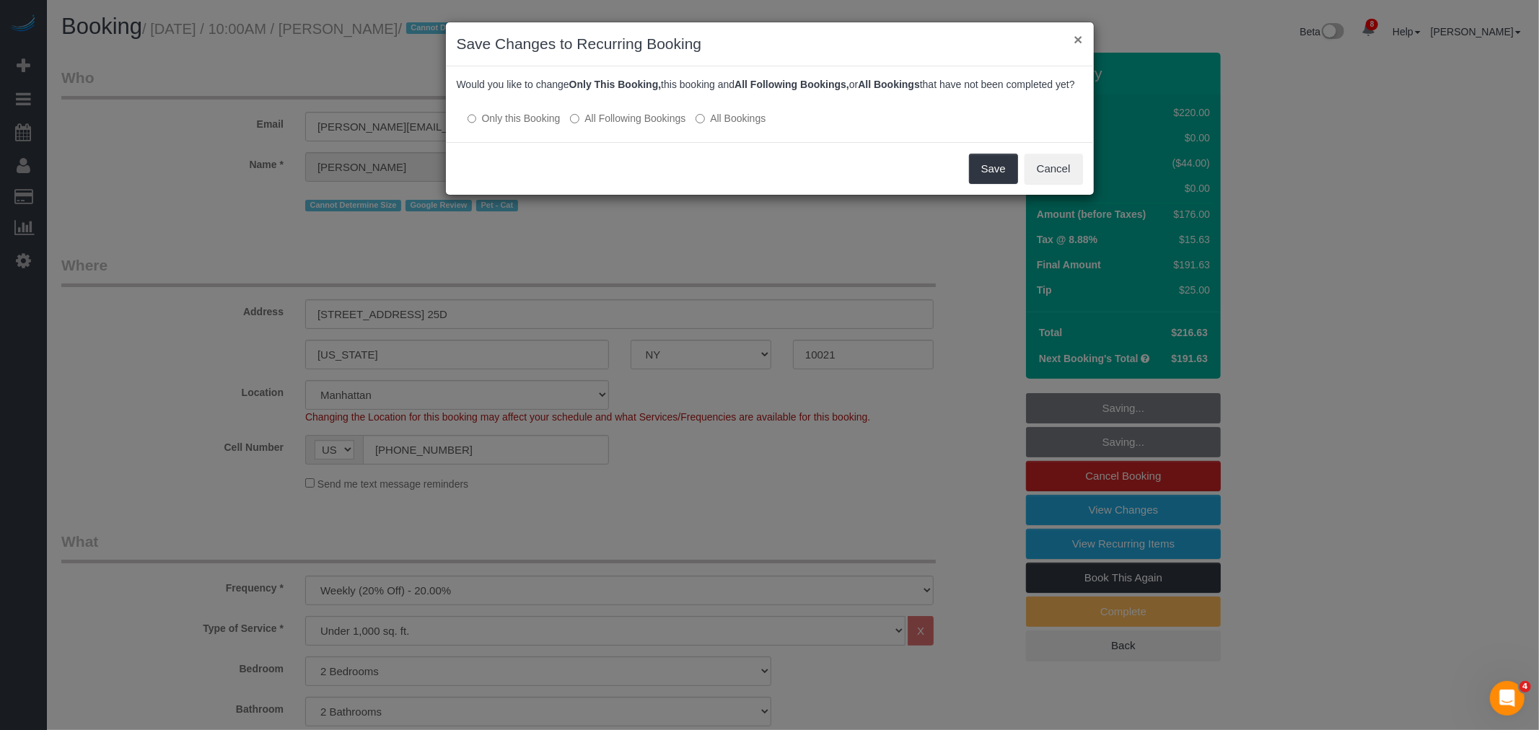
click at [1082, 38] on button "×" at bounding box center [1078, 39] width 9 height 15
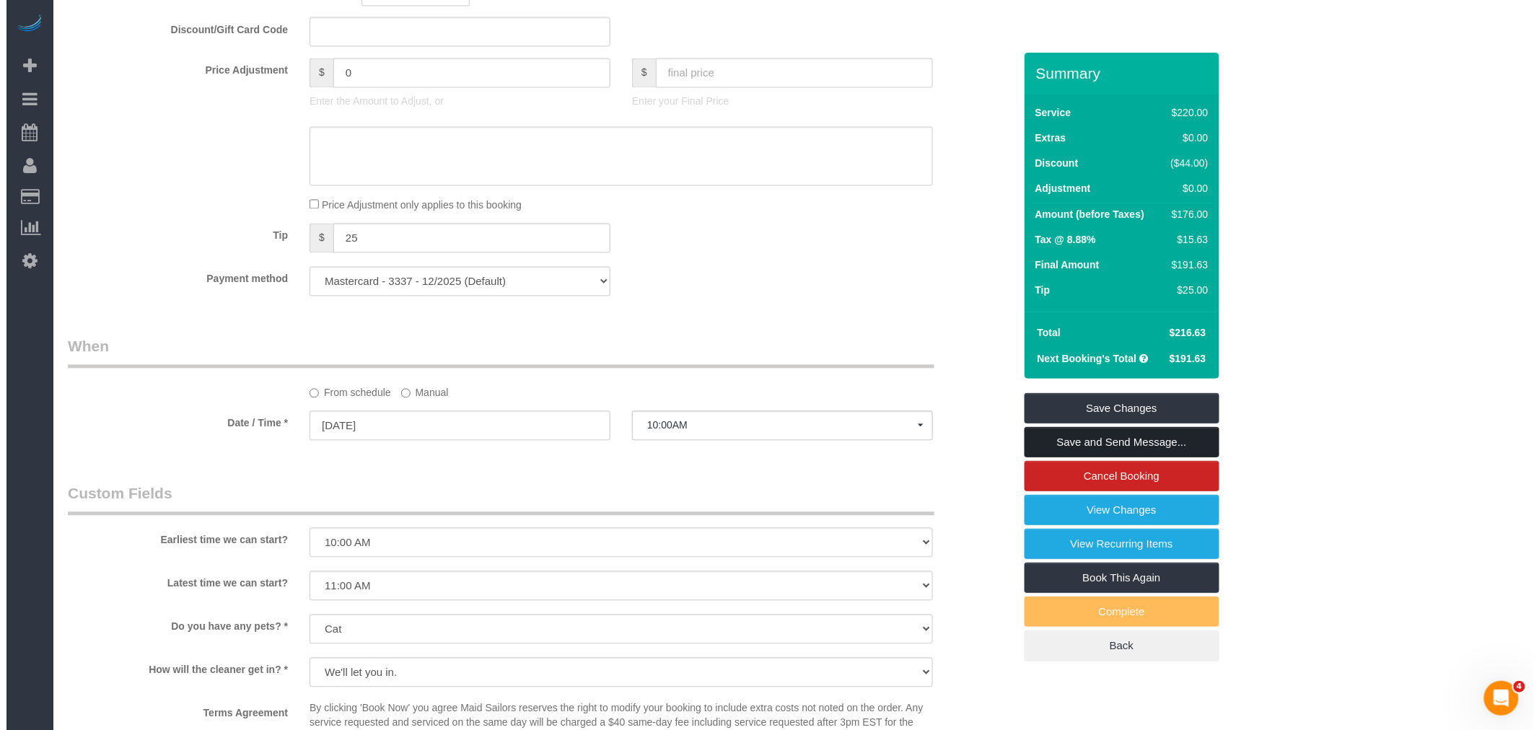
scroll to position [962, 0]
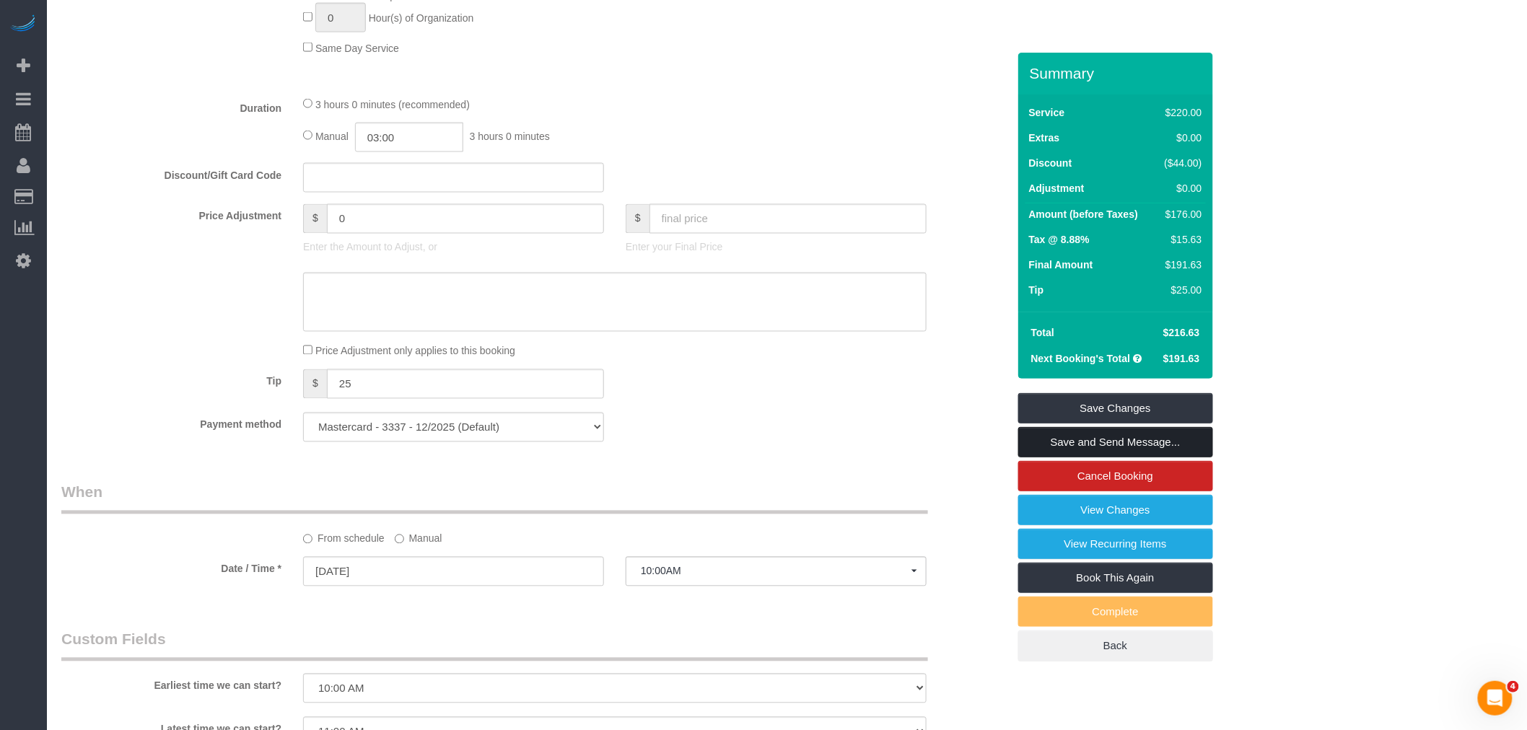
click at [1108, 442] on link "Save and Send Message..." at bounding box center [1115, 442] width 195 height 30
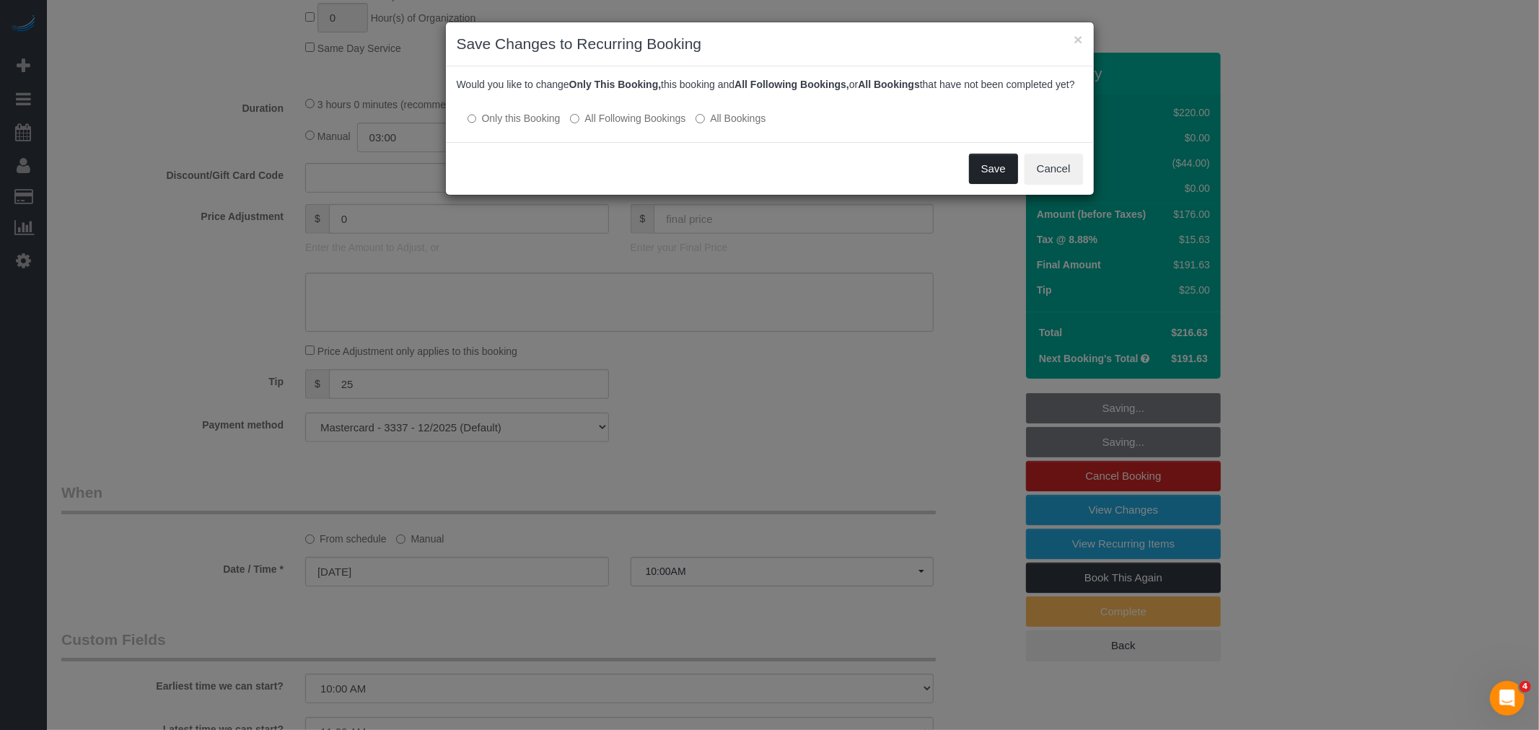
click at [993, 180] on button "Save" at bounding box center [993, 169] width 49 height 30
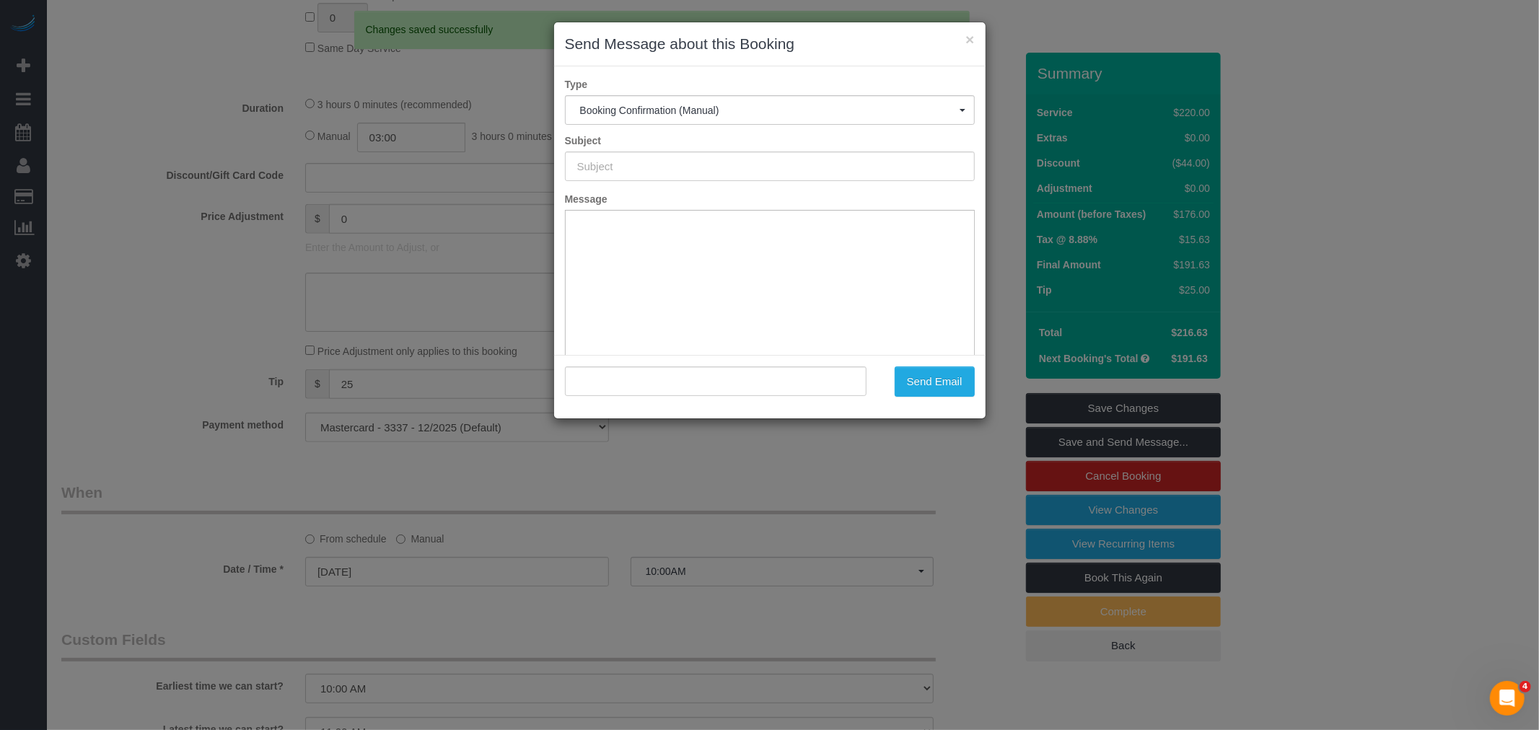
type input "Cleaning Confirmed for 09/05/2025 at 10:00am"
type input ""Jenny Maenpaa" <jenny.l.maenpaa@gmail.com>"
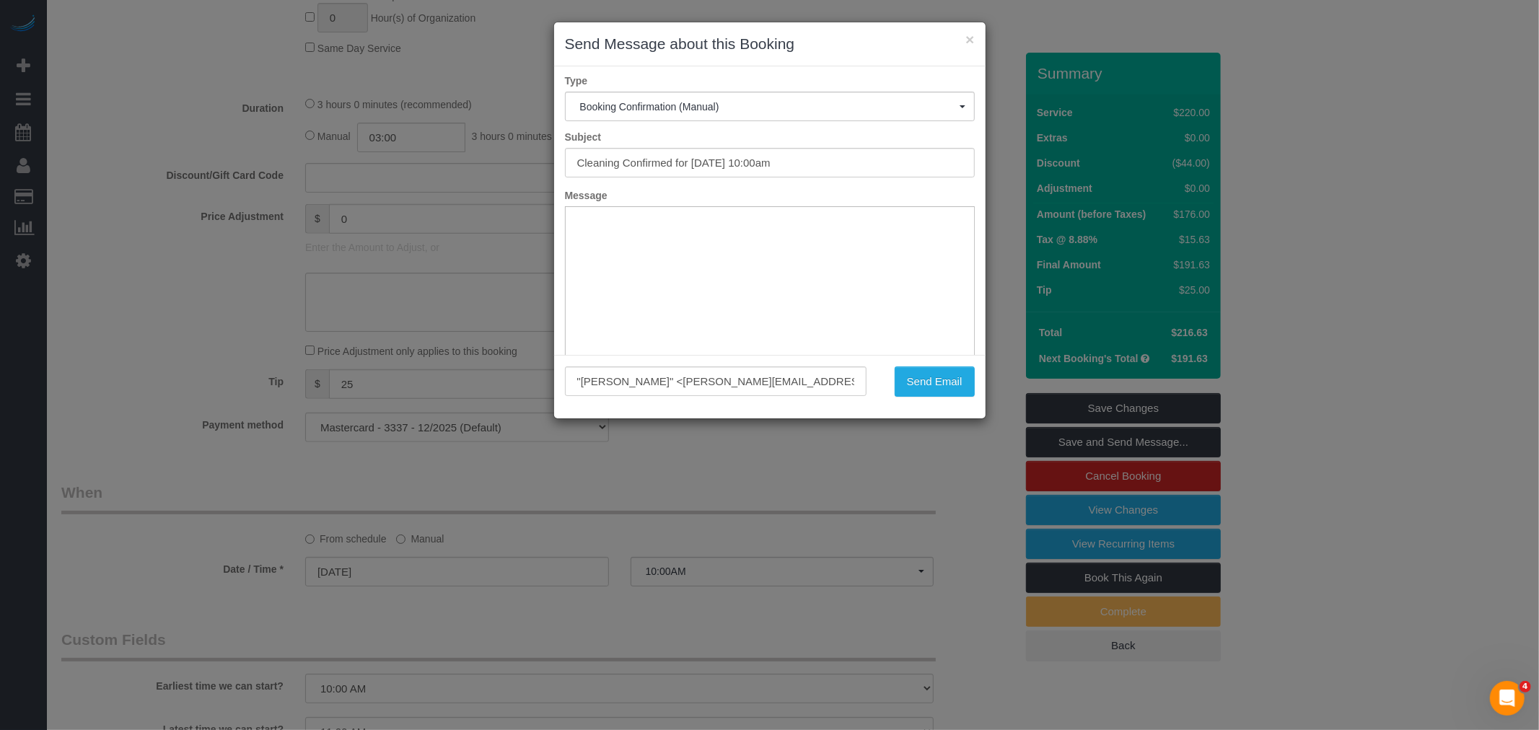
scroll to position [0, 0]
click at [969, 39] on button "×" at bounding box center [969, 39] width 9 height 15
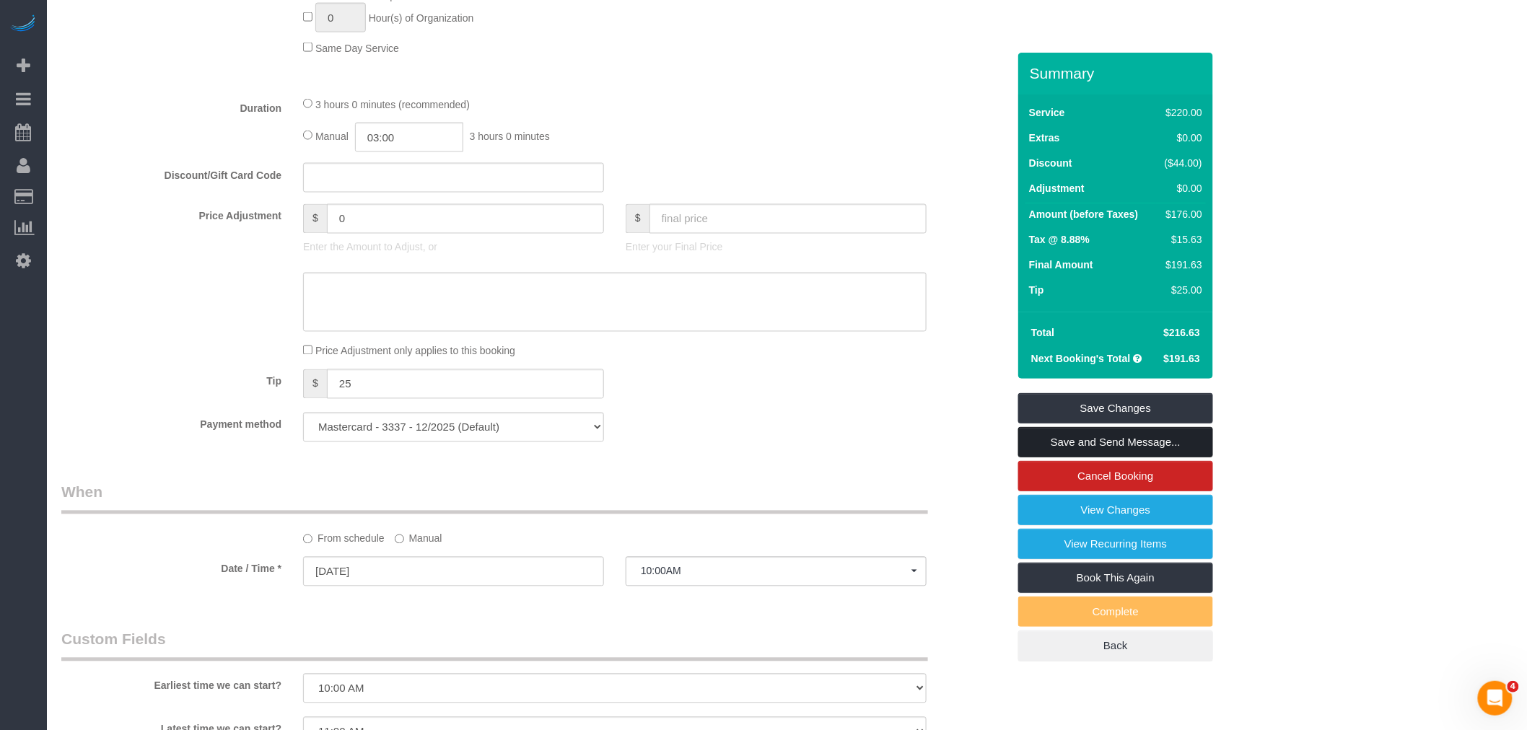
click at [1113, 444] on link "Save and Send Message..." at bounding box center [1115, 442] width 195 height 30
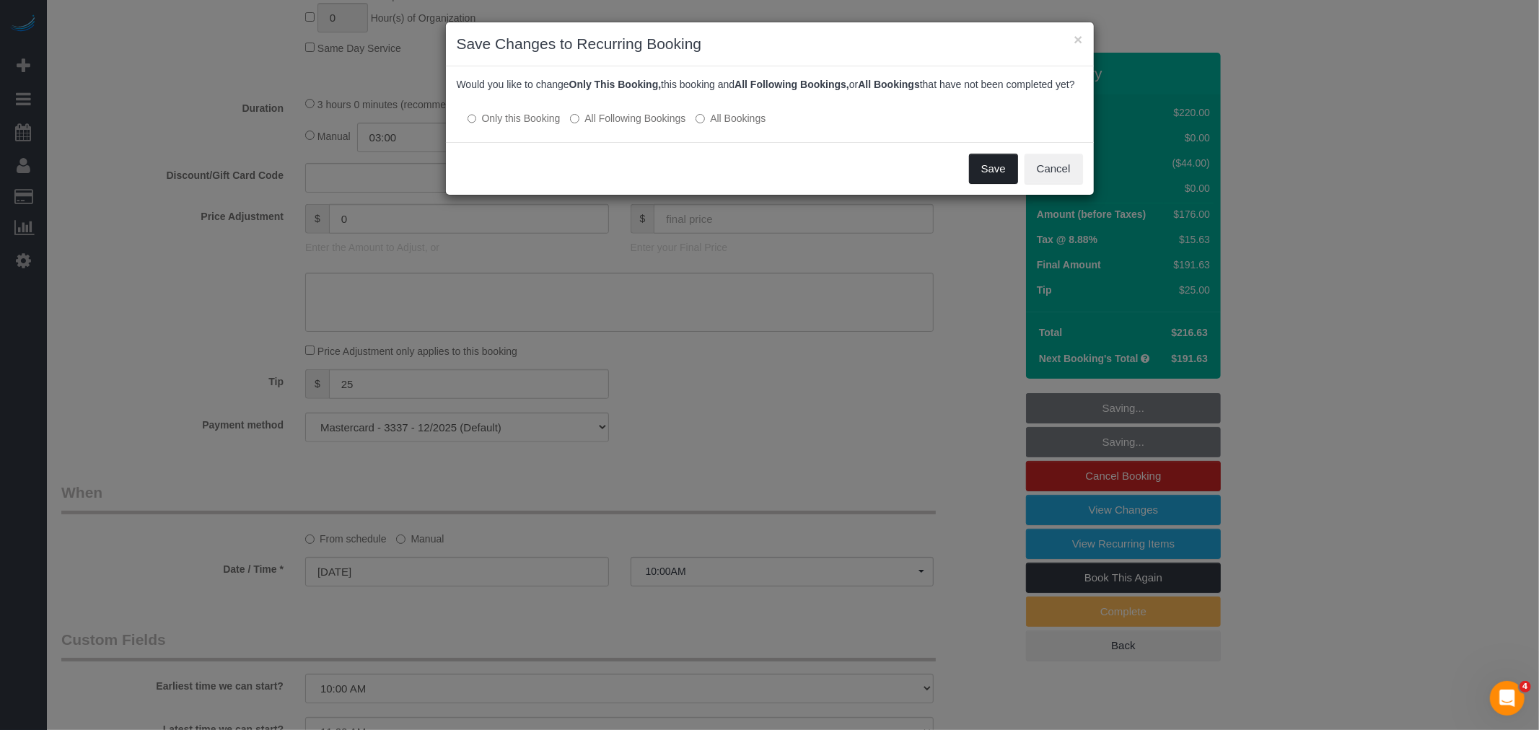
click at [993, 182] on button "Save" at bounding box center [993, 169] width 49 height 30
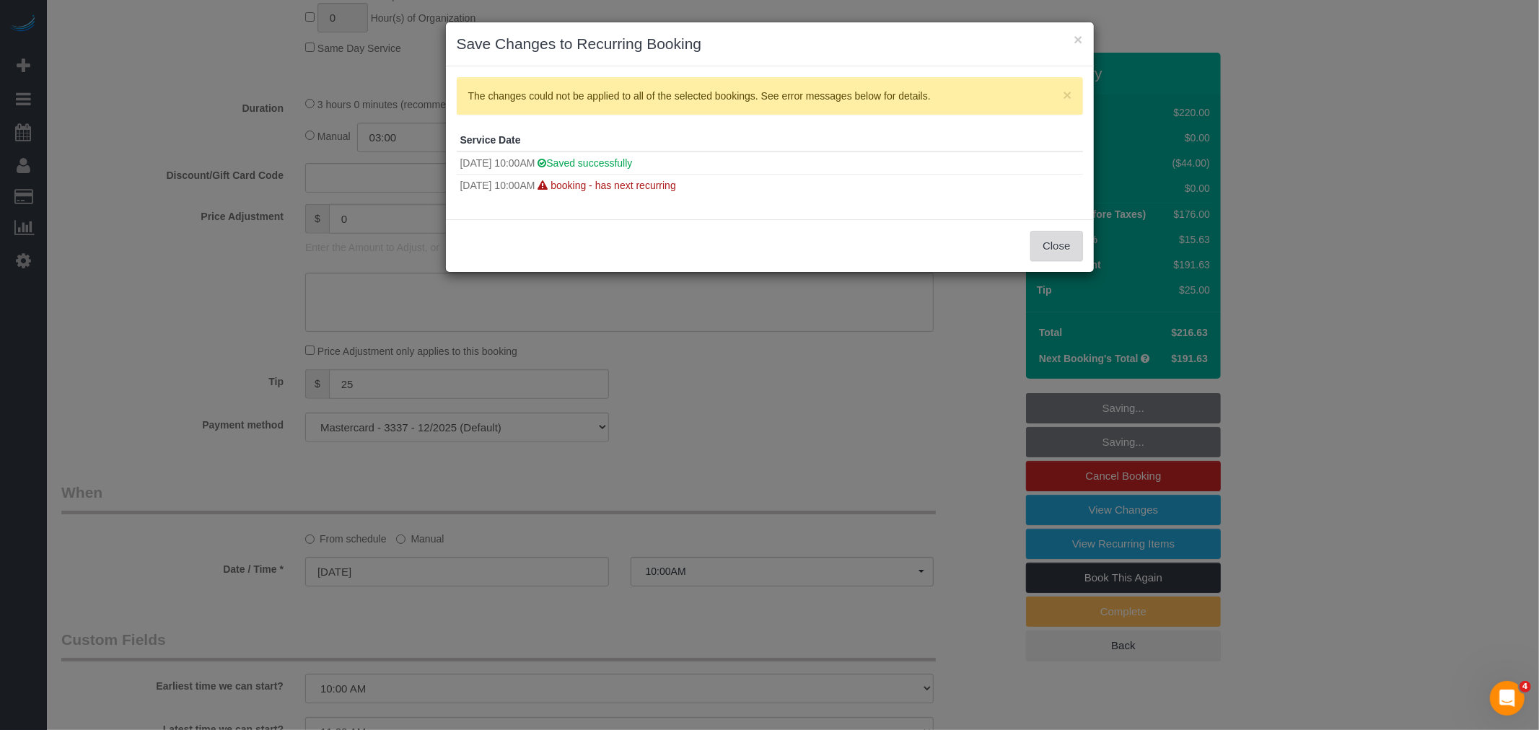
click at [1047, 247] on button "Close" at bounding box center [1056, 246] width 52 height 30
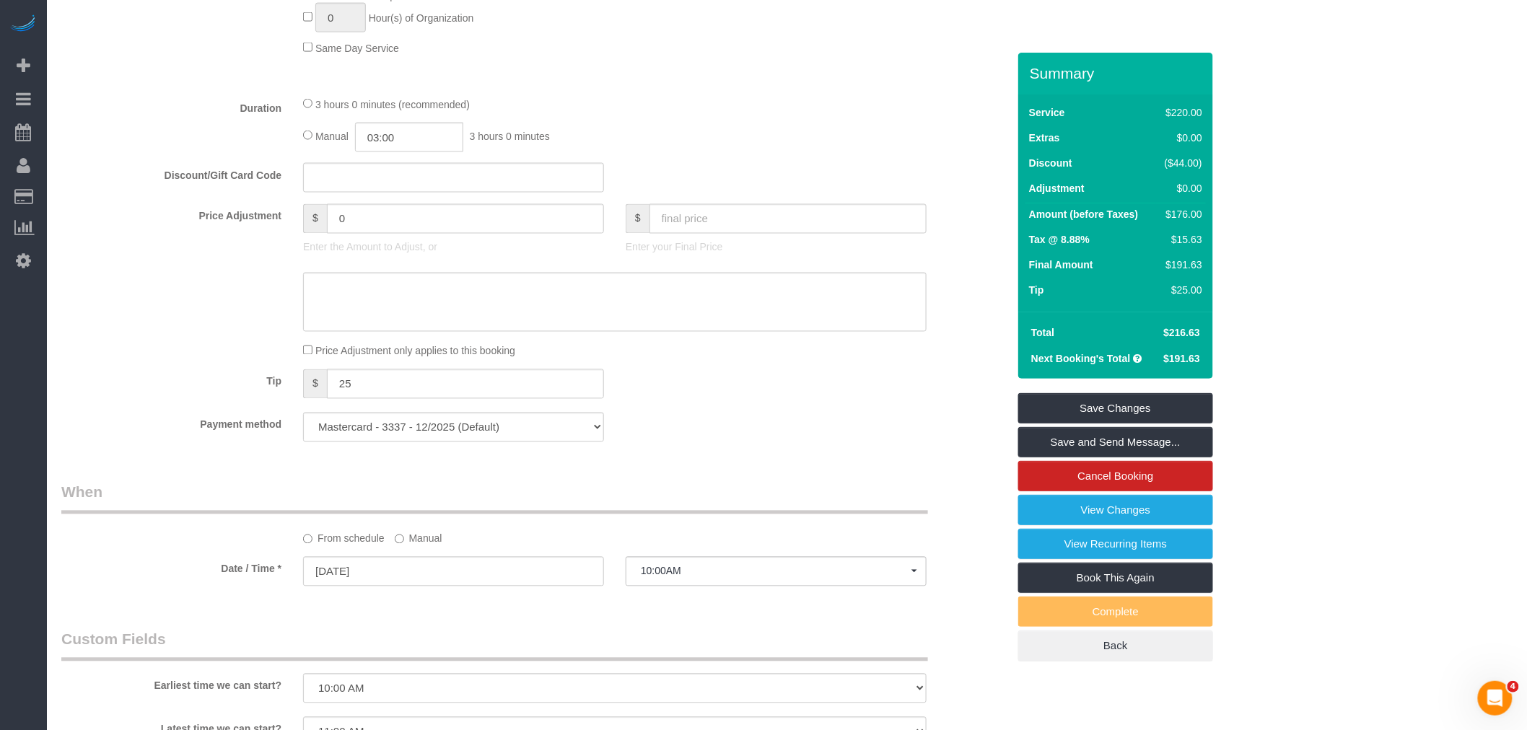
click at [828, 110] on fieldset "What Frequency * One Time Weekly (20% Off) - 20.00% Every 2 Weeks (15% Off) - 1…" at bounding box center [534, 11] width 946 height 884
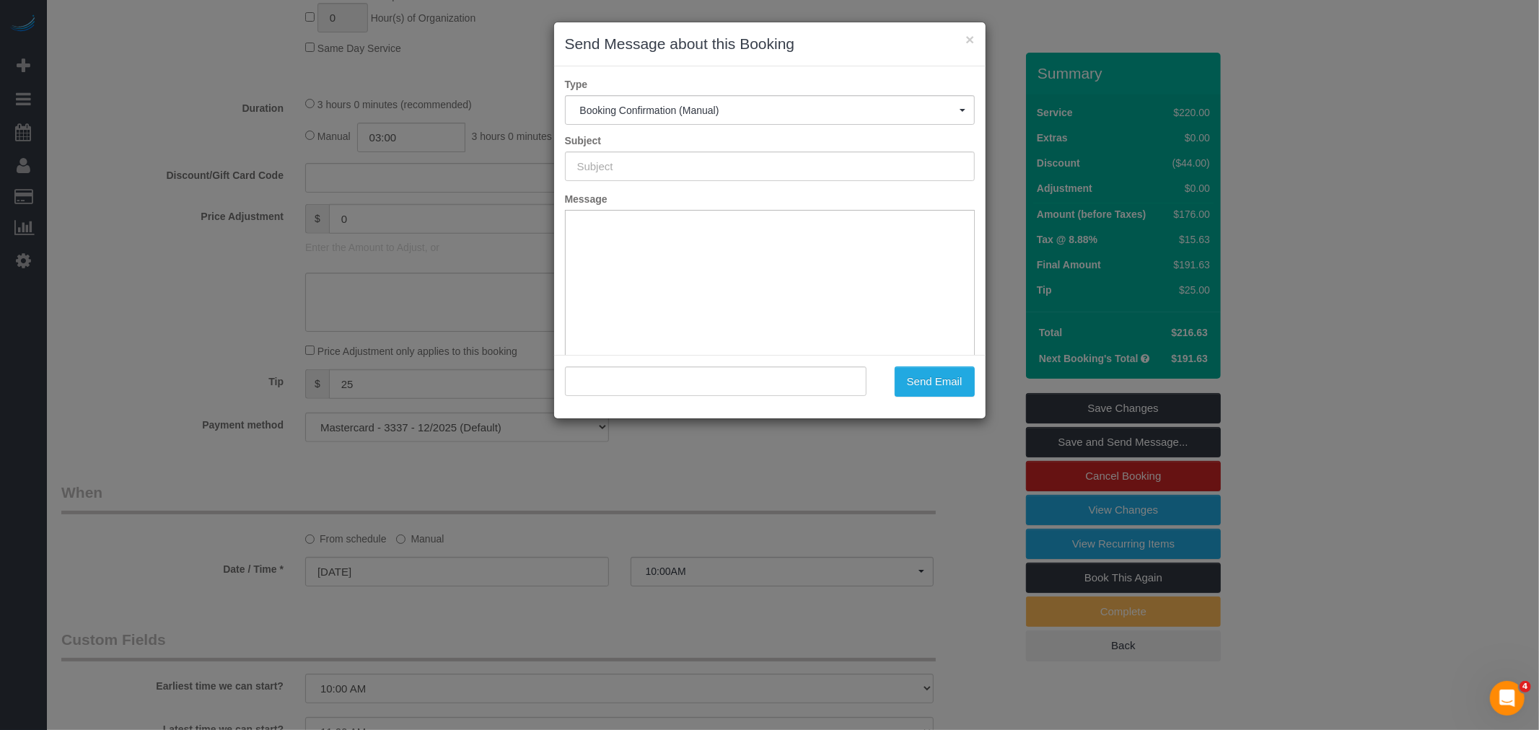
type input "Cleaning Confirmed for 09/05/2025 at 10:00am"
type input ""Jenny Maenpaa" <jenny.l.maenpaa@gmail.com>"
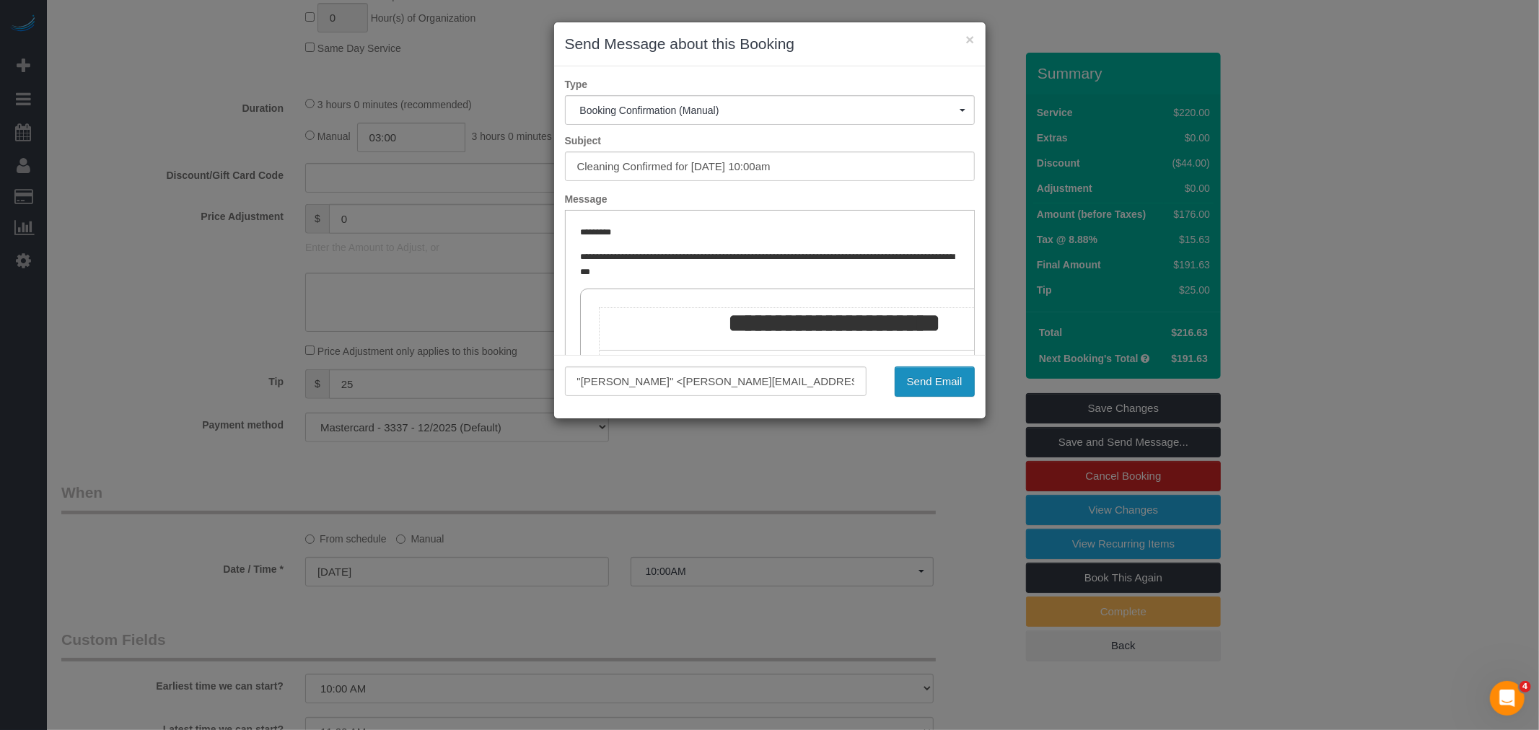
drag, startPoint x: 937, startPoint y: 376, endPoint x: 931, endPoint y: 357, distance: 19.6
click at [938, 376] on button "Send Email" at bounding box center [935, 382] width 80 height 30
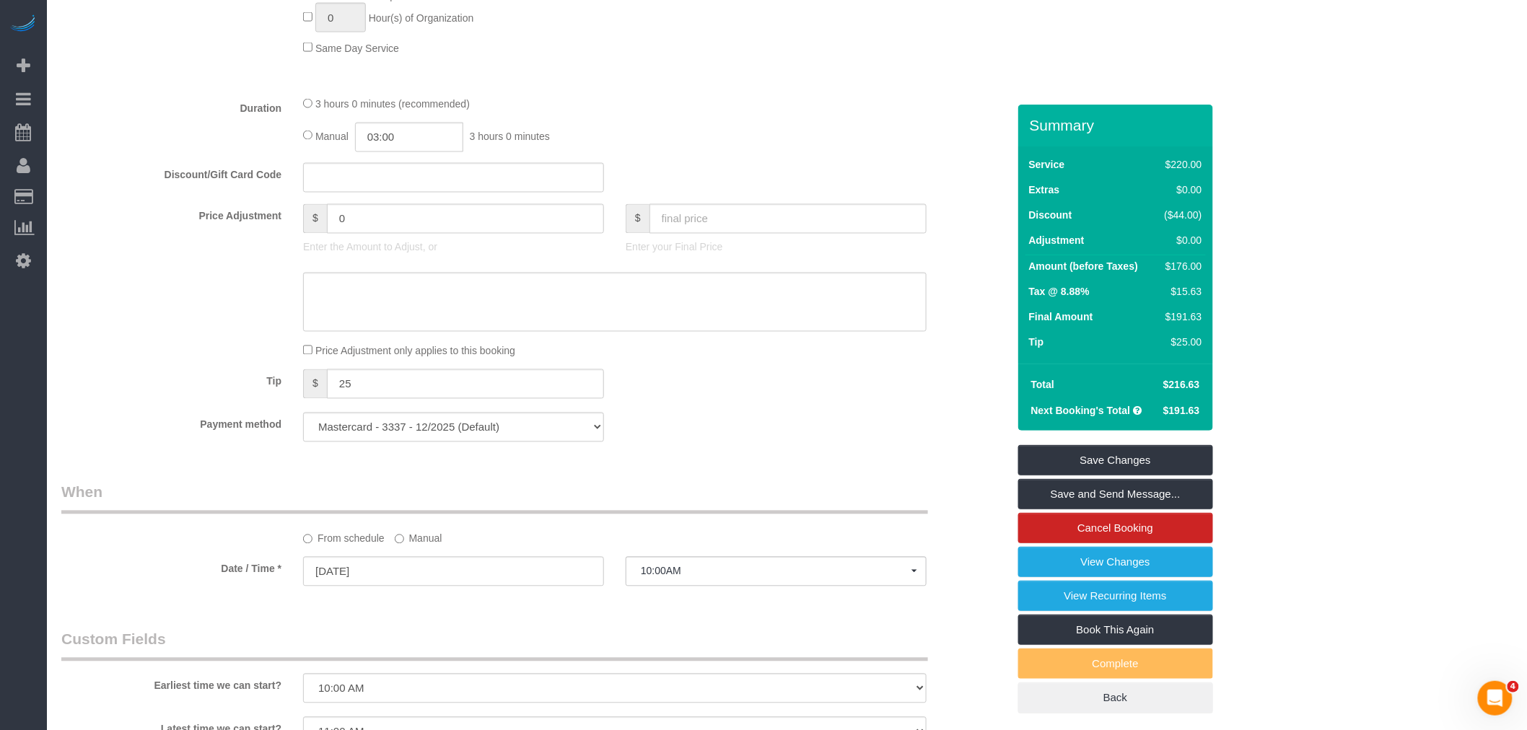
click at [771, 133] on div "3 hours 0 minutes (recommended) Manual 03:00 3 hours 0 minutes" at bounding box center [614, 124] width 645 height 56
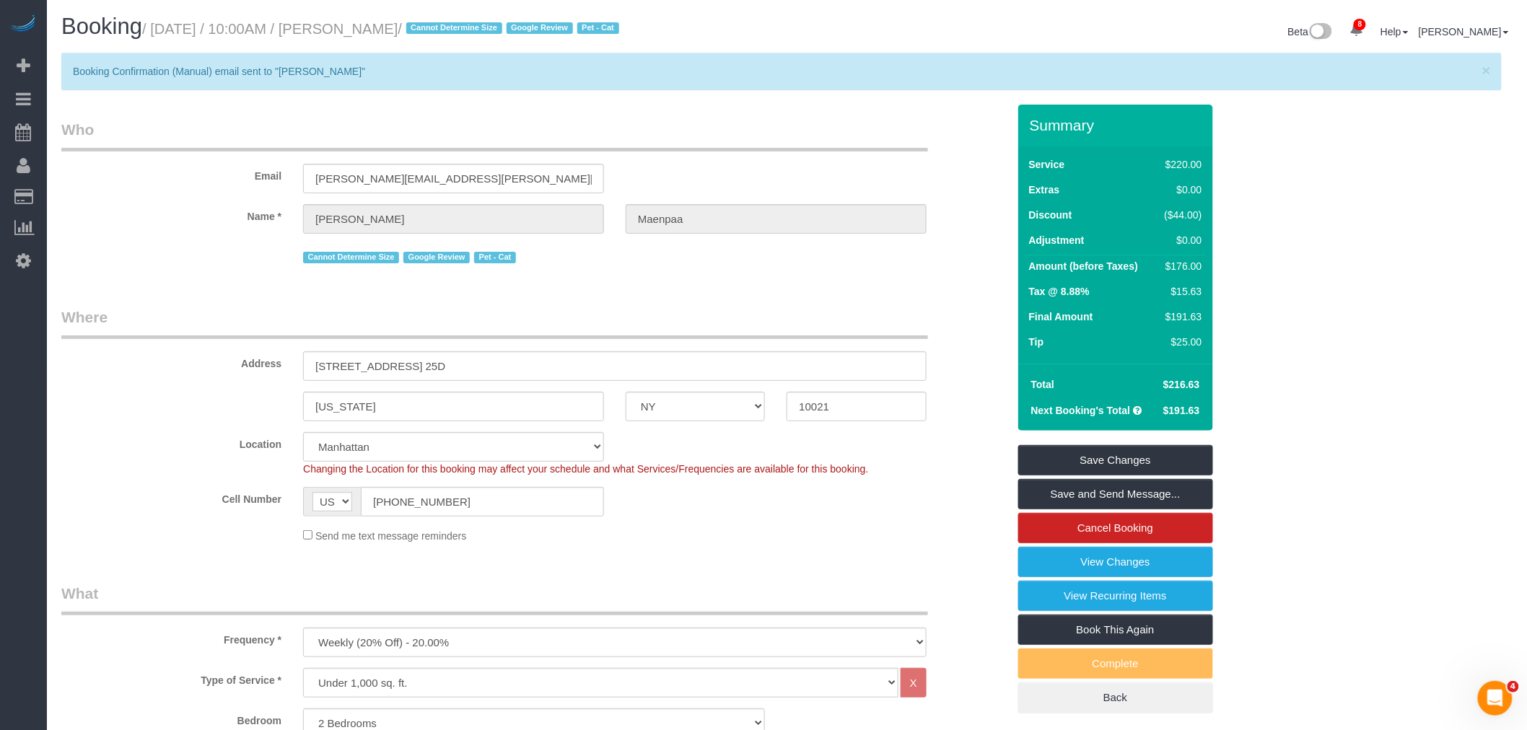
click at [732, 124] on legend "Who" at bounding box center [494, 135] width 867 height 32
click at [740, 159] on div "Email jenny.l.maenpaa@gmail.com" at bounding box center [535, 156] width 968 height 74
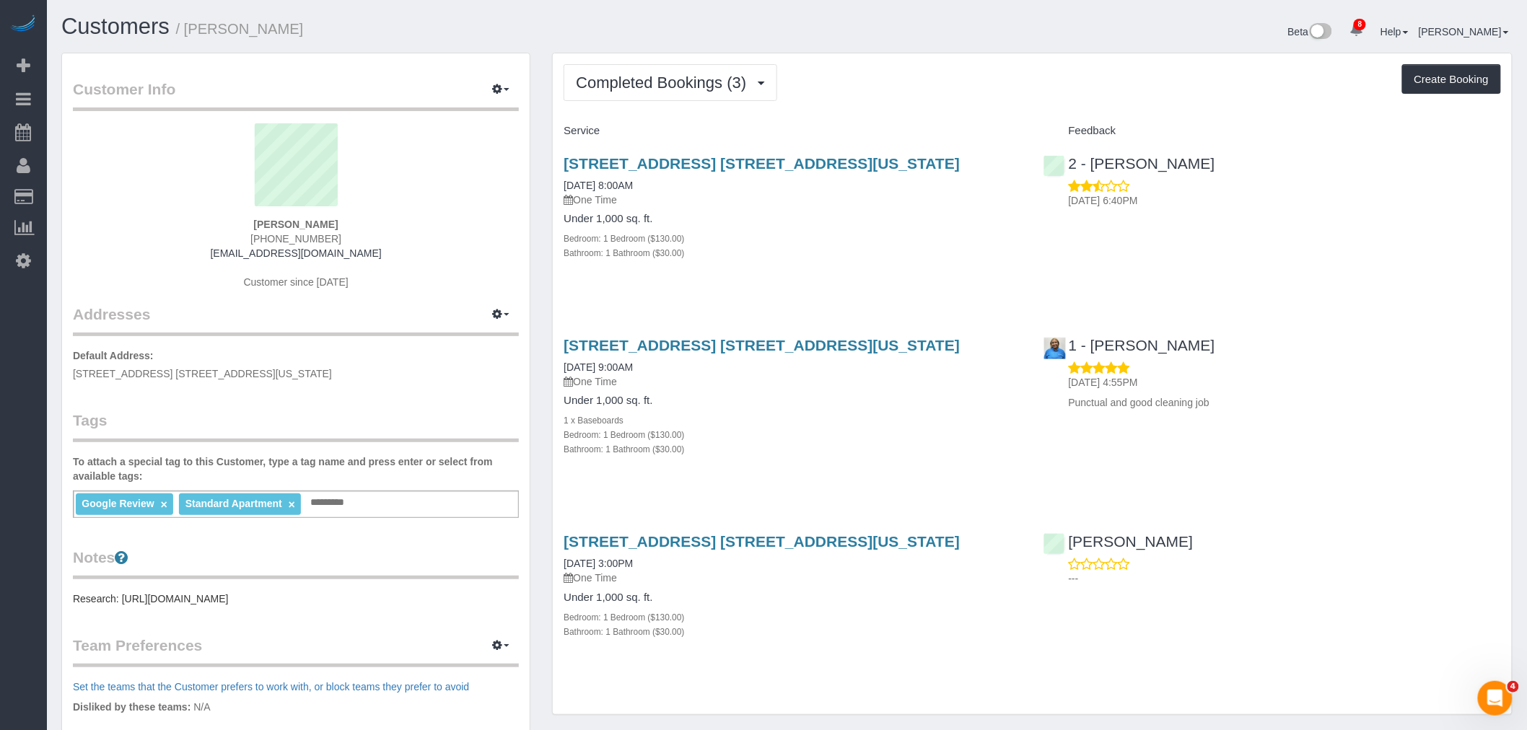
click at [952, 133] on h4 "Service" at bounding box center [791, 131] width 457 height 12
click at [1192, 160] on div "2 - [PERSON_NAME] [DATE] 6:40PM" at bounding box center [1271, 178] width 479 height 71
click at [897, 96] on div "Completed Bookings (3) Completed Bookings (3) Upcoming Bookings (1) Cancelled B…" at bounding box center [1031, 82] width 937 height 37
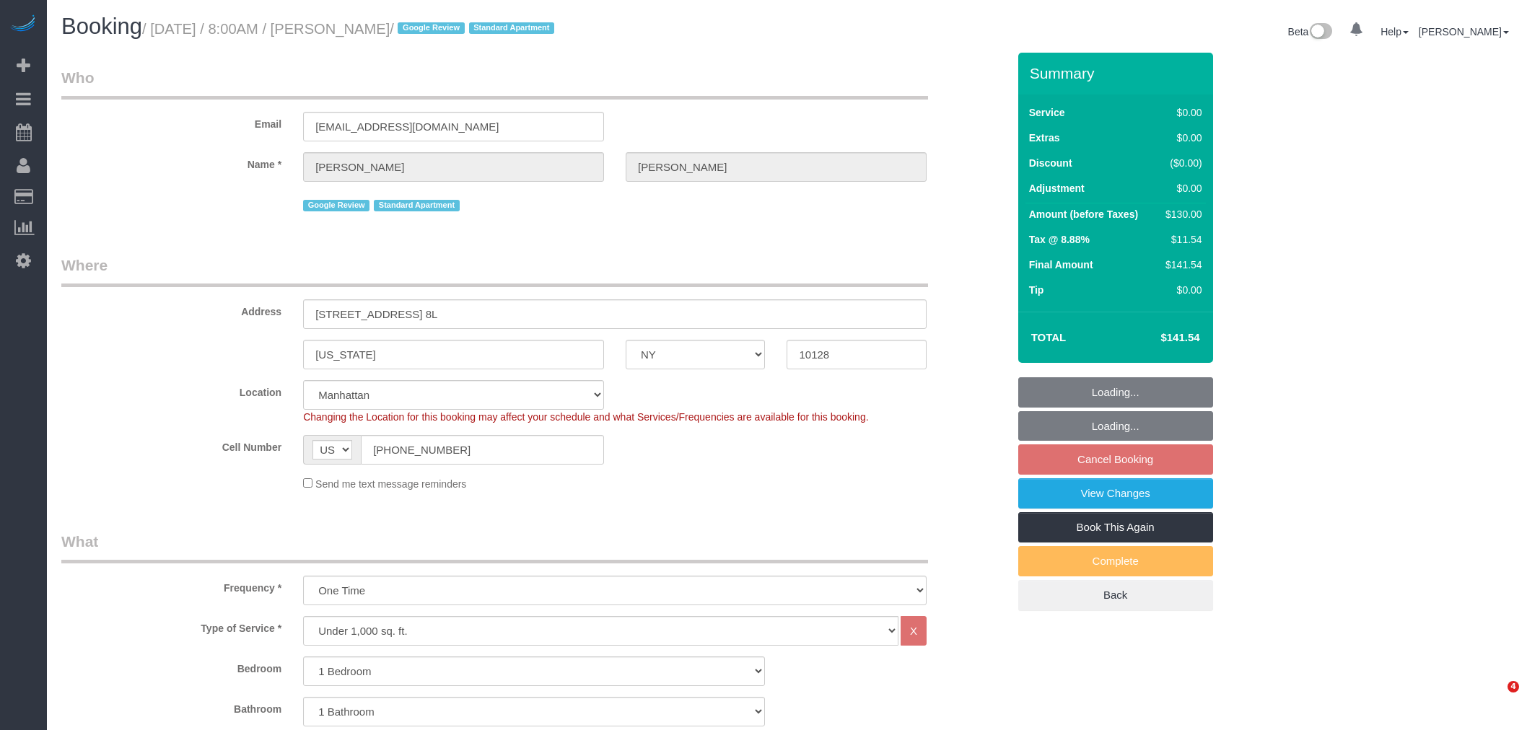
select select "NY"
select select "1"
select select "spot1"
select select "number:89"
select select "number:90"
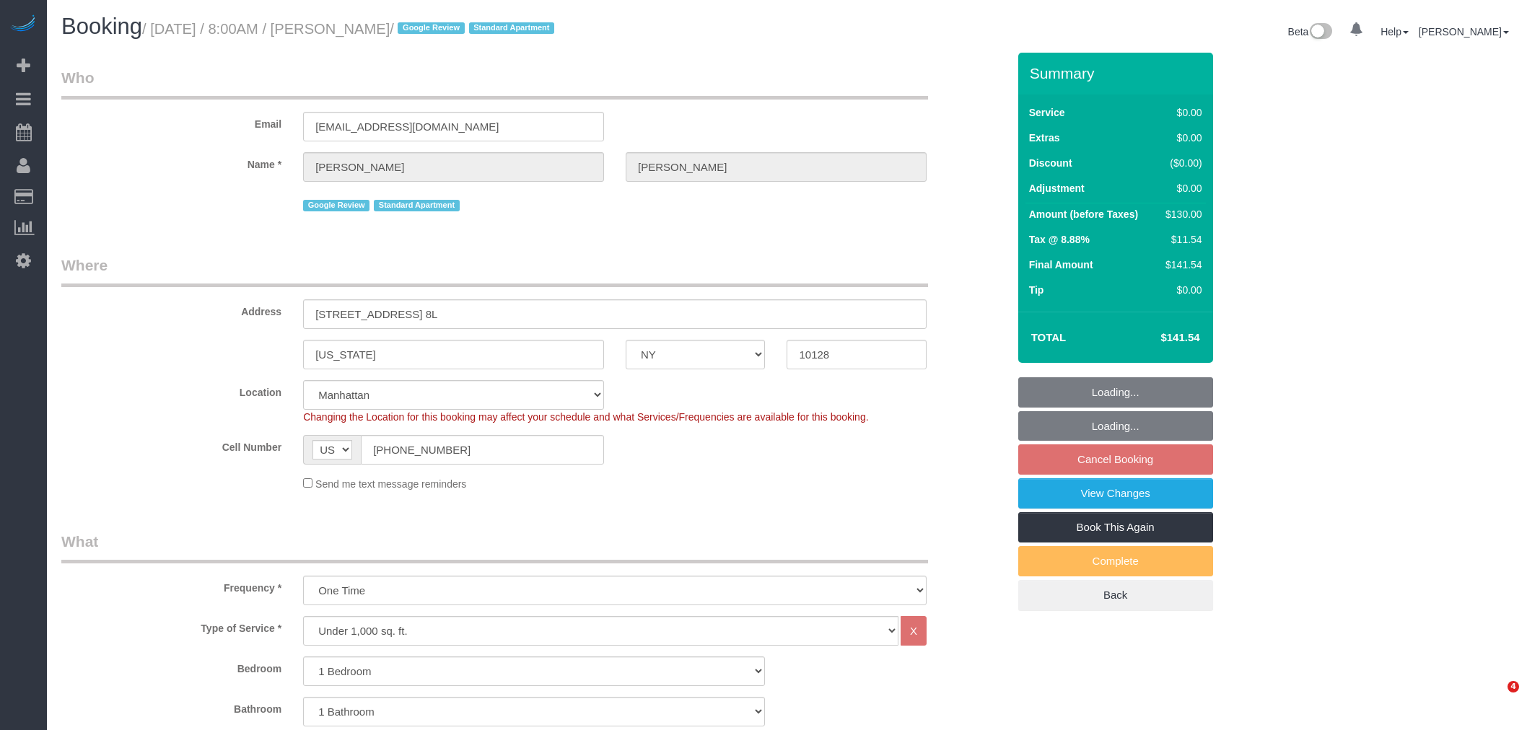
select select "number:15"
select select "number:5"
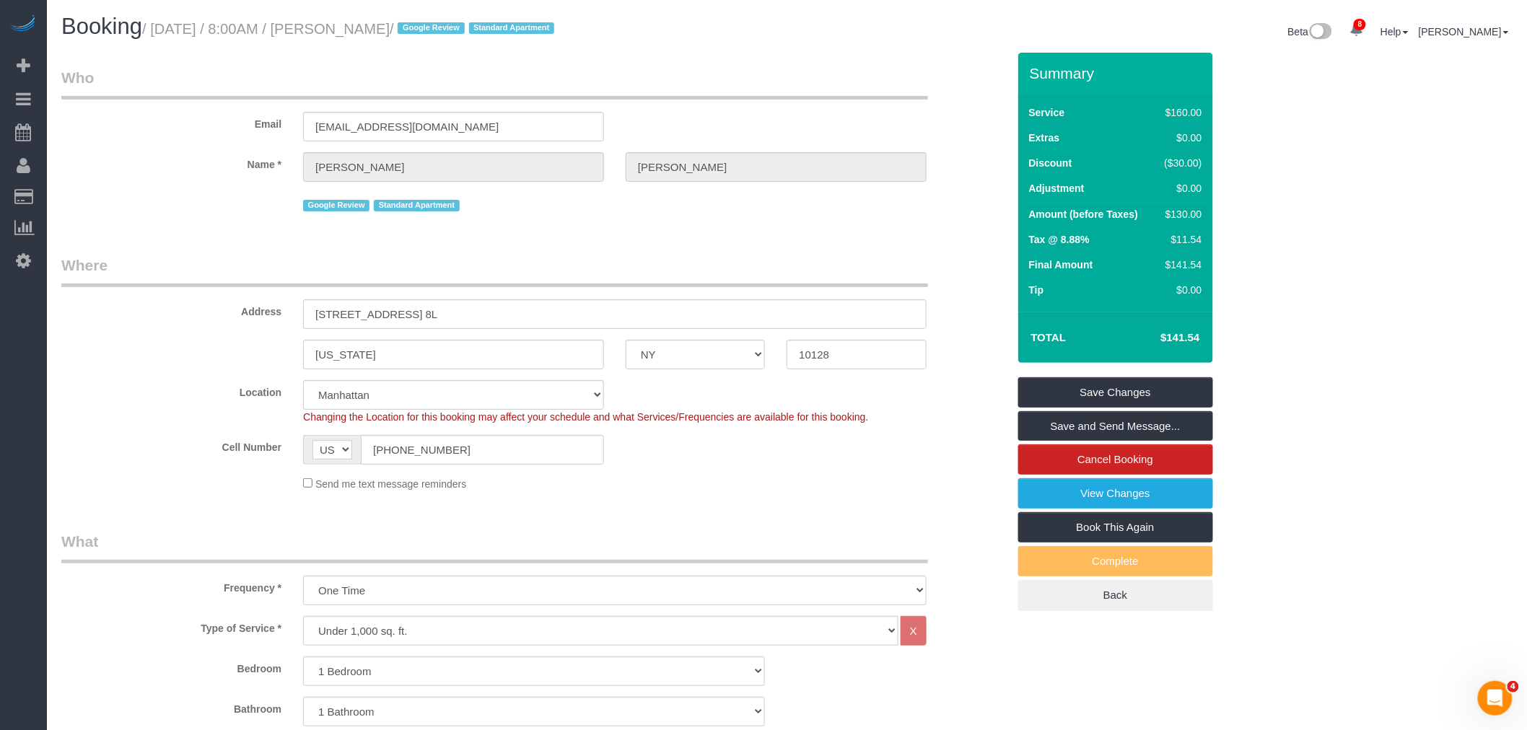
click at [754, 262] on legend "Where" at bounding box center [494, 271] width 867 height 32
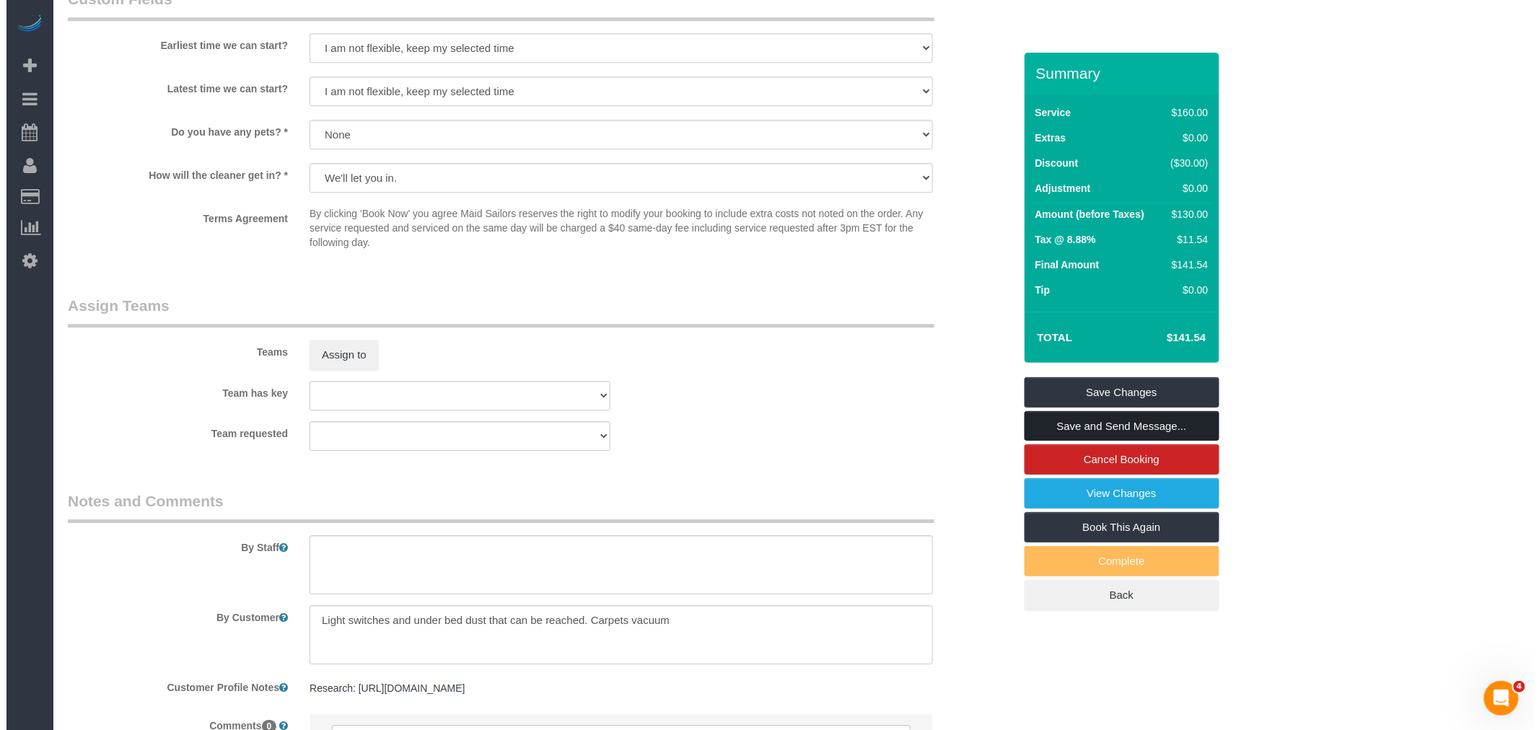
scroll to position [1603, 0]
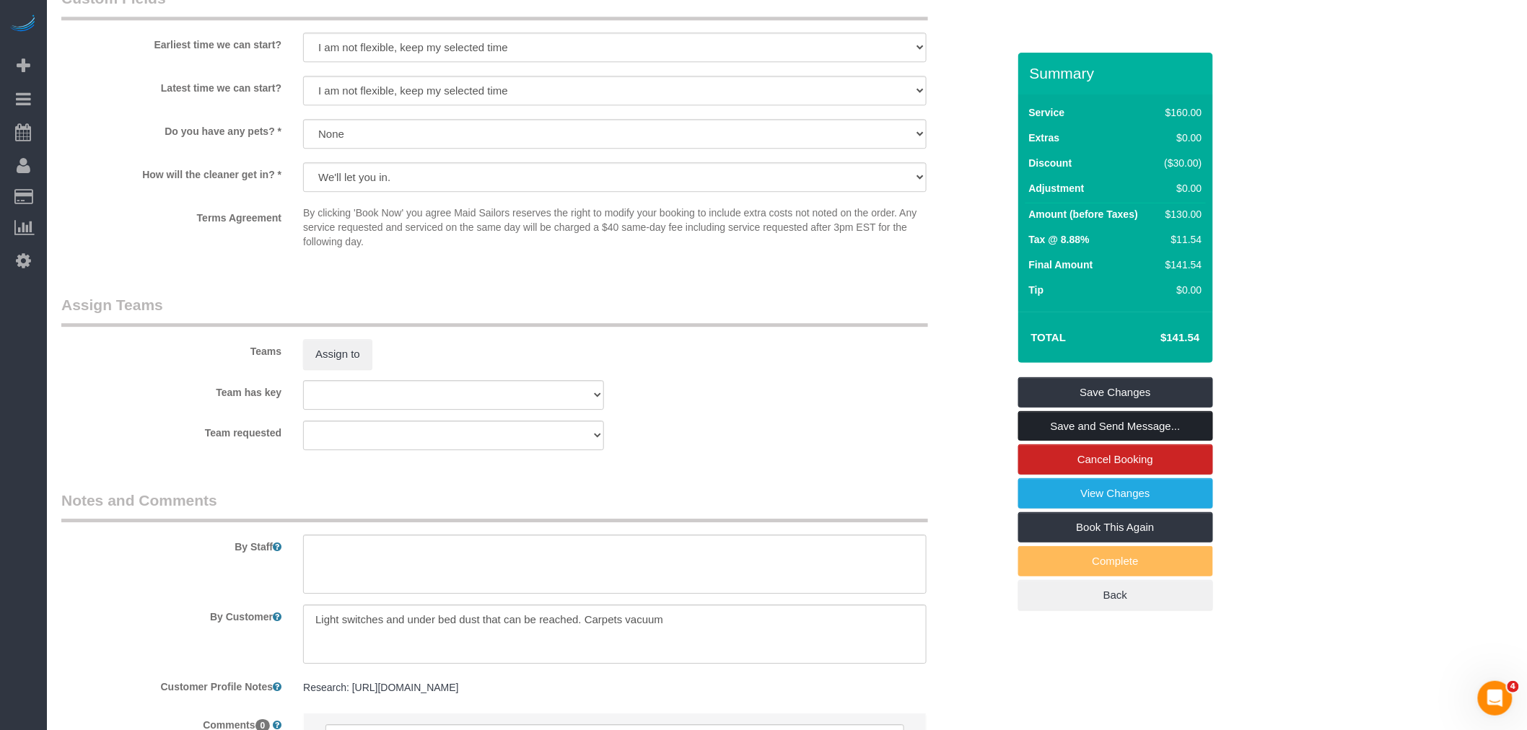
drag, startPoint x: 1157, startPoint y: 421, endPoint x: 1098, endPoint y: 423, distance: 58.5
click at [1157, 421] on link "Save and Send Message..." at bounding box center [1115, 426] width 195 height 30
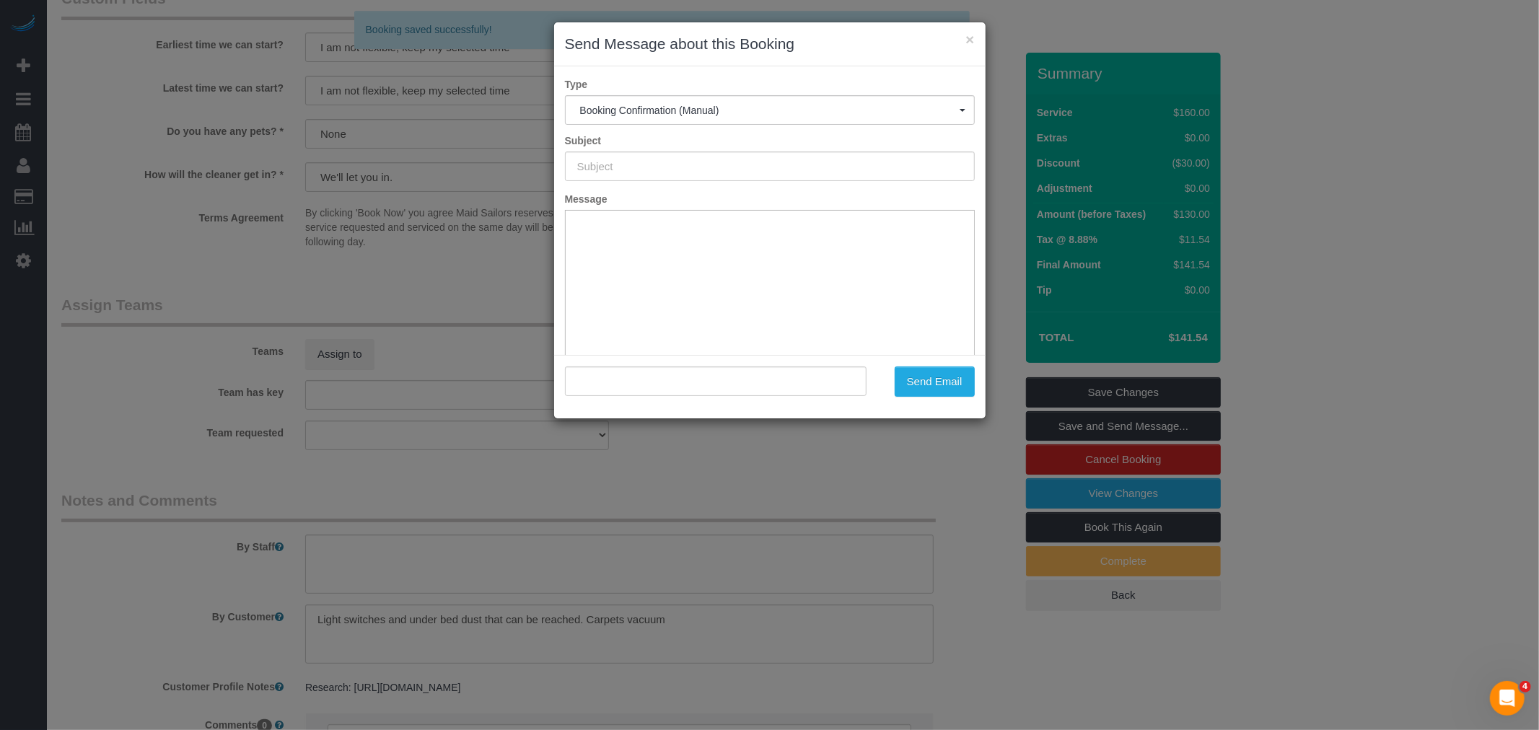
type input "Cleaning Confirmed for 09/04/2025 at 8:00am"
type input ""Sarah Zucco" <sarahzucco@gmail.com>"
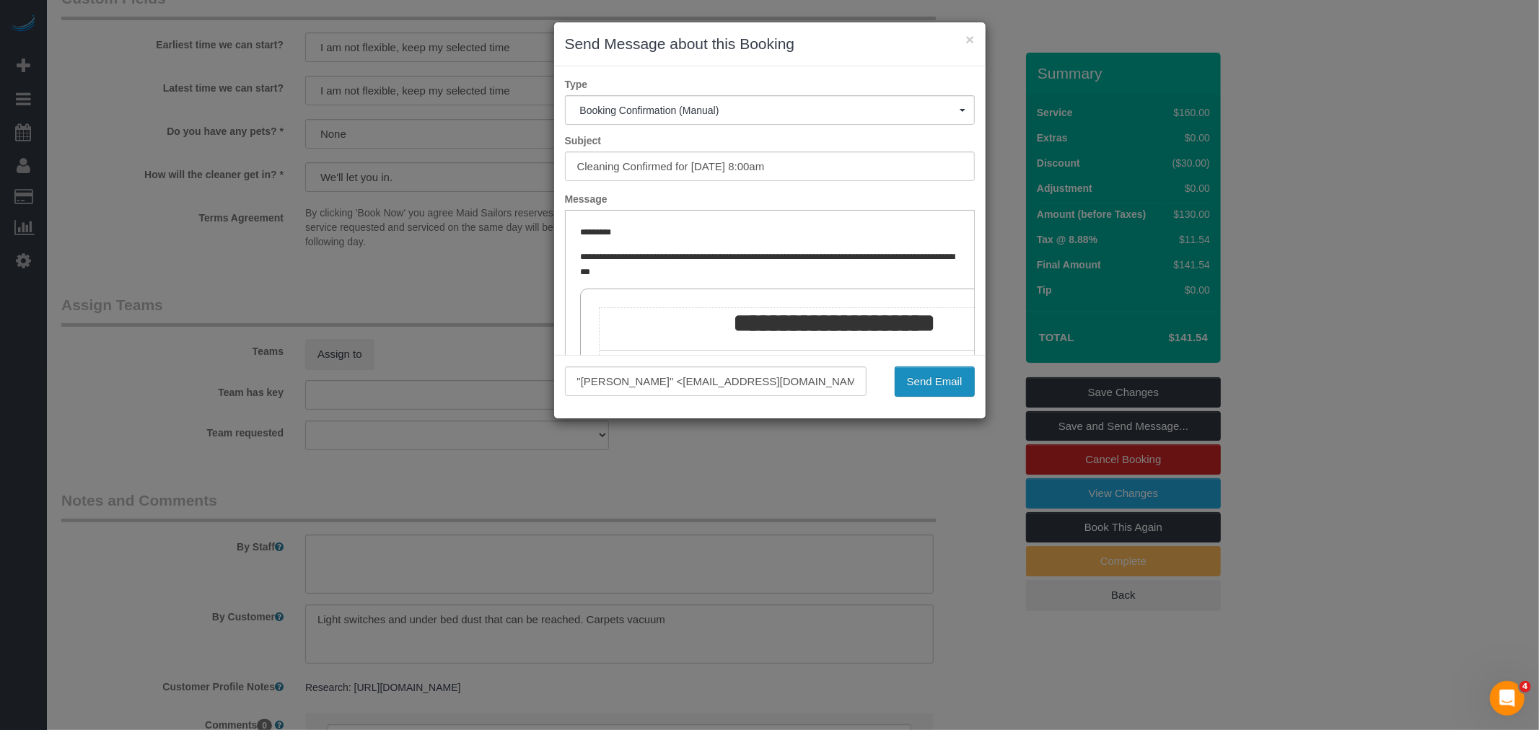
click at [939, 377] on button "Send Email" at bounding box center [935, 382] width 80 height 30
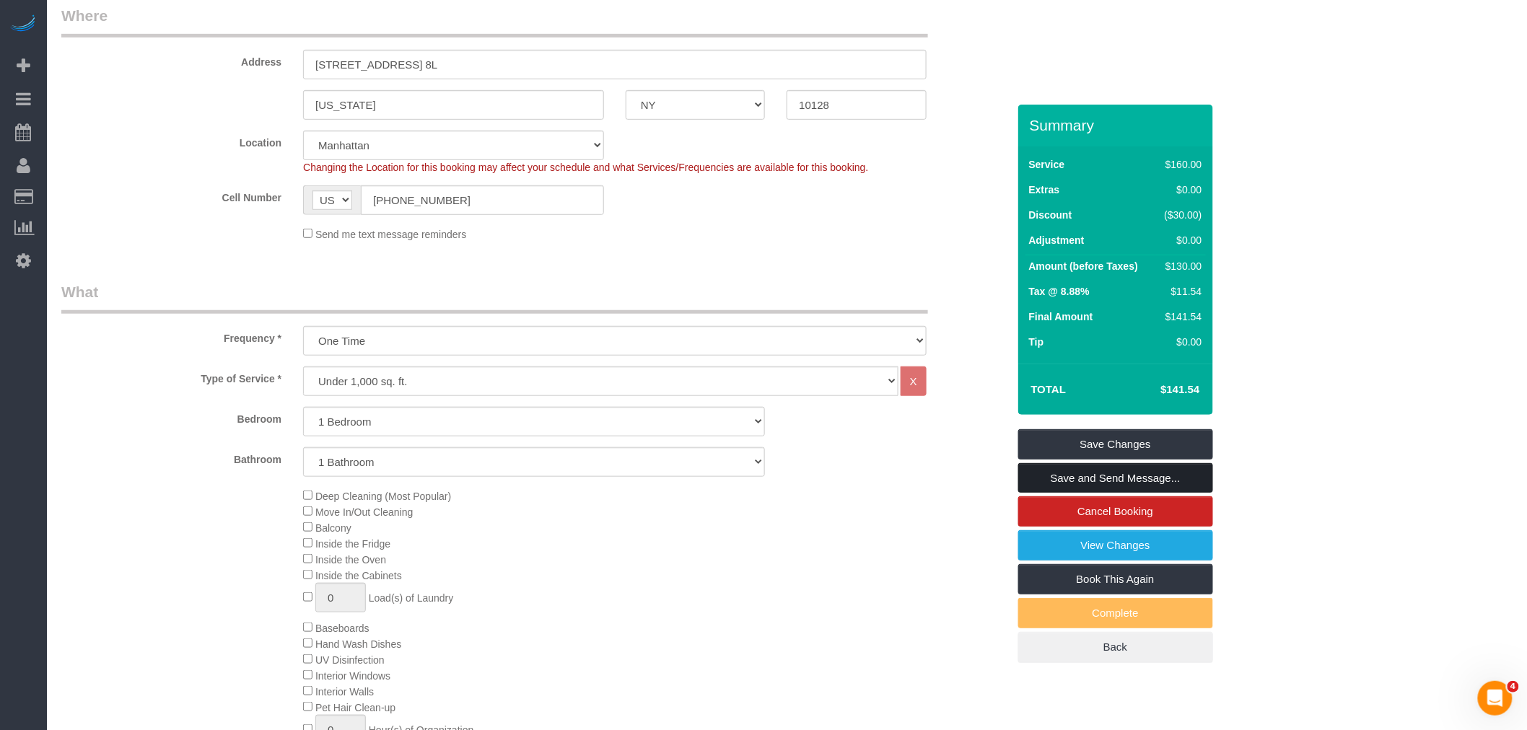
scroll to position [52, 0]
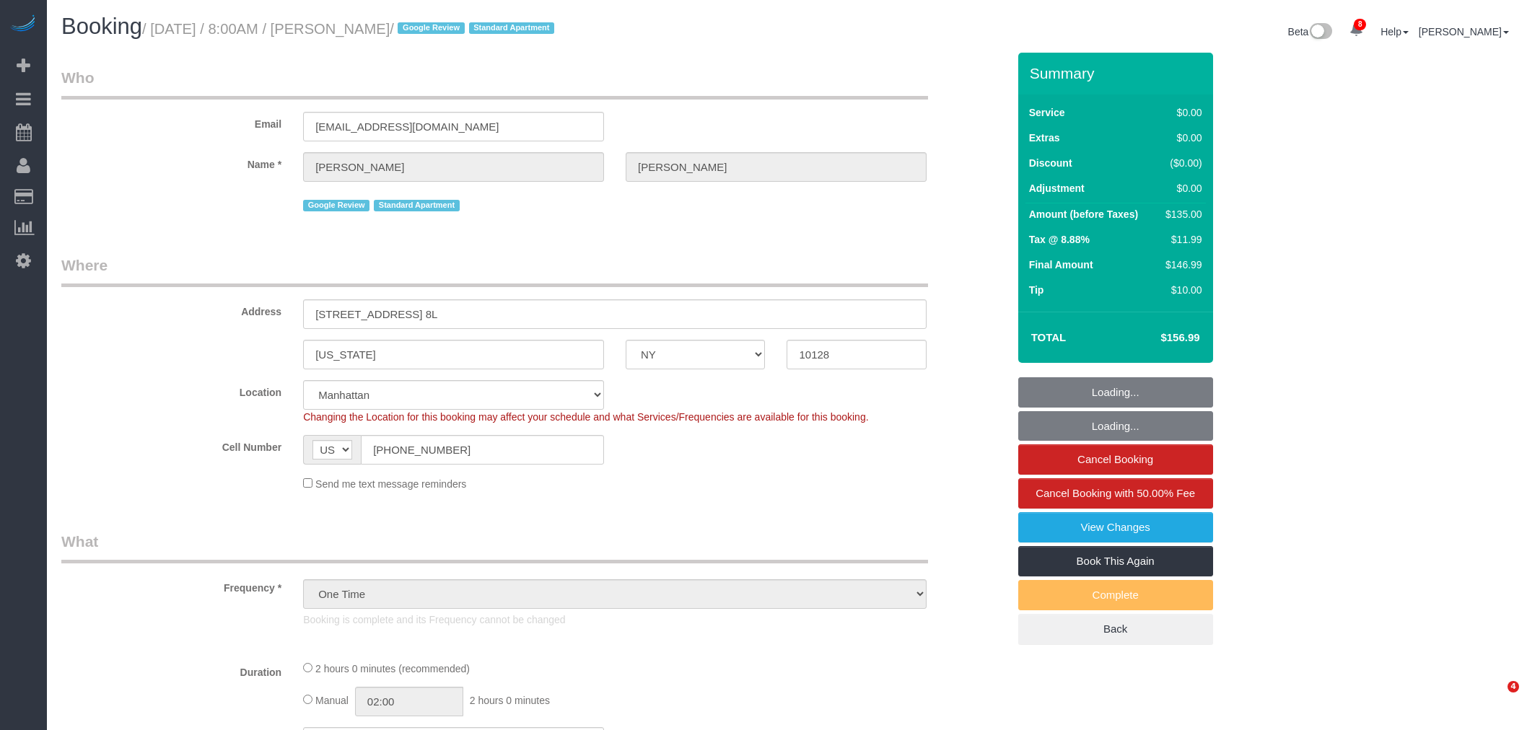
select select "NY"
select select "number:89"
select select "number:90"
select select "number:15"
select select "number:5"
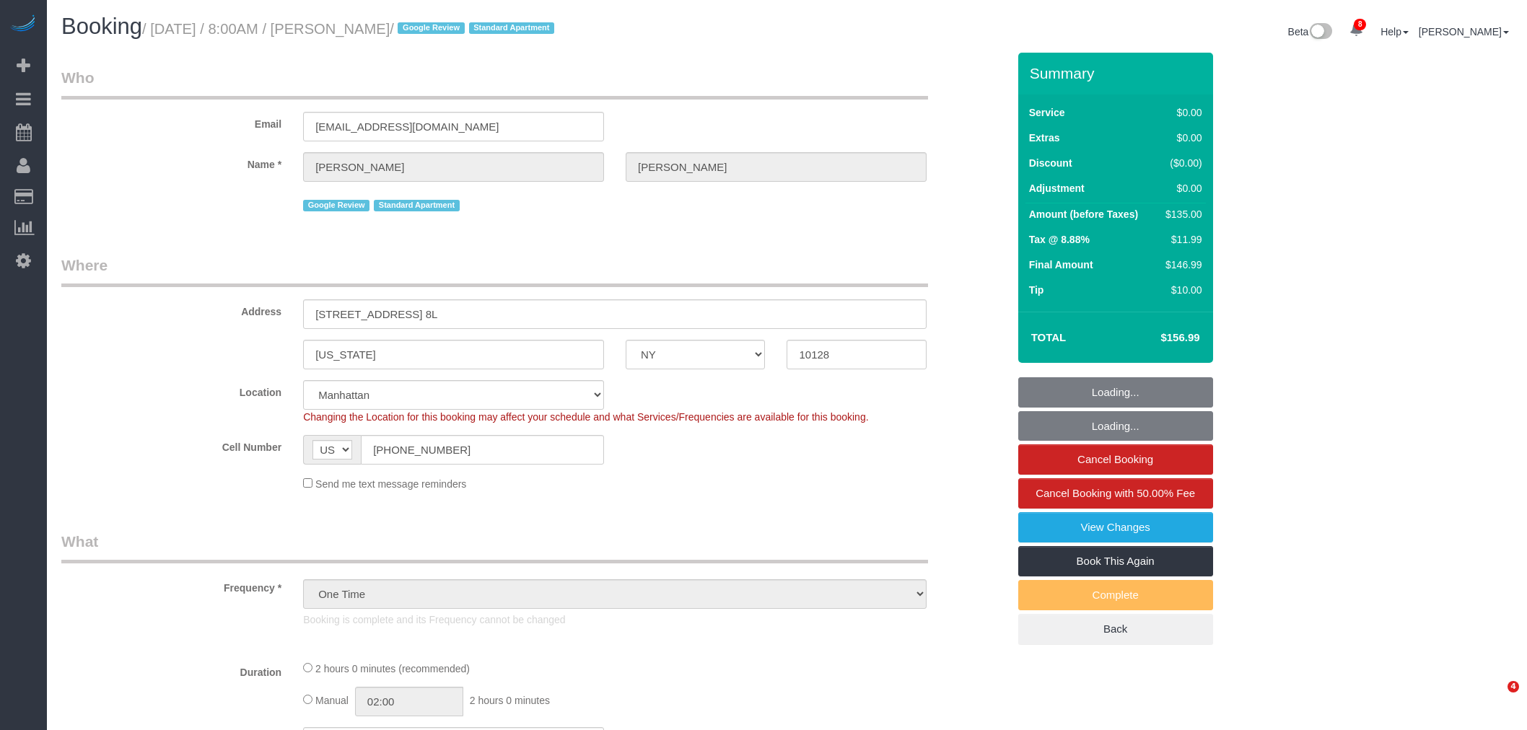
select select "1"
select select "object:1387"
select select "spot1"
select select "1"
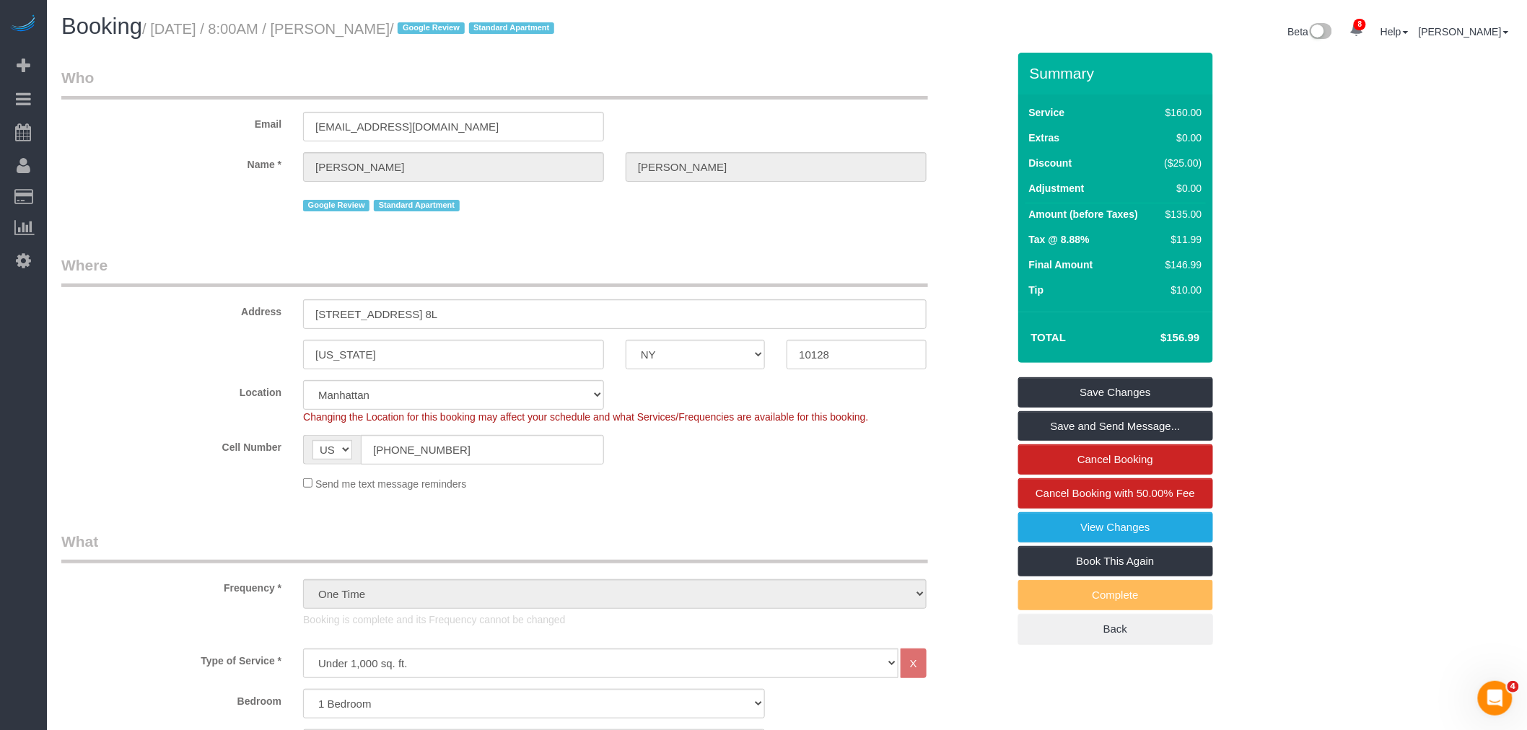
click at [327, 27] on small "/ [DATE] / 8:00AM / [PERSON_NAME] / Google Review Standard Apartment" at bounding box center [350, 29] width 416 height 16
click at [369, 27] on small "/ [DATE] / 8:00AM / [PERSON_NAME] / Google Review Standard Apartment" at bounding box center [350, 29] width 416 height 16
copy small "[PERSON_NAME]"
click at [722, 74] on legend "Who" at bounding box center [494, 83] width 867 height 32
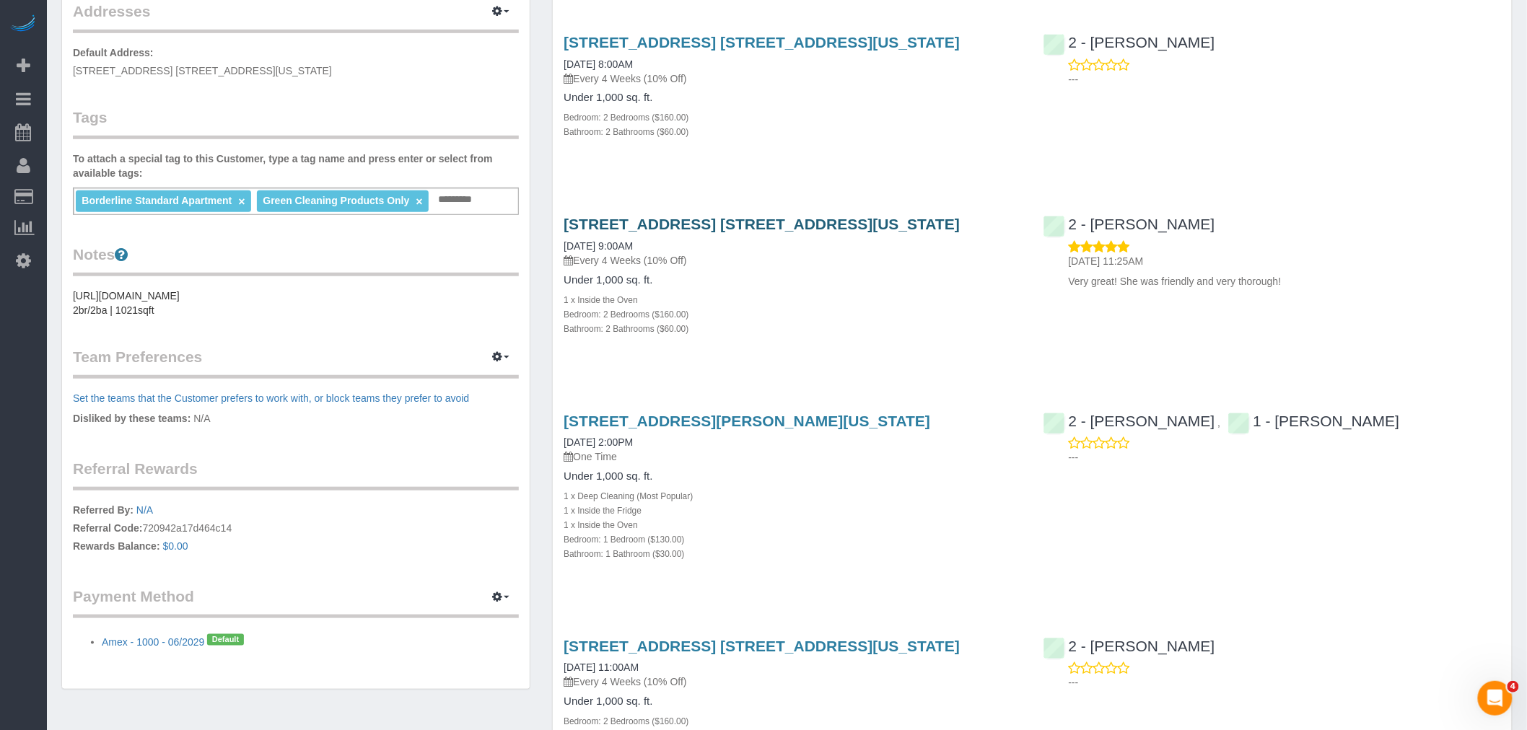
scroll to position [320, 0]
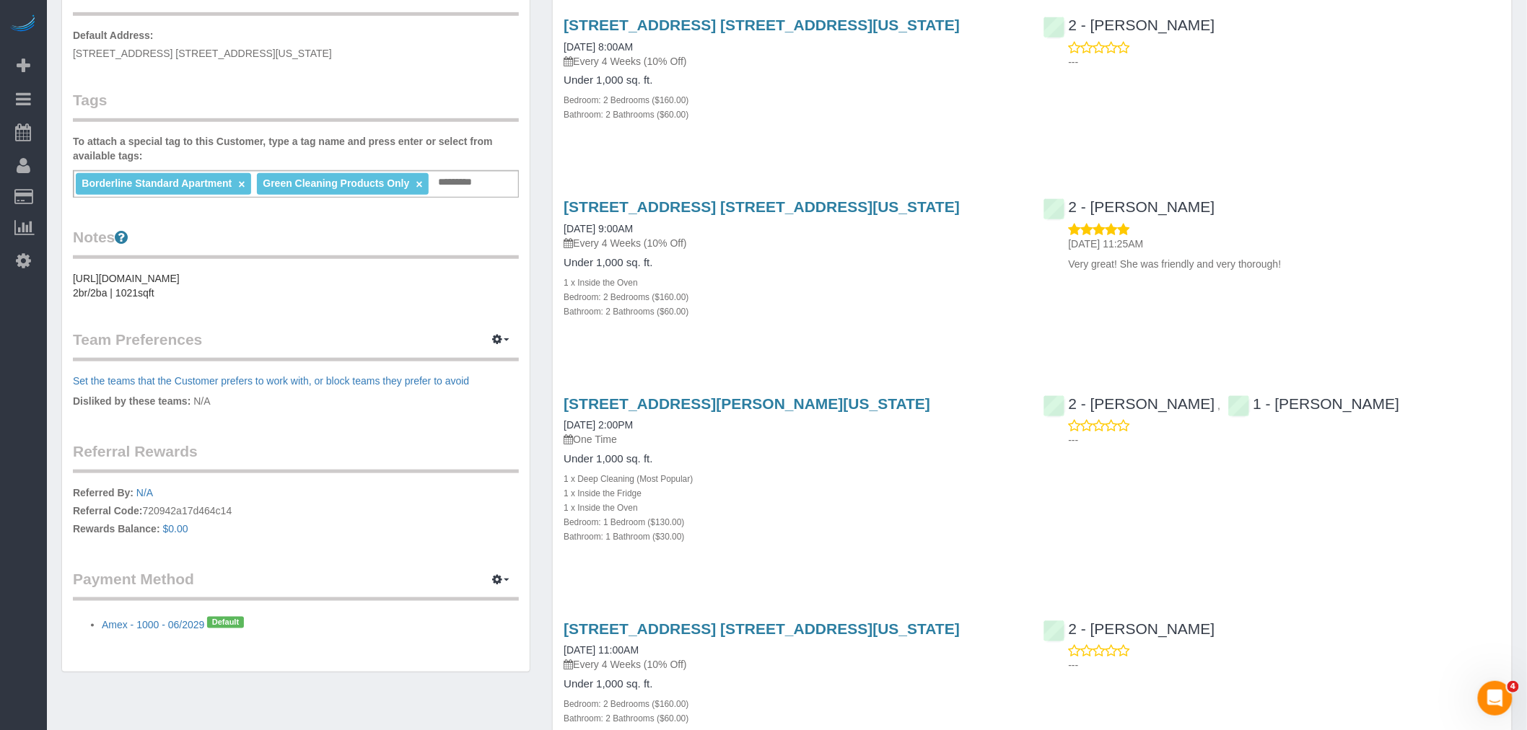
drag, startPoint x: 860, startPoint y: 131, endPoint x: 867, endPoint y: 121, distance: 11.8
click at [864, 128] on div "20 River Terrace, Apt. 15a, New York, NY 10282 07/21/2025 8:00AM Every 4 Weeks …" at bounding box center [792, 77] width 479 height 146
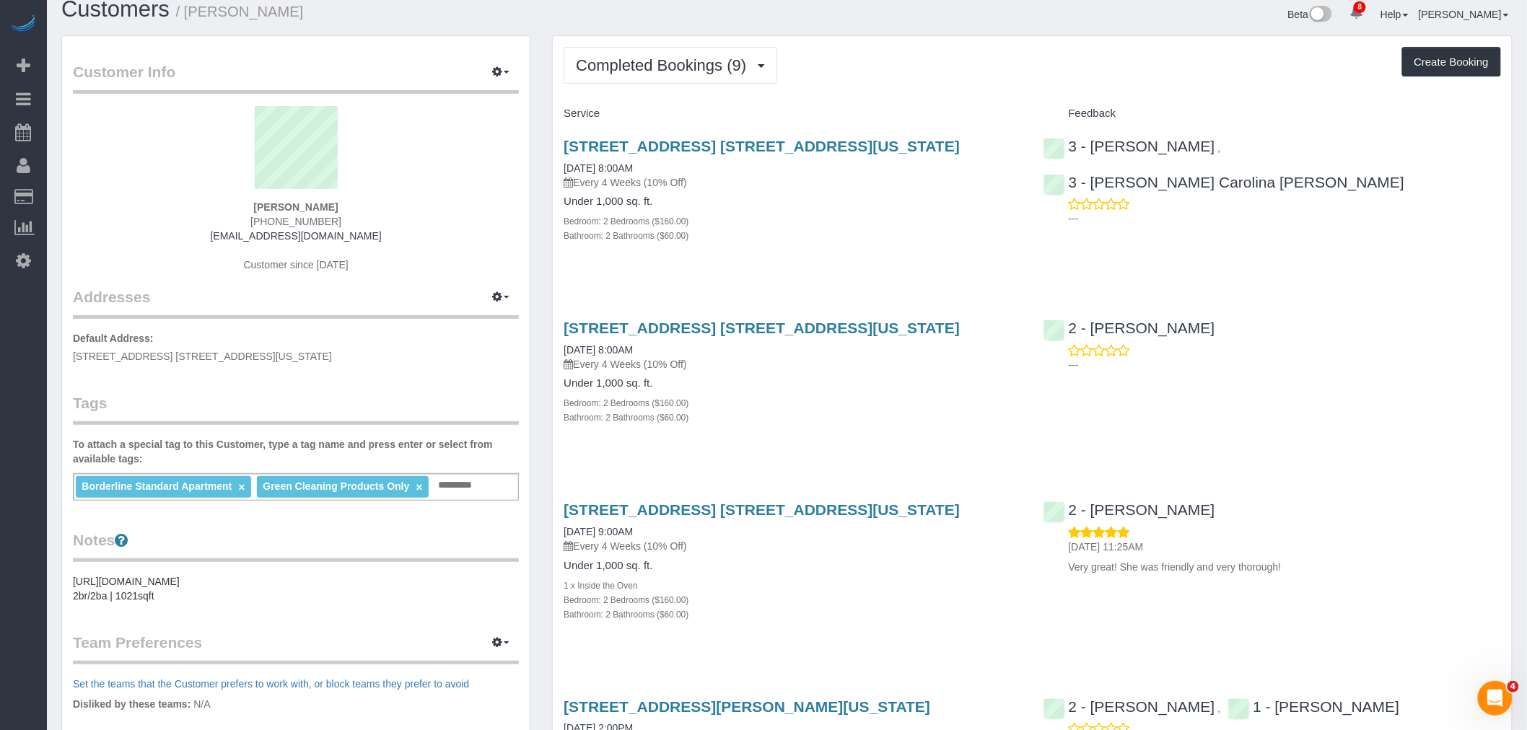
scroll to position [0, 0]
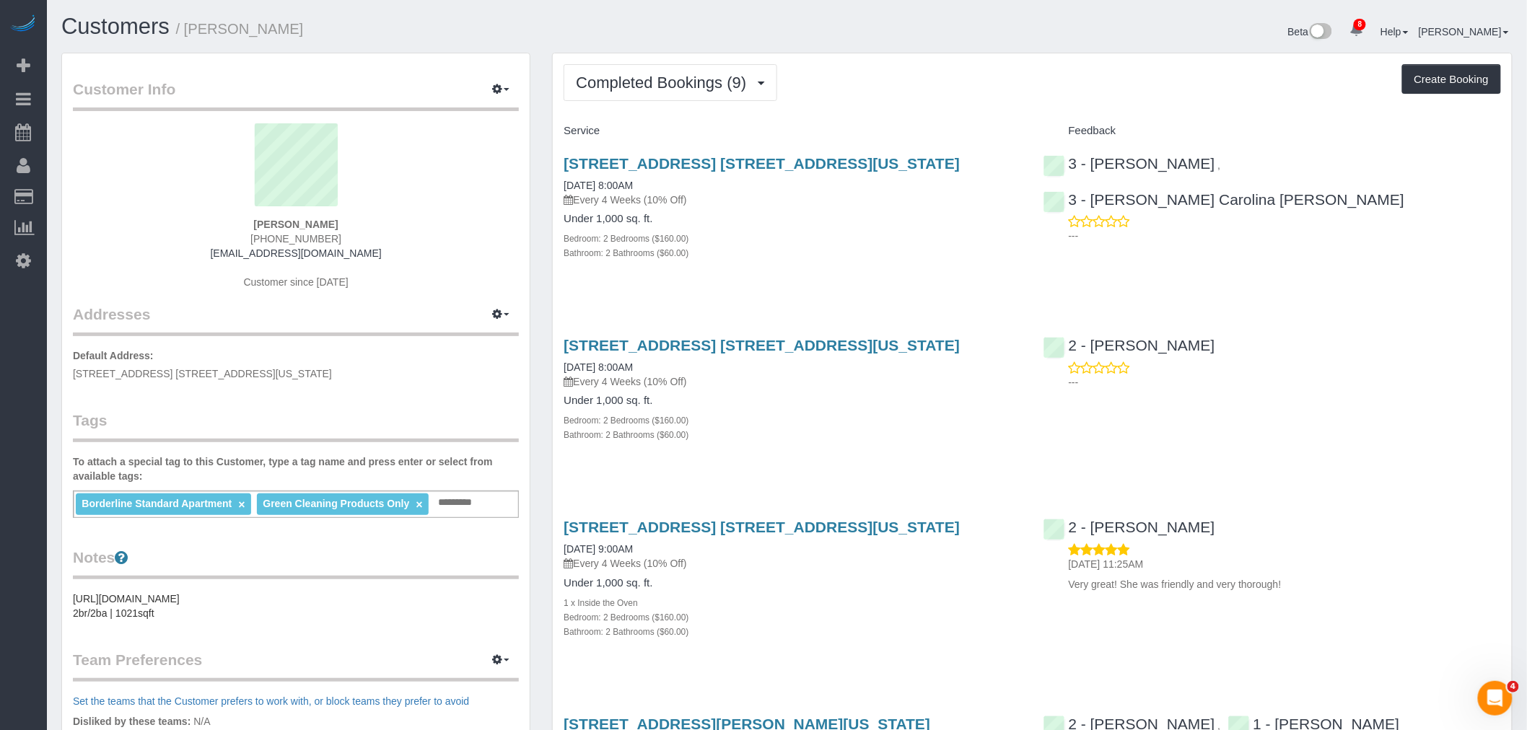
click at [902, 82] on div "Completed Bookings (9) Completed Bookings (9) Upcoming Bookings (8) Cancelled B…" at bounding box center [1031, 82] width 937 height 37
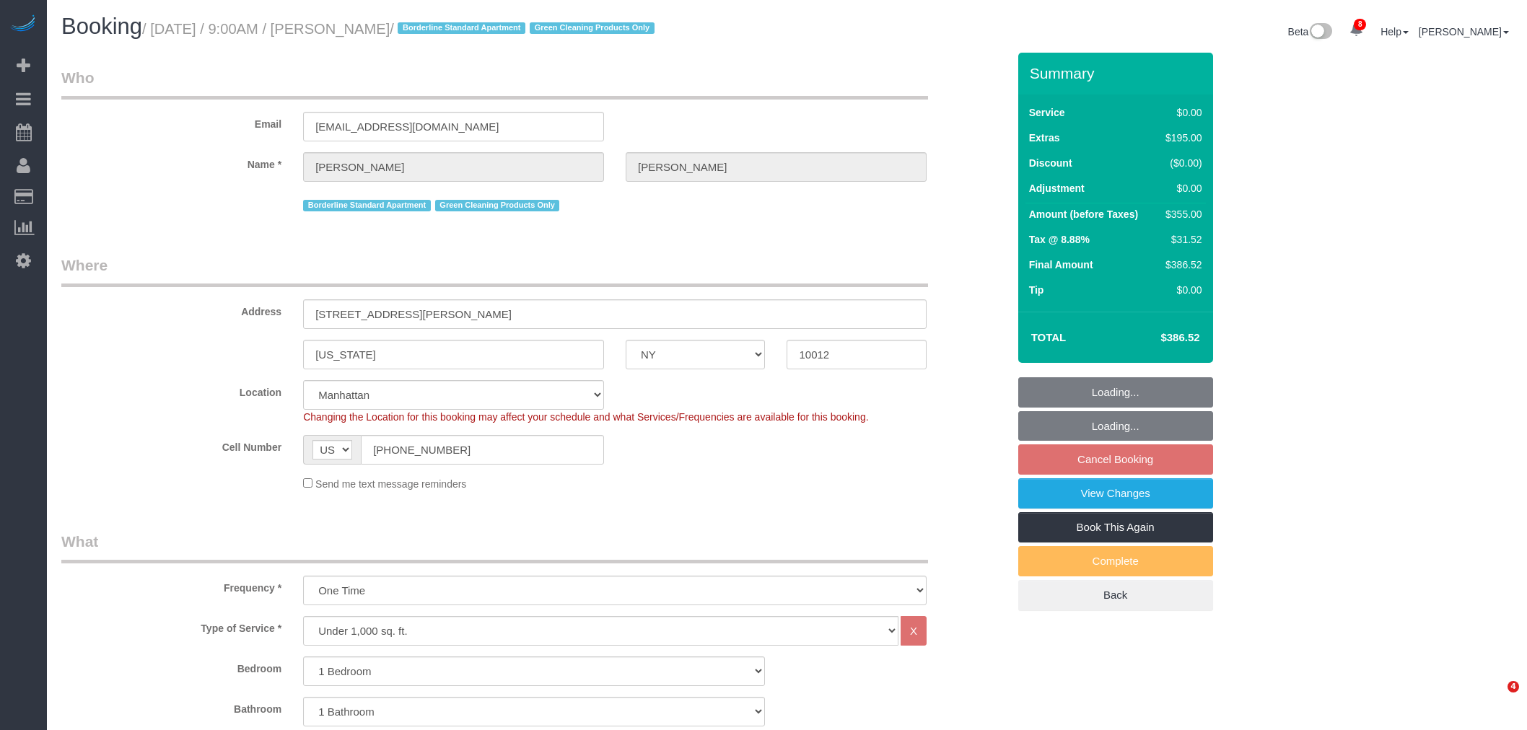
select select "NY"
select select "spot2"
select select "number:89"
select select "number:90"
select select "number:15"
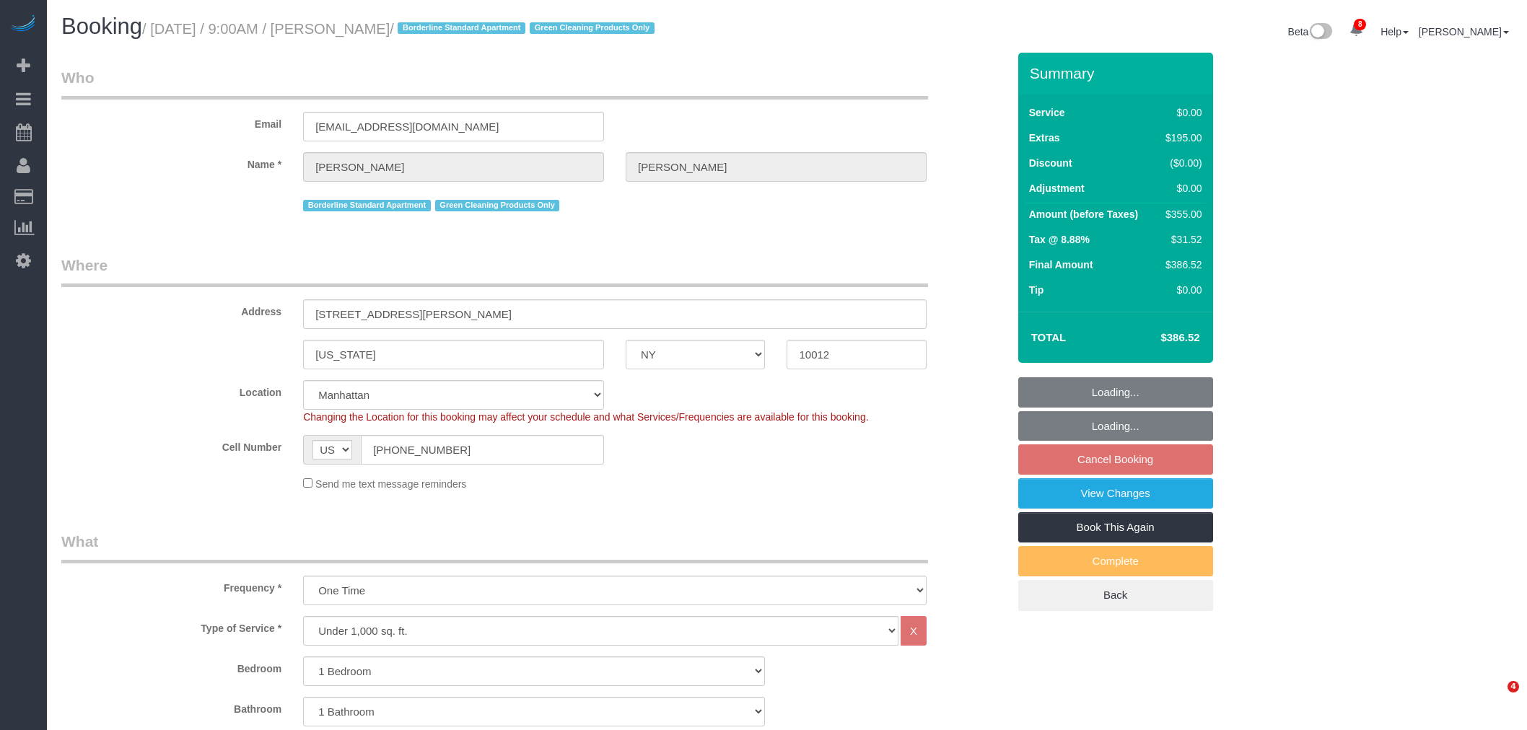
select select "number:5"
select select "1"
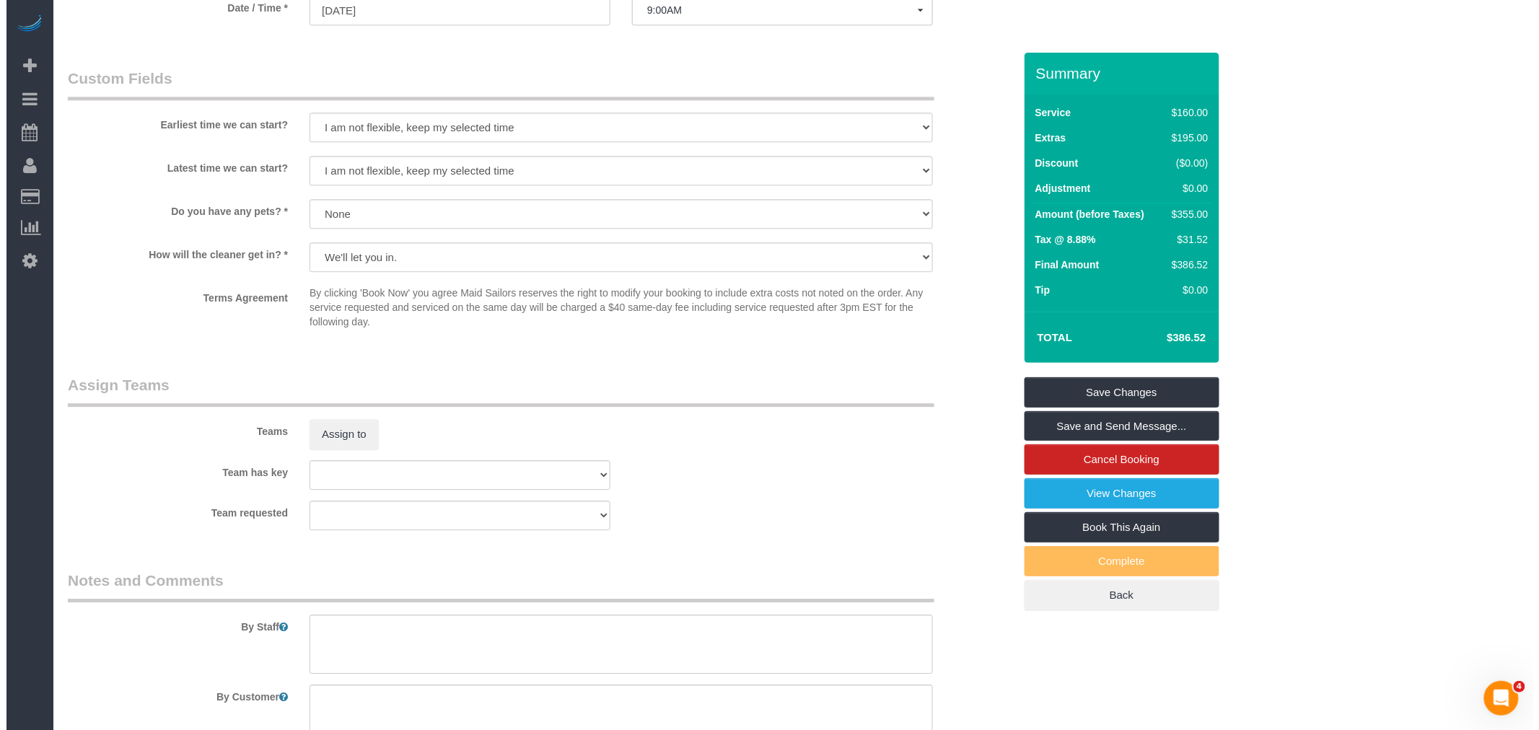
scroll to position [1806, 0]
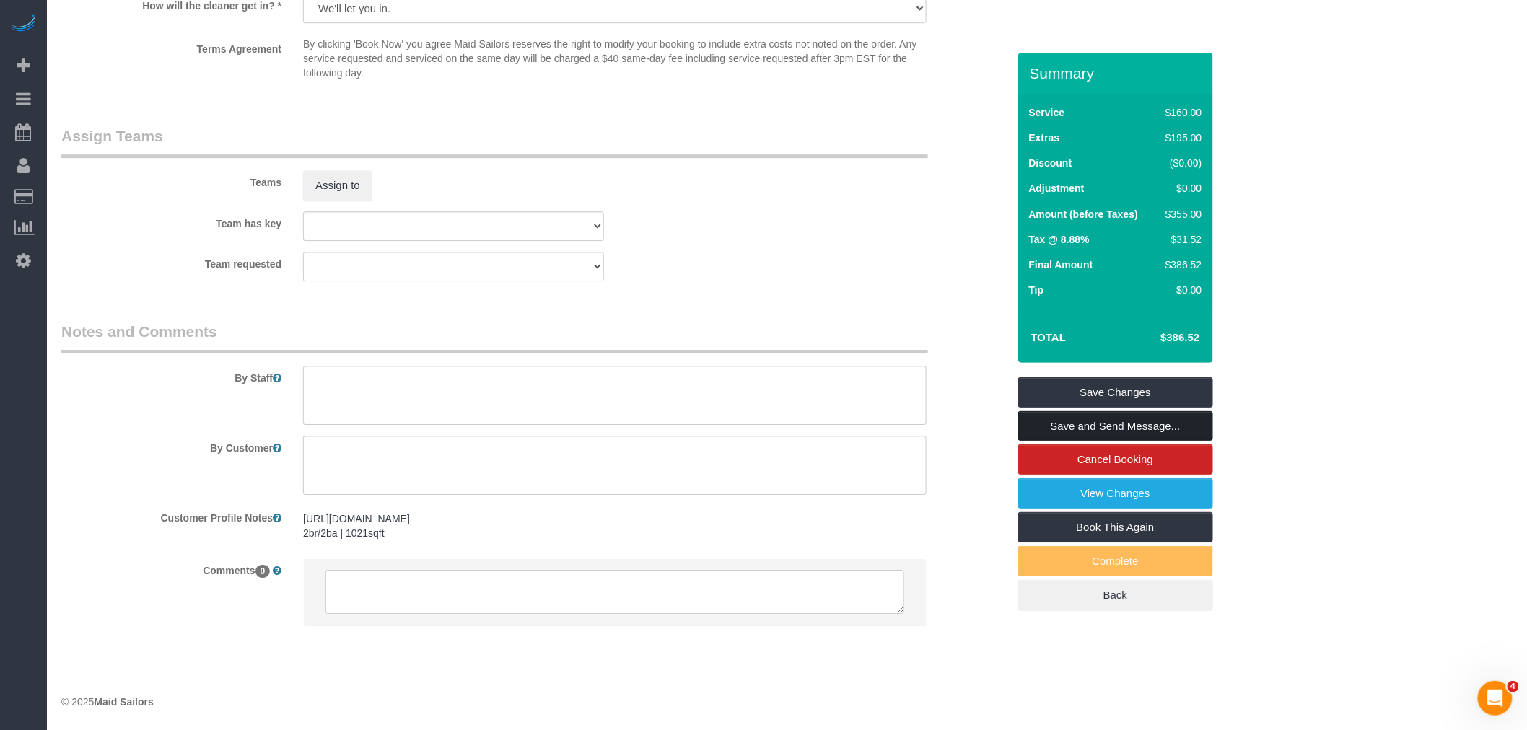
click at [1167, 422] on link "Save and Send Message..." at bounding box center [1115, 426] width 195 height 30
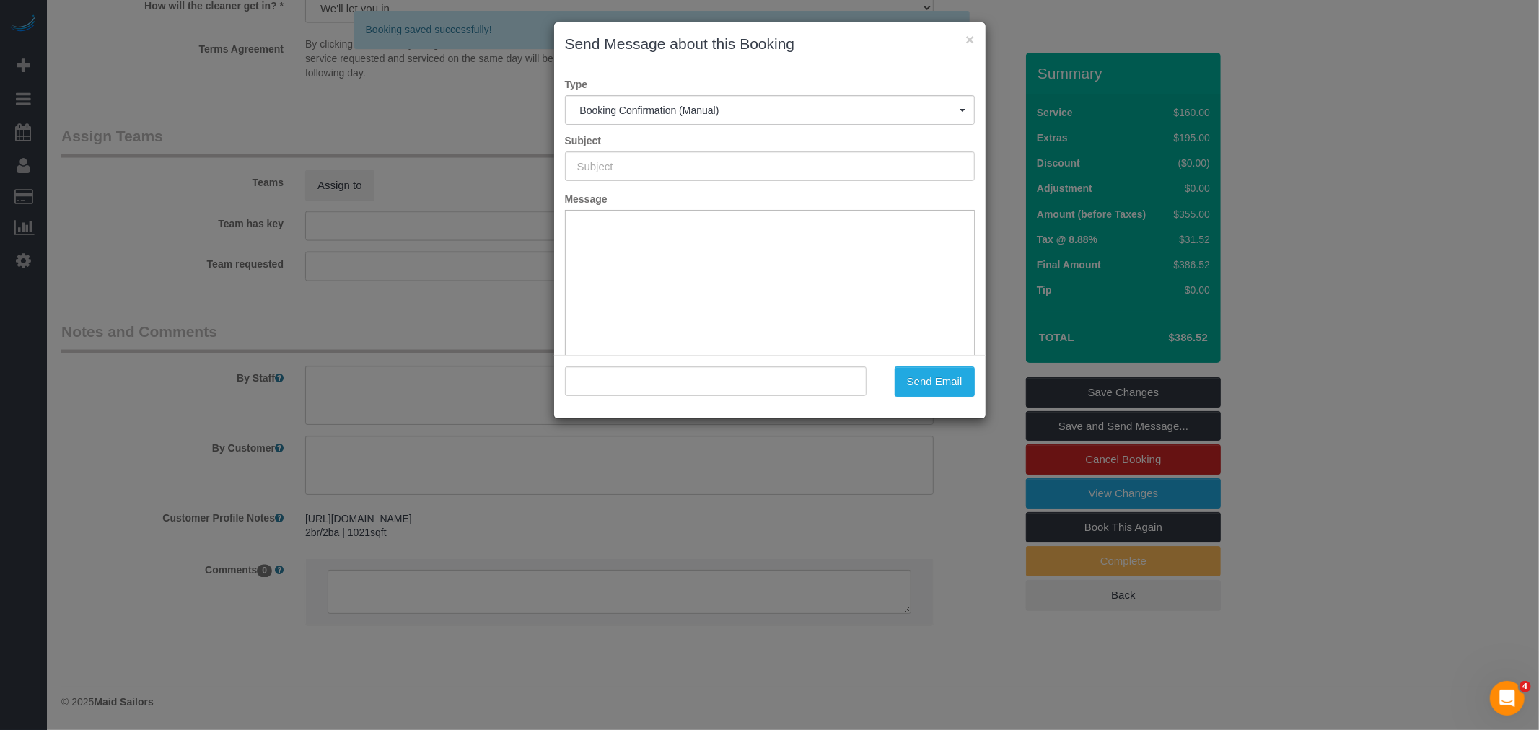
type input "Cleaning Confirmed for 09/03/2025 at 9:00am"
type input ""Laura Consalvo" <llconsalvo917@gmail.com>"
click at [934, 377] on button "Send Email" at bounding box center [935, 382] width 80 height 30
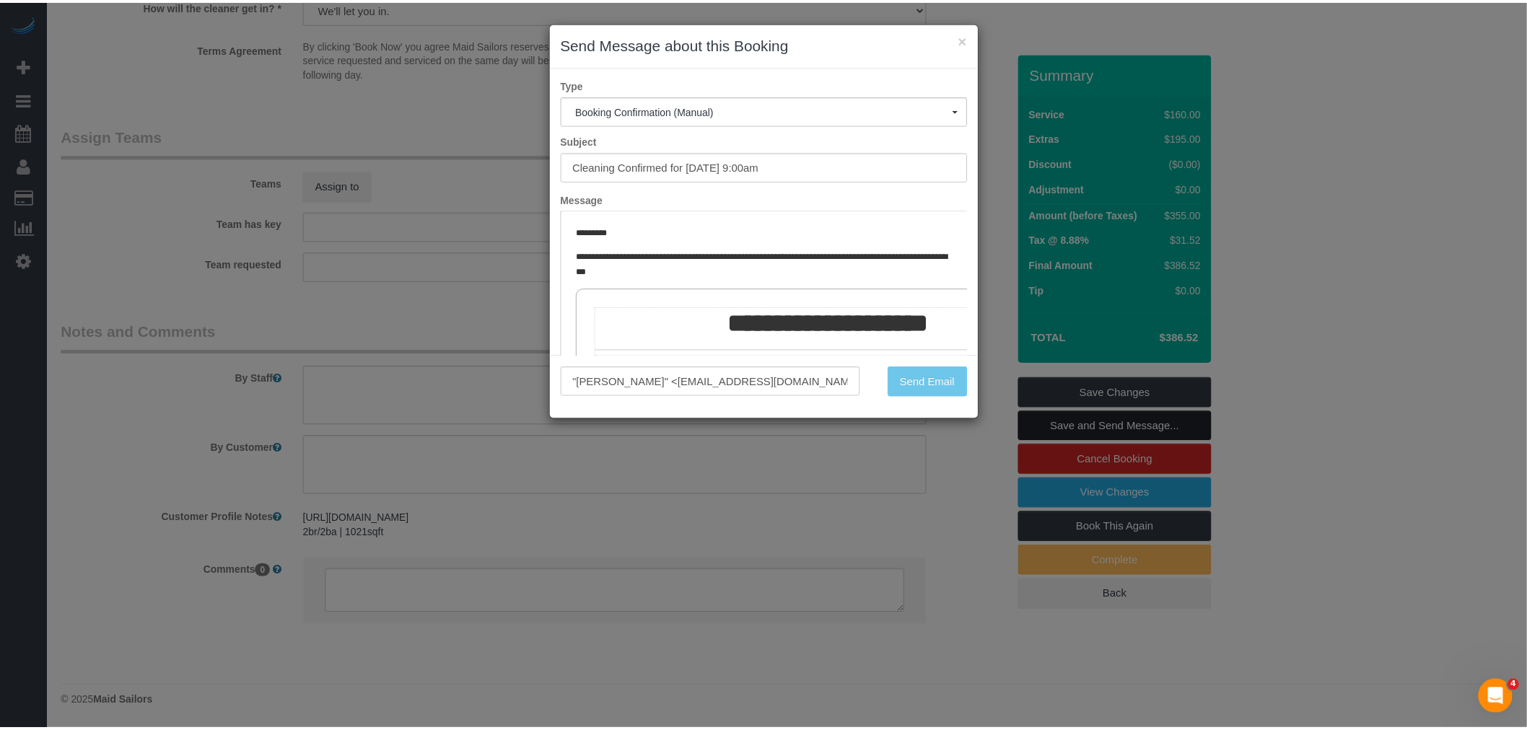
scroll to position [1858, 0]
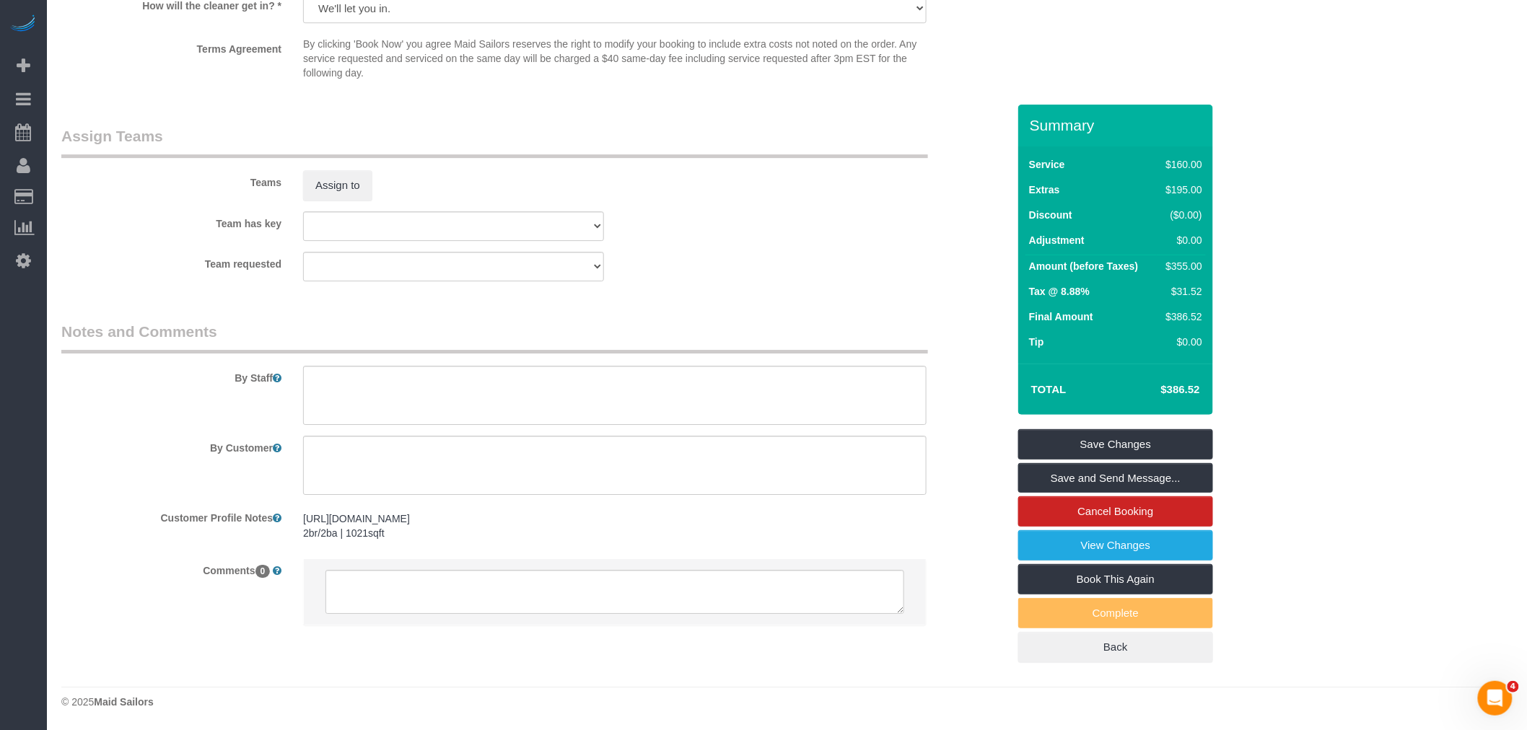
drag, startPoint x: 919, startPoint y: 127, endPoint x: 721, endPoint y: 138, distance: 198.0
click at [919, 126] on legend "Assign Teams" at bounding box center [494, 142] width 867 height 32
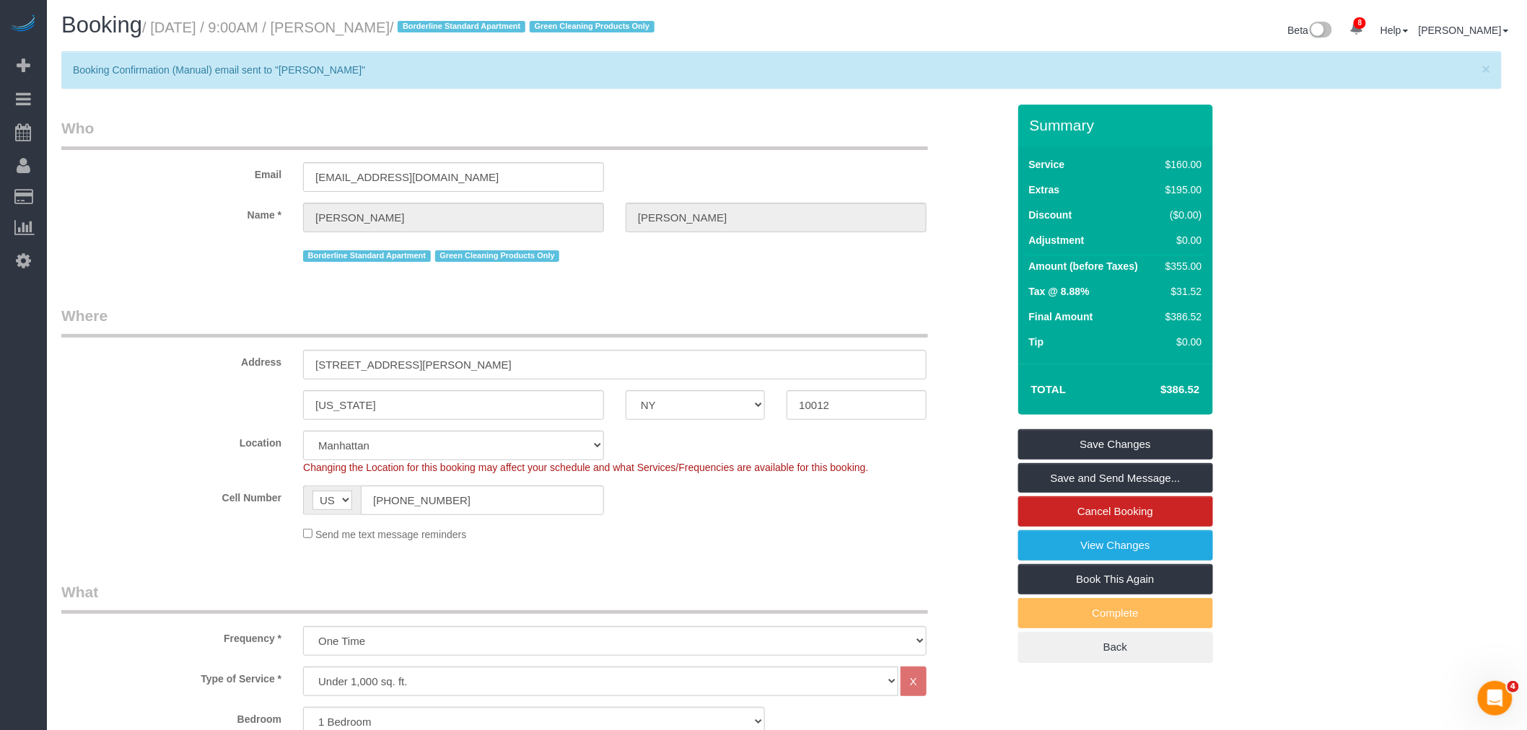
scroll to position [0, 0]
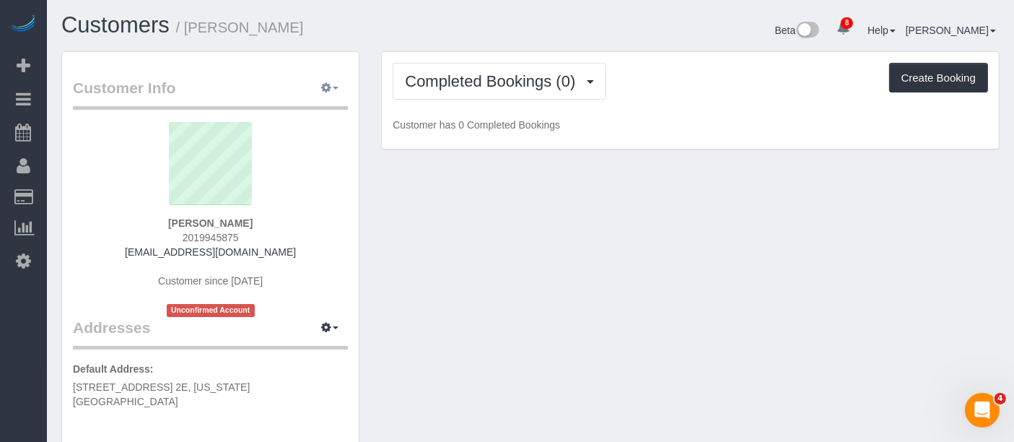
click at [330, 83] on icon "button" at bounding box center [326, 87] width 10 height 9
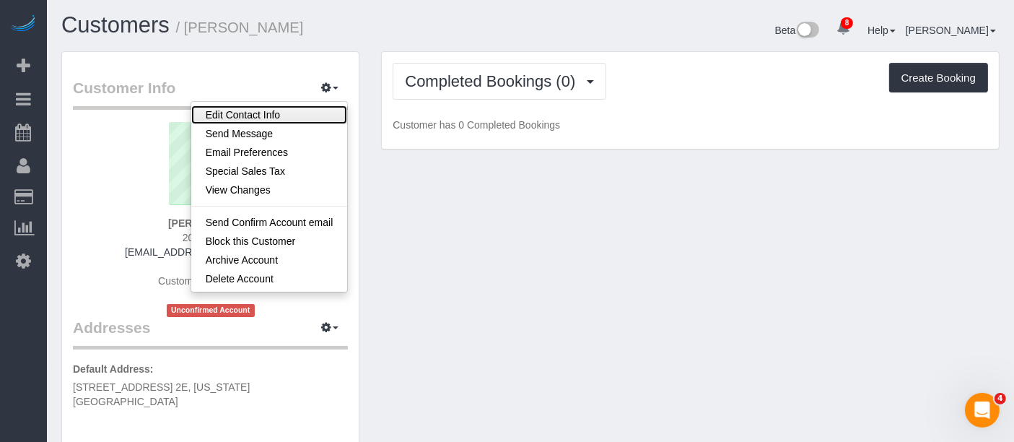
click at [284, 115] on link "Edit Contact Info" at bounding box center [269, 114] width 157 height 19
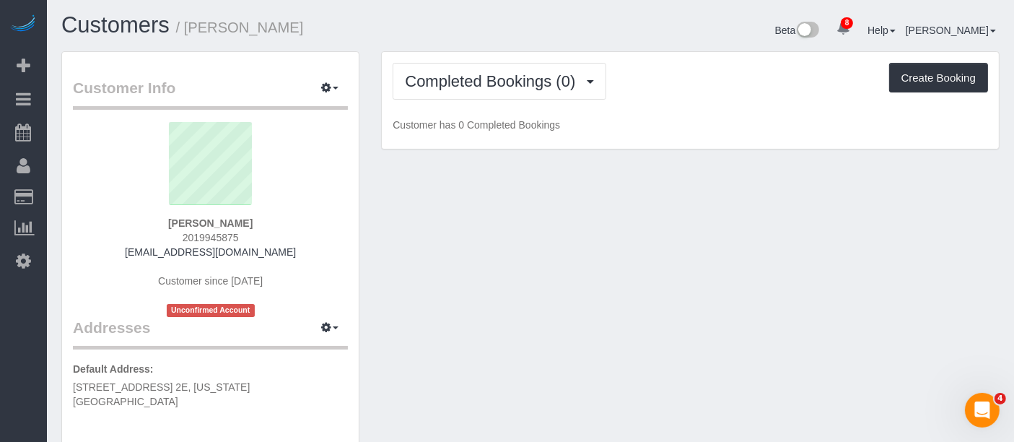
select select "NY"
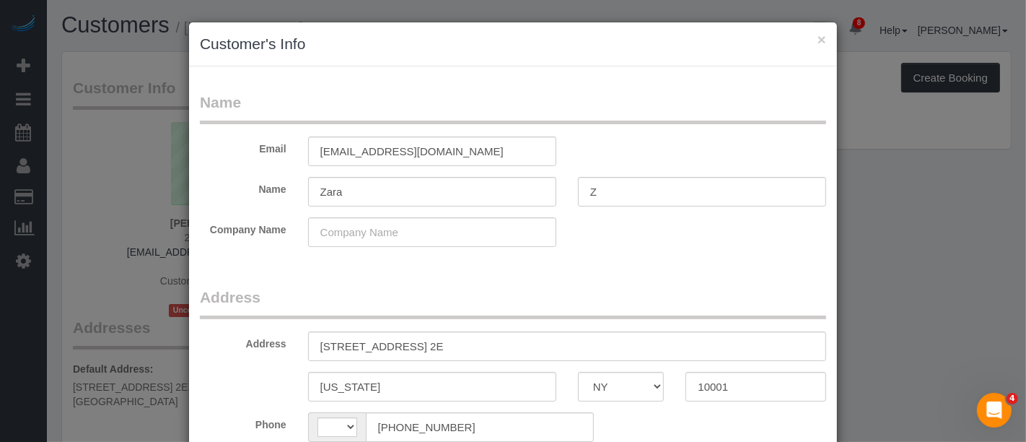
select select "string:[GEOGRAPHIC_DATA]"
drag, startPoint x: 412, startPoint y: 195, endPoint x: 393, endPoint y: 201, distance: 19.6
click at [392, 200] on div "Name Zara Z" at bounding box center [513, 192] width 648 height 30
paste input "eigerman"
type input "Zeigerman"
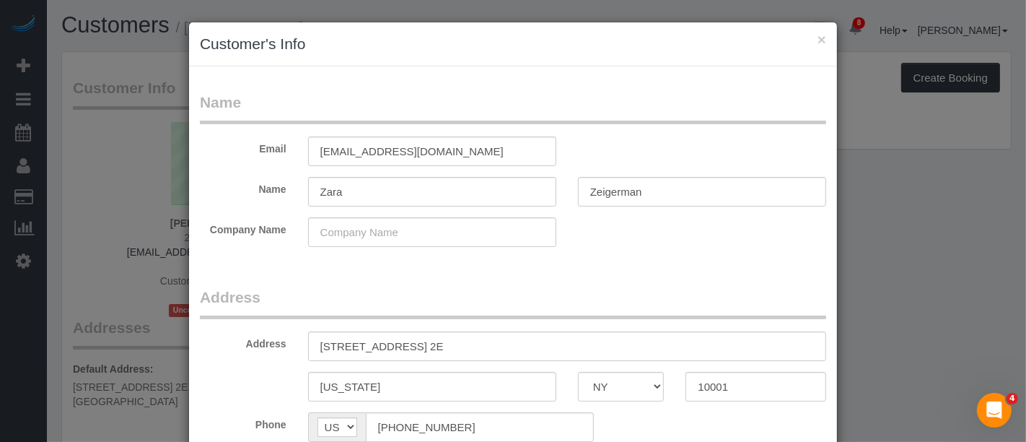
click at [610, 153] on div "Email [EMAIL_ADDRESS][DOMAIN_NAME]" at bounding box center [513, 151] width 648 height 30
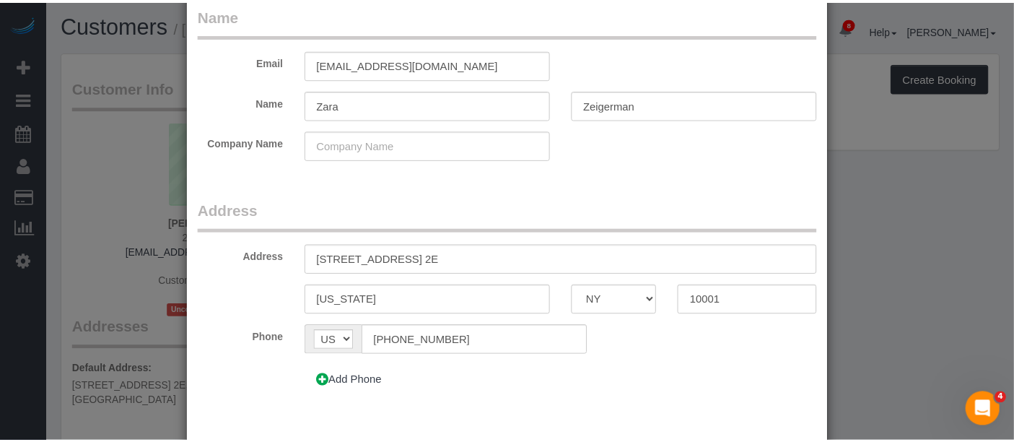
scroll to position [163, 0]
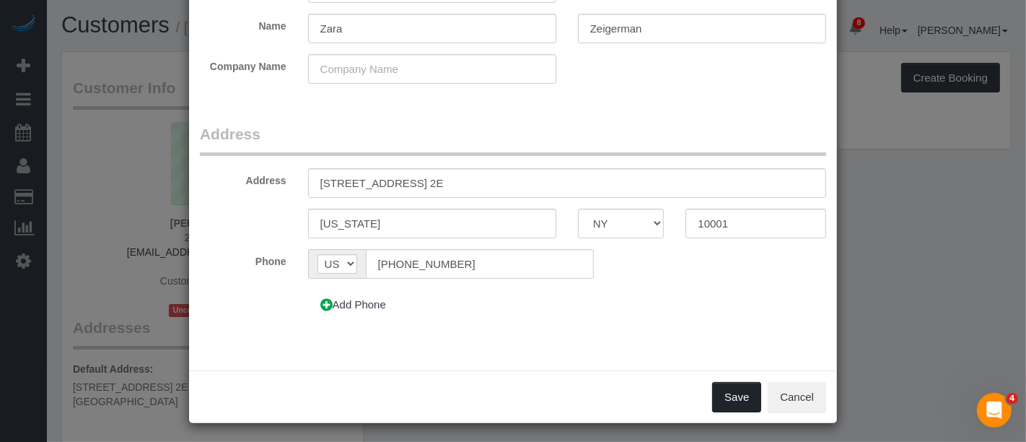
click at [723, 390] on button "Save" at bounding box center [736, 397] width 49 height 30
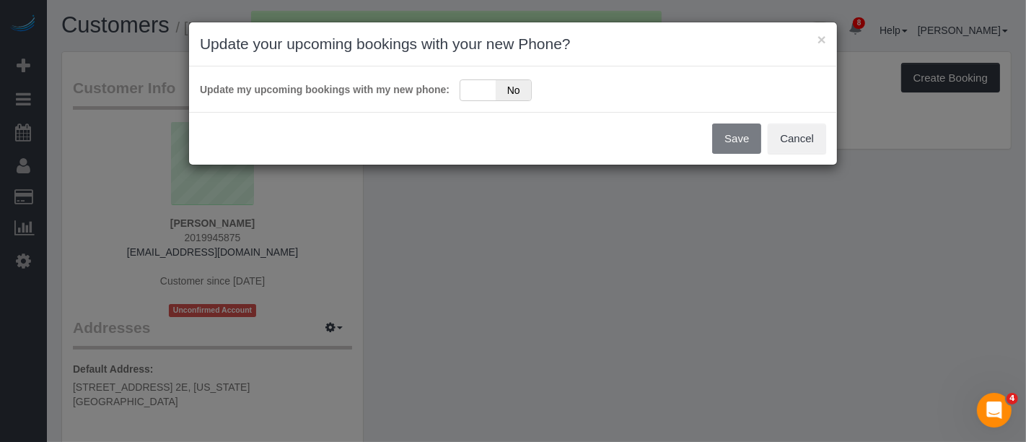
click at [455, 92] on div "Update my upcoming bookings with my new phone: Yes No" at bounding box center [513, 89] width 626 height 24
click at [478, 89] on div "Yes No" at bounding box center [496, 90] width 72 height 22
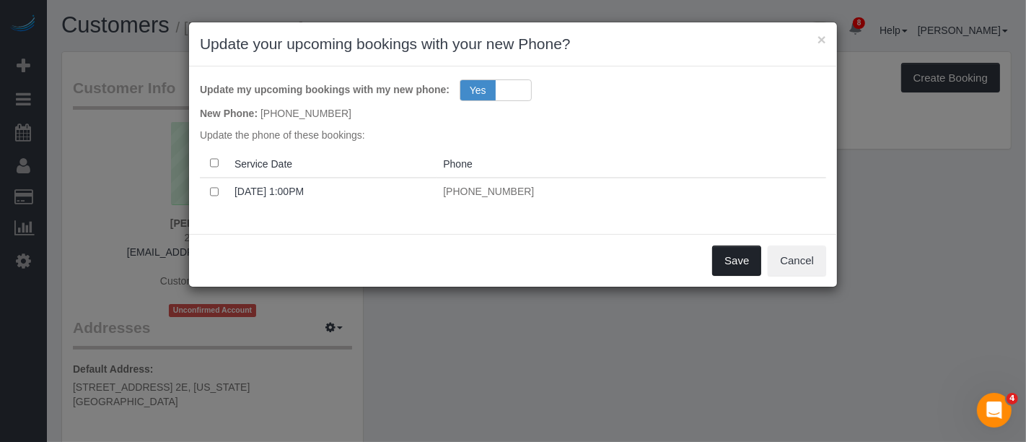
click at [740, 255] on button "Save" at bounding box center [736, 260] width 49 height 30
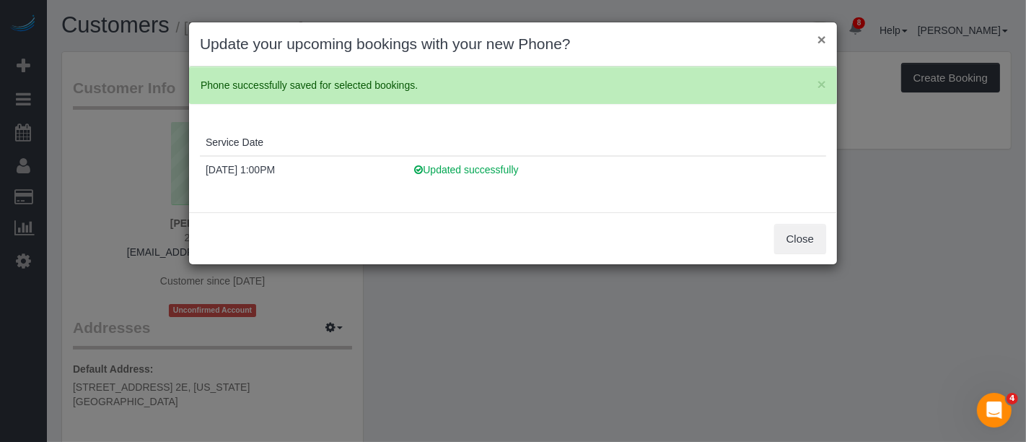
click at [824, 42] on button "×" at bounding box center [821, 39] width 9 height 15
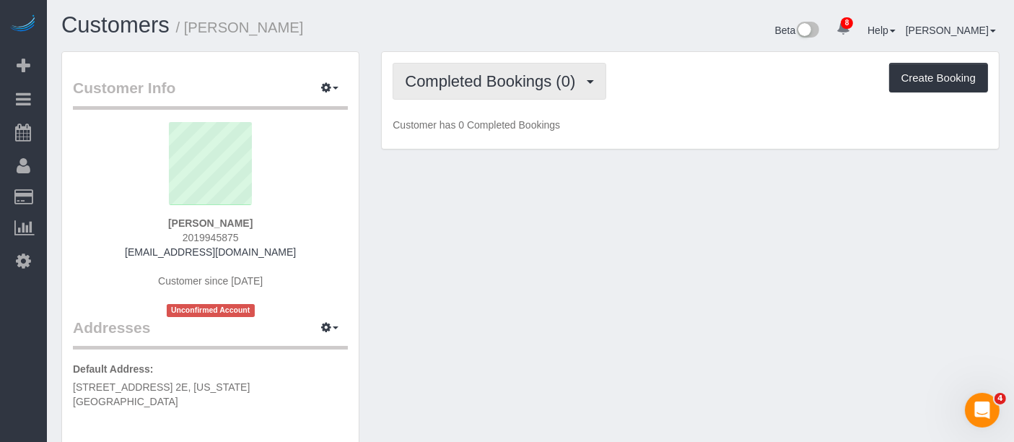
click at [517, 87] on span "Completed Bookings (0)" at bounding box center [493, 81] width 177 height 18
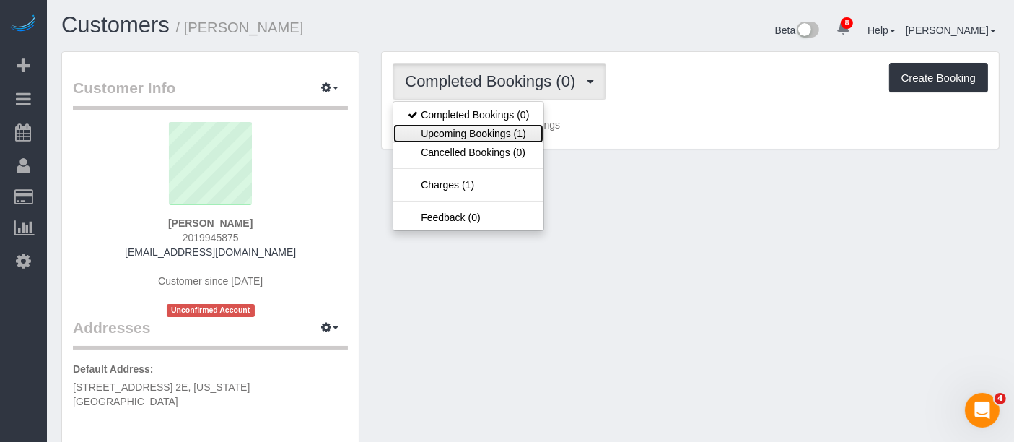
click at [499, 133] on link "Upcoming Bookings (1)" at bounding box center [468, 133] width 150 height 19
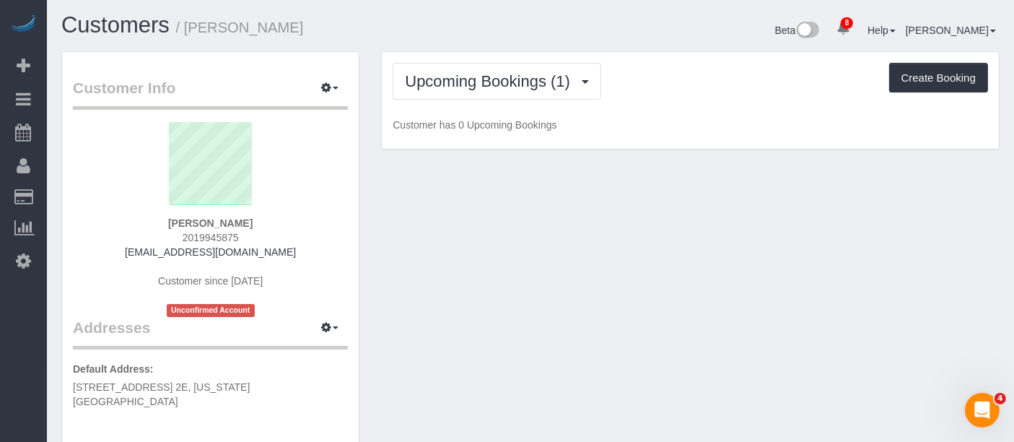
click at [725, 103] on div "Upcoming Bookings (1) Completed Bookings (0) Upcoming Bookings (1) Cancelled Bo…" at bounding box center [690, 100] width 617 height 97
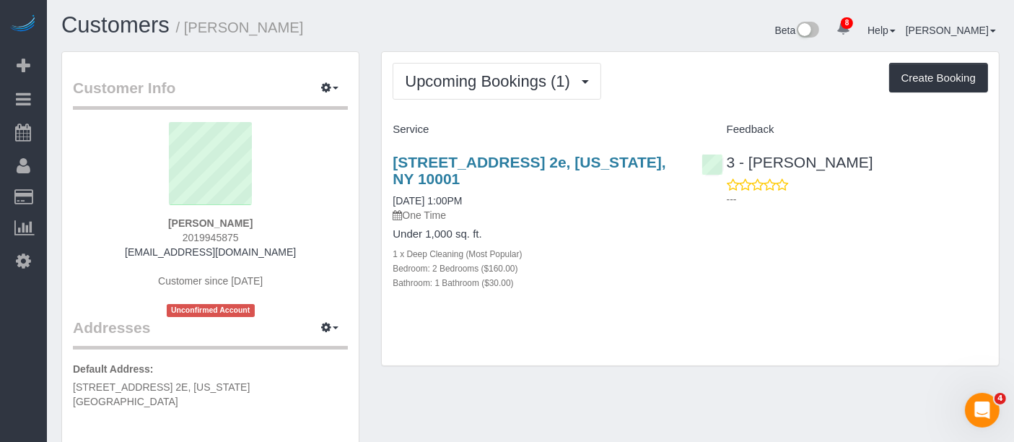
click at [664, 100] on div "Upcoming Bookings (1) Completed Bookings (0) Upcoming Bookings (1) Cancelled Bo…" at bounding box center [690, 209] width 617 height 314
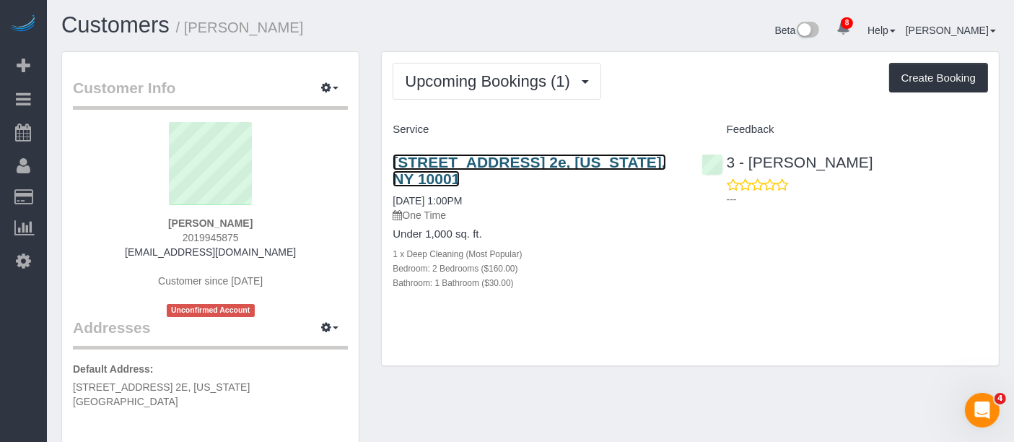
click at [587, 160] on link "244 Tenth Avenue, Apt. 2e, New York, NY 10001" at bounding box center [528, 170] width 273 height 33
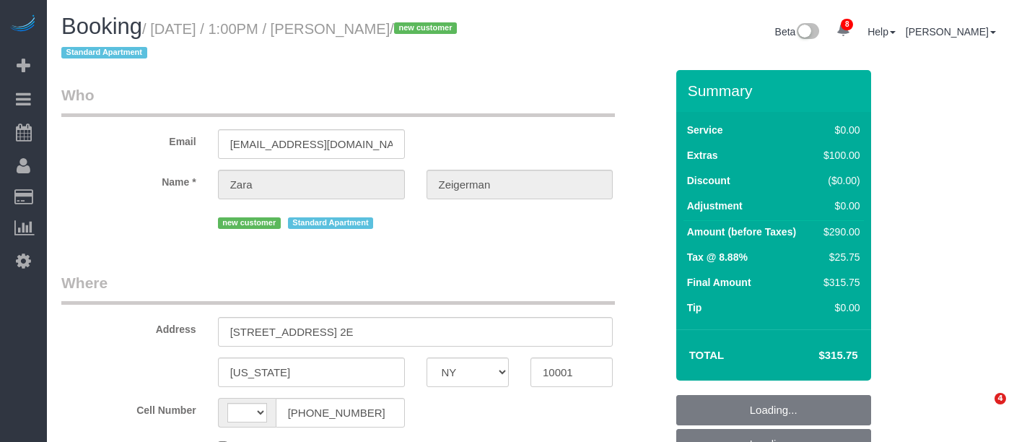
select select "NY"
select select "number:59"
select select "number:90"
select select "number:15"
select select "number:5"
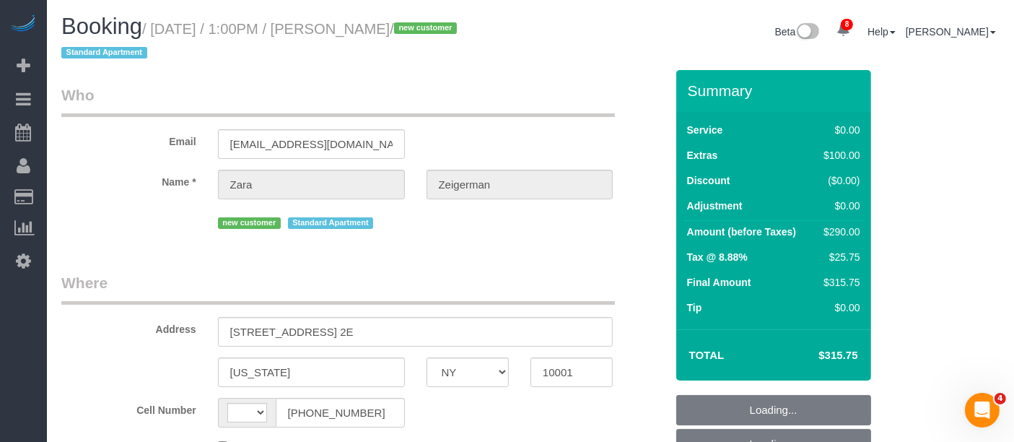
select select "string:US"
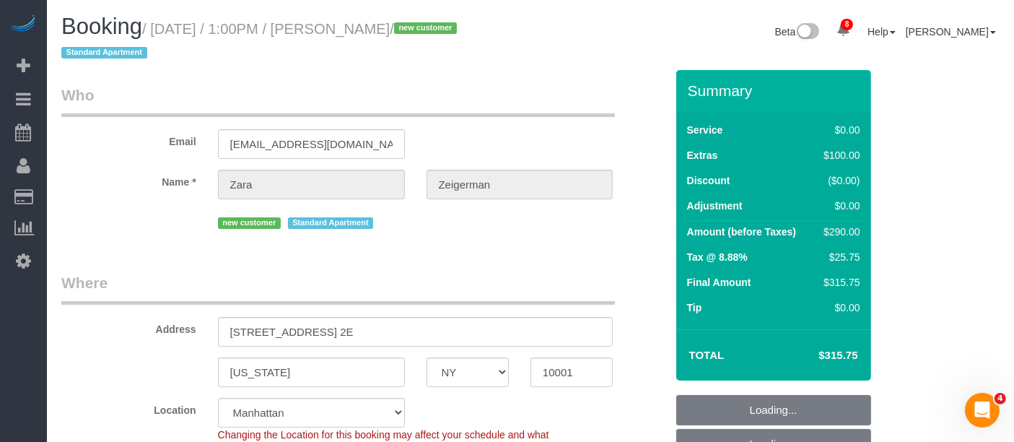
select select "spot1"
select select "2"
select select "object:1352"
select select "2"
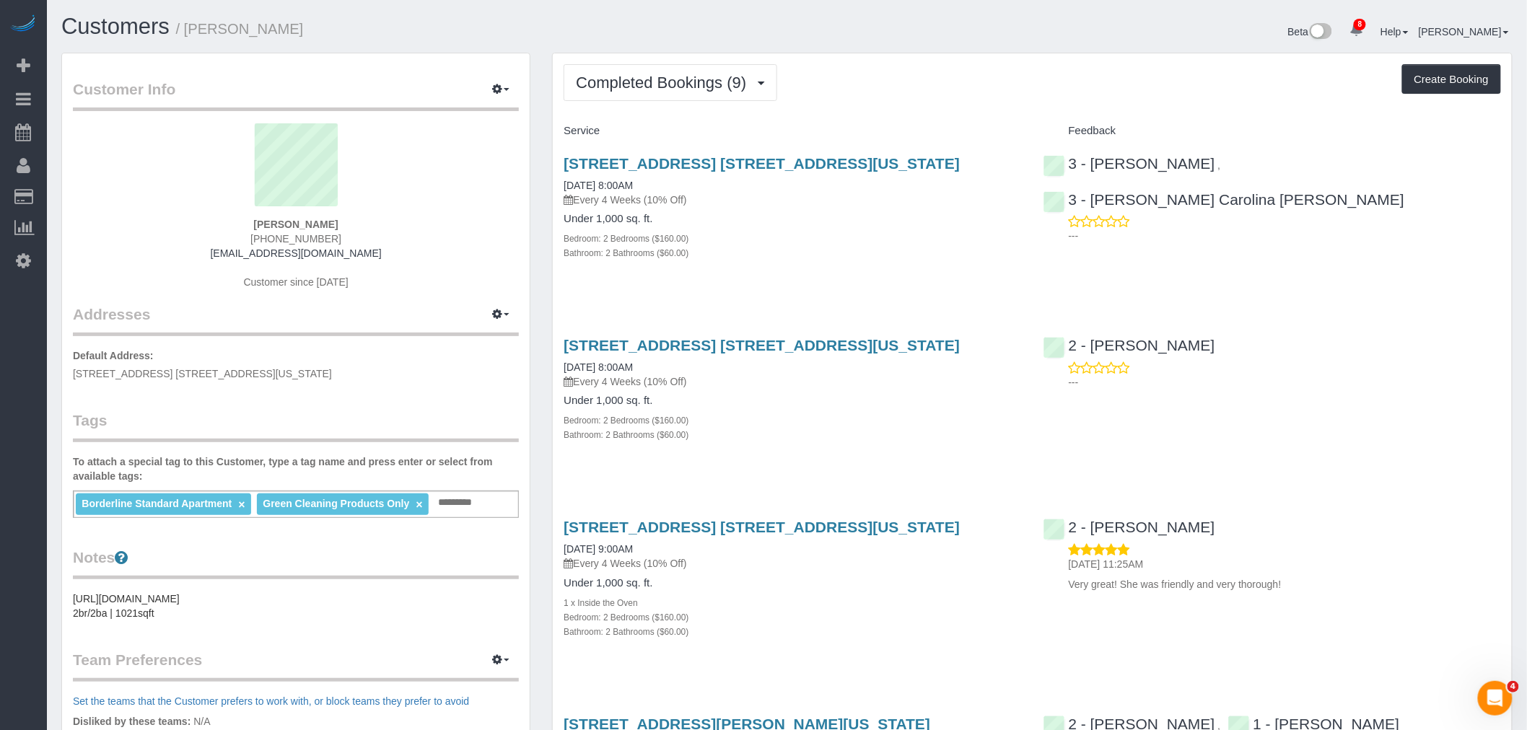
click at [925, 274] on div "[STREET_ADDRESS] [STREET_ADDRESS][US_STATE] [DATE] 8:00AM Every 4 Weeks (10% Of…" at bounding box center [792, 216] width 479 height 146
click at [1129, 89] on div "Completed Bookings (9) Completed Bookings (9) Upcoming Bookings (8) Cancelled B…" at bounding box center [1031, 82] width 937 height 37
click at [1077, 39] on div "Beta 8 Your Notifications You have 0 alerts × You have 1 to charge for [DATE] ×…" at bounding box center [1155, 33] width 737 height 38
click at [1006, 94] on div "Completed Bookings (9) Completed Bookings (9) Upcoming Bookings (8) Cancelled B…" at bounding box center [1031, 82] width 937 height 37
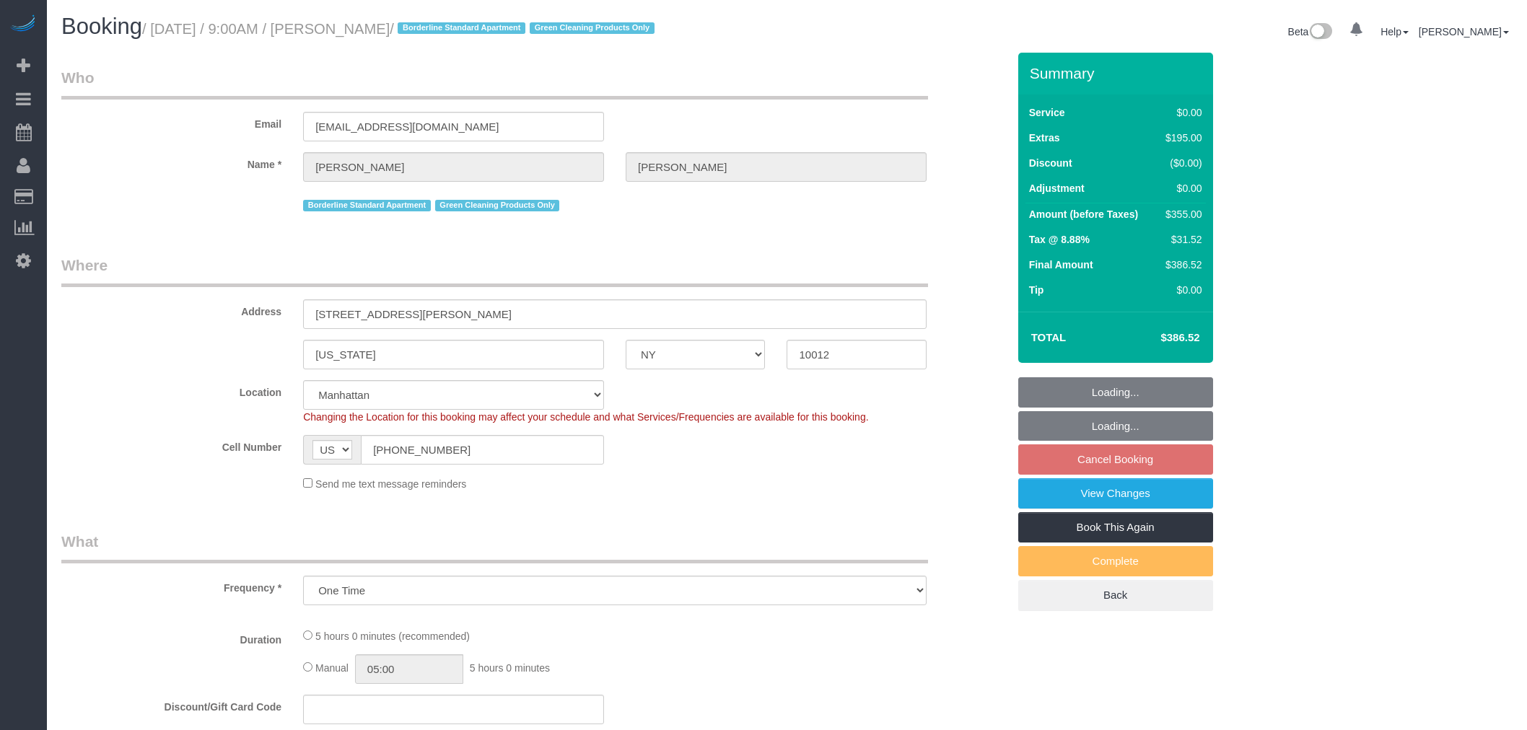
select select "NY"
select select "number:89"
select select "number:90"
select select "number:15"
select select "number:5"
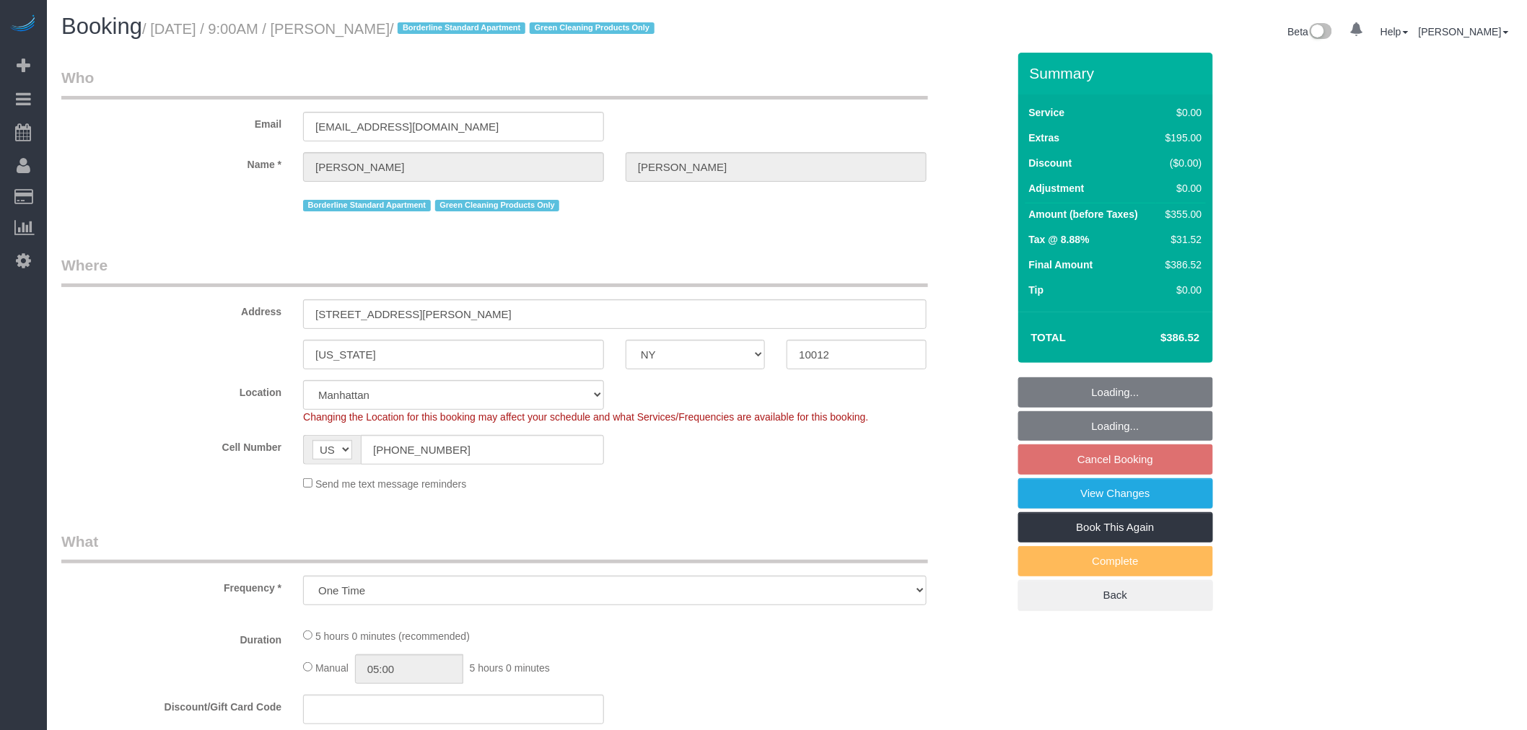
select select "1"
select select "spot2"
select select "object:1340"
select select "1"
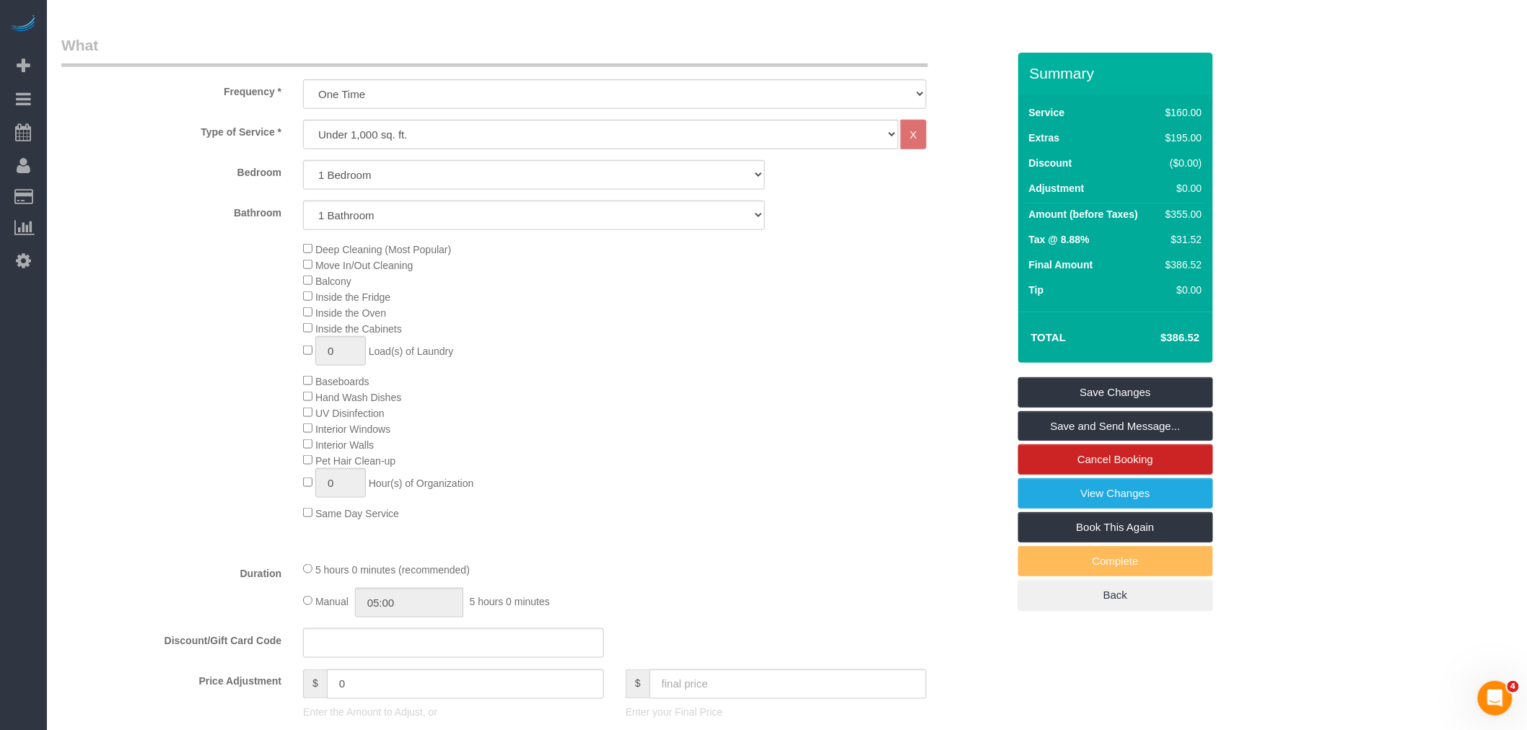
scroll to position [641, 0]
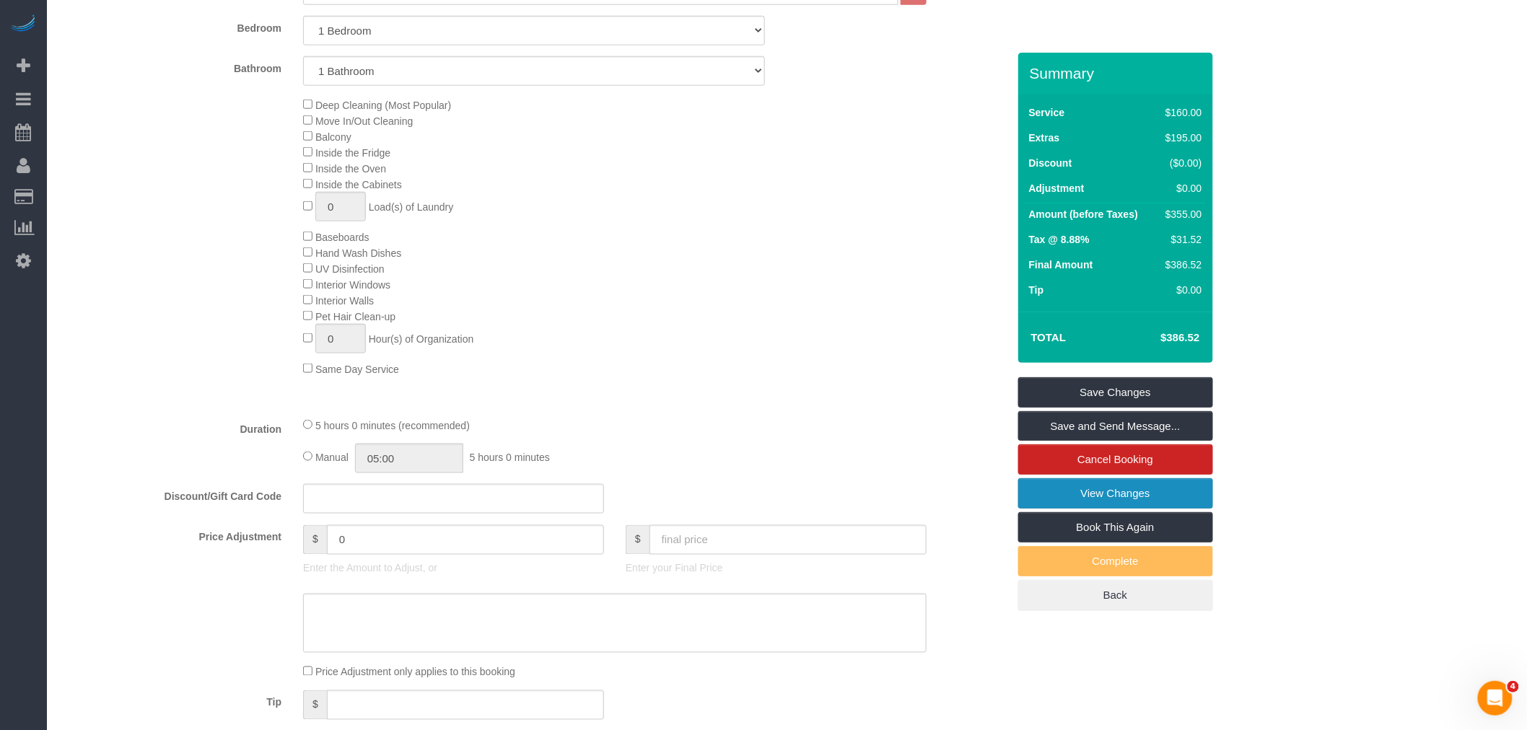
click at [1165, 501] on link "View Changes" at bounding box center [1115, 493] width 195 height 30
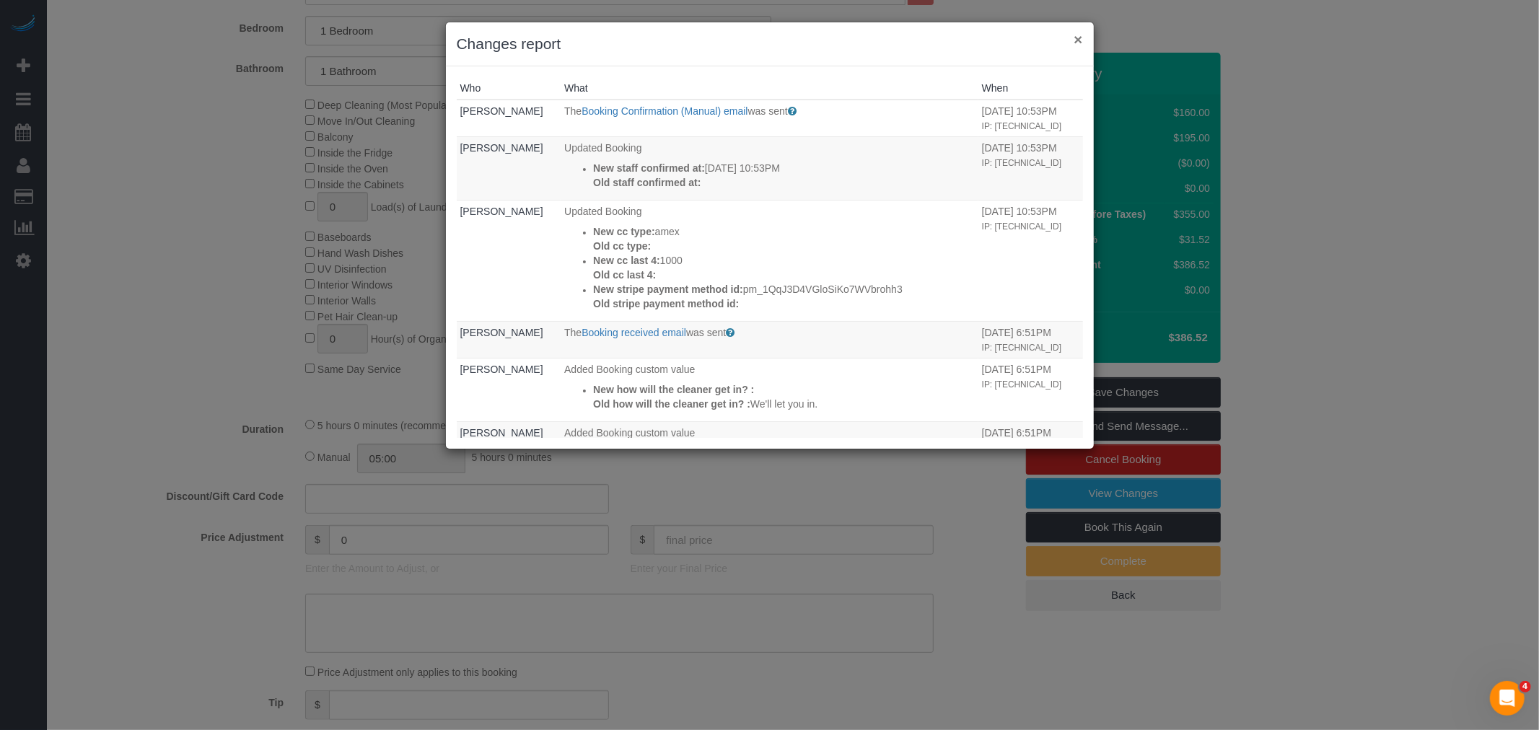
click at [1079, 38] on button "×" at bounding box center [1078, 39] width 9 height 15
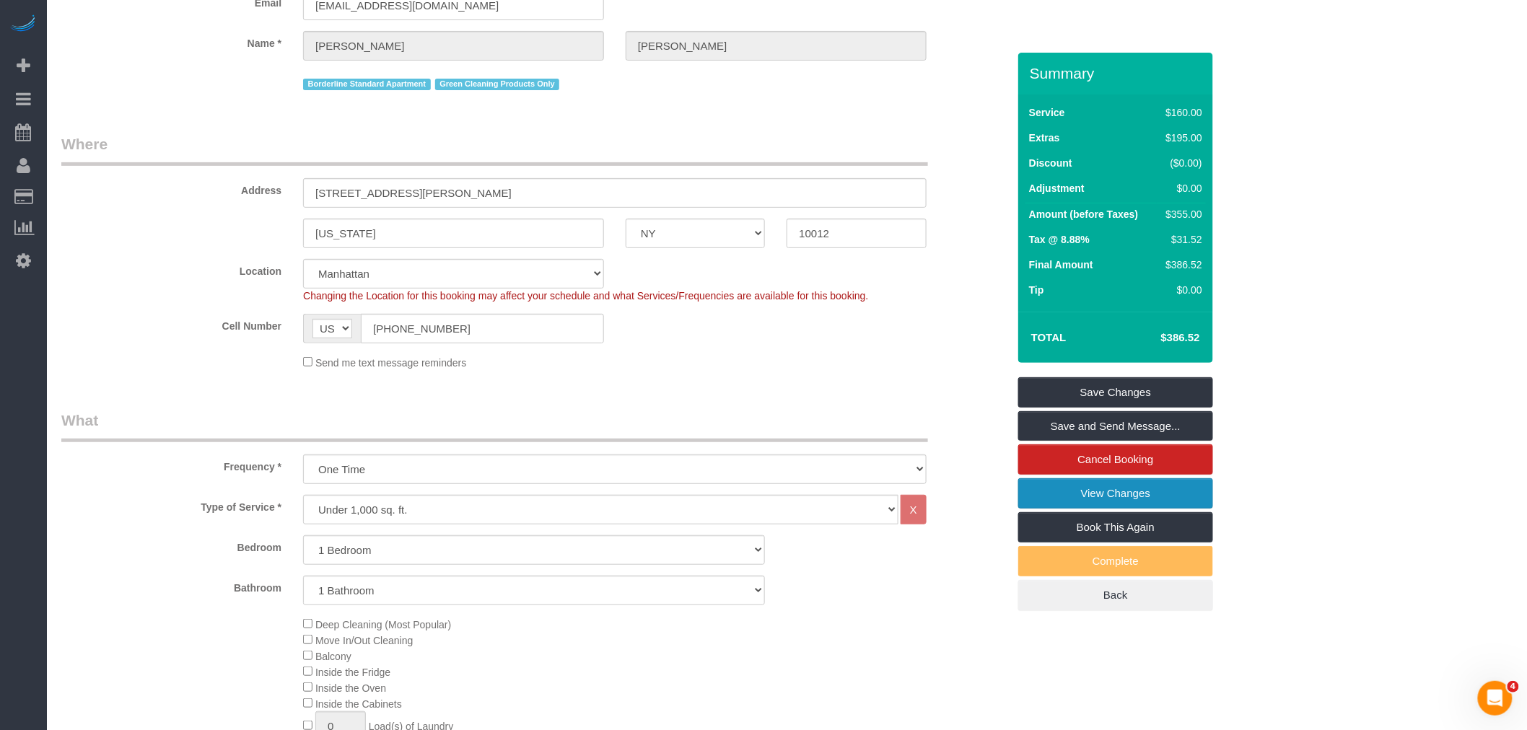
scroll to position [0, 0]
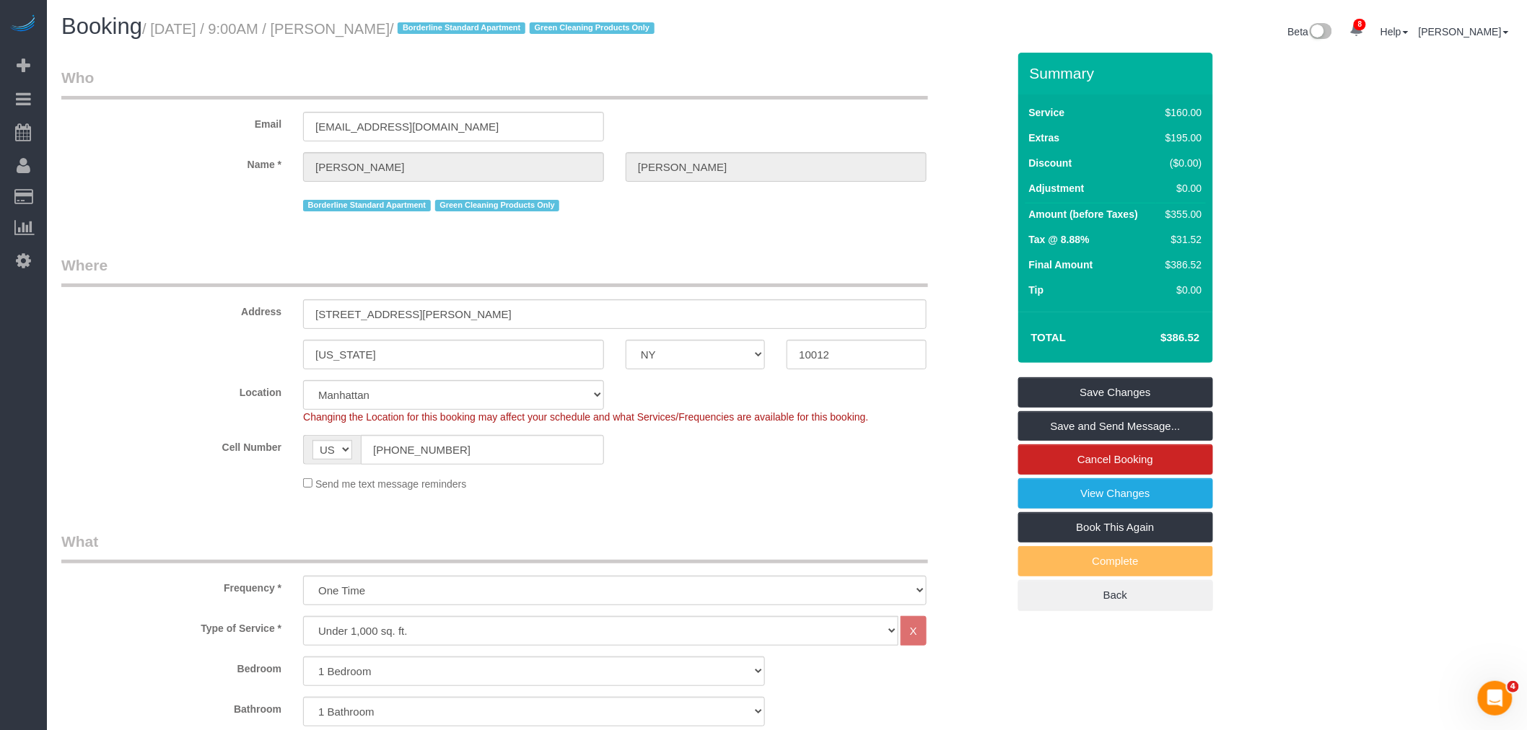
drag, startPoint x: 934, startPoint y: 51, endPoint x: 937, endPoint y: 38, distance: 13.9
click at [934, 51] on div "Beta 8 Your Notifications You have 0 alerts × You have 1 to charge for [DATE] ×…" at bounding box center [1155, 33] width 737 height 38
